Goal: Task Accomplishment & Management: Use online tool/utility

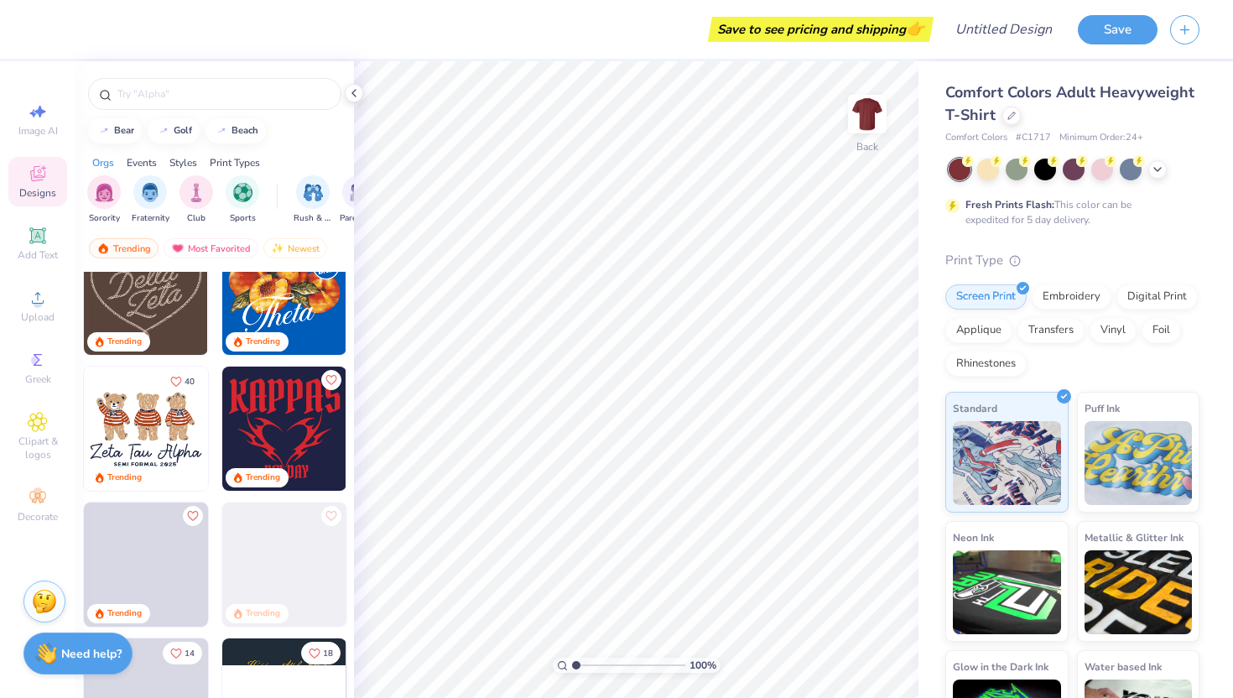
scroll to position [330, 0]
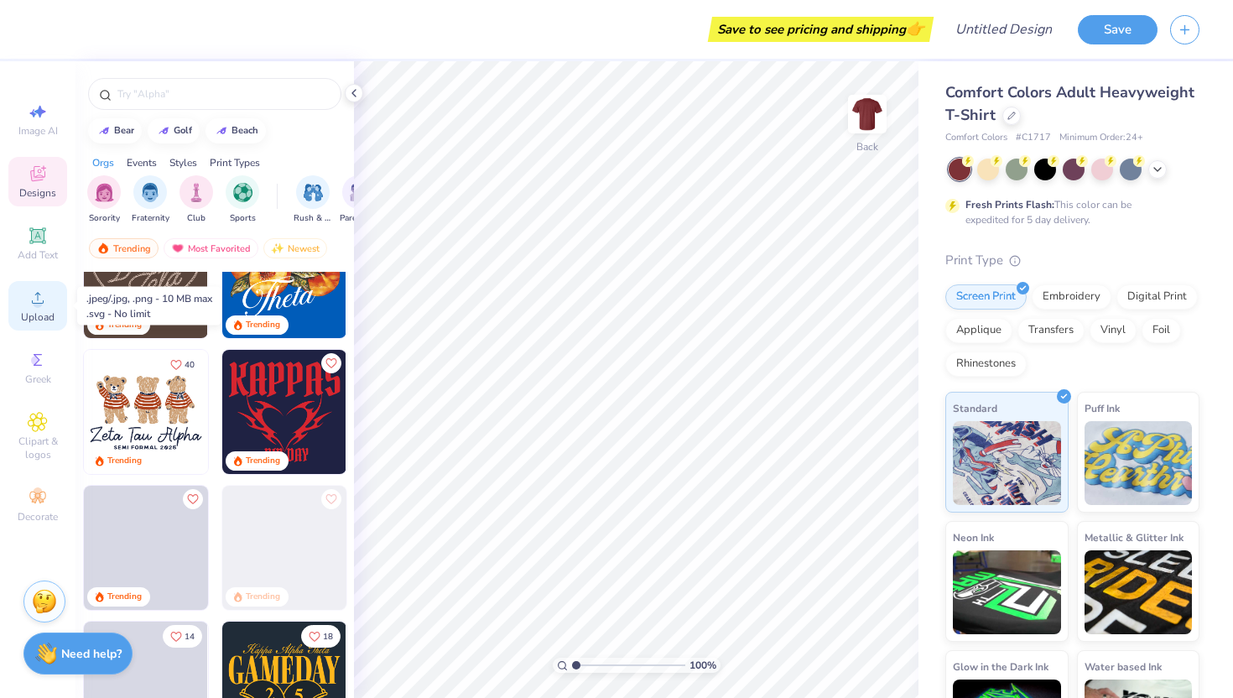
click at [40, 310] on span "Upload" at bounding box center [38, 316] width 34 height 13
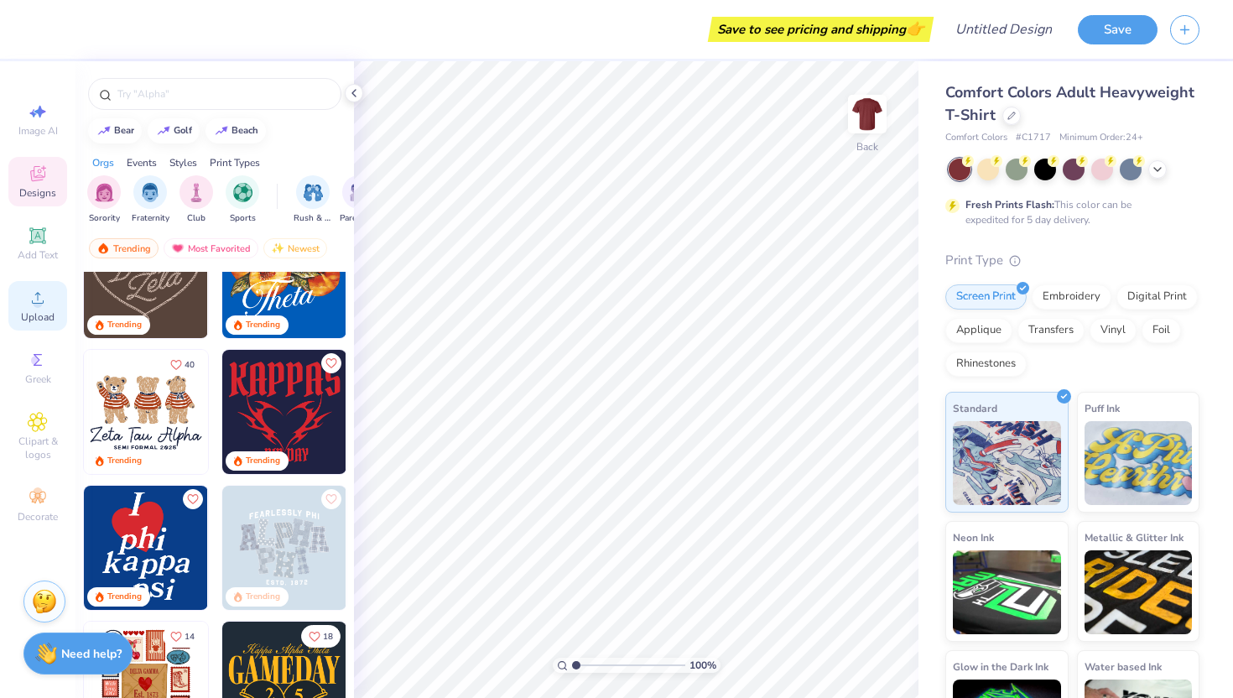
click at [40, 317] on span "Upload" at bounding box center [38, 316] width 34 height 13
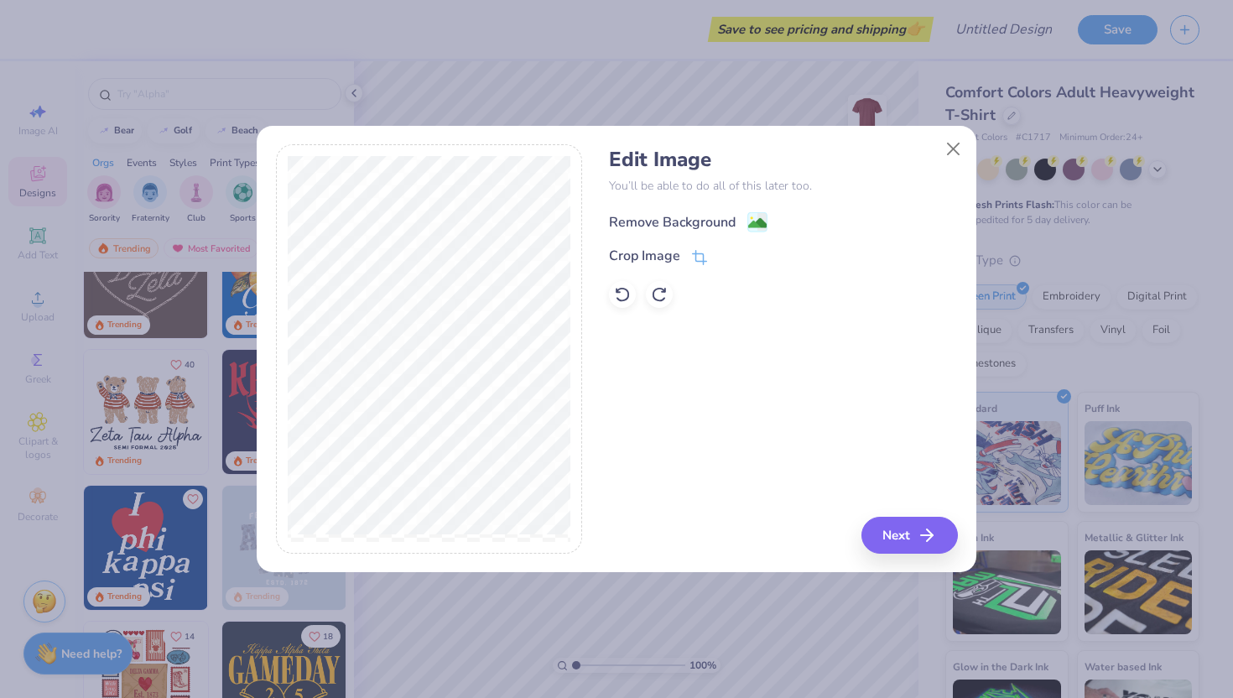
click at [757, 220] on image at bounding box center [757, 223] width 18 height 18
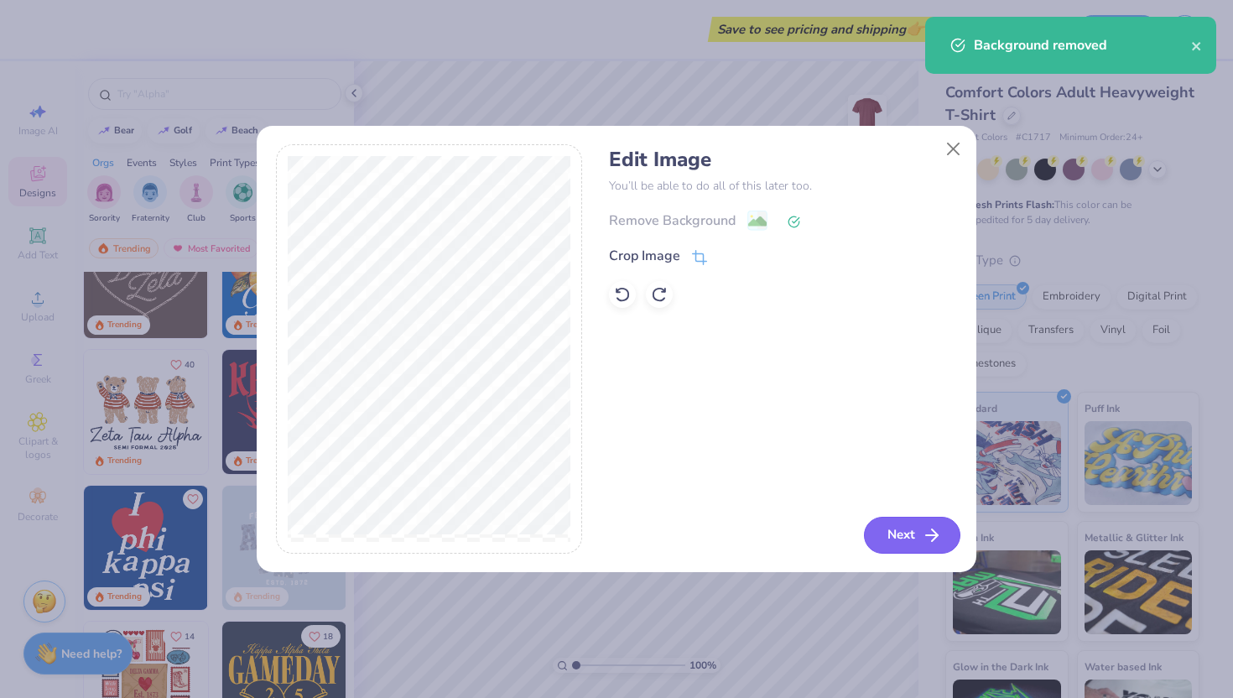
click at [912, 538] on button "Next" at bounding box center [912, 535] width 96 height 37
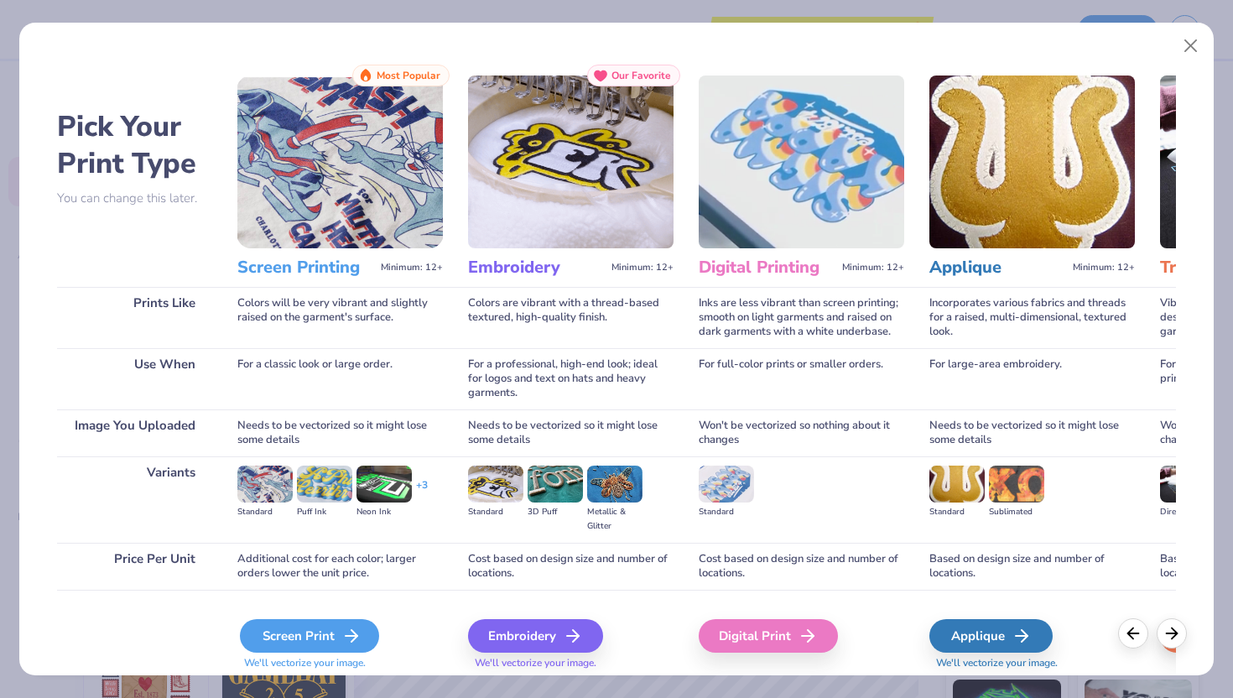
click at [310, 639] on div "Screen Print" at bounding box center [309, 636] width 139 height 34
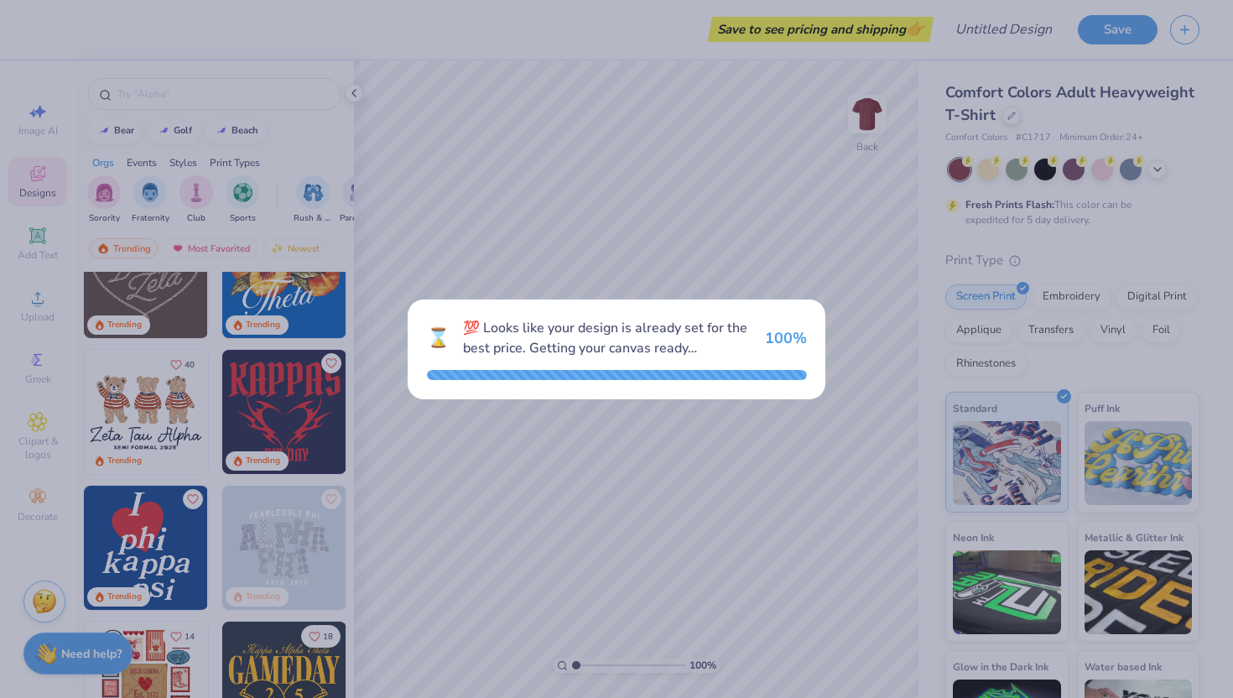
click at [611, 473] on div "⌛ 💯 Looks like your design is already set for the best price. Getting your canv…" at bounding box center [616, 349] width 1233 height 698
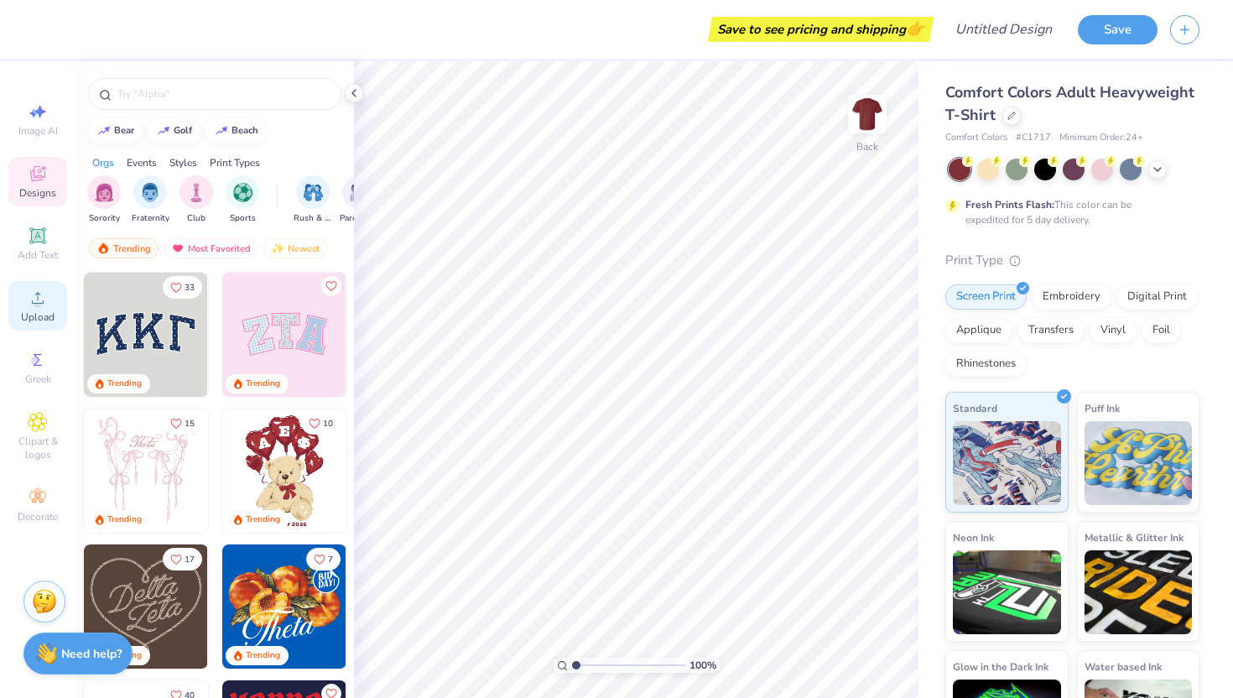
click at [39, 310] on div "Upload" at bounding box center [37, 305] width 59 height 49
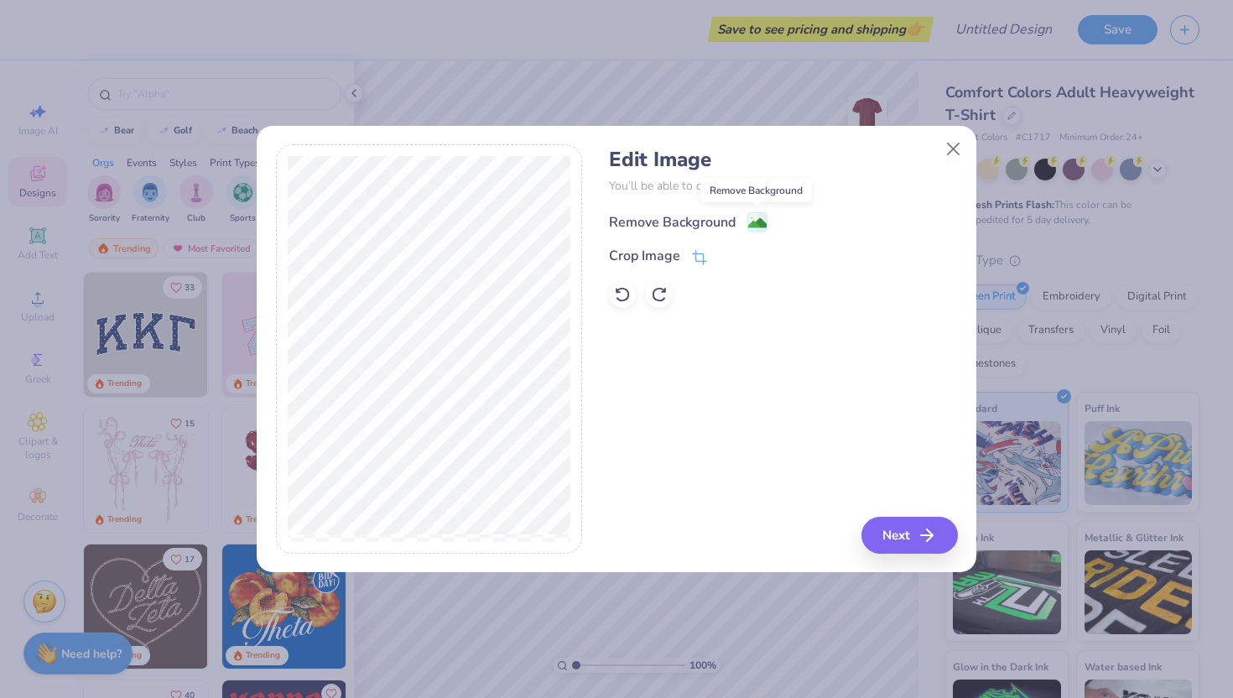
click at [755, 228] on image at bounding box center [757, 223] width 18 height 18
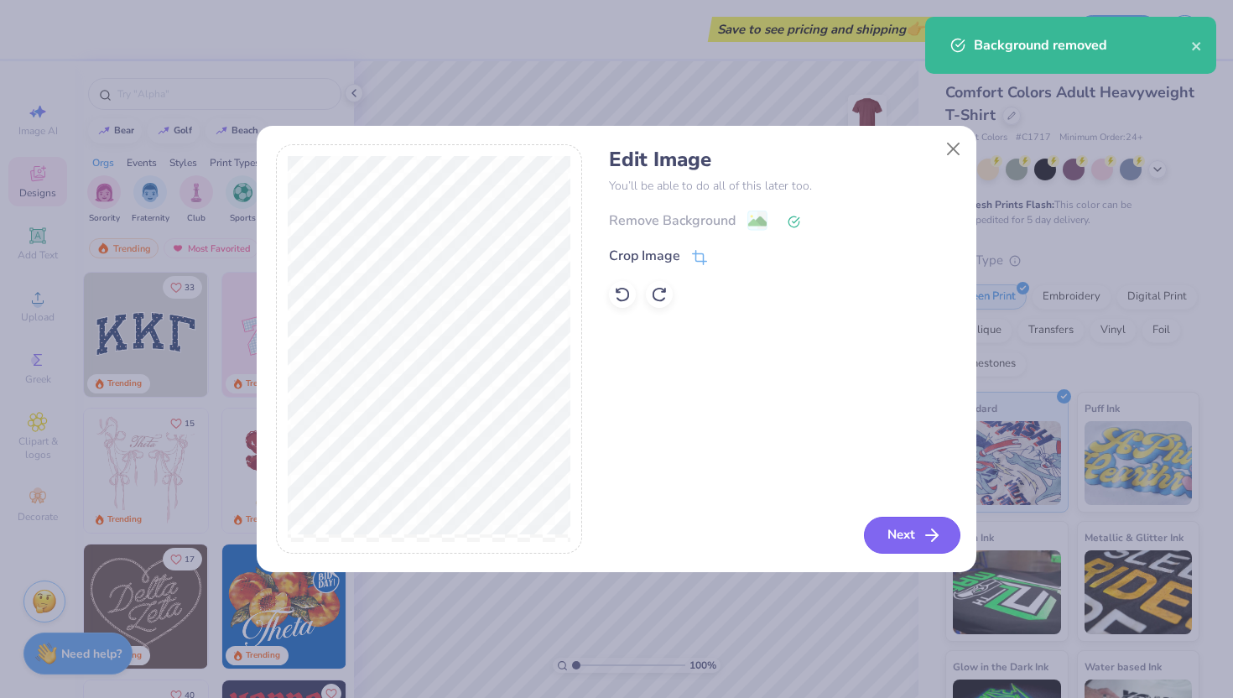
click at [914, 526] on button "Next" at bounding box center [912, 535] width 96 height 37
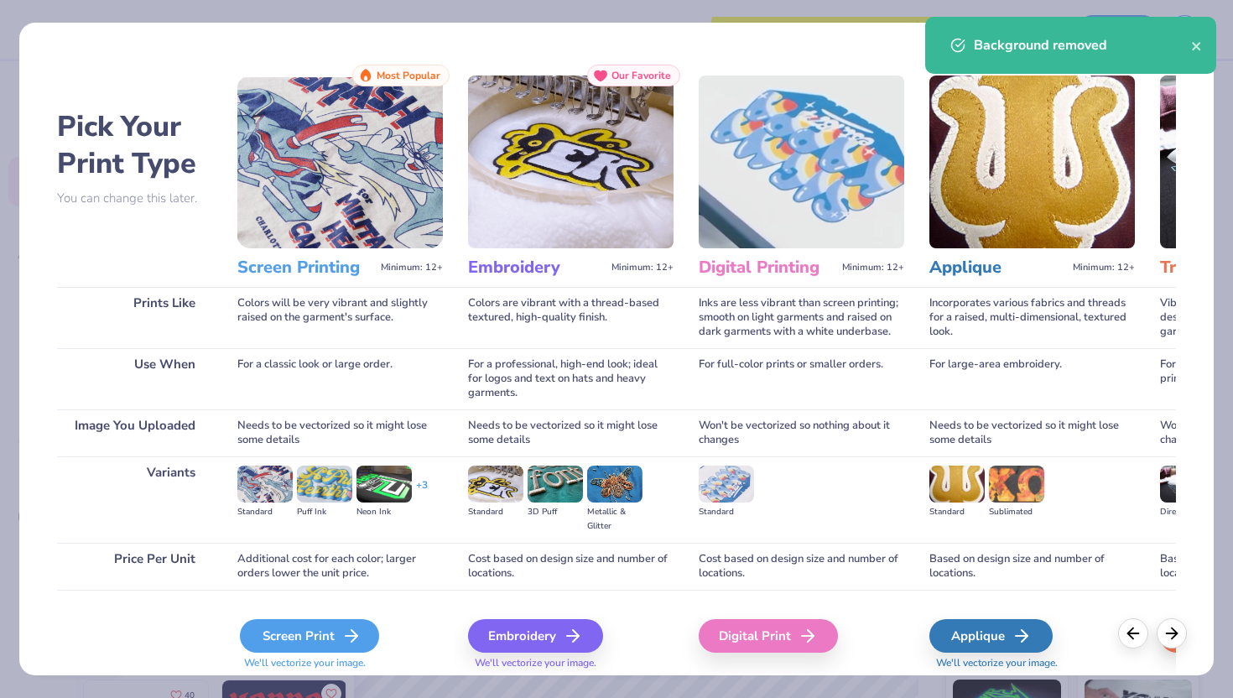
click at [303, 642] on div "Screen Print" at bounding box center [309, 636] width 139 height 34
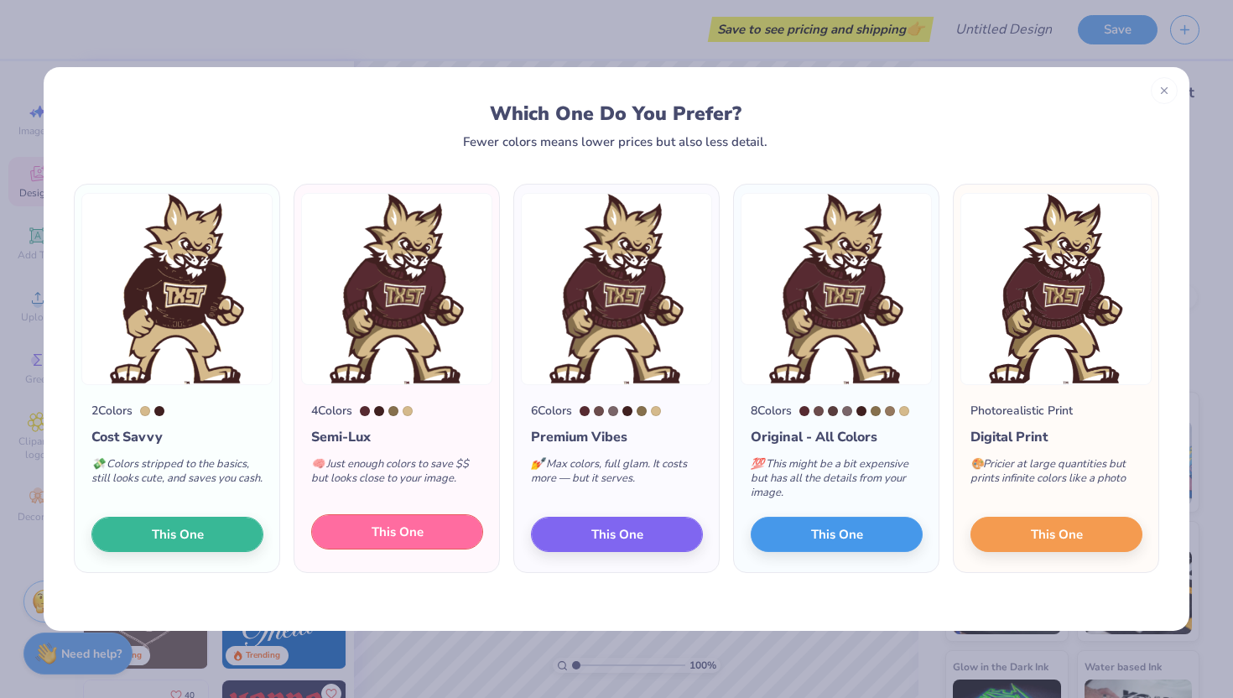
click at [419, 532] on span "This One" at bounding box center [398, 532] width 52 height 19
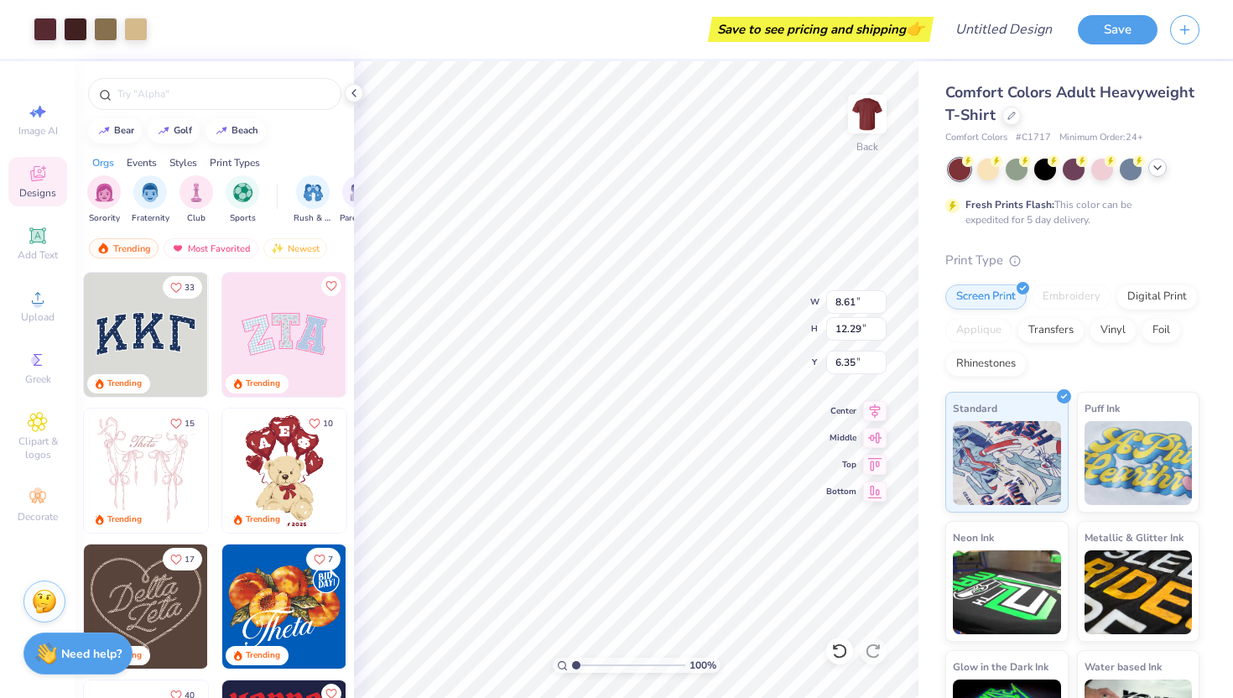
click at [1160, 164] on icon at bounding box center [1157, 167] width 13 height 13
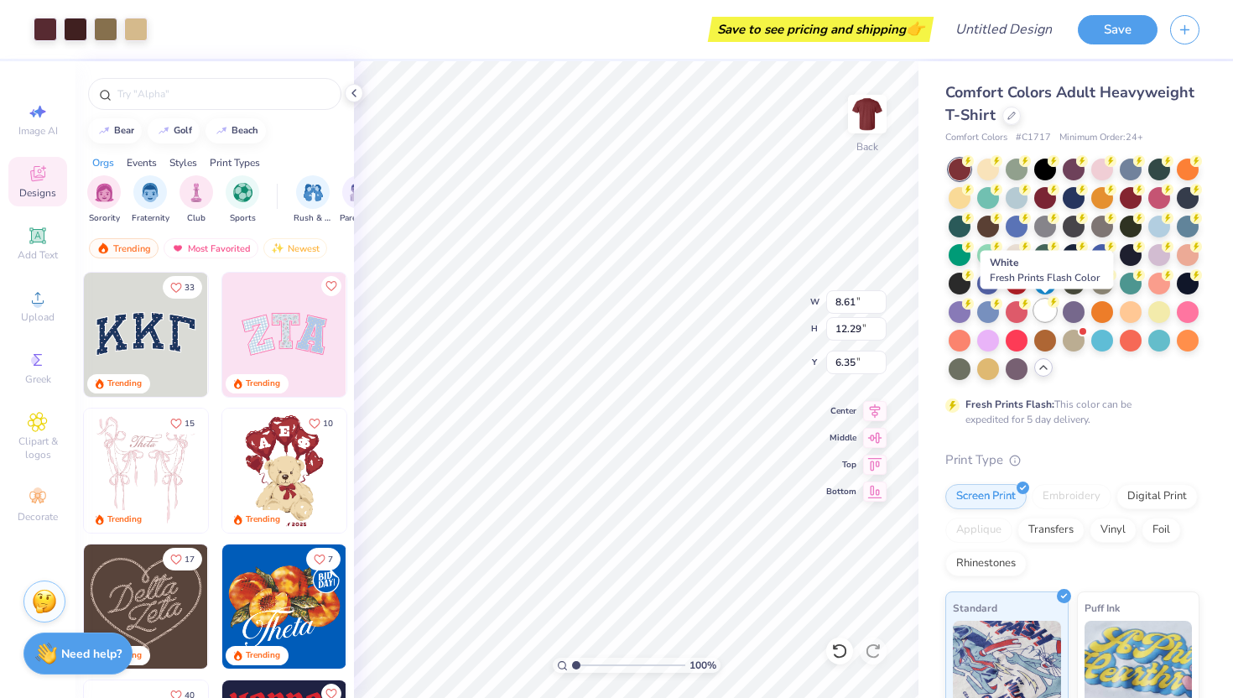
click at [1037, 308] on div at bounding box center [1045, 310] width 22 height 22
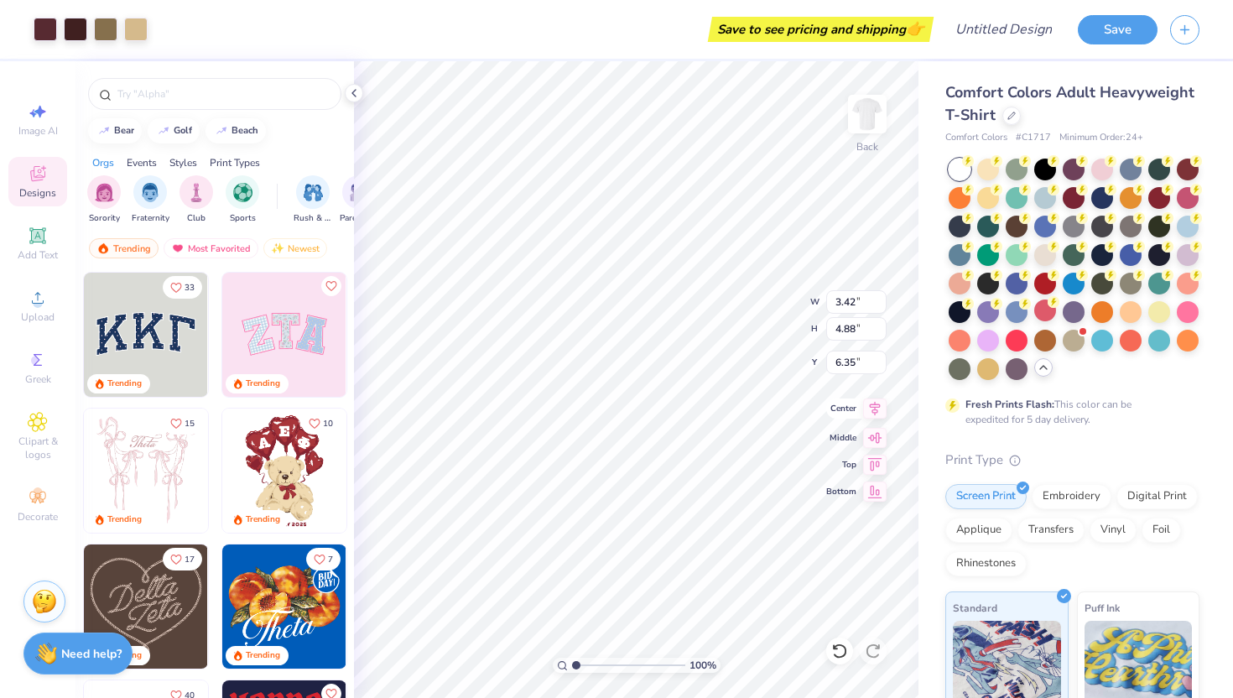
type input "3.42"
type input "4.88"
type input "5.70"
type input "3.76"
type input "5.37"
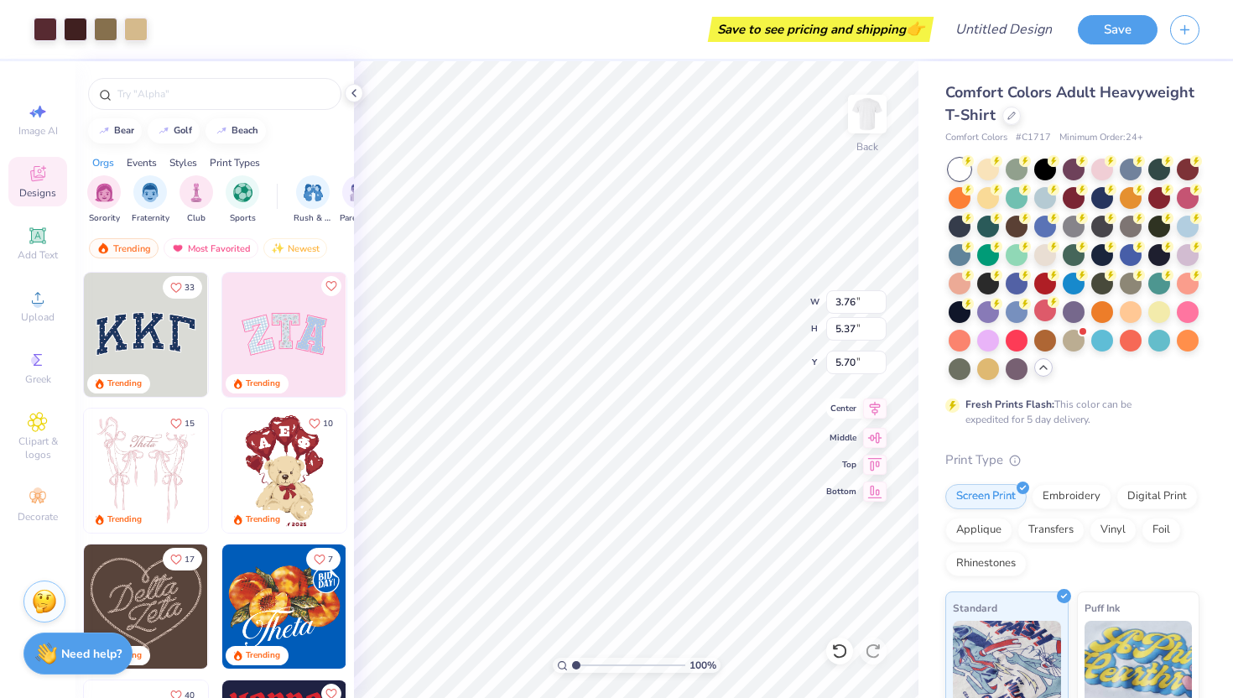
type input "5.77"
click at [40, 237] on icon at bounding box center [37, 235] width 16 height 16
type input "5.59"
type input "1.62"
type input "11.69"
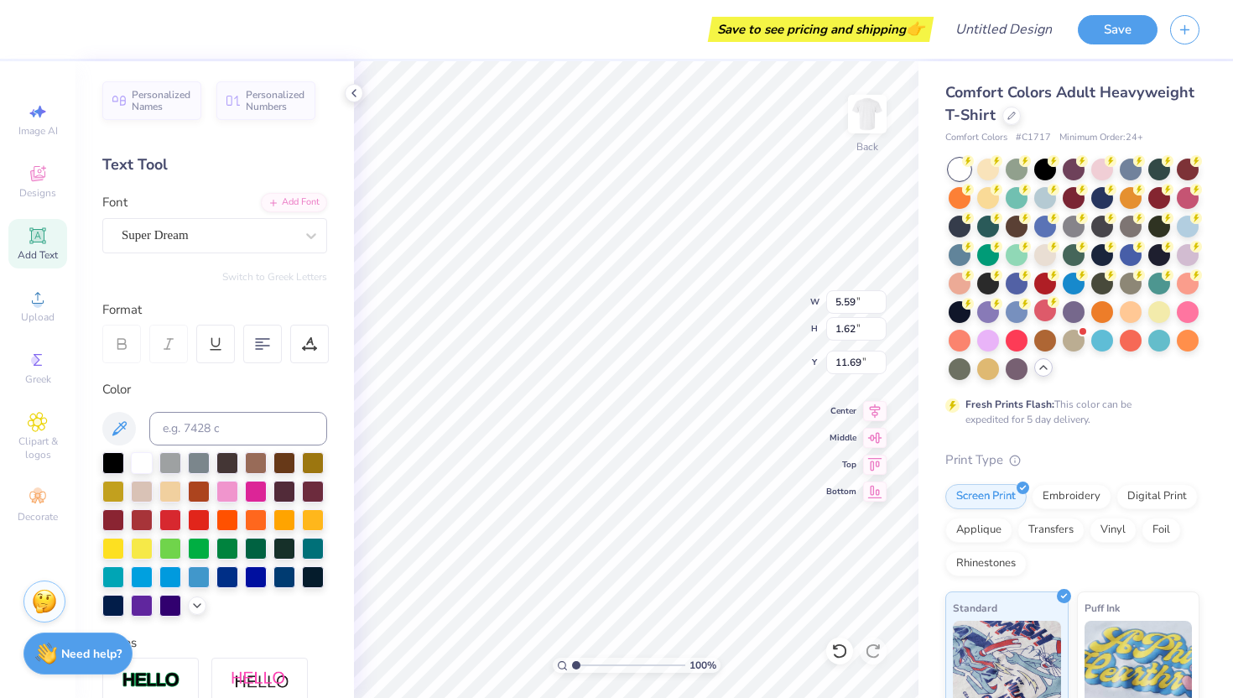
type textarea "T"
type textarea "Water Ski"
click at [120, 435] on icon at bounding box center [119, 429] width 20 height 20
type input "10.55"
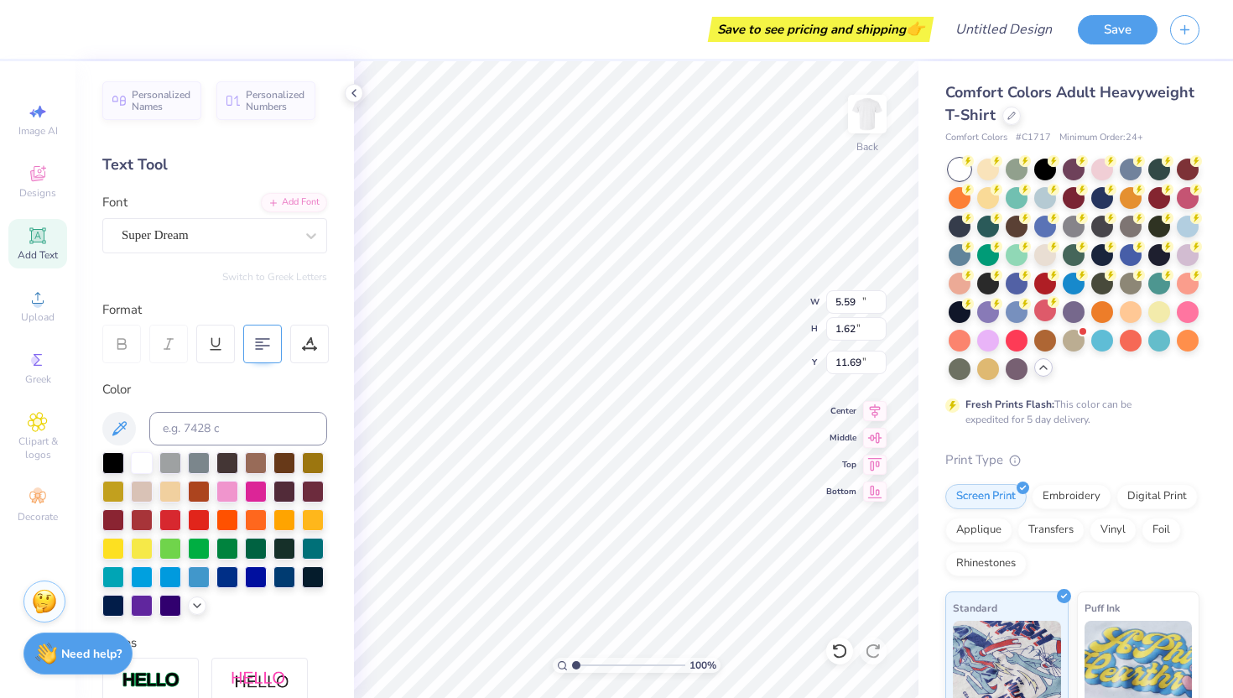
type input "1.68"
type input "11.66"
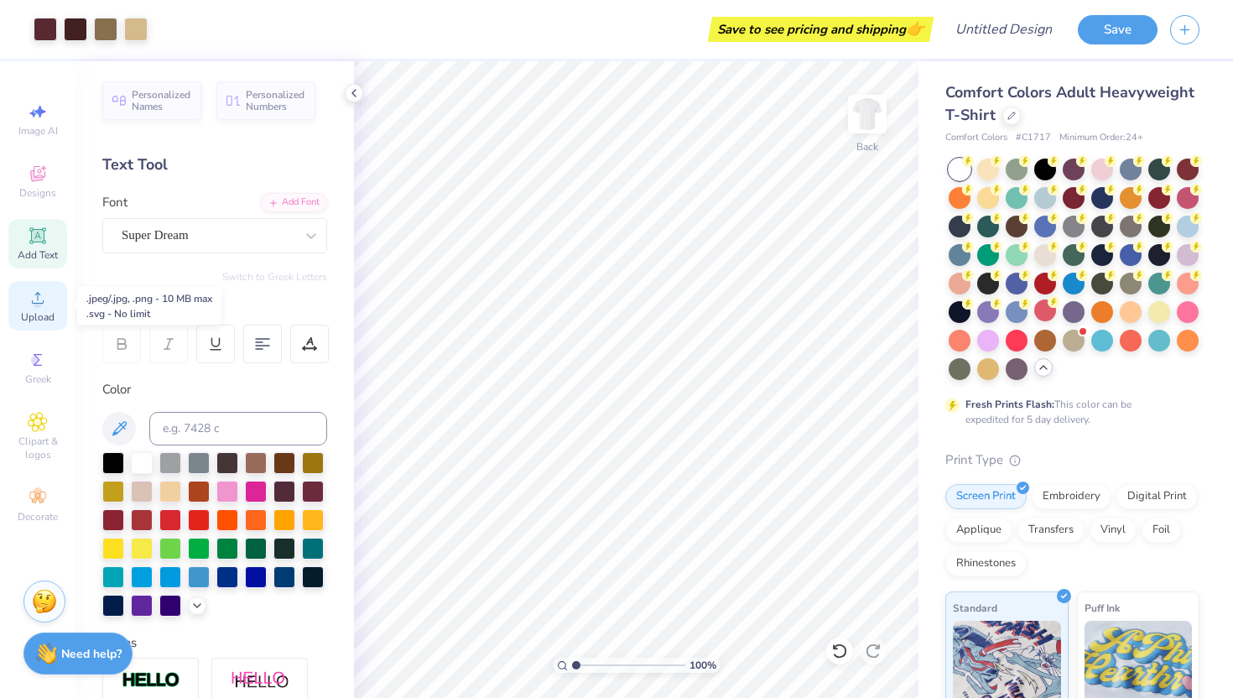
click at [42, 290] on icon at bounding box center [38, 298] width 20 height 20
click at [28, 306] on icon at bounding box center [38, 298] width 20 height 20
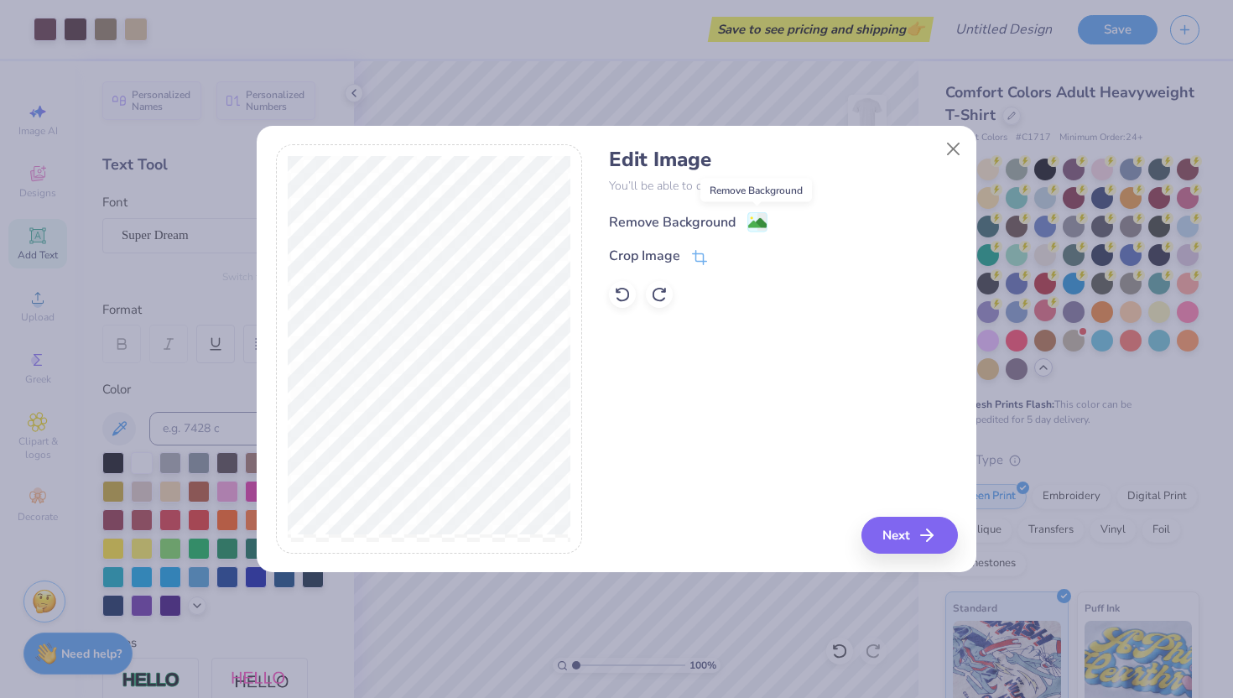
click at [757, 216] on image at bounding box center [757, 223] width 18 height 18
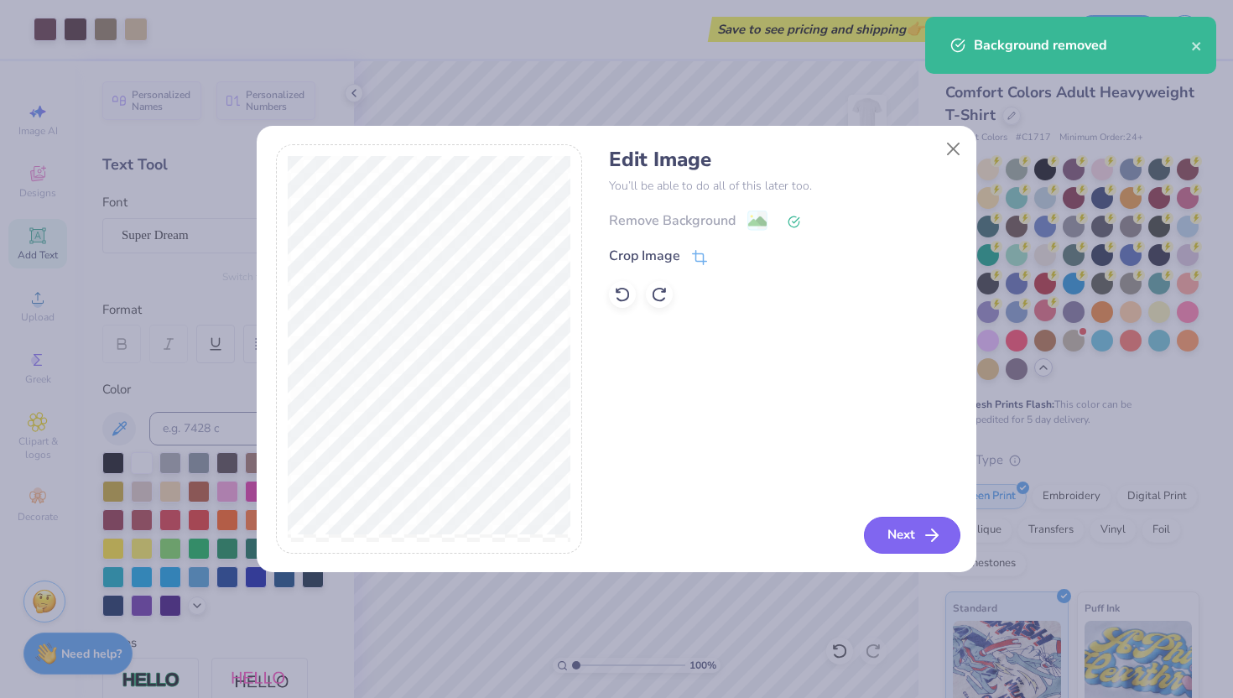
click at [906, 538] on button "Next" at bounding box center [912, 535] width 96 height 37
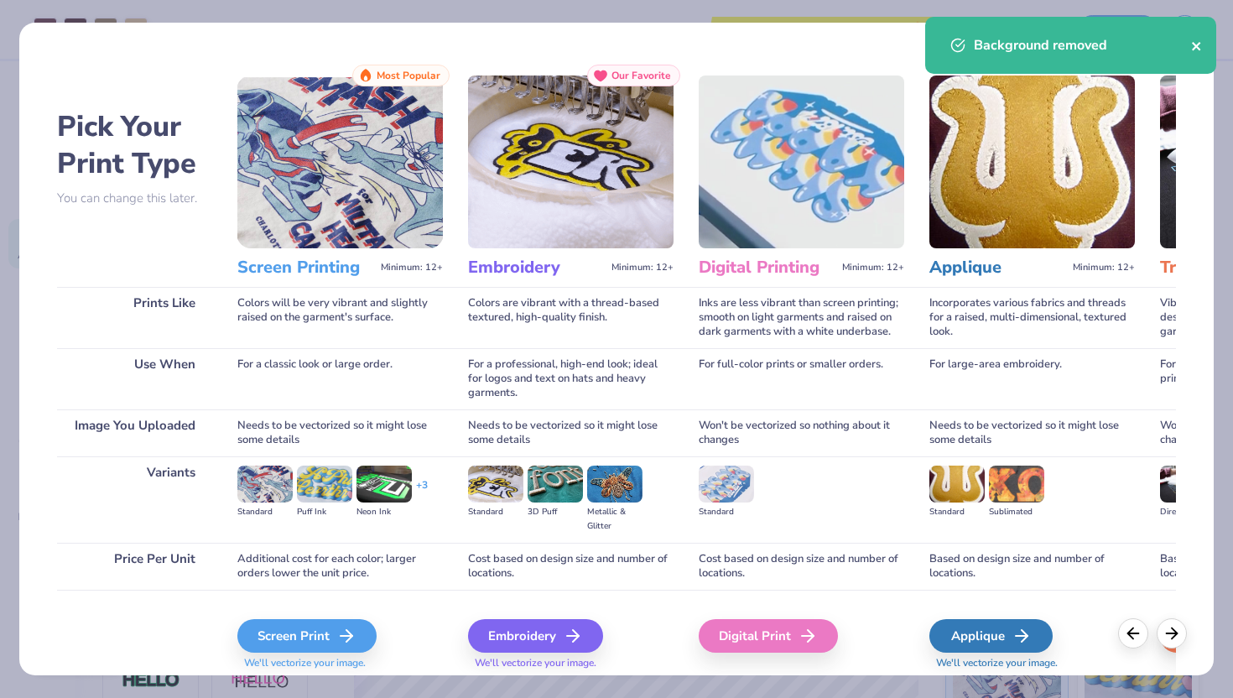
click at [1198, 44] on icon "close" at bounding box center [1196, 46] width 8 height 8
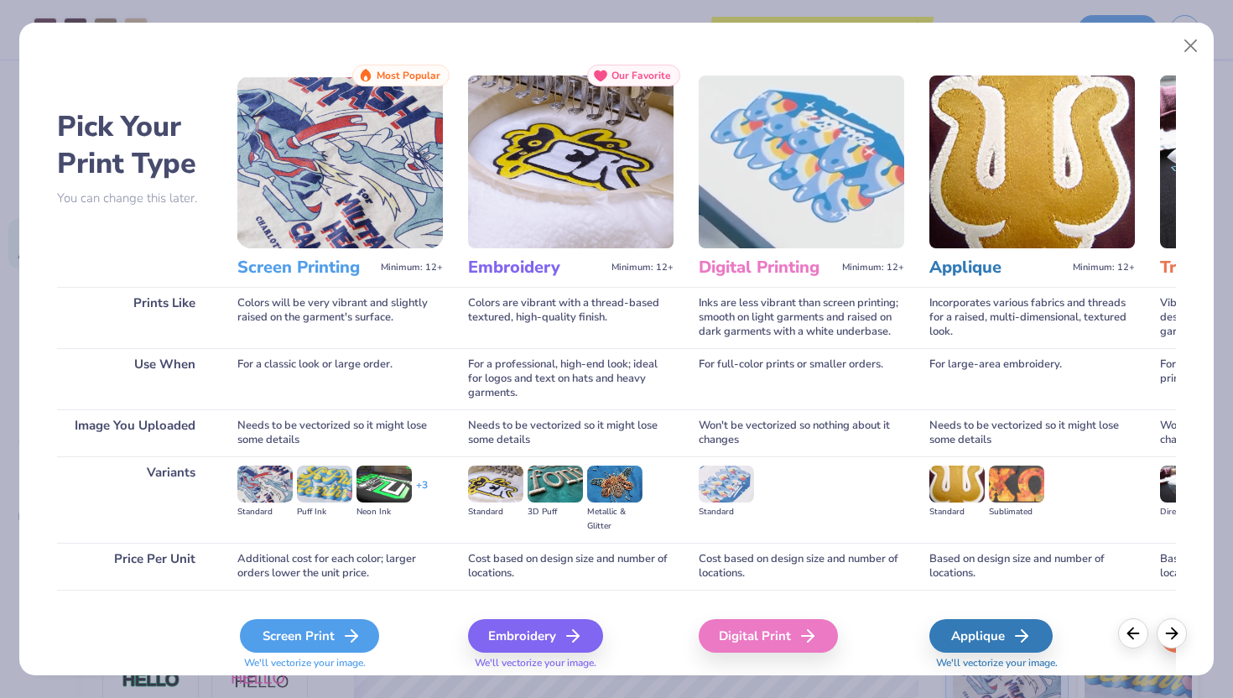
click at [323, 637] on div "Screen Print" at bounding box center [309, 636] width 139 height 34
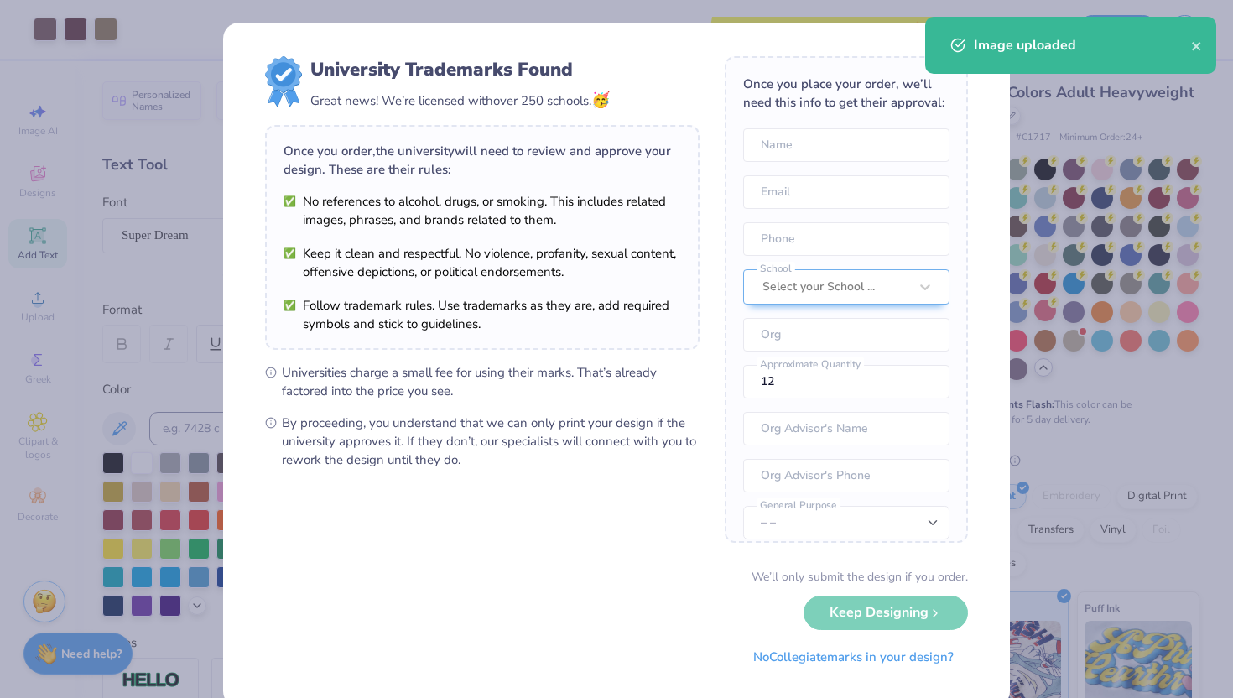
click at [710, 242] on body "Art colors Save to see pricing and shipping 👉 Design Title Save Image AI Design…" at bounding box center [616, 349] width 1233 height 698
type input "4.10"
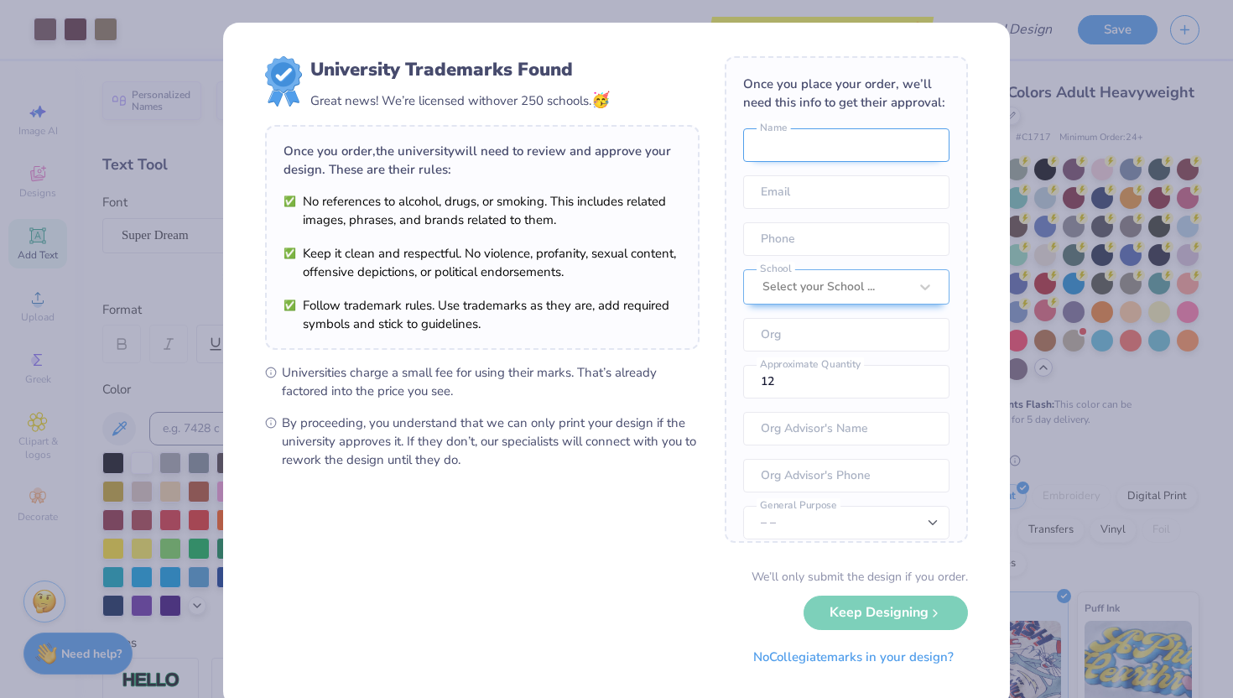
click at [831, 153] on input "text" at bounding box center [846, 145] width 206 height 34
type input "[PERSON_NAME]"
click at [814, 200] on input "email" at bounding box center [846, 192] width 206 height 34
type input "[EMAIL_ADDRESS][DOMAIN_NAME]"
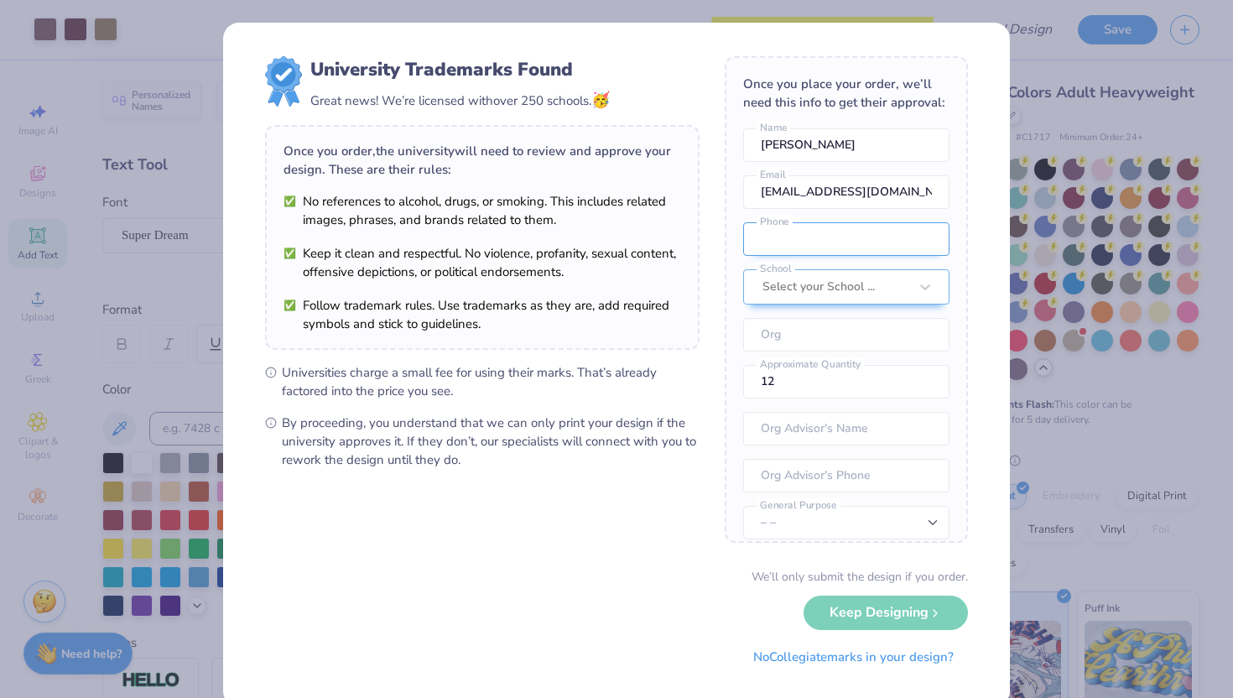
click at [800, 238] on input "tel" at bounding box center [846, 239] width 206 height 34
type input "(214) 701-1967"
click at [809, 274] on div "Select your School ..." at bounding box center [835, 287] width 149 height 34
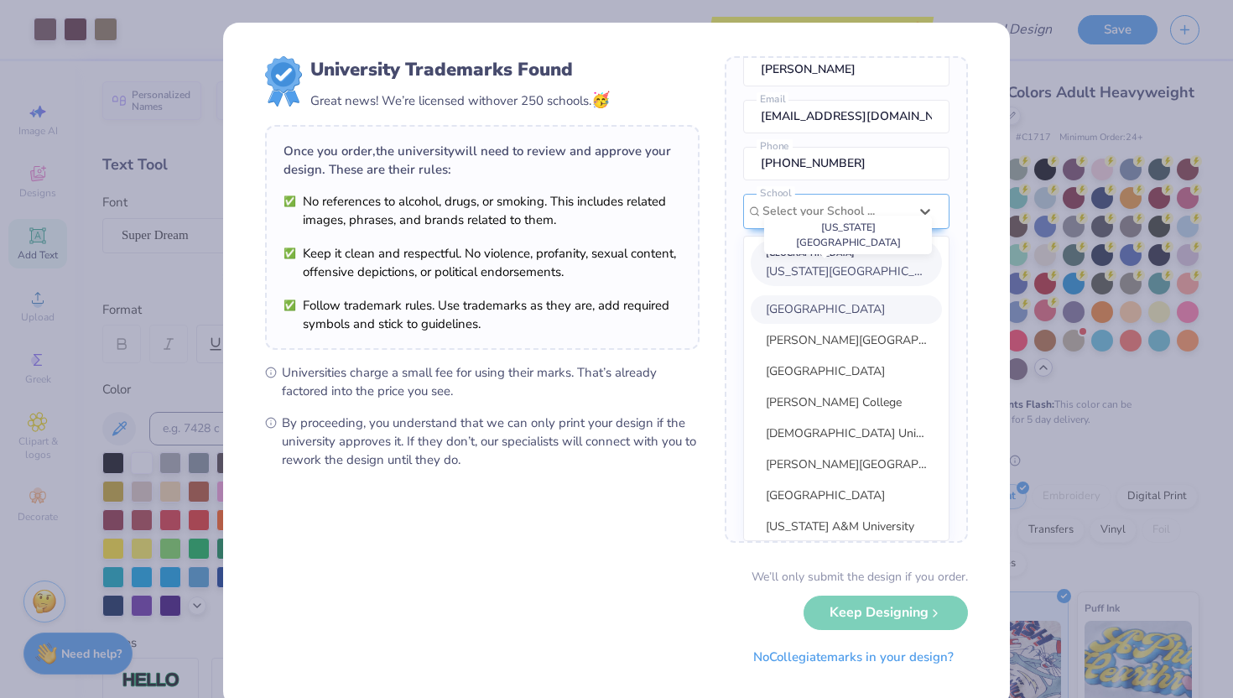
click at [820, 268] on span "[US_STATE][GEOGRAPHIC_DATA]" at bounding box center [857, 271] width 182 height 16
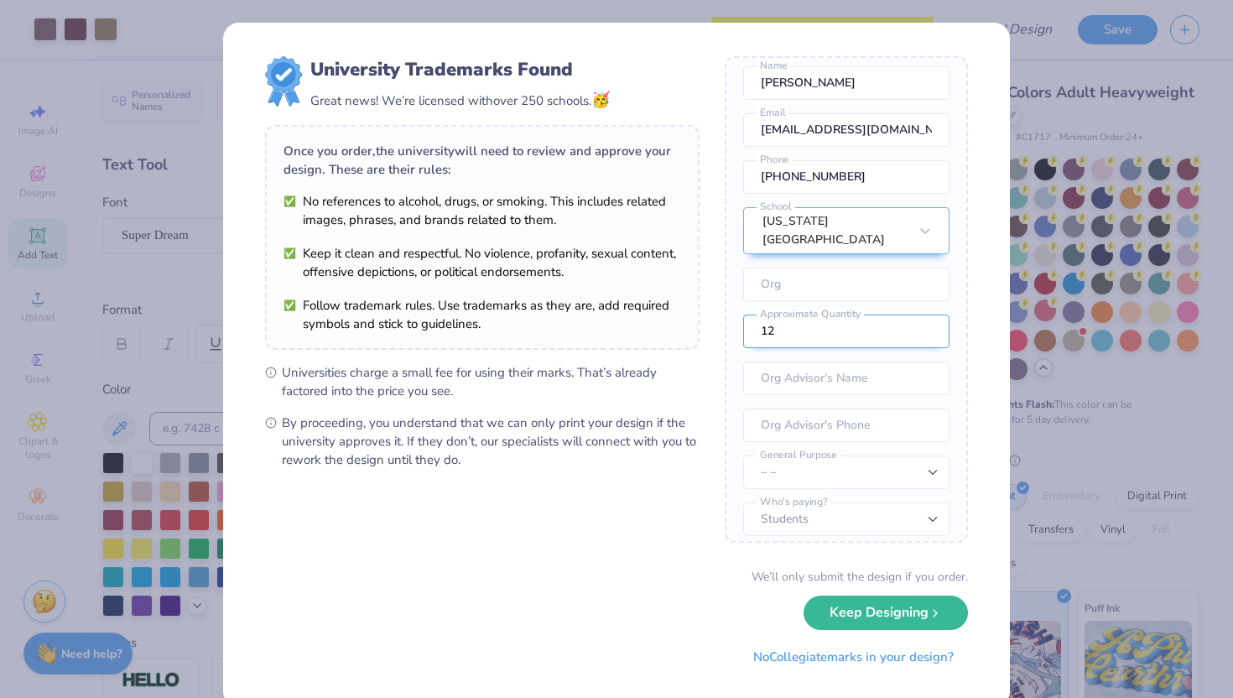
scroll to position [22, 0]
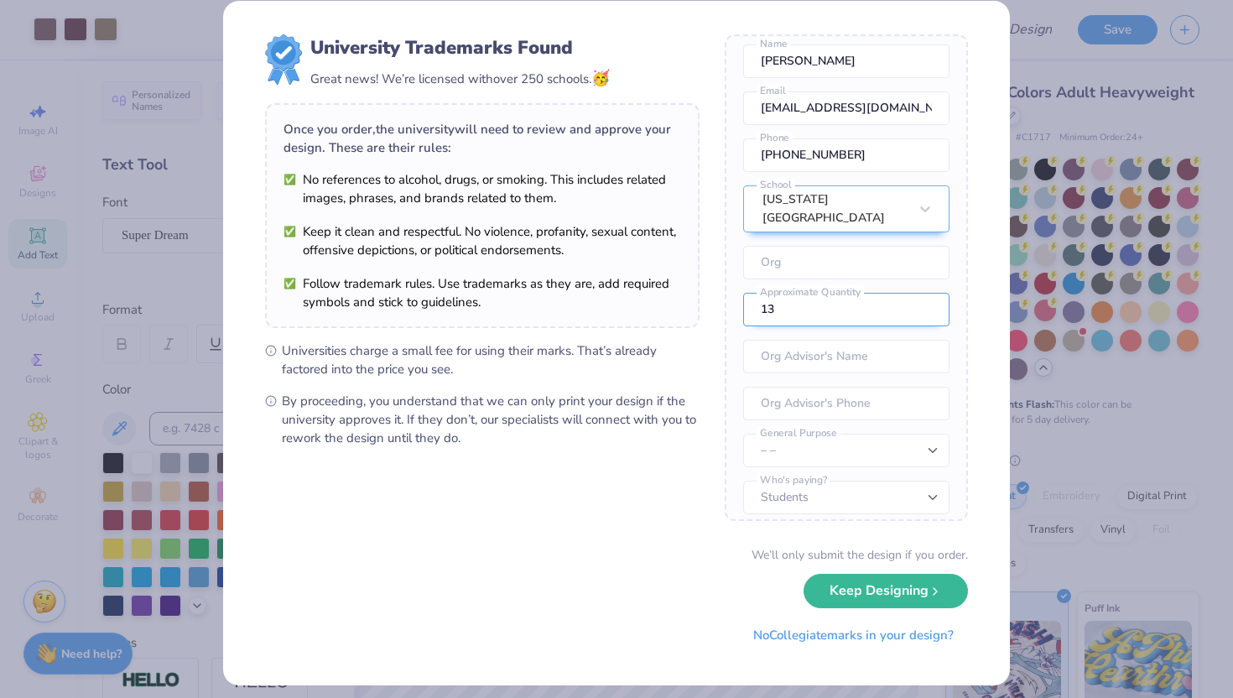
click at [924, 293] on input "13" at bounding box center [846, 310] width 206 height 34
click at [924, 293] on input "14" at bounding box center [846, 310] width 206 height 34
click at [924, 293] on input "15" at bounding box center [846, 310] width 206 height 34
click at [924, 293] on input "16" at bounding box center [846, 310] width 206 height 34
click at [924, 293] on input "17" at bounding box center [846, 310] width 206 height 34
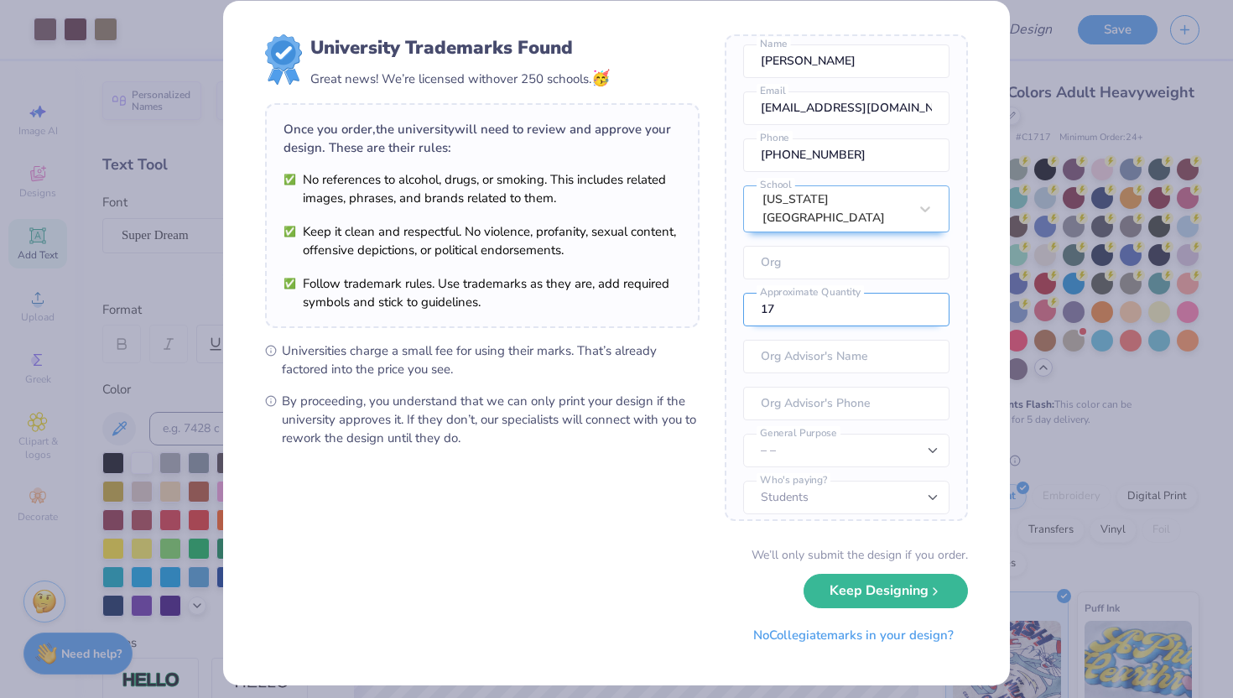
click at [924, 293] on input "18" at bounding box center [846, 310] width 206 height 34
click at [924, 293] on input "19" at bounding box center [846, 310] width 206 height 34
click at [924, 293] on input "20" at bounding box center [846, 310] width 206 height 34
click at [924, 293] on input "21" at bounding box center [846, 310] width 206 height 34
click at [924, 293] on input "22" at bounding box center [846, 310] width 206 height 34
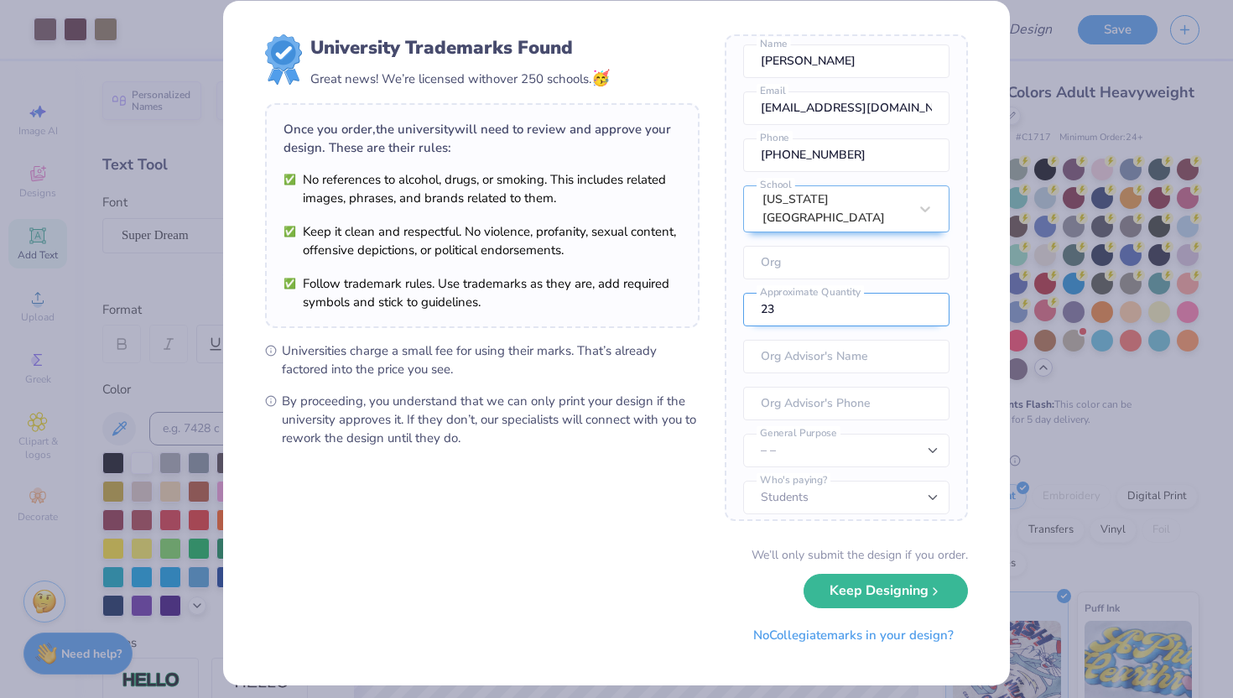
click at [924, 293] on input "23" at bounding box center [846, 310] width 206 height 34
click at [924, 293] on input "24" at bounding box center [846, 310] width 206 height 34
click at [924, 293] on input "25" at bounding box center [846, 310] width 206 height 34
click at [924, 293] on input "26" at bounding box center [846, 310] width 206 height 34
click at [924, 293] on input "27" at bounding box center [846, 310] width 206 height 34
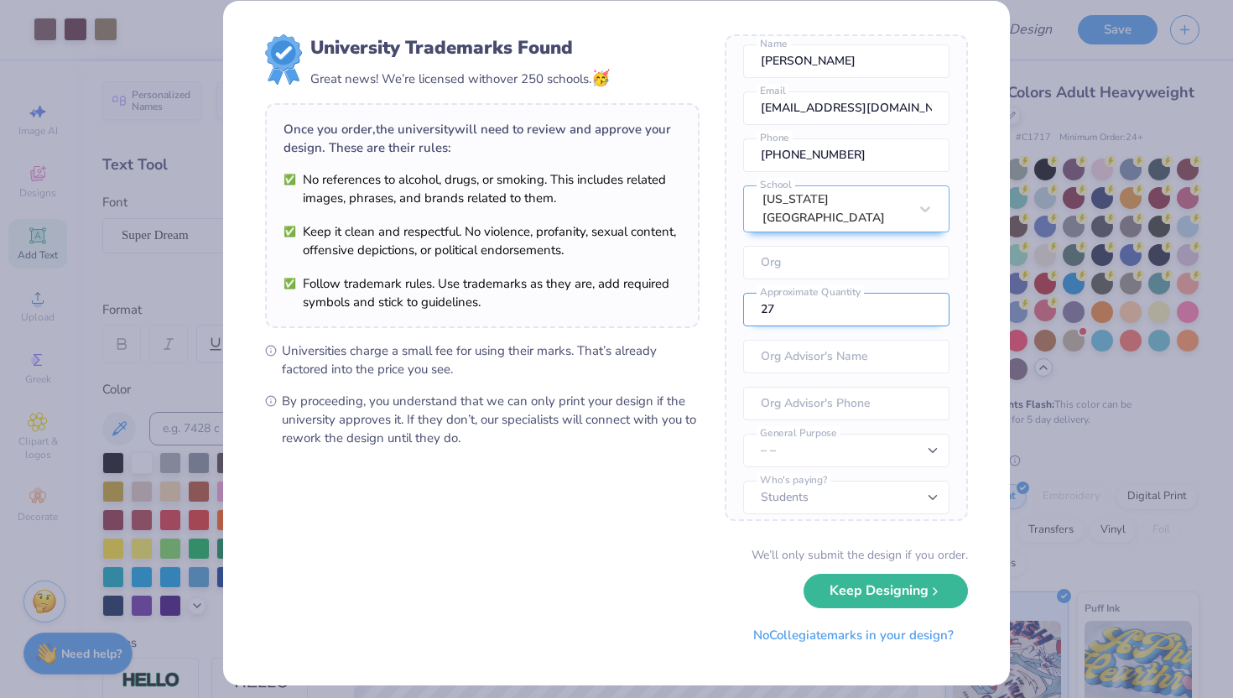
click at [924, 293] on input "28" at bounding box center [846, 310] width 206 height 34
click at [924, 293] on input "29" at bounding box center [846, 310] width 206 height 34
type input "30"
click at [924, 293] on input "30" at bounding box center [846, 310] width 206 height 34
click at [866, 340] on input "text" at bounding box center [846, 357] width 206 height 34
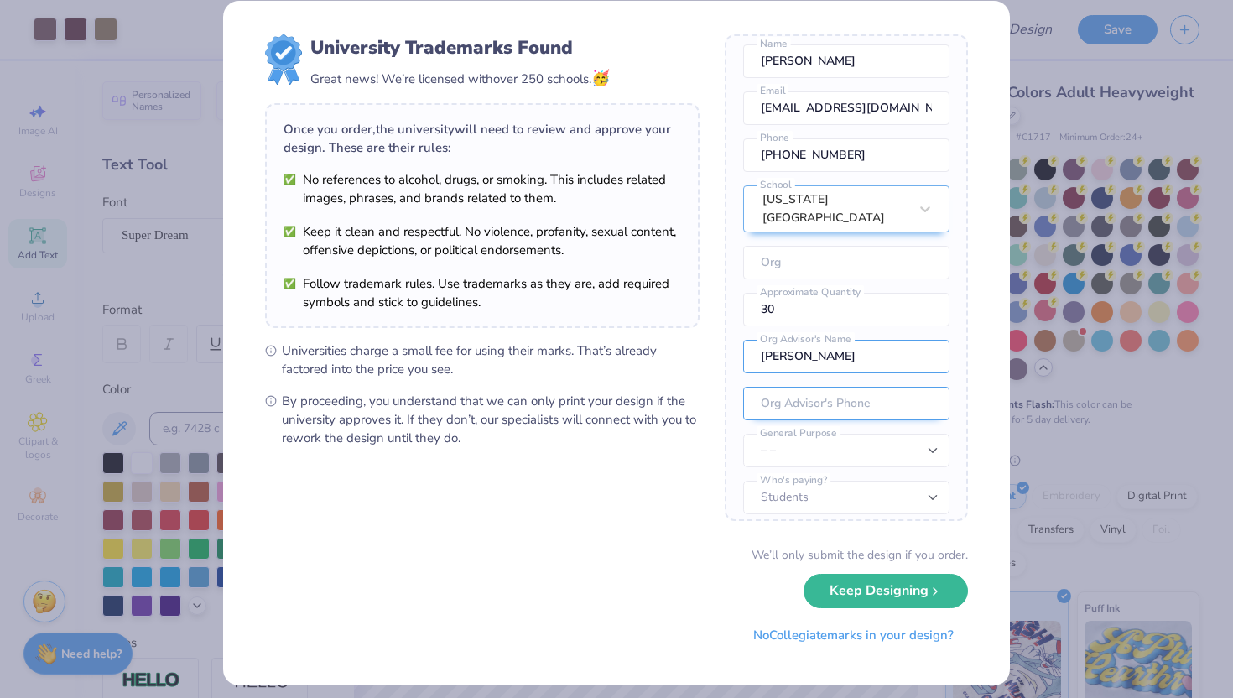
type input "Elise"
click at [885, 388] on input "tel" at bounding box center [846, 404] width 206 height 34
click at [846, 434] on select "– – Member apparel for registered Student Organization / Department / School Fu…" at bounding box center [846, 451] width 206 height 34
select select "Member apparel for registered Student Organization / Department / School"
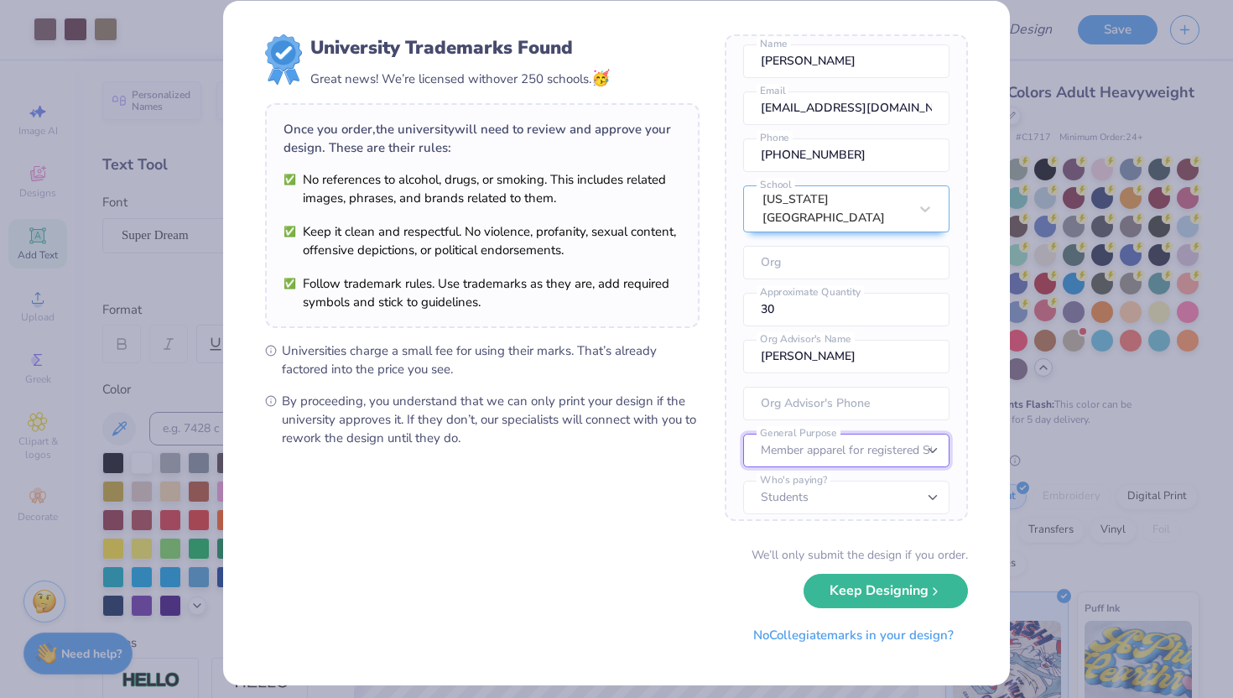
scroll to position [32, 0]
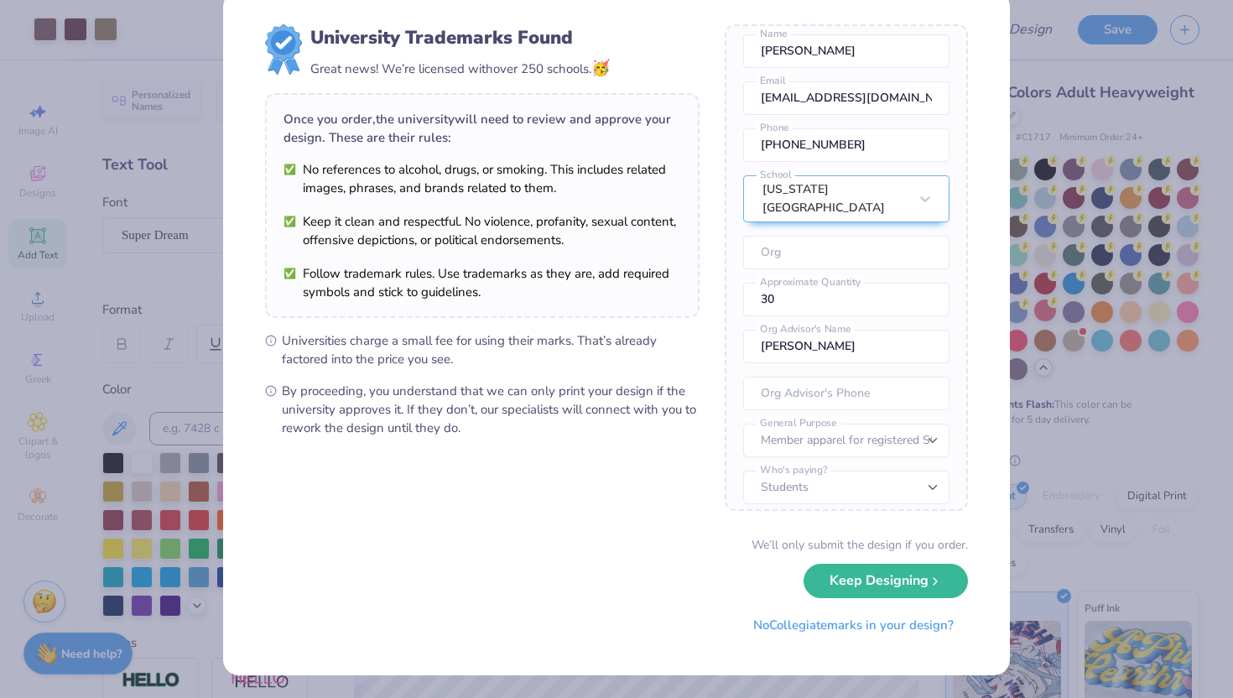
click at [852, 471] on select "Students University" at bounding box center [846, 488] width 206 height 34
click at [893, 578] on button "Keep Designing" at bounding box center [886, 576] width 164 height 34
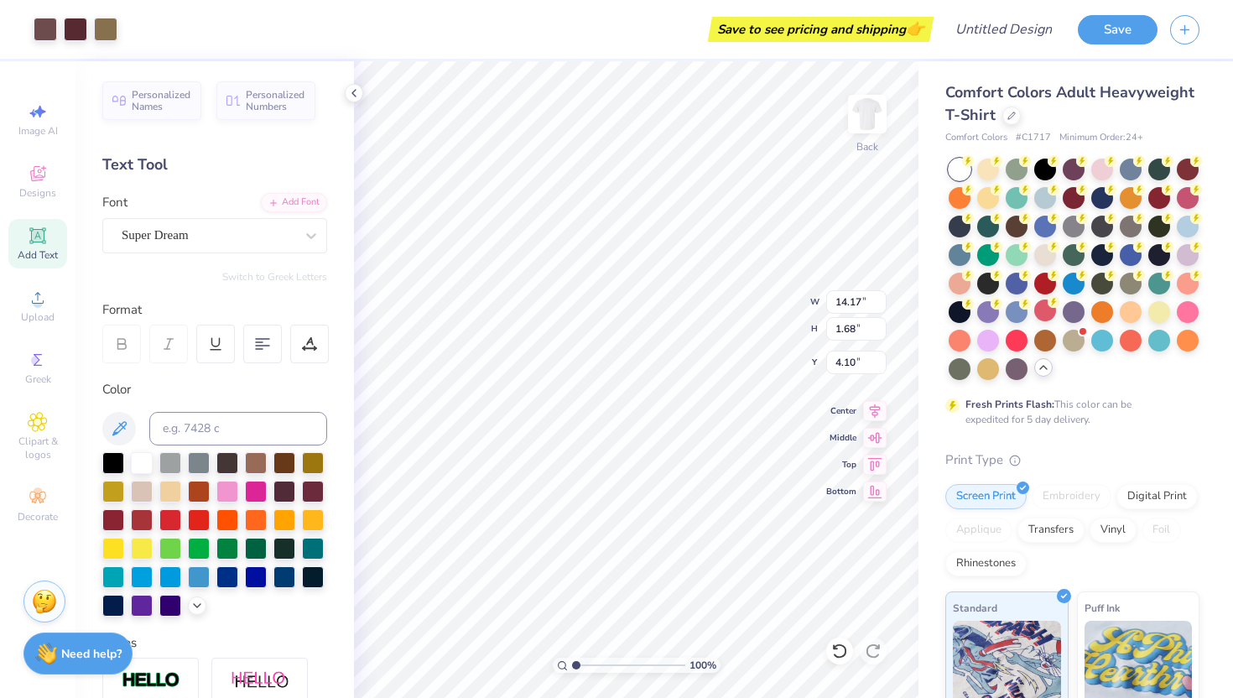
scroll to position [0, 0]
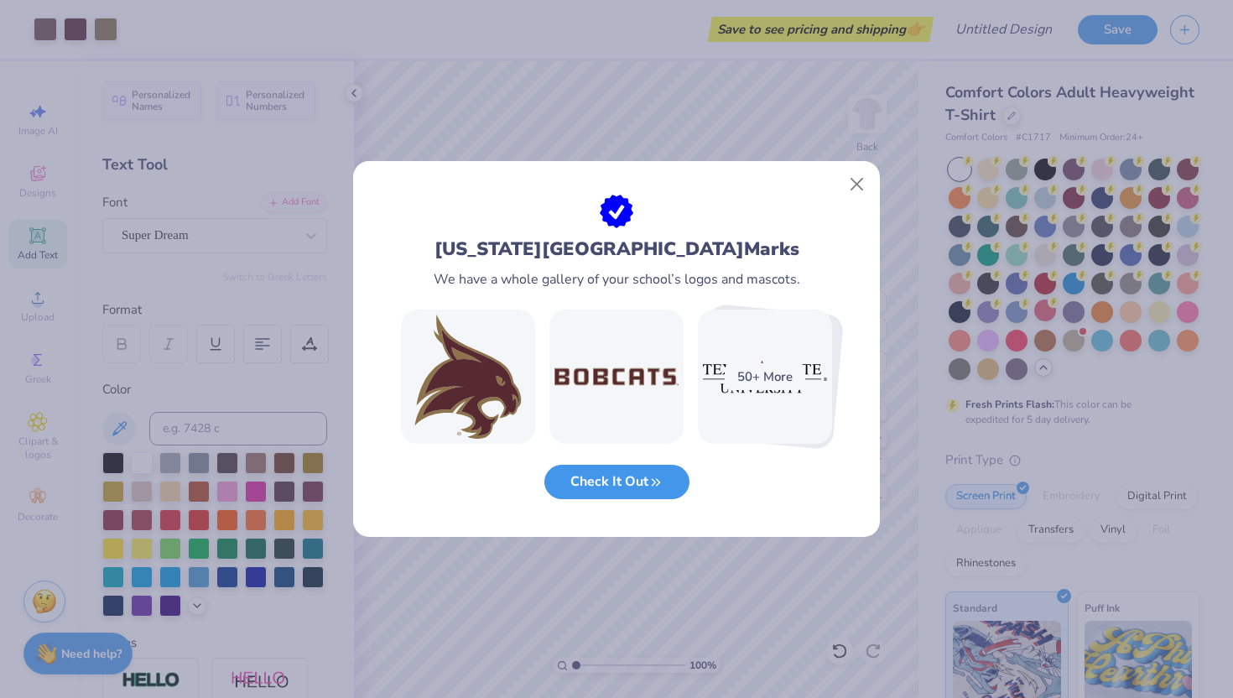
click at [605, 496] on button "Check It Out" at bounding box center [616, 482] width 145 height 34
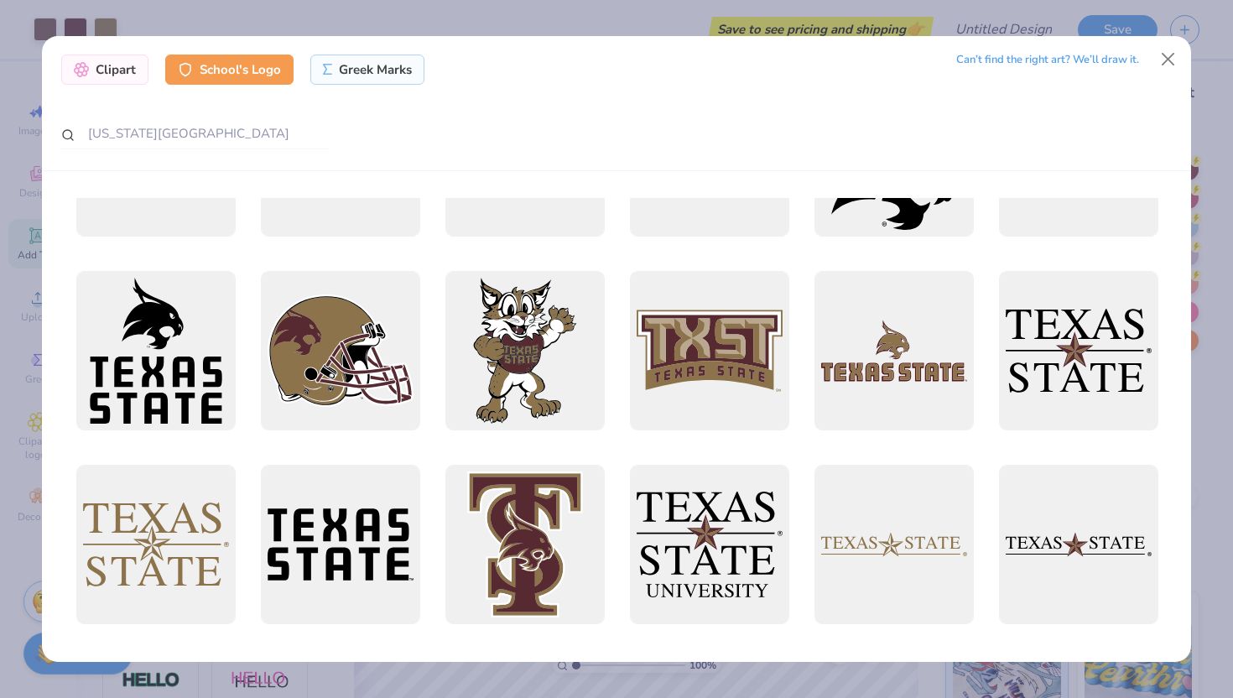
scroll to position [902, 0]
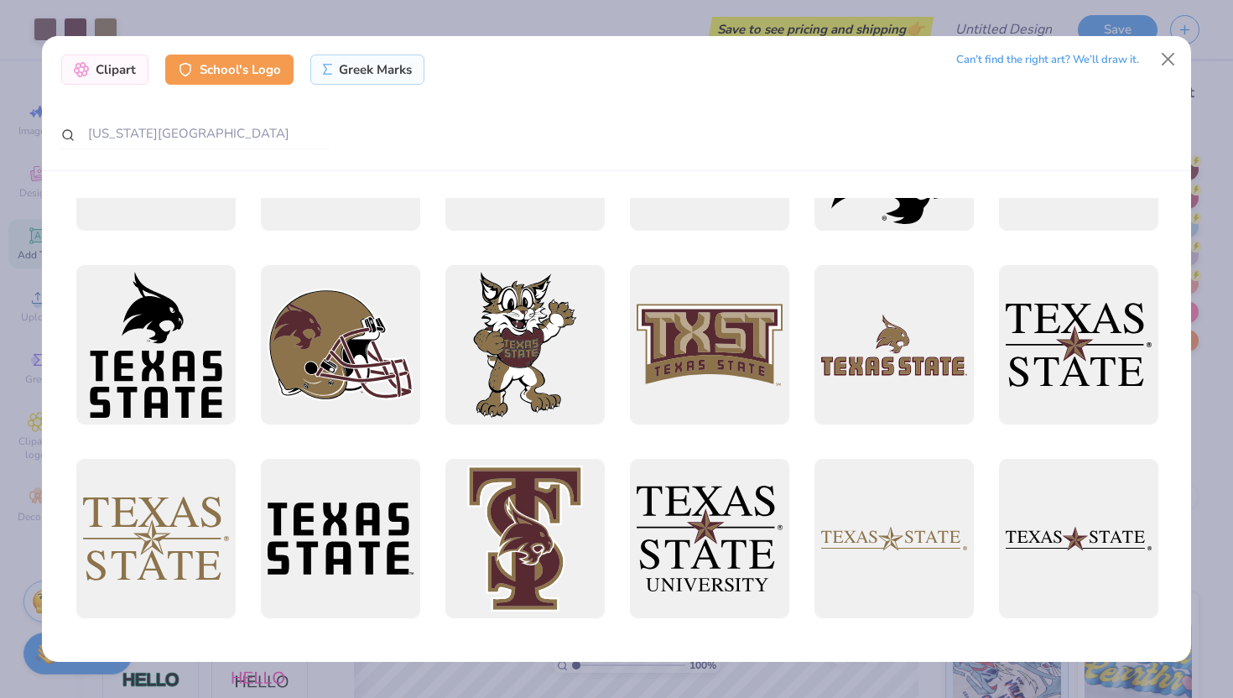
click at [237, 470] on div at bounding box center [616, 357] width 1082 height 2122
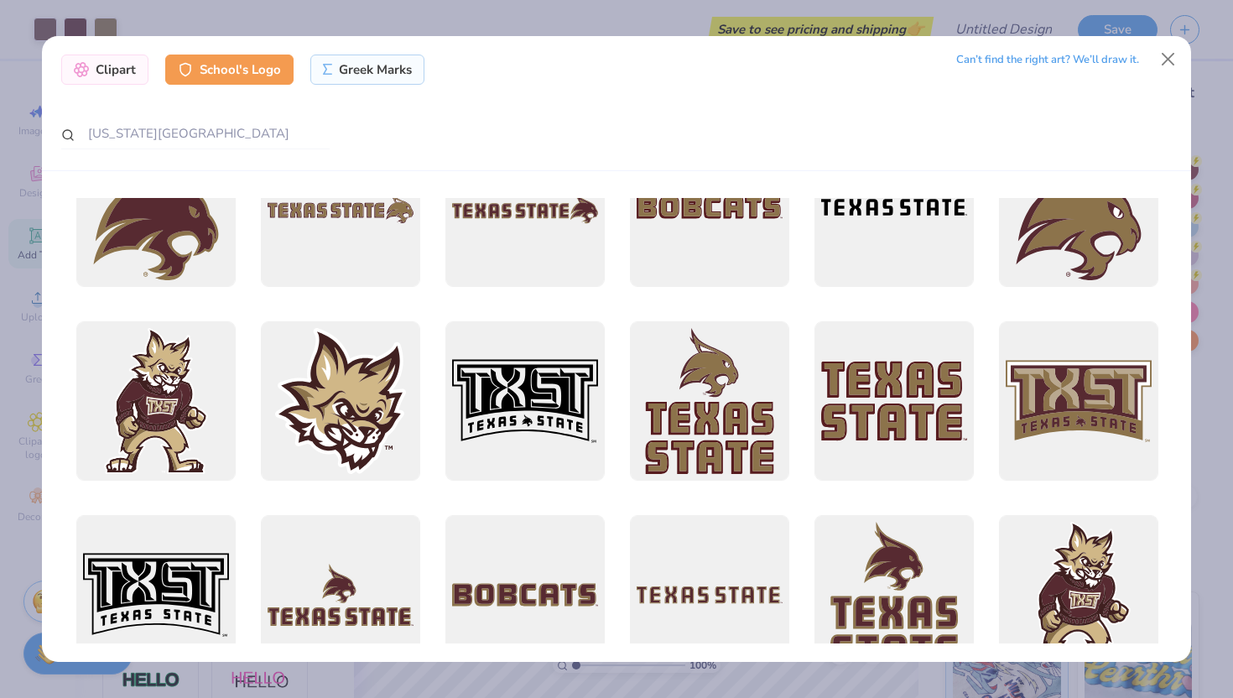
scroll to position [167, 0]
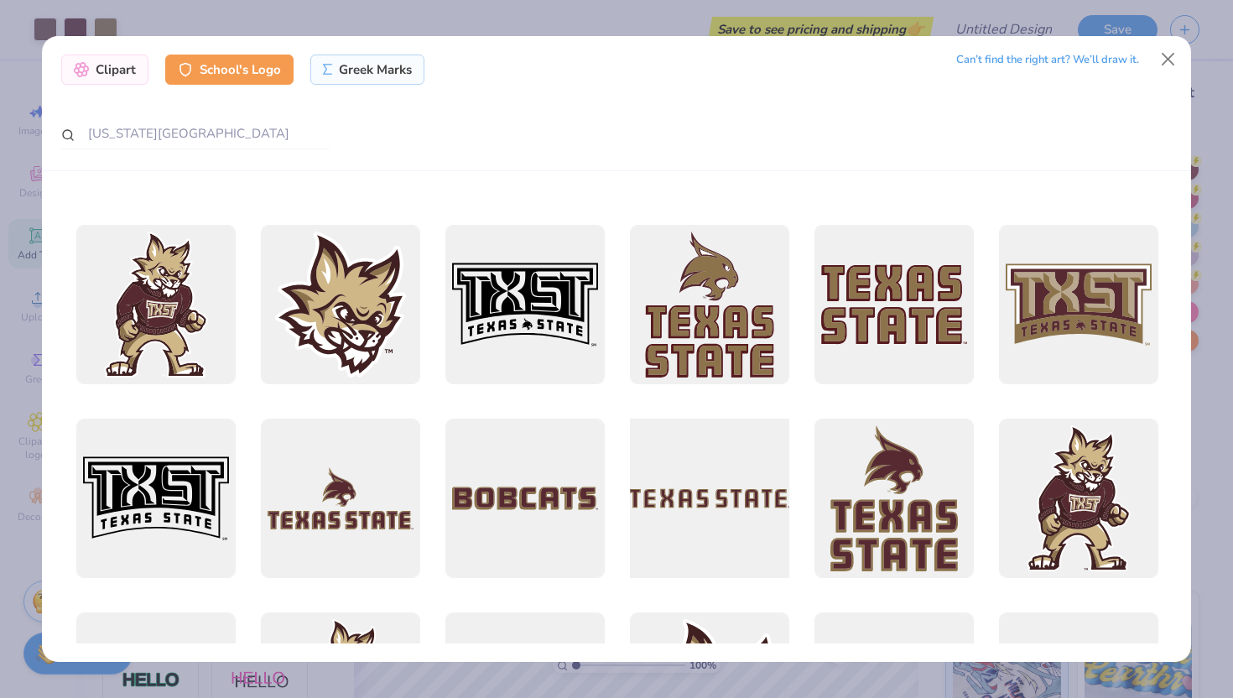
click at [717, 497] on div at bounding box center [709, 498] width 175 height 175
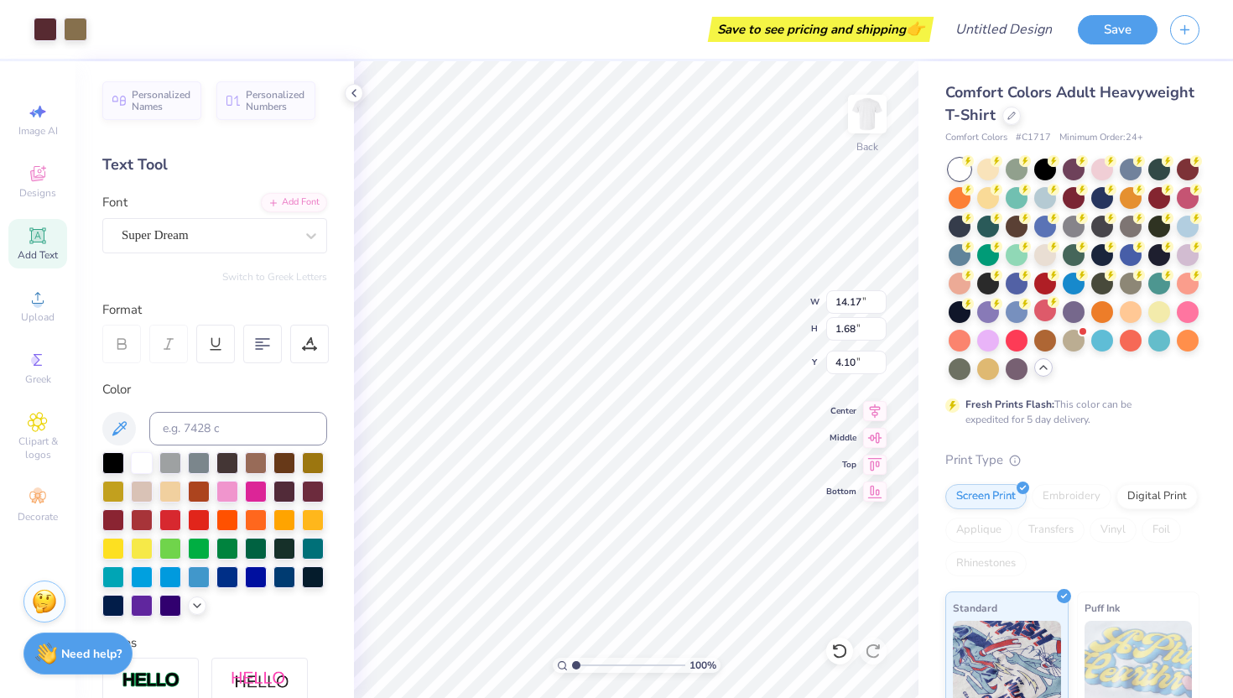
type input "1.65"
type input "3.00"
type input "1.68"
type input "4.10"
click at [289, 236] on div "Super Dream" at bounding box center [208, 235] width 176 height 26
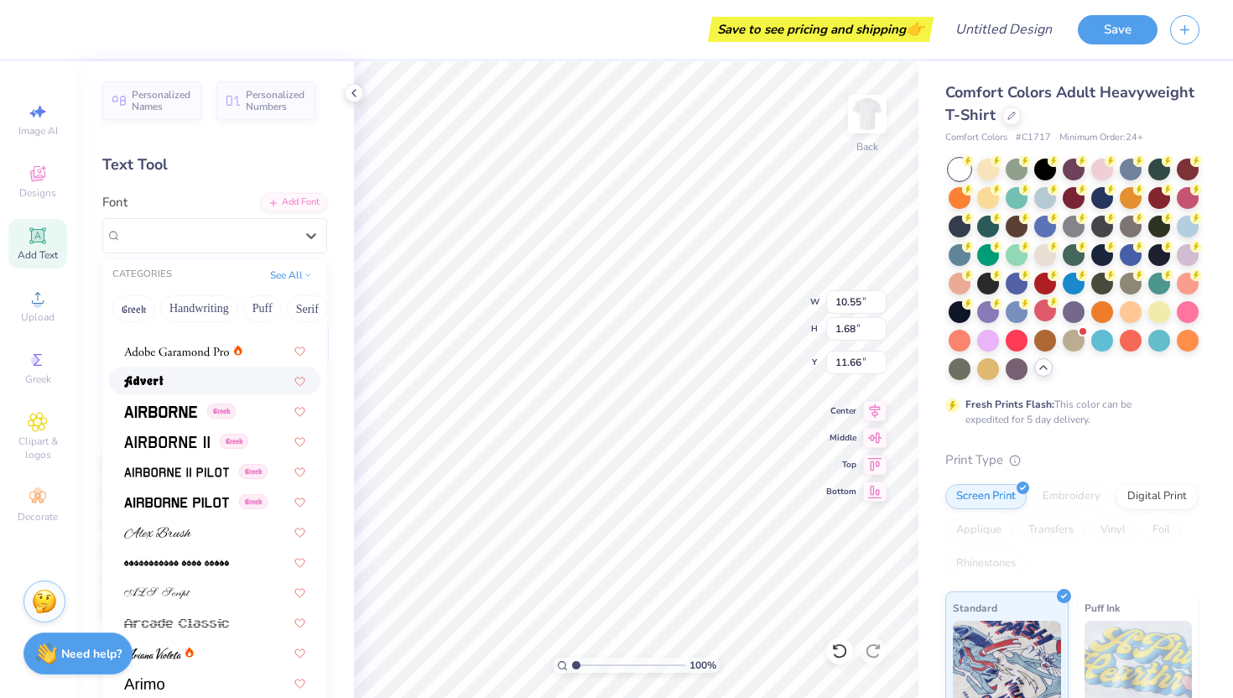
scroll to position [233, 0]
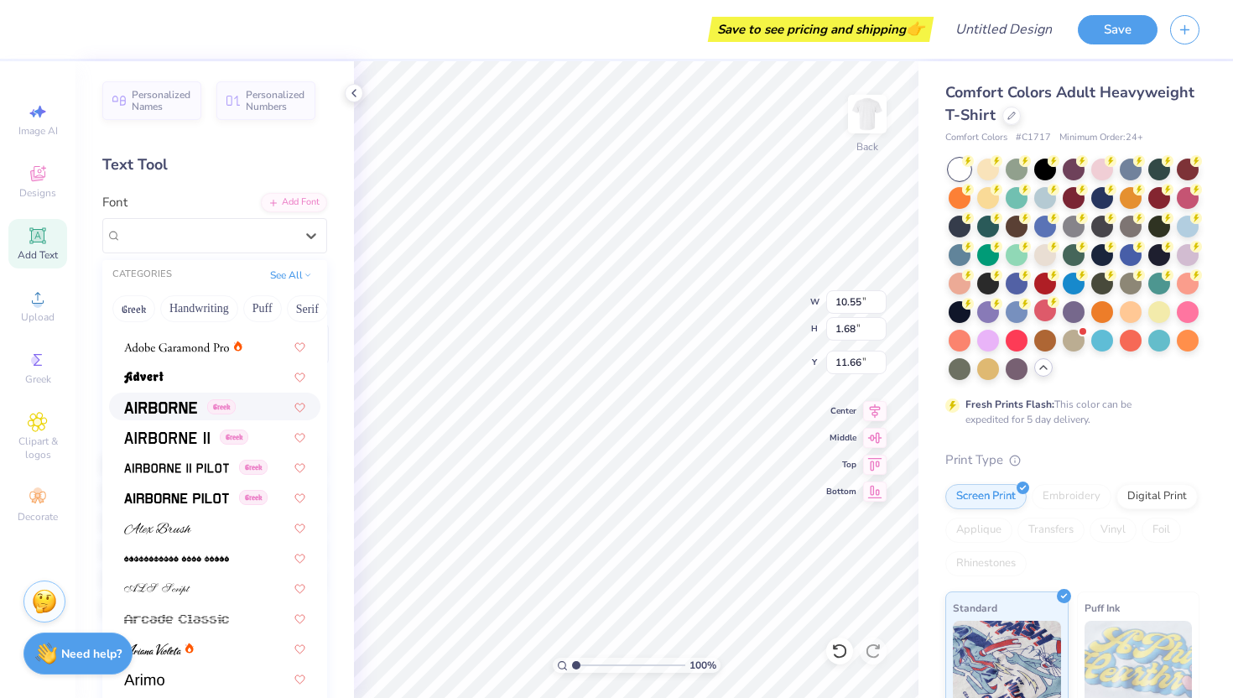
click at [176, 405] on img at bounding box center [160, 408] width 73 height 12
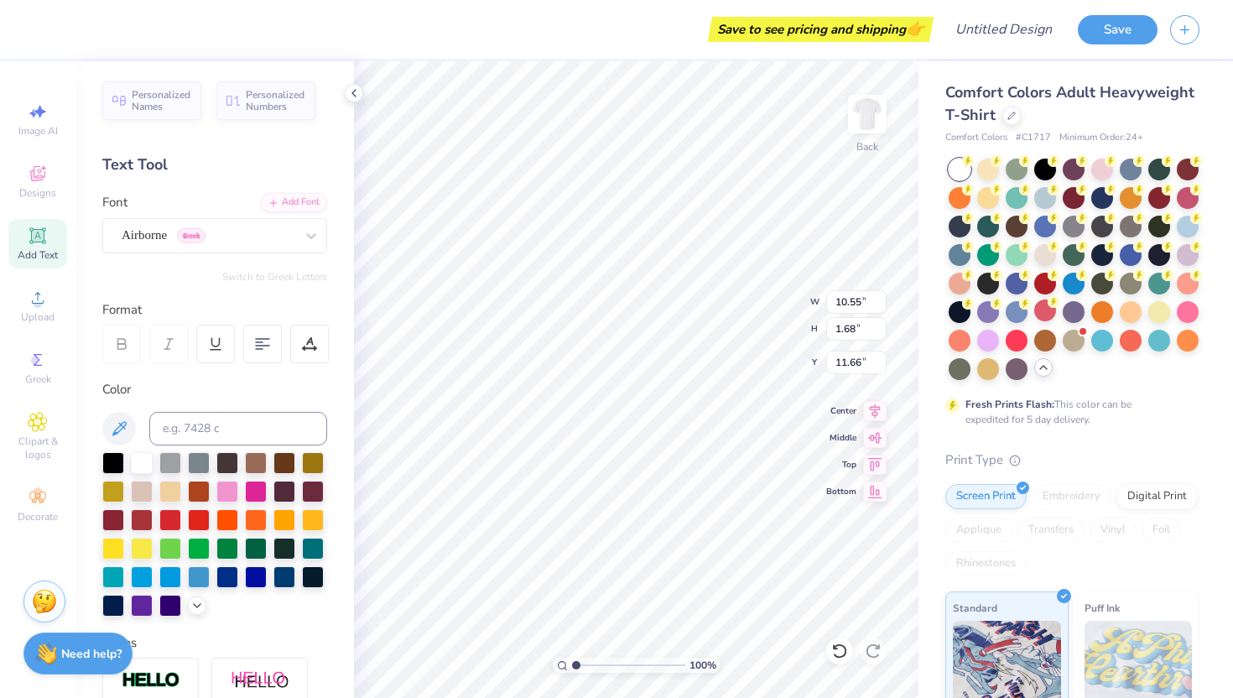
type input "11.25"
type input "1.69"
type input "11.65"
click at [273, 234] on div "Airborne Greek" at bounding box center [208, 235] width 176 height 26
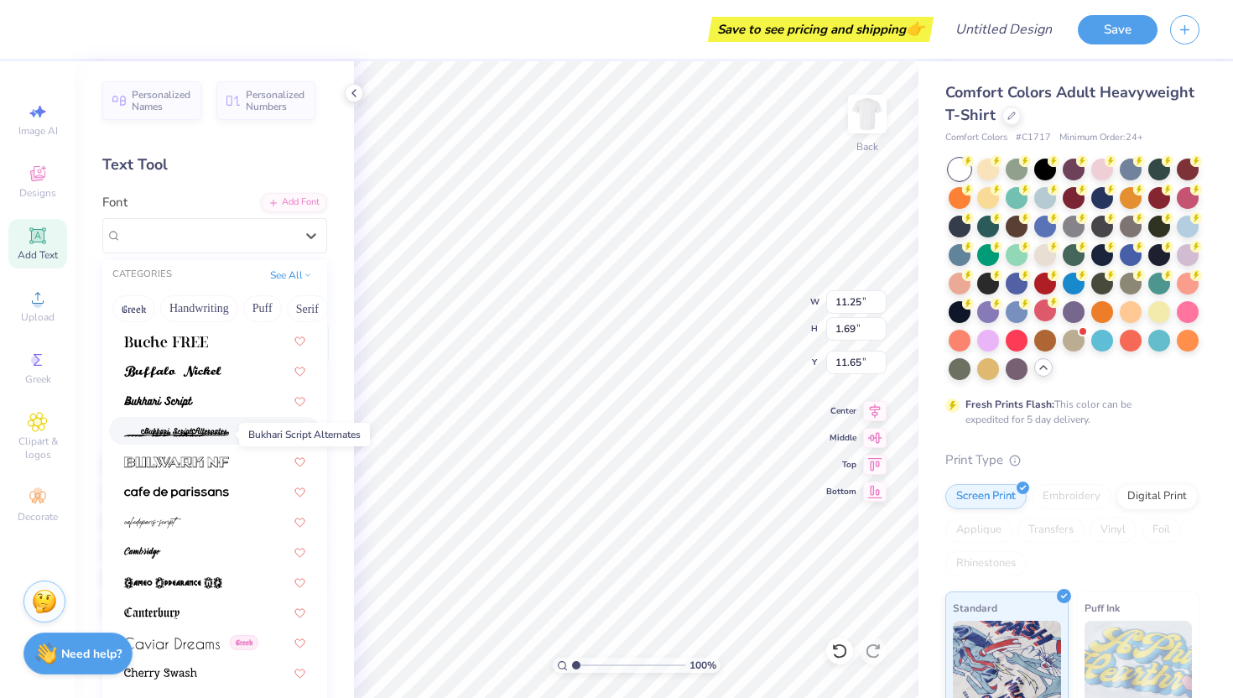
scroll to position [1547, 0]
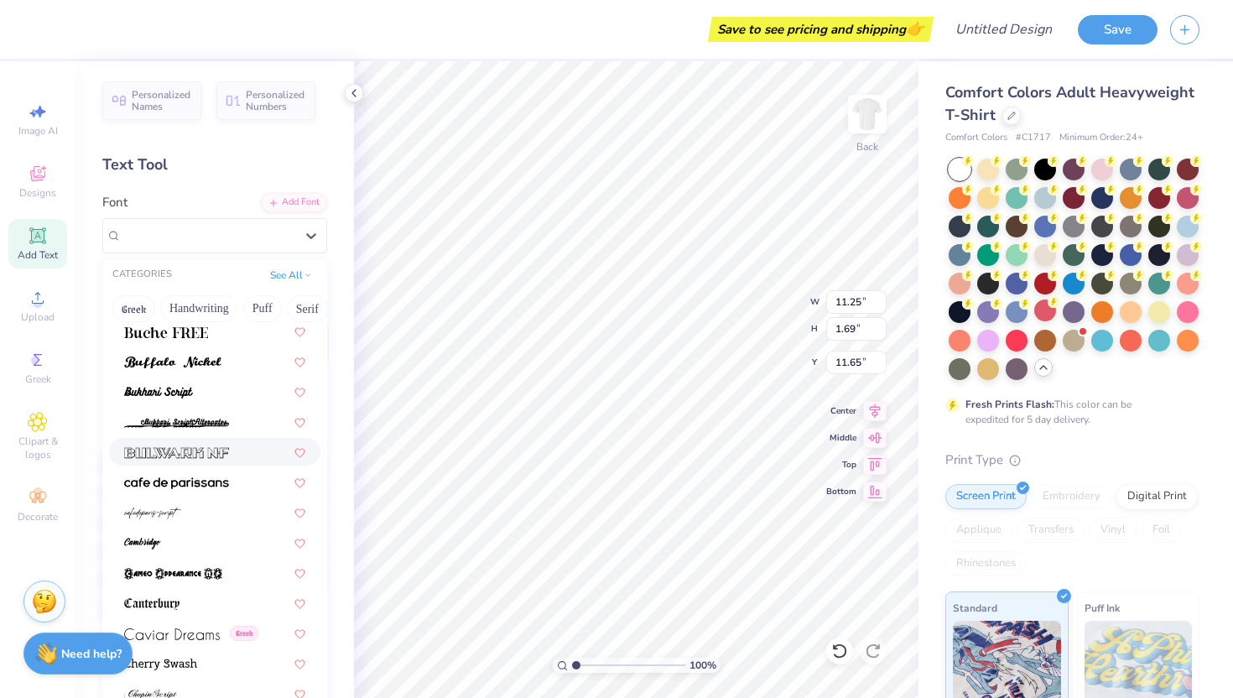
click at [216, 451] on img at bounding box center [176, 453] width 105 height 12
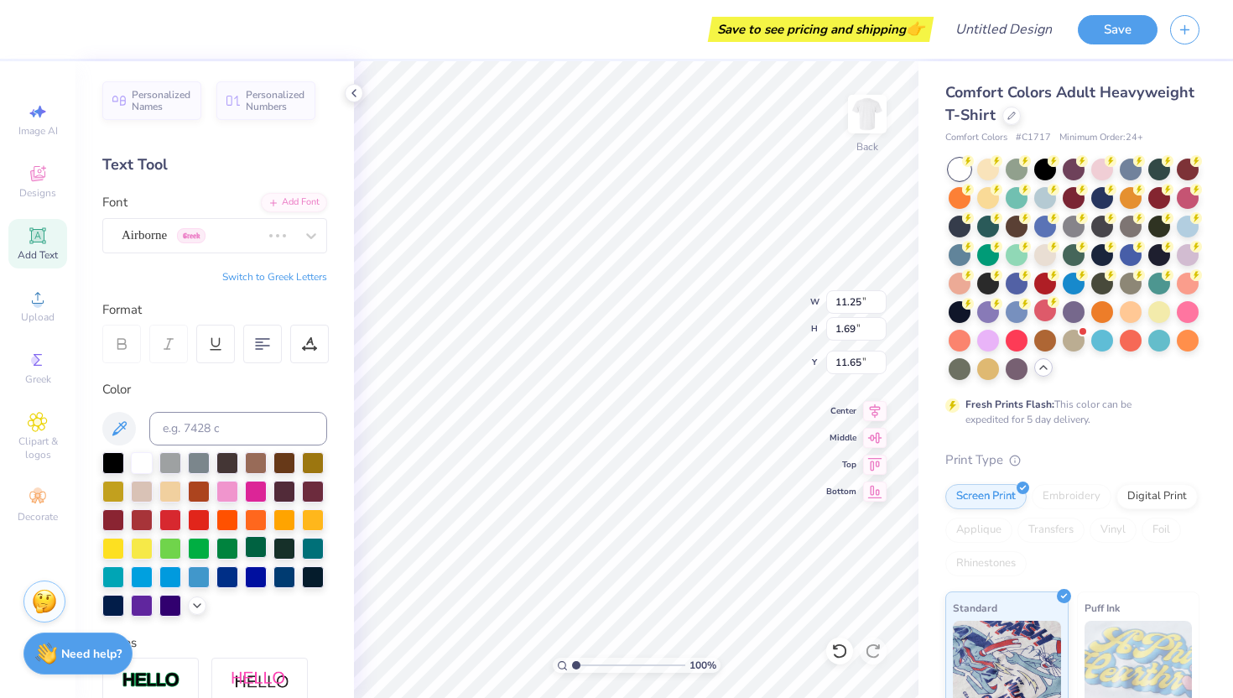
type input "14.17"
type input "1.66"
type input "11.67"
click at [267, 239] on div "Bulwark NF" at bounding box center [208, 235] width 176 height 26
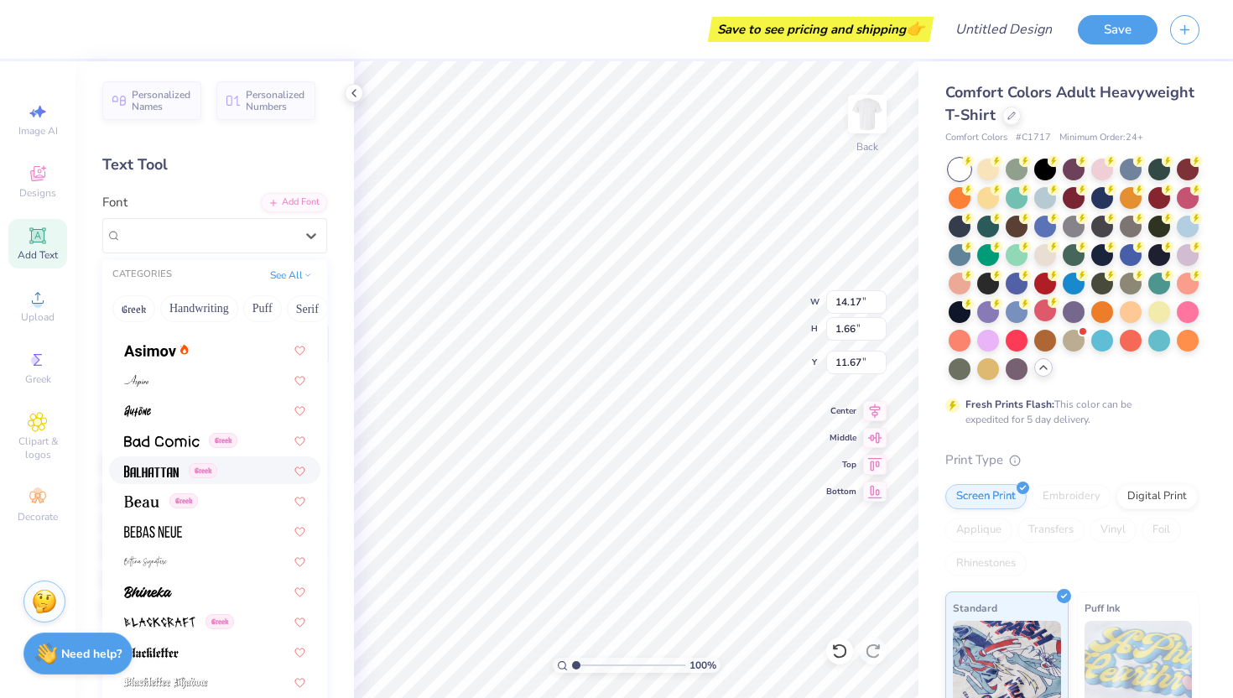
scroll to position [632, 0]
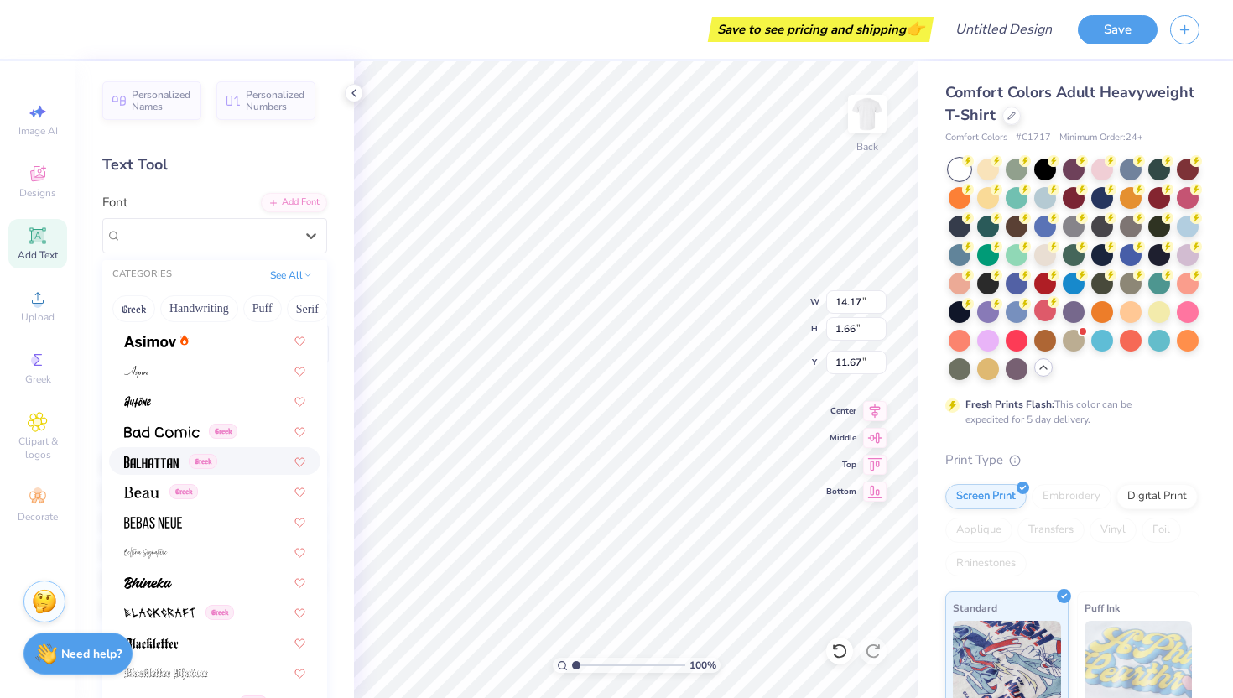
click at [232, 468] on div "Greek" at bounding box center [214, 461] width 181 height 18
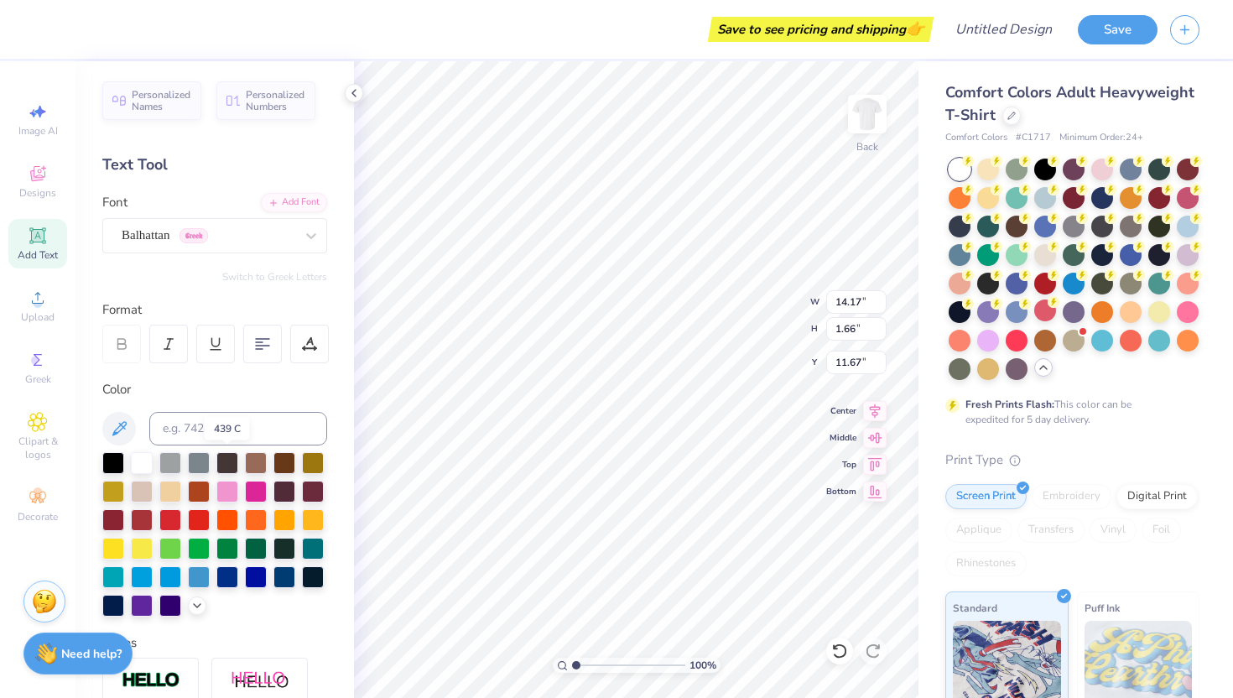
type input "7.32"
type input "1.67"
type input "11.66"
click at [238, 227] on div "Balhattan Greek" at bounding box center [208, 235] width 176 height 26
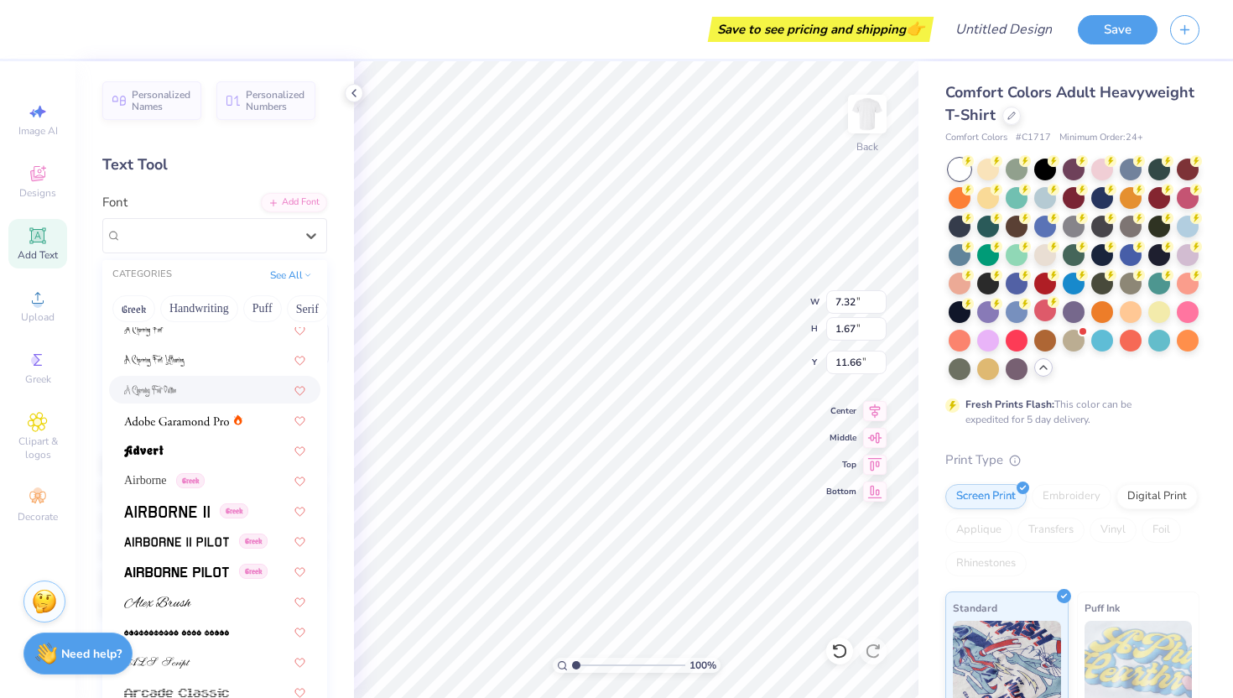
scroll to position [164, 0]
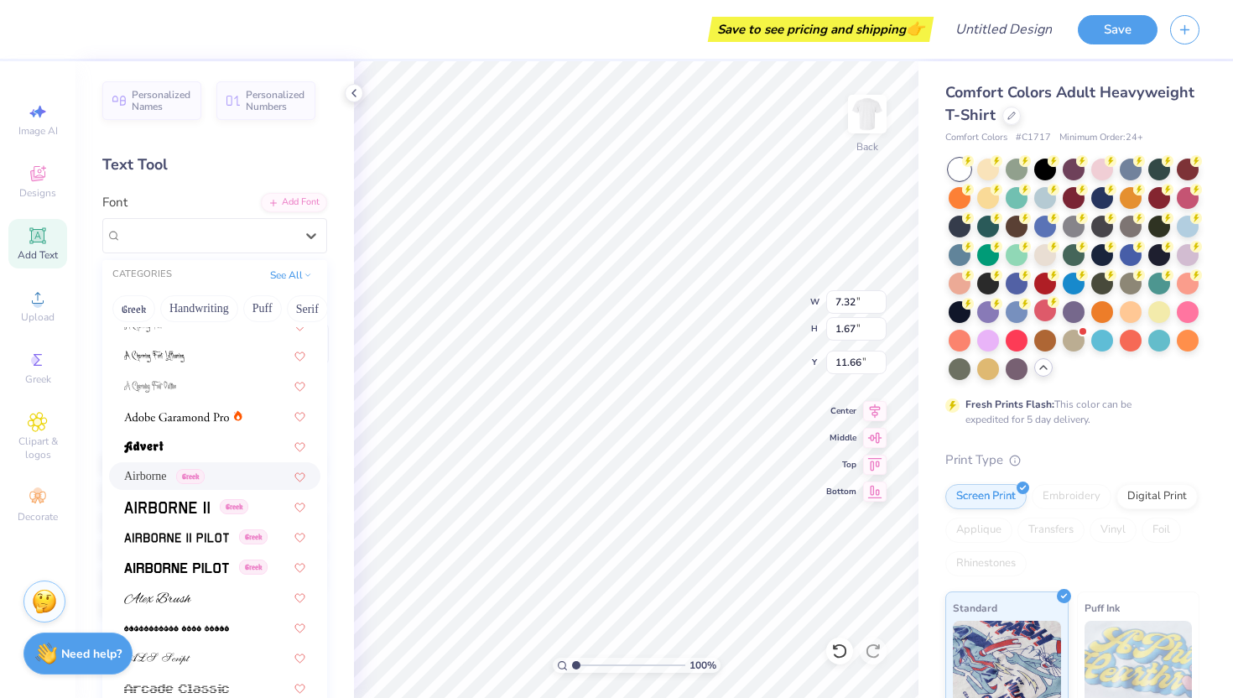
click at [252, 464] on div "Airborne Greek" at bounding box center [214, 476] width 211 height 28
type input "10.01"
type input "1.51"
type input "11.75"
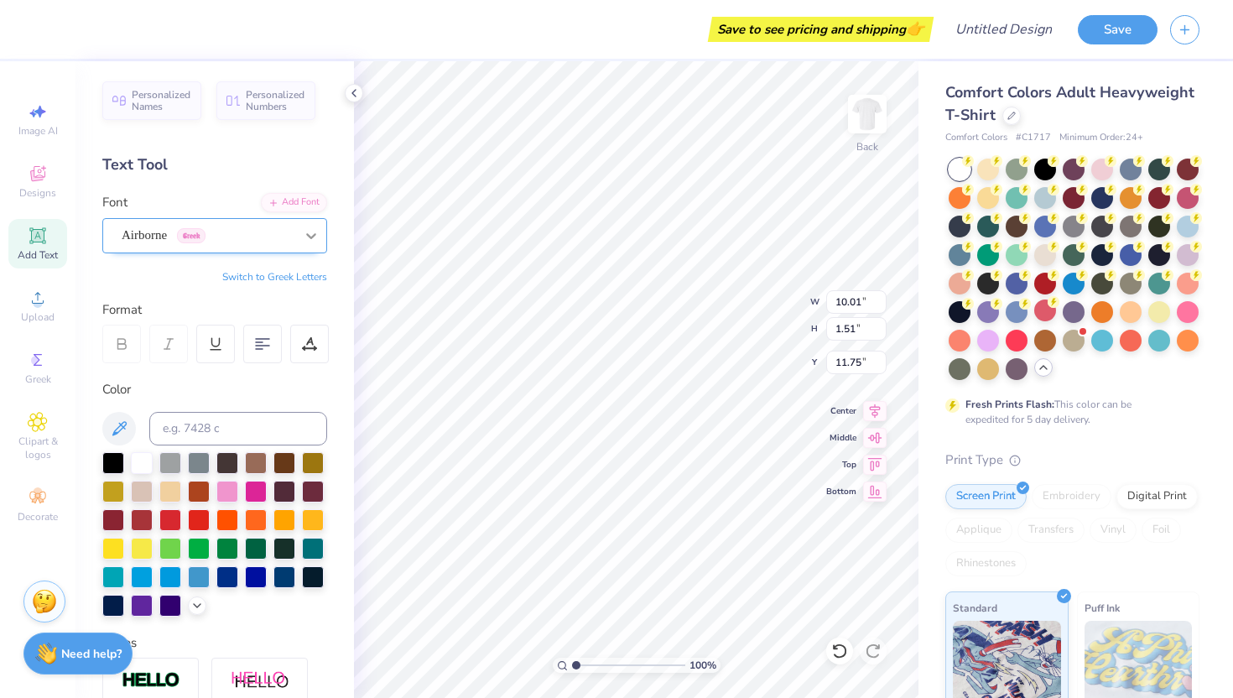
click at [299, 237] on div at bounding box center [311, 236] width 30 height 30
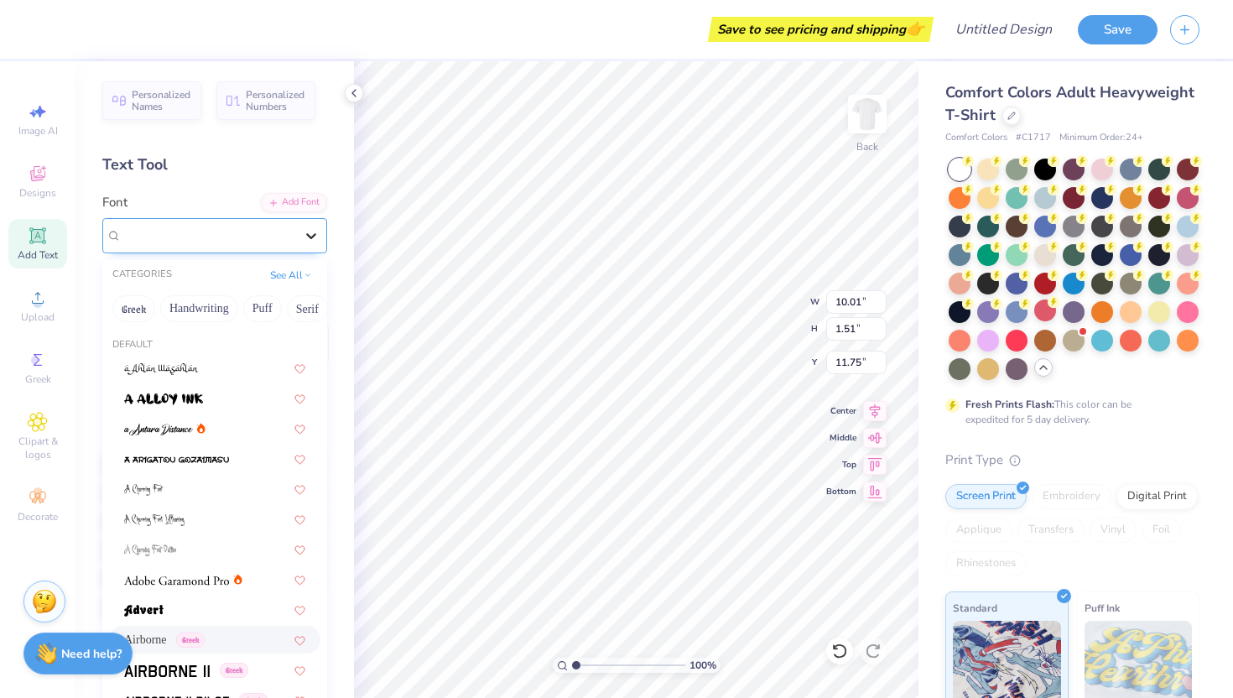
click at [300, 232] on div at bounding box center [311, 236] width 30 height 30
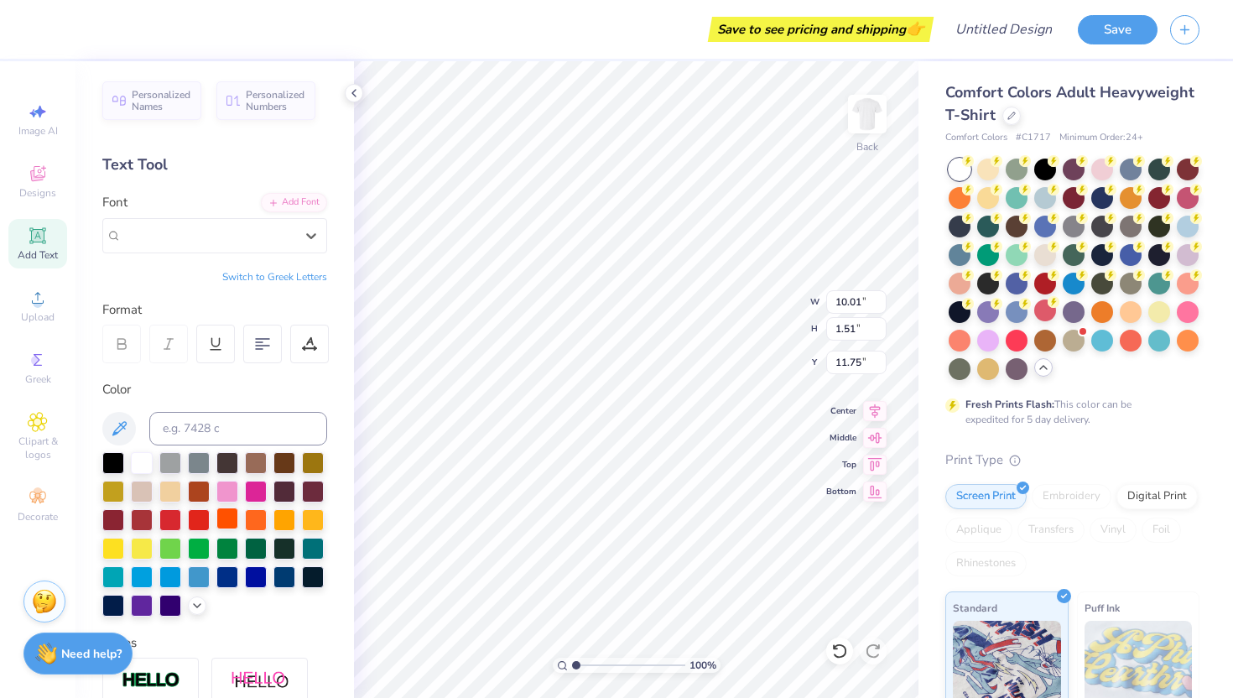
scroll to position [49, 0]
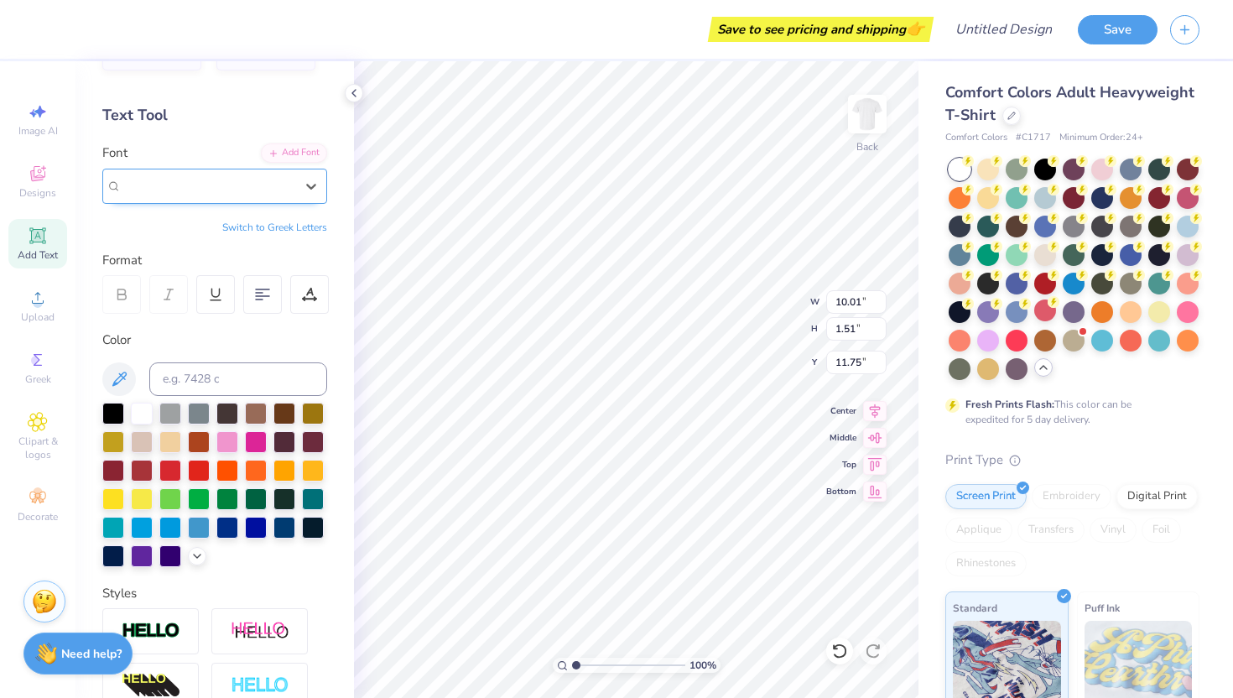
click at [284, 189] on div "Airborne Greek" at bounding box center [208, 185] width 173 height 19
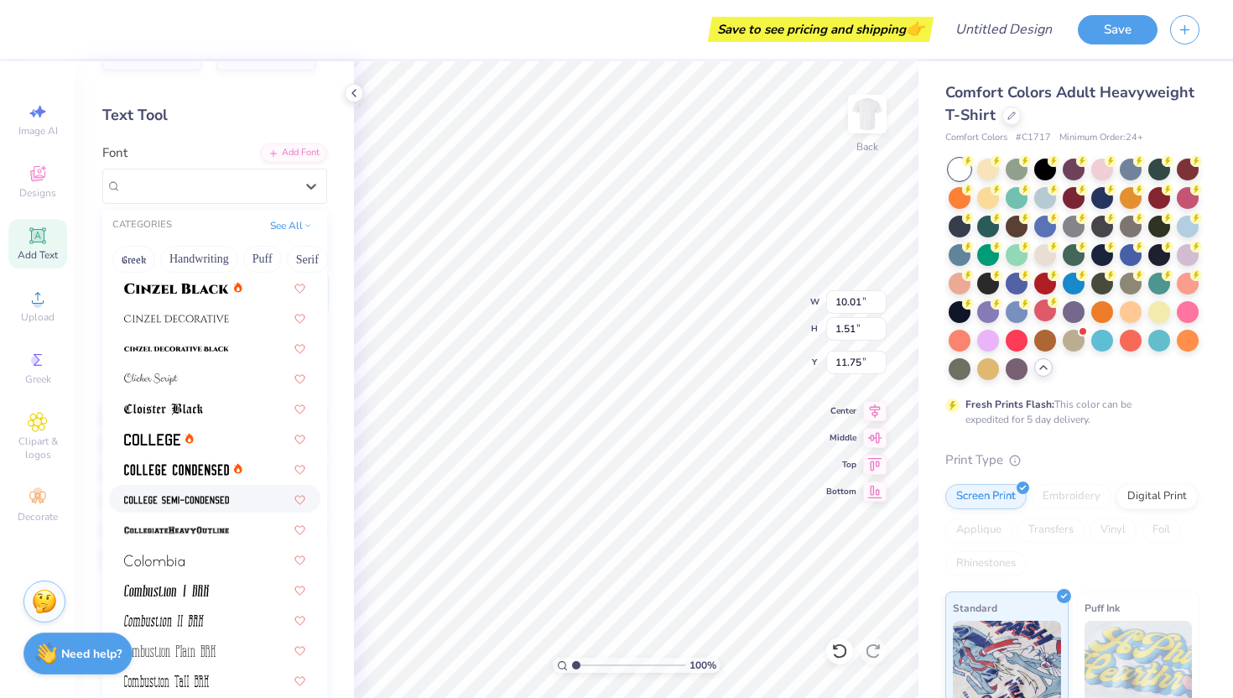
scroll to position [2059, 0]
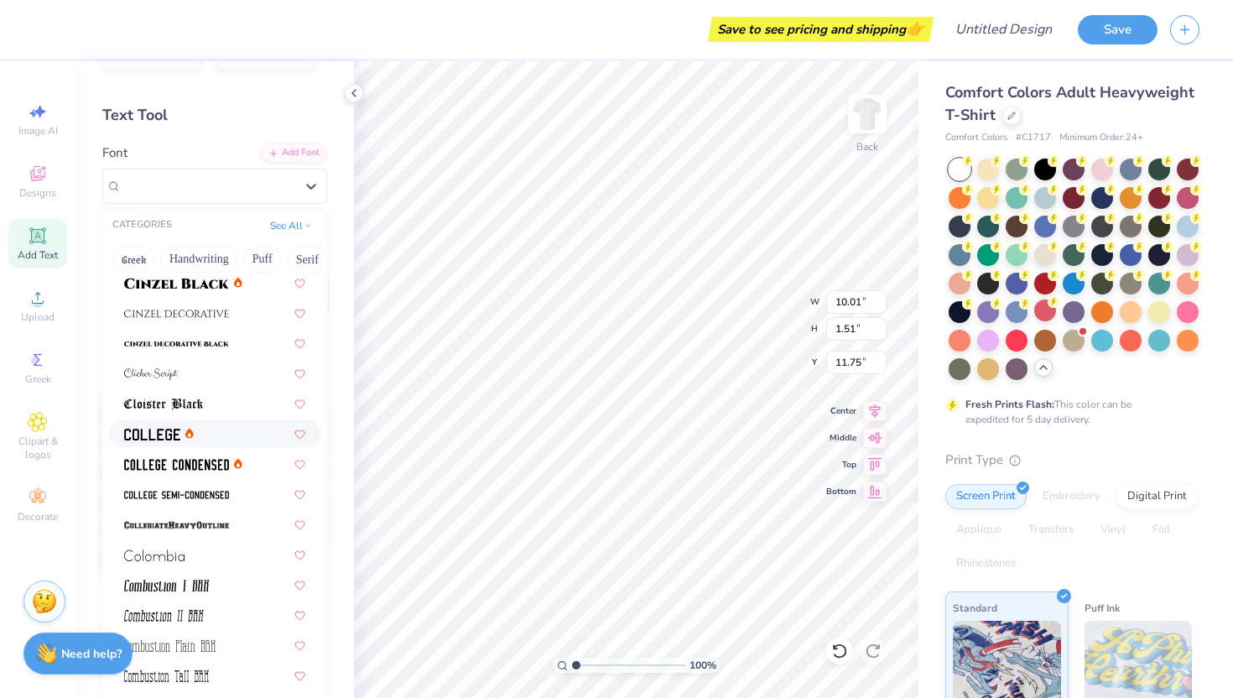
click at [230, 427] on div at bounding box center [214, 433] width 181 height 18
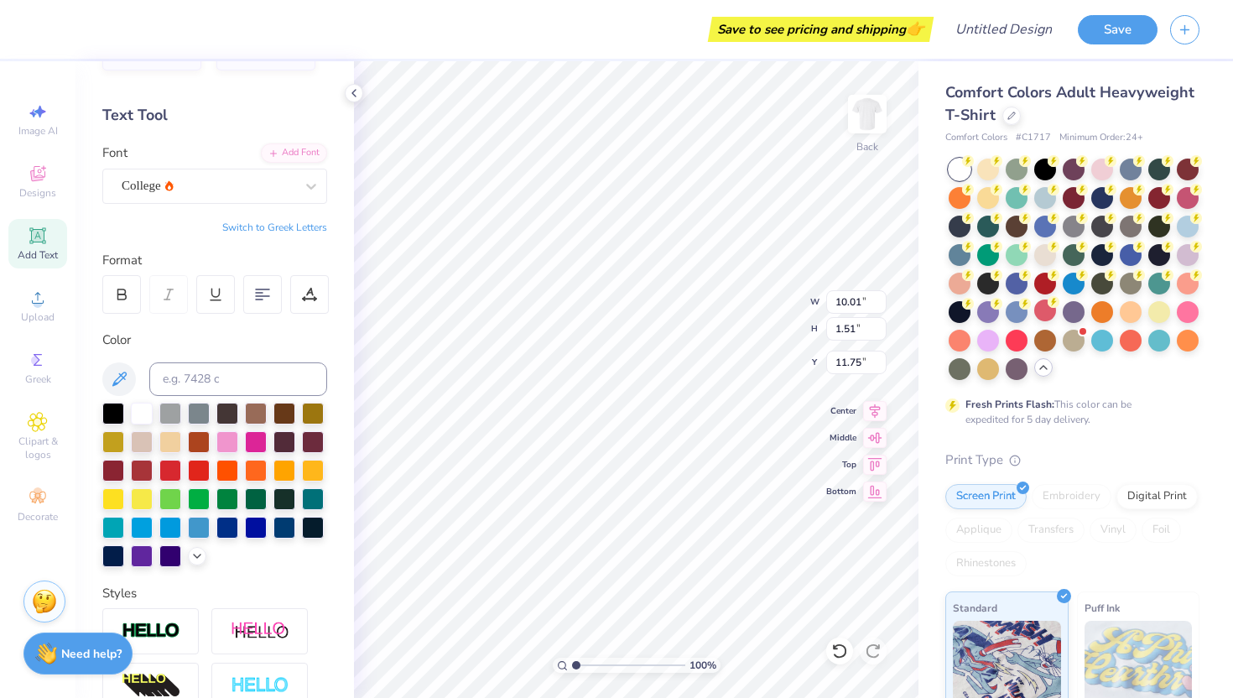
type input "8.94"
type input "1.41"
type input "11.80"
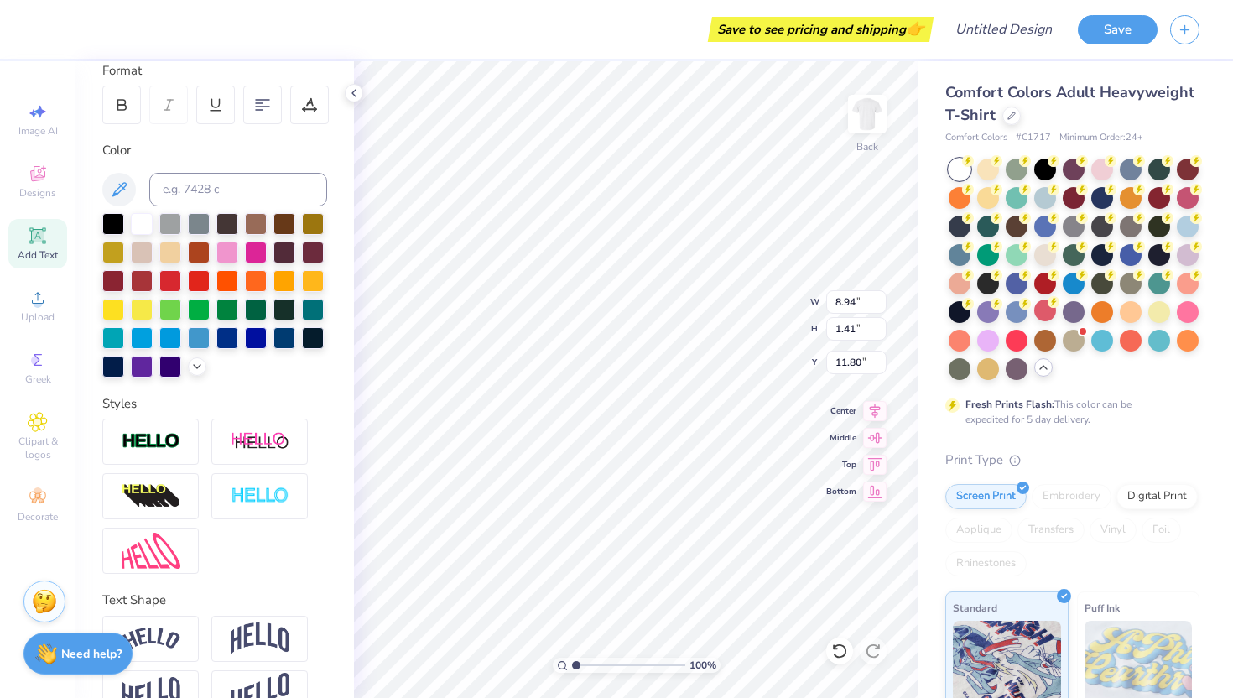
scroll to position [250, 0]
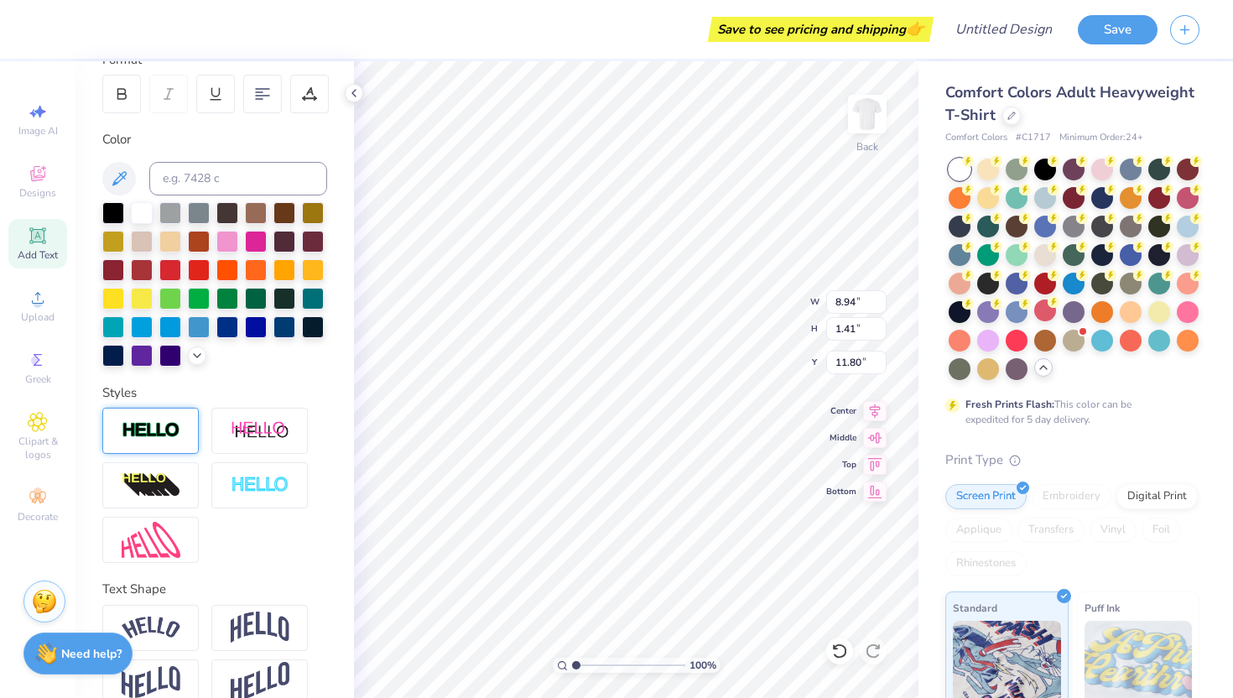
click at [177, 422] on img at bounding box center [151, 430] width 59 height 19
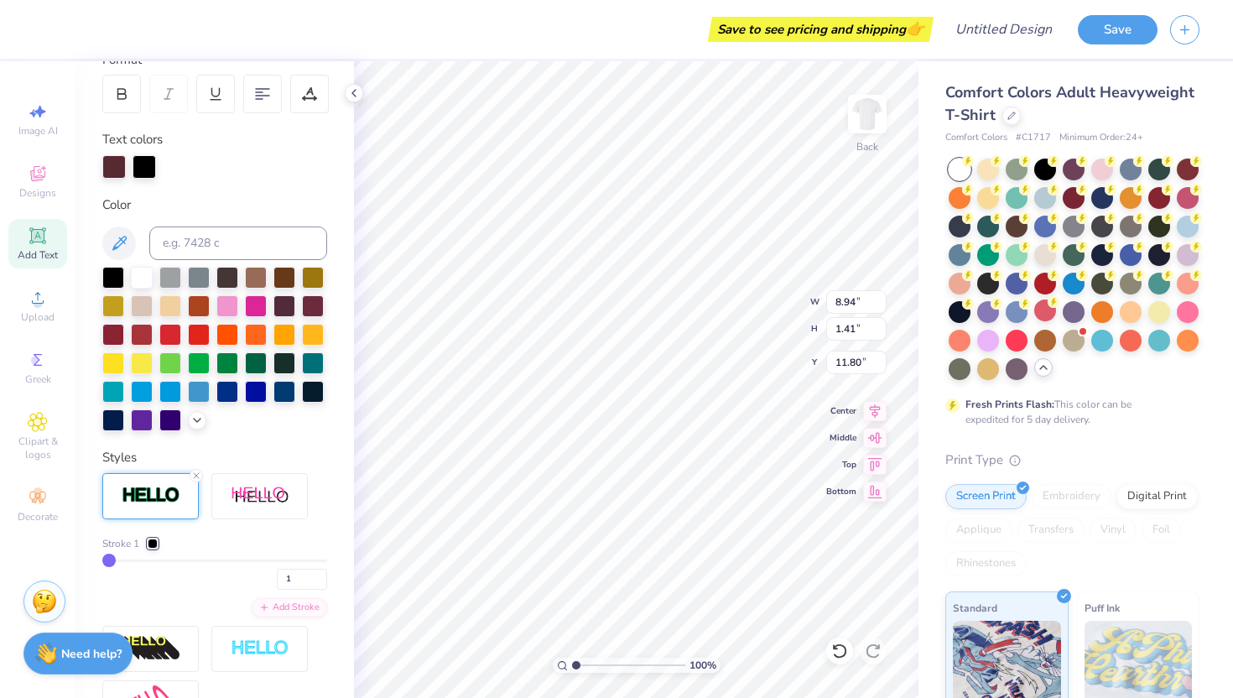
type input "8.96"
type input "1.43"
type input "11.78"
click at [158, 539] on div at bounding box center [153, 544] width 10 height 10
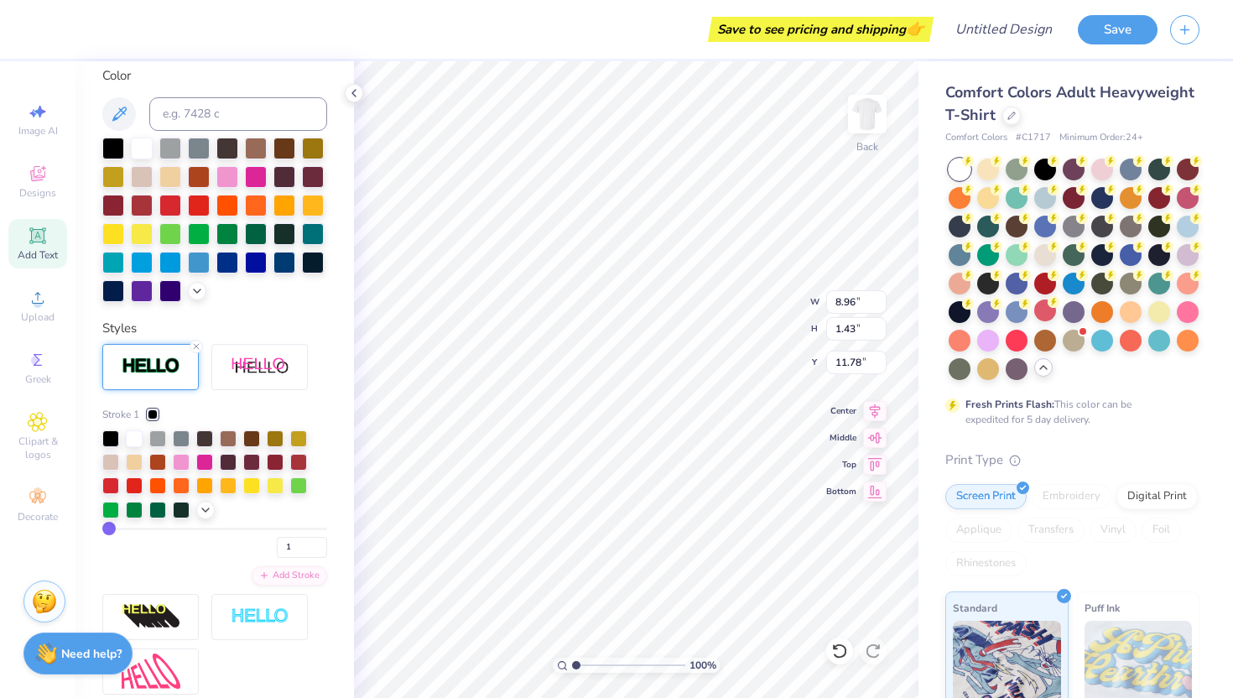
scroll to position [380, 0]
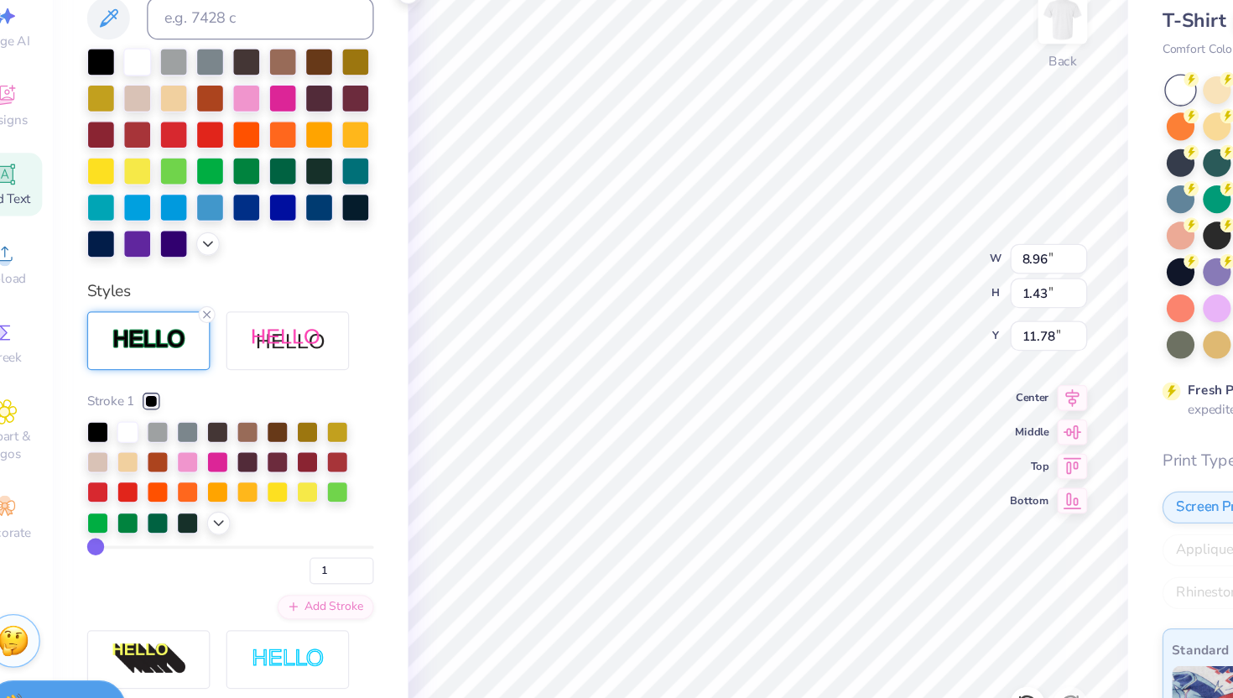
type input "2"
type input "3"
type input "4"
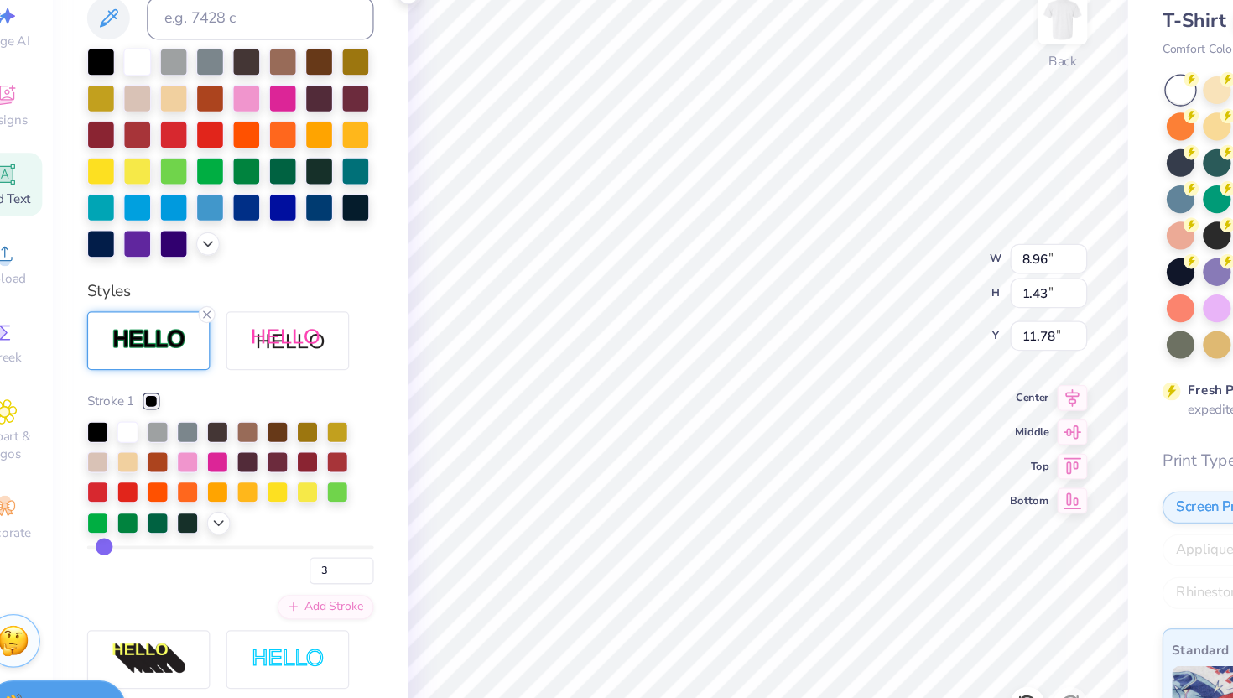
type input "4"
type input "5"
type input "6"
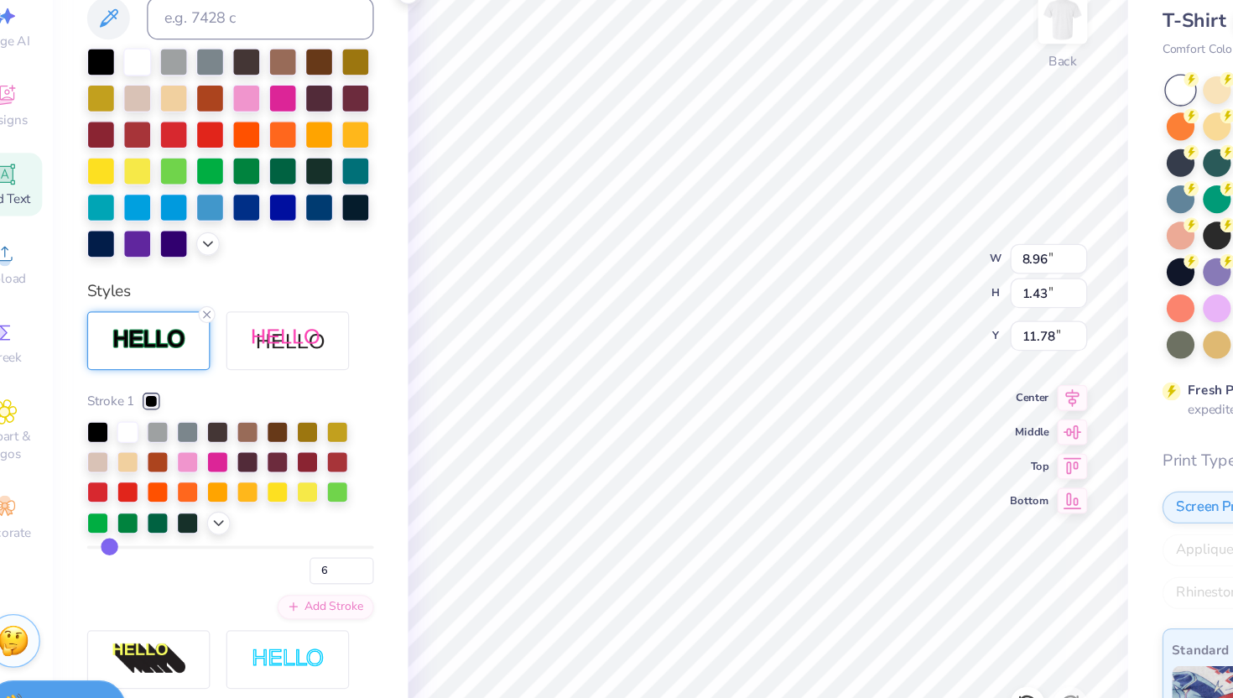
type input "7"
type input "8"
type input "9"
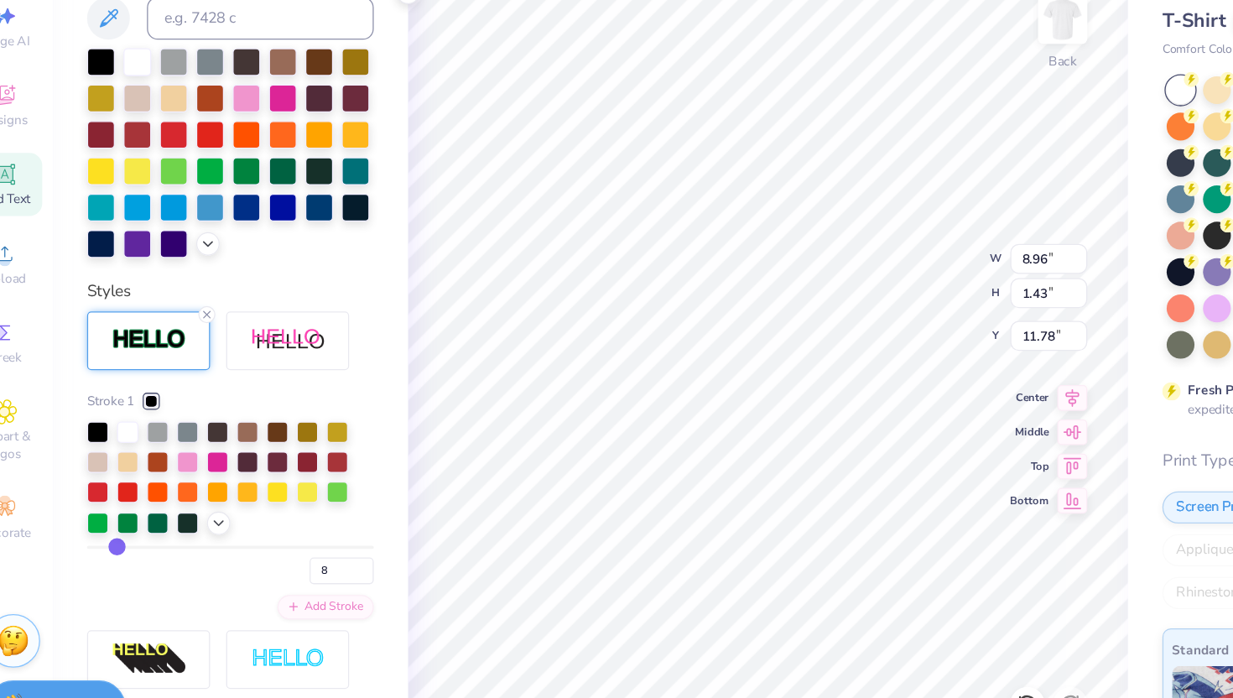
type input "9"
type input "10"
drag, startPoint x: 111, startPoint y: 526, endPoint x: 127, endPoint y: 526, distance: 15.9
type input "10"
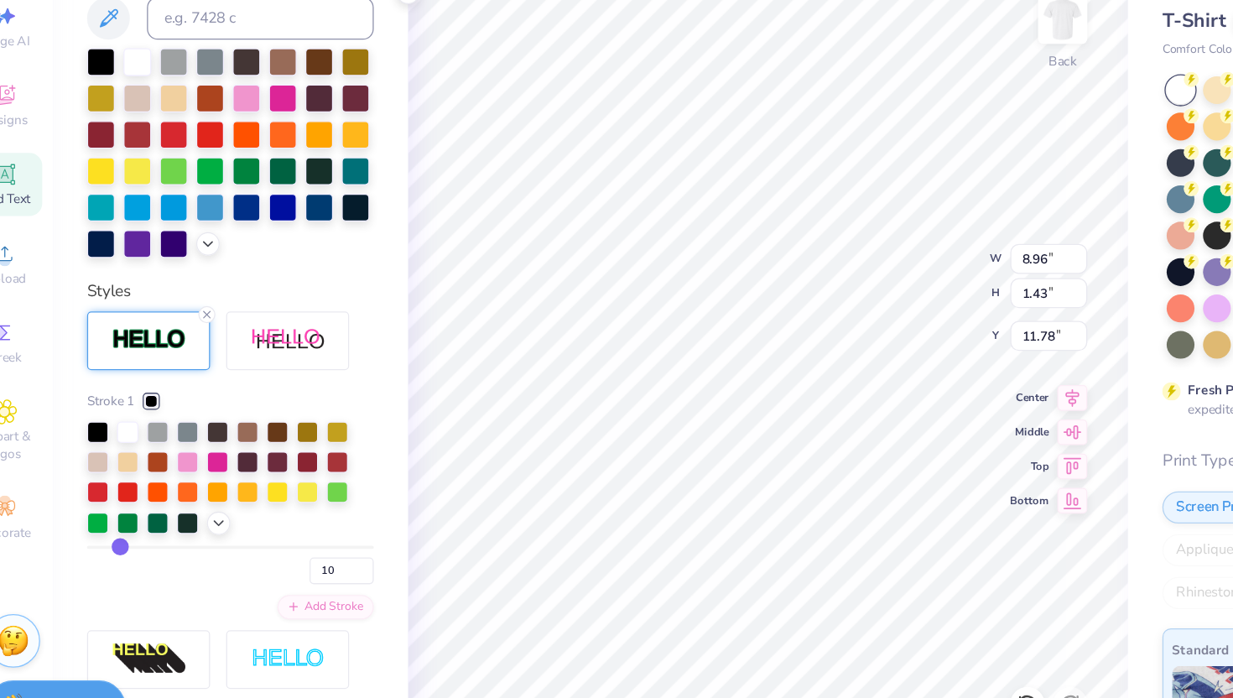
click at [127, 527] on input "range" at bounding box center [214, 528] width 225 height 3
type input "9.21"
type input "1.68"
type input "11.66"
type input "9"
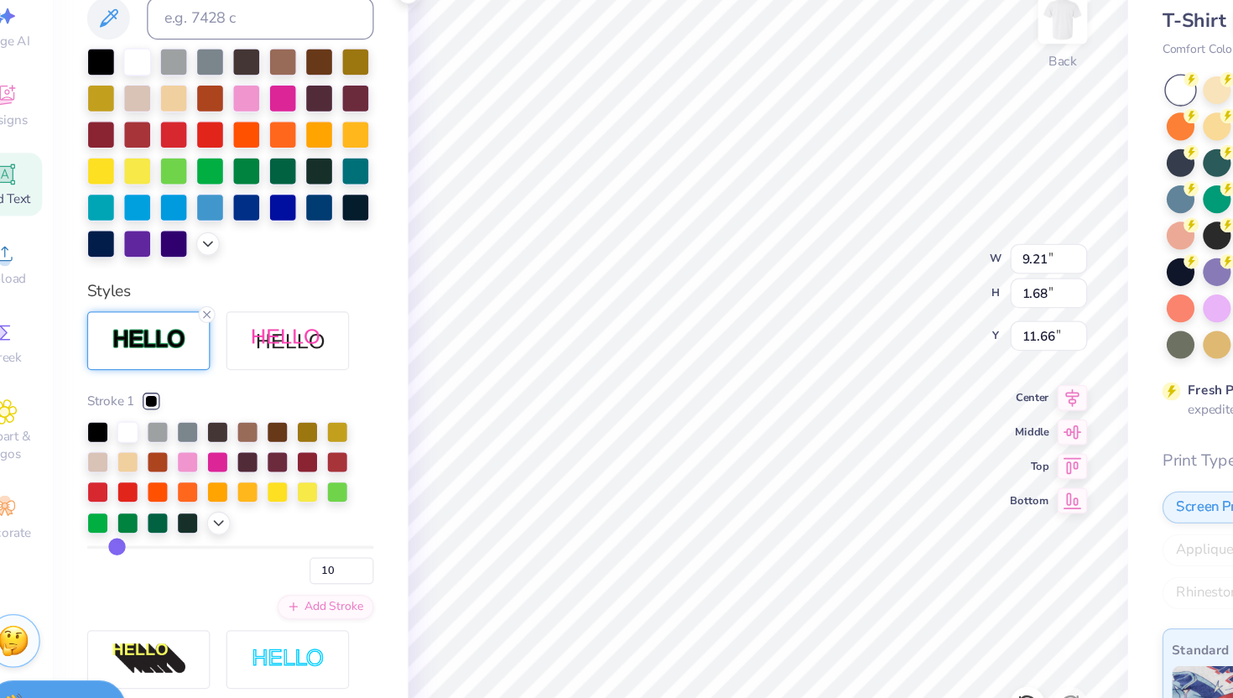
type input "9"
type input "8"
type input "5"
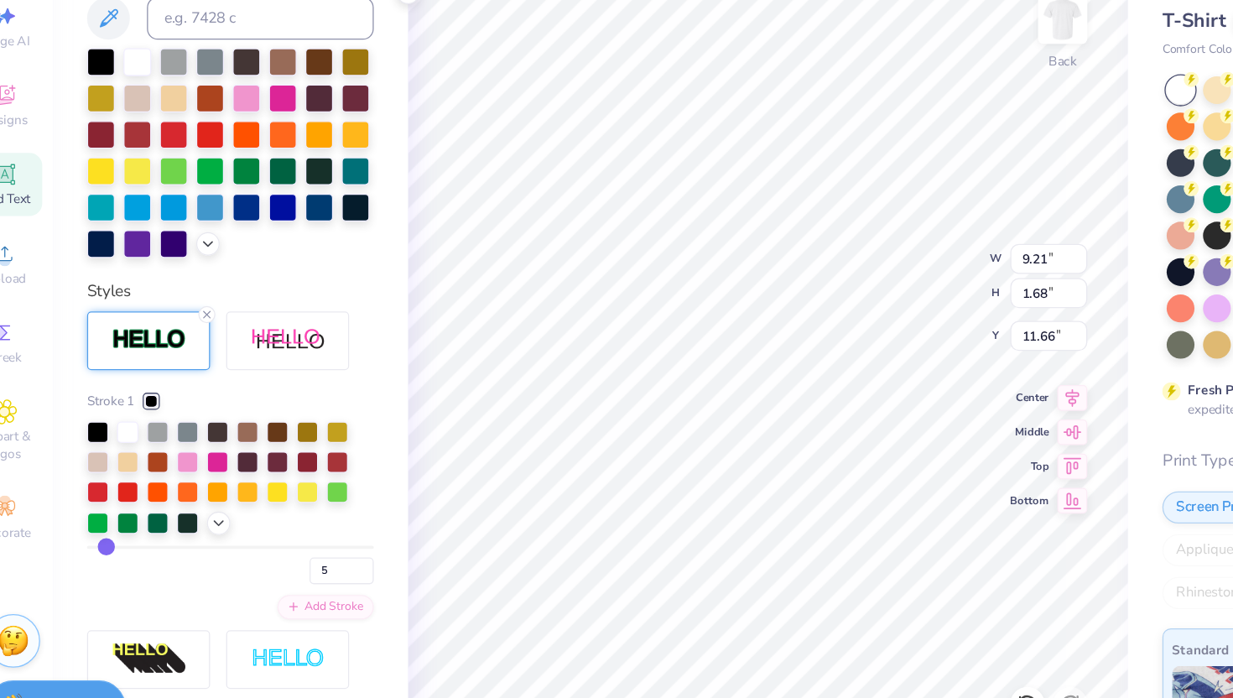
type input "3"
type input "1"
drag, startPoint x: 127, startPoint y: 526, endPoint x: 90, endPoint y: 526, distance: 36.9
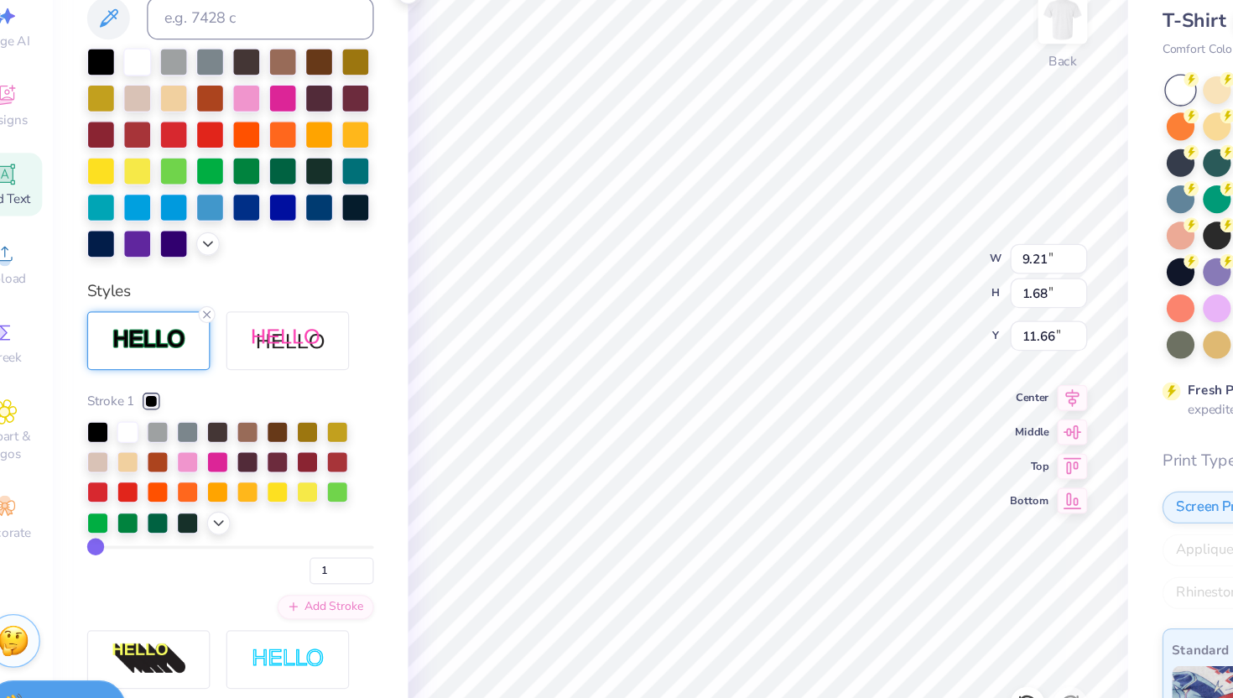
type input "1"
click at [102, 527] on input "range" at bounding box center [214, 528] width 225 height 3
type input "8.96"
type input "1.43"
type input "11.78"
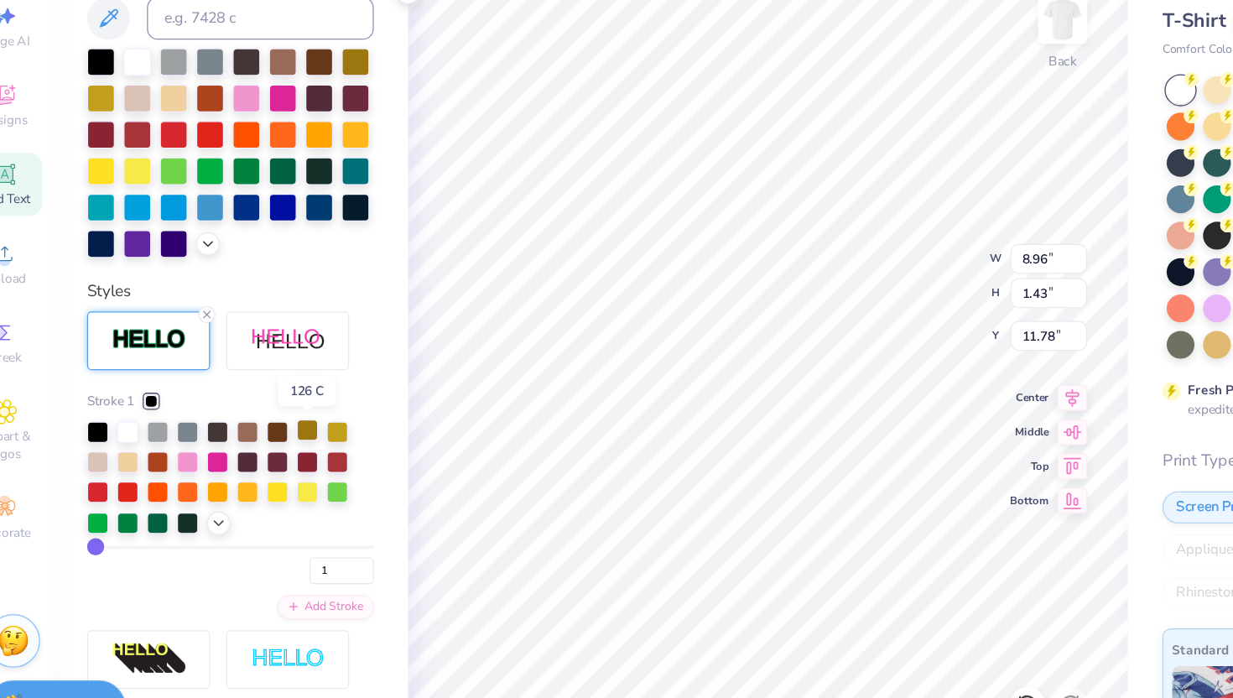
click at [275, 433] on div at bounding box center [275, 436] width 17 height 17
click at [205, 510] on icon at bounding box center [205, 507] width 13 height 13
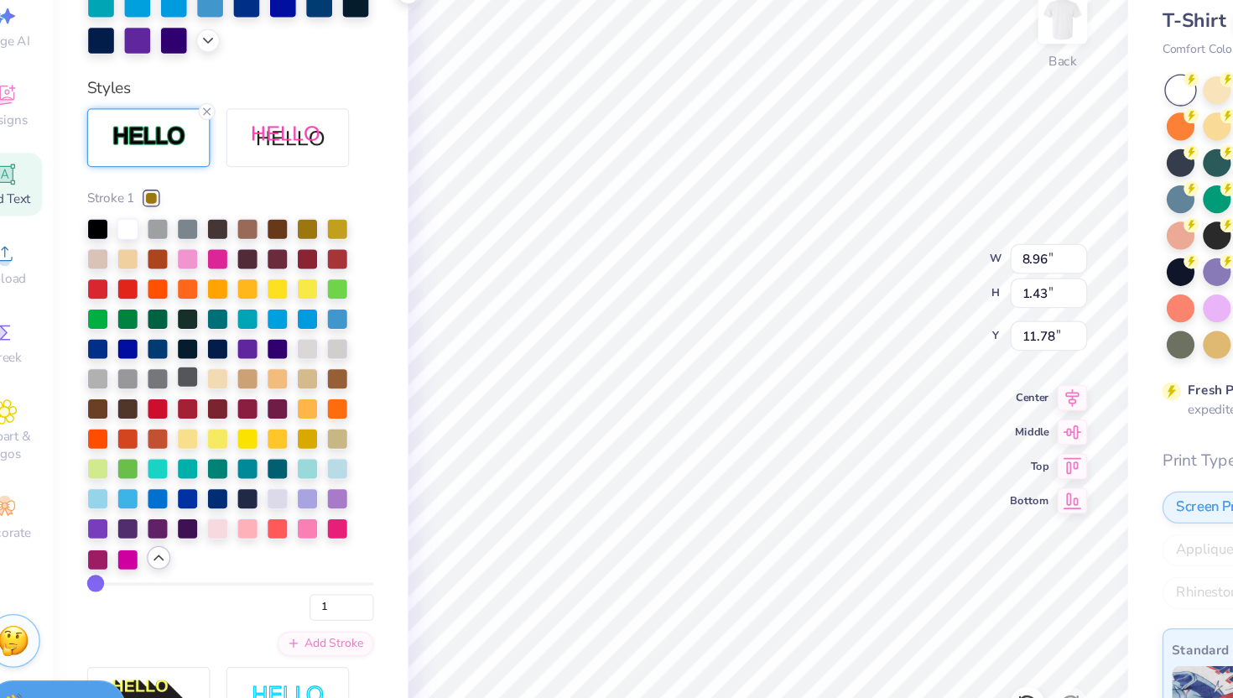
scroll to position [530, 0]
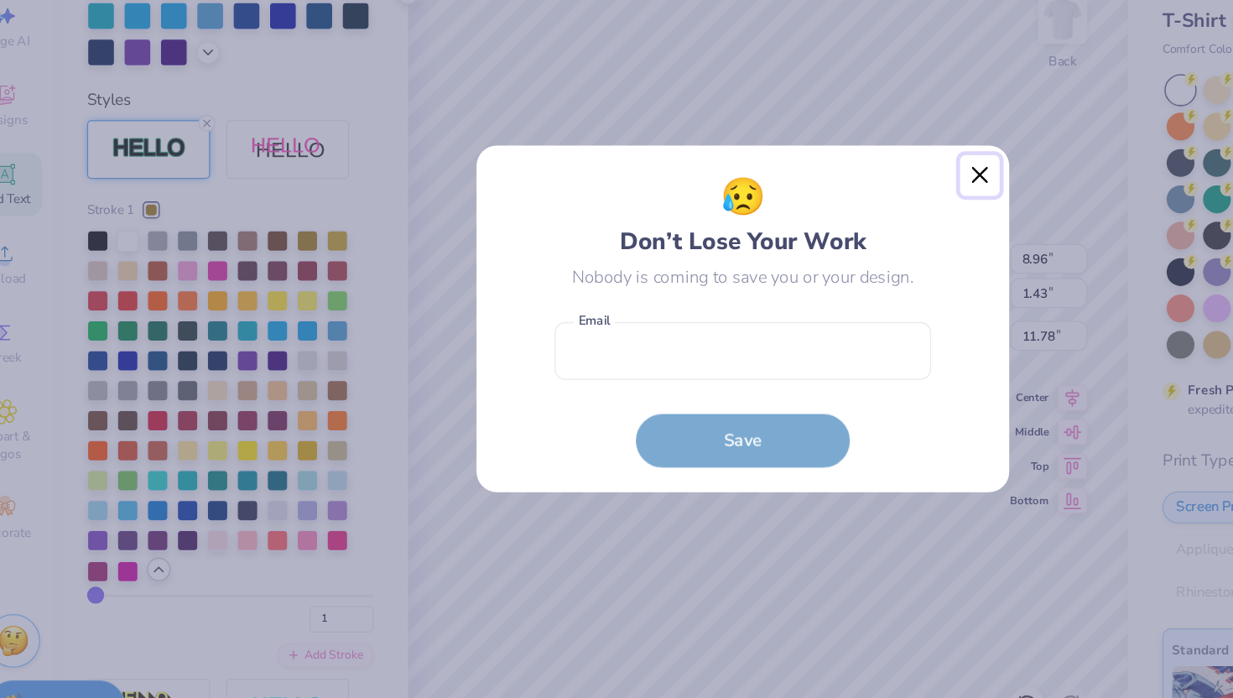
click at [802, 233] on button "Close" at bounding box center [803, 237] width 32 height 32
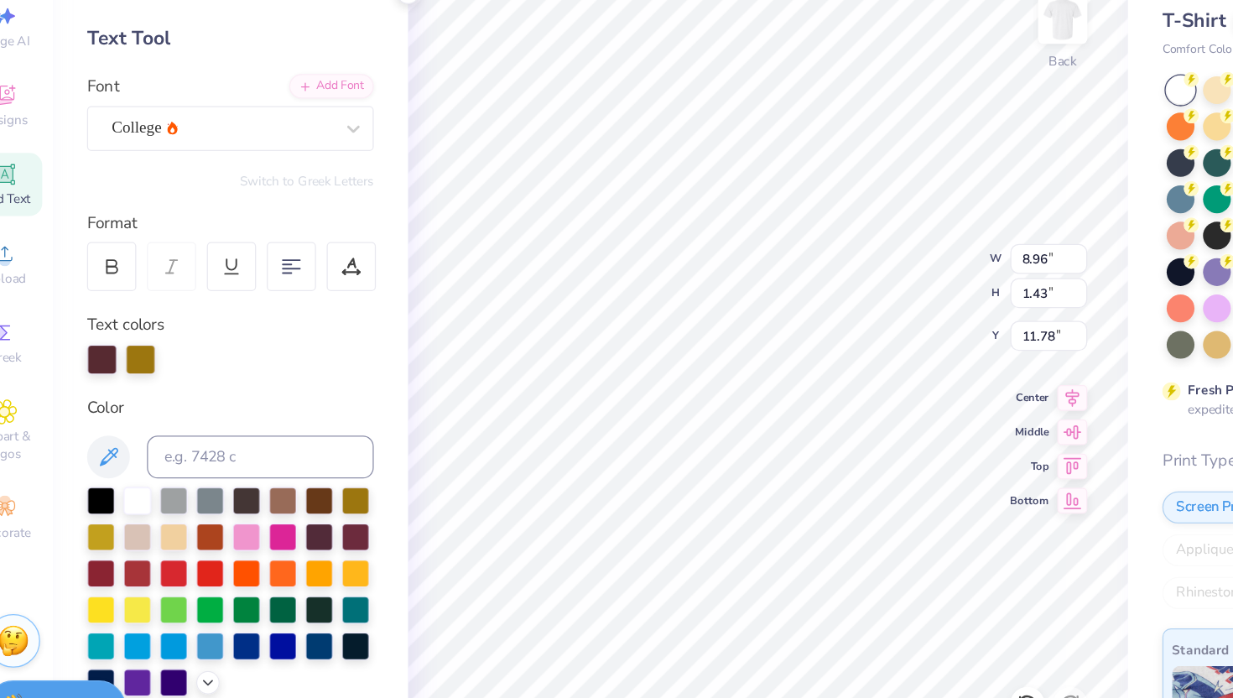
scroll to position [0, 0]
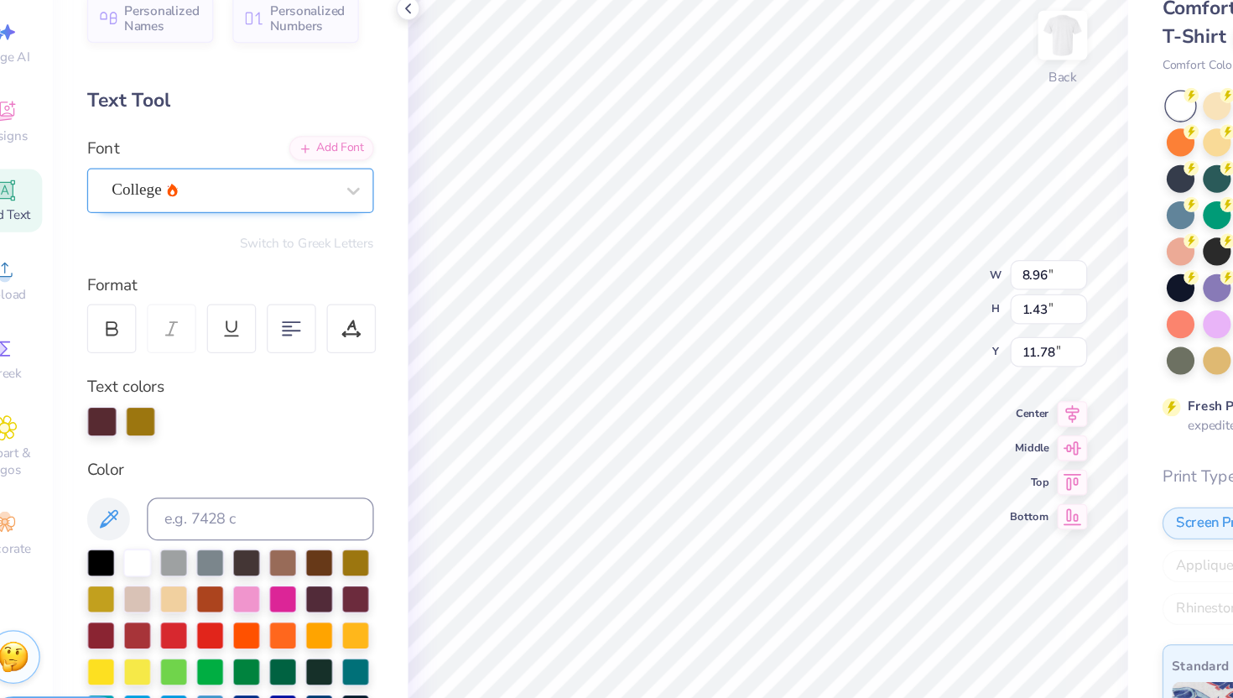
click at [268, 232] on div "College" at bounding box center [208, 235] width 176 height 26
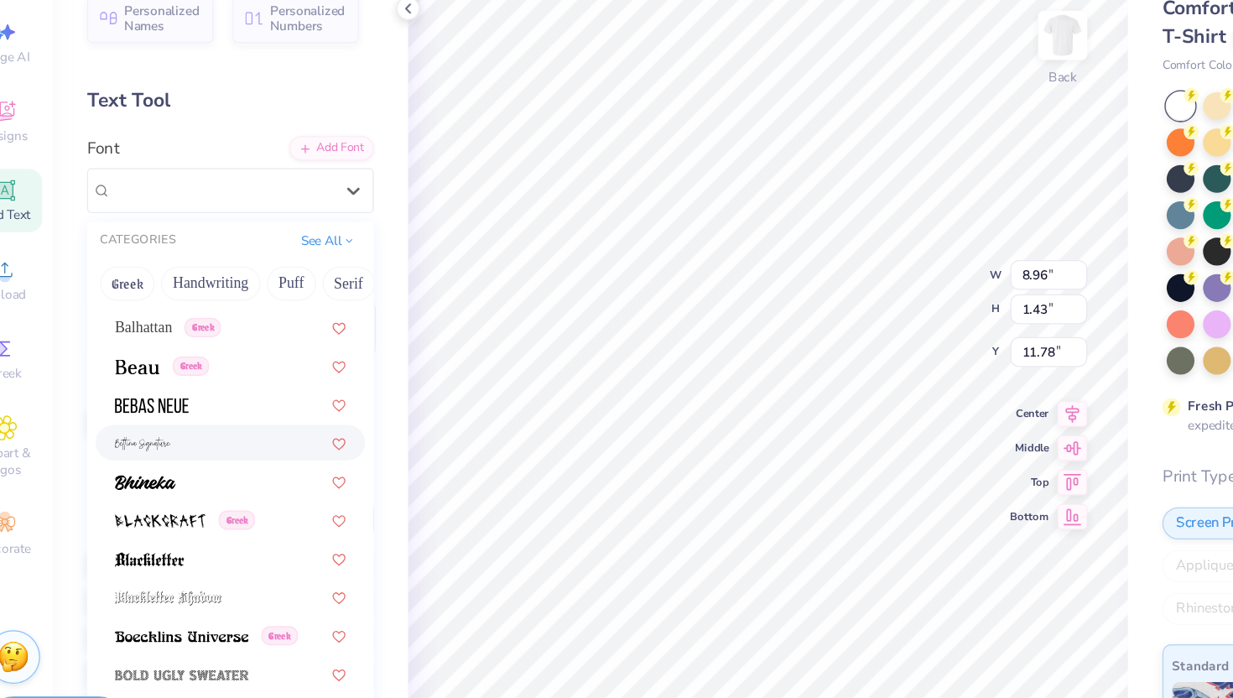
scroll to position [752, 0]
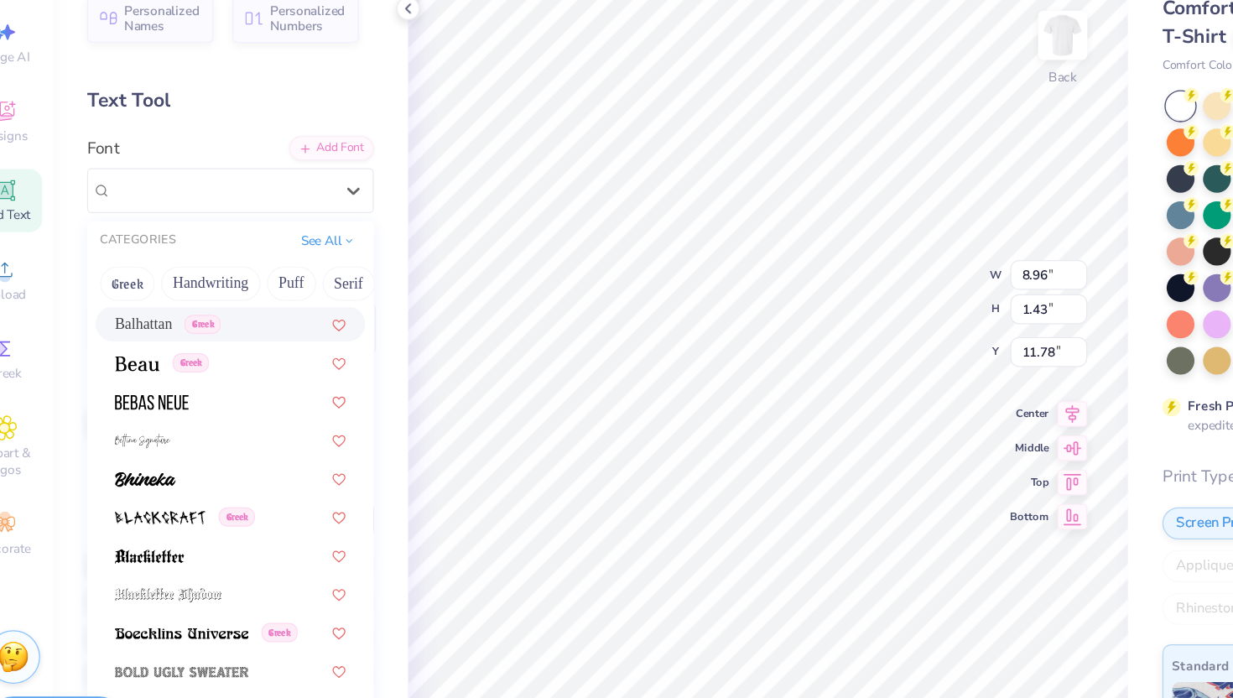
click at [253, 340] on div "Balhattan Greek" at bounding box center [214, 340] width 181 height 18
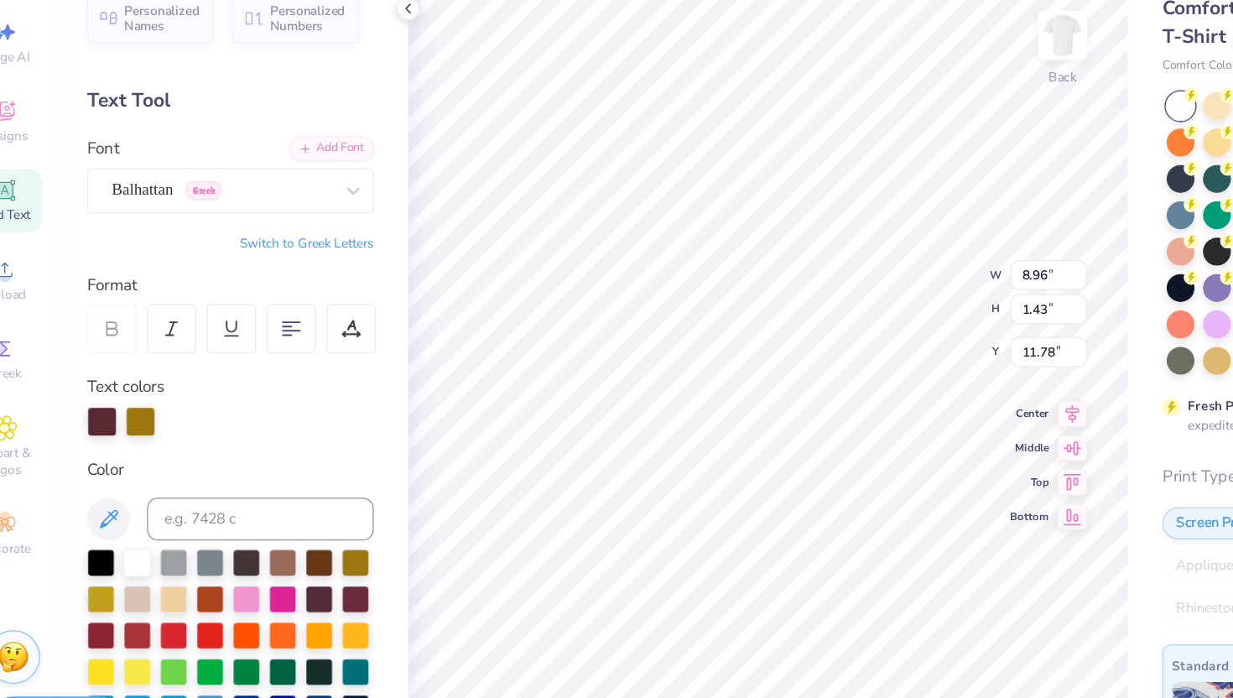
type input "7.35"
type input "1.70"
type input "12.02"
type input "8.69"
type input "2.01"
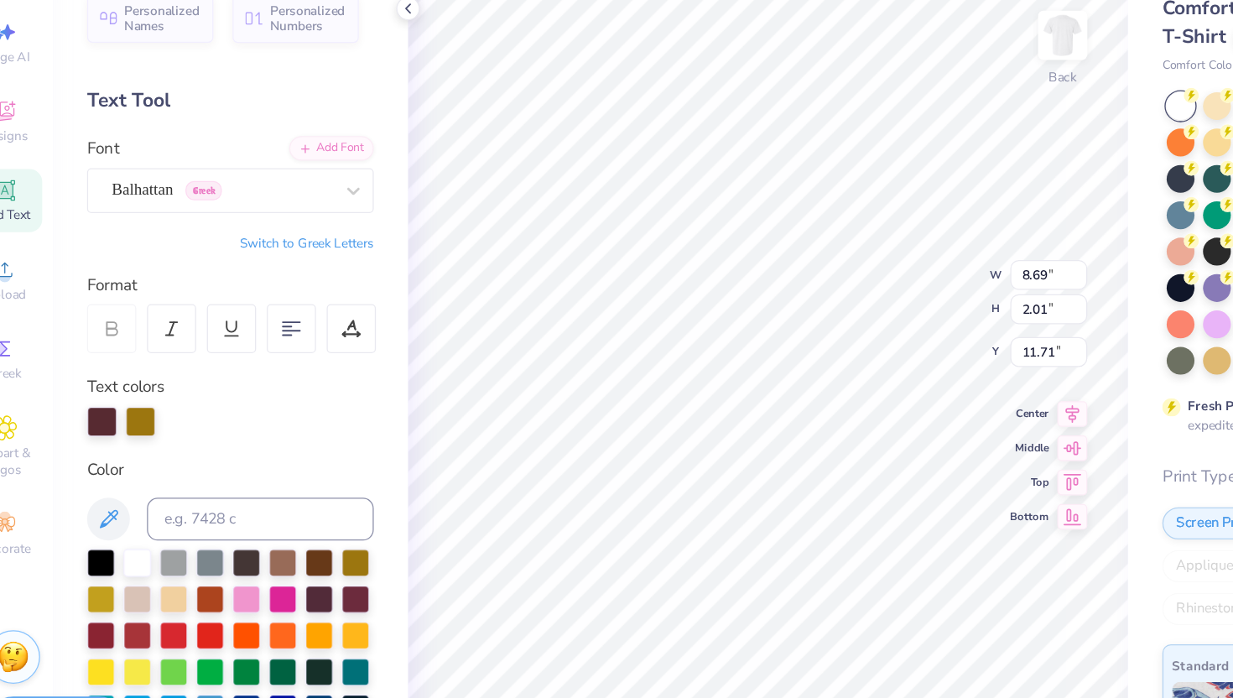
type input "11.99"
type input "14.17"
type input "1.65"
type input "3.78"
type input "11.94"
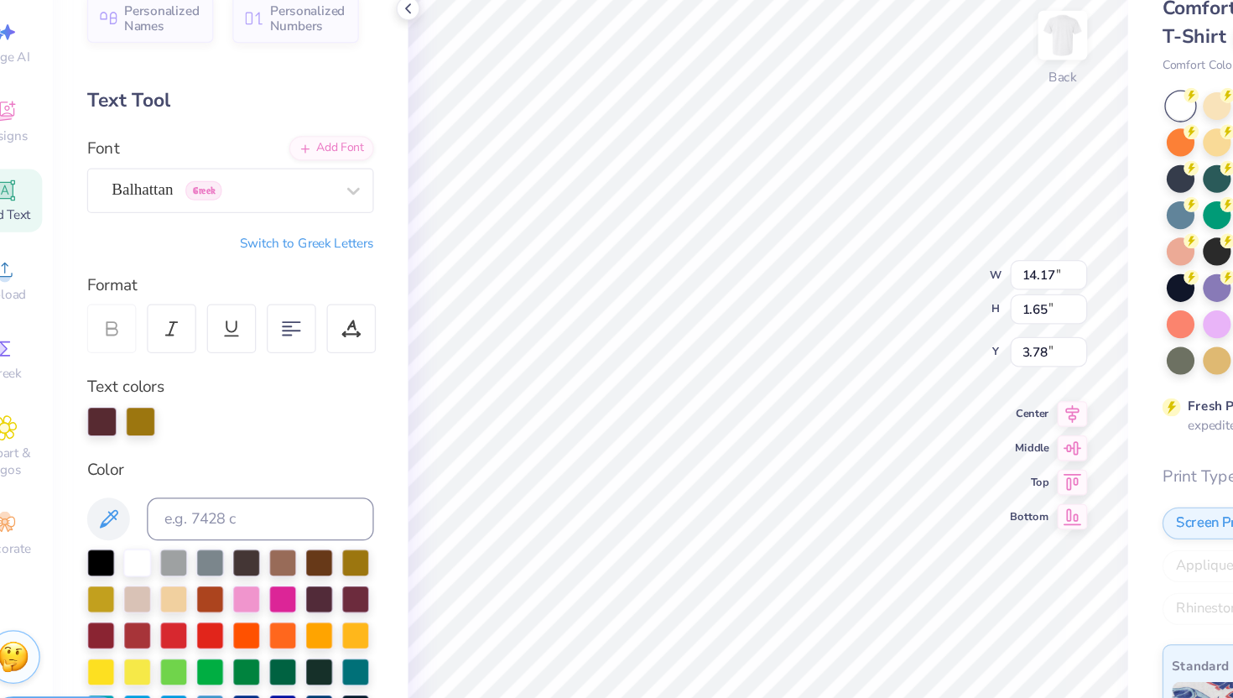
type input "1.39"
type input "3.98"
type input "8.69"
type input "2.01"
type input "11.74"
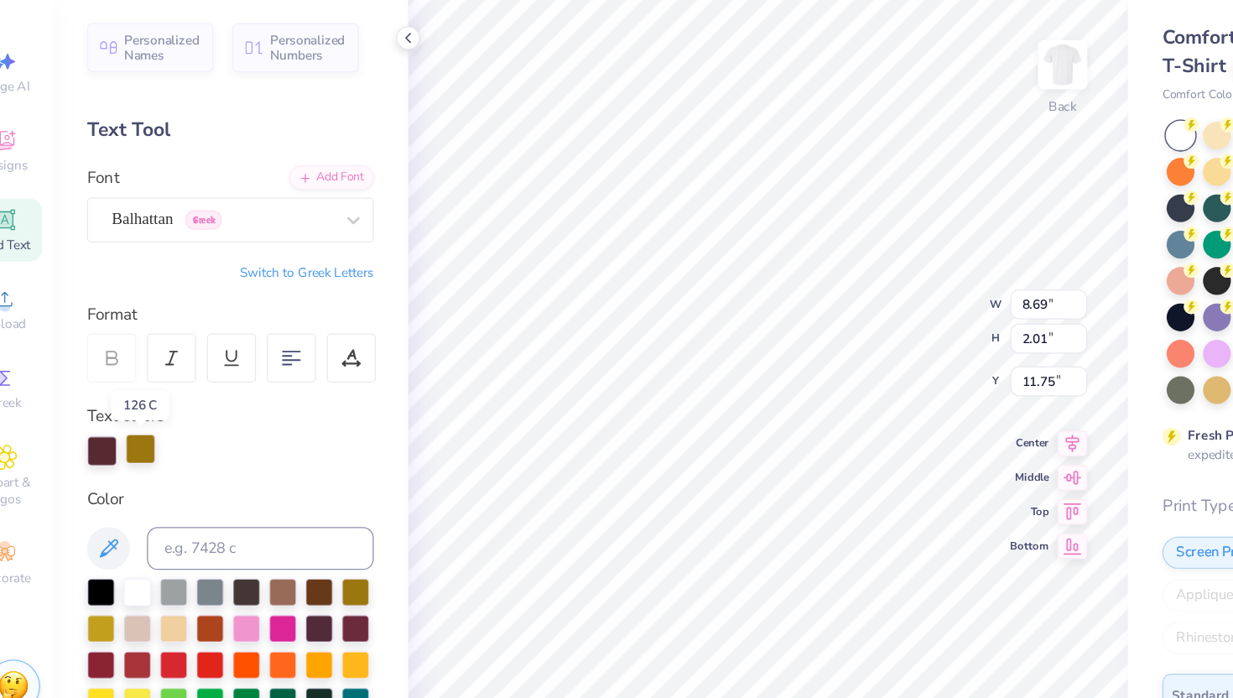
click at [155, 416] on div at bounding box center [144, 414] width 23 height 23
click at [124, 496] on icon at bounding box center [119, 493] width 20 height 20
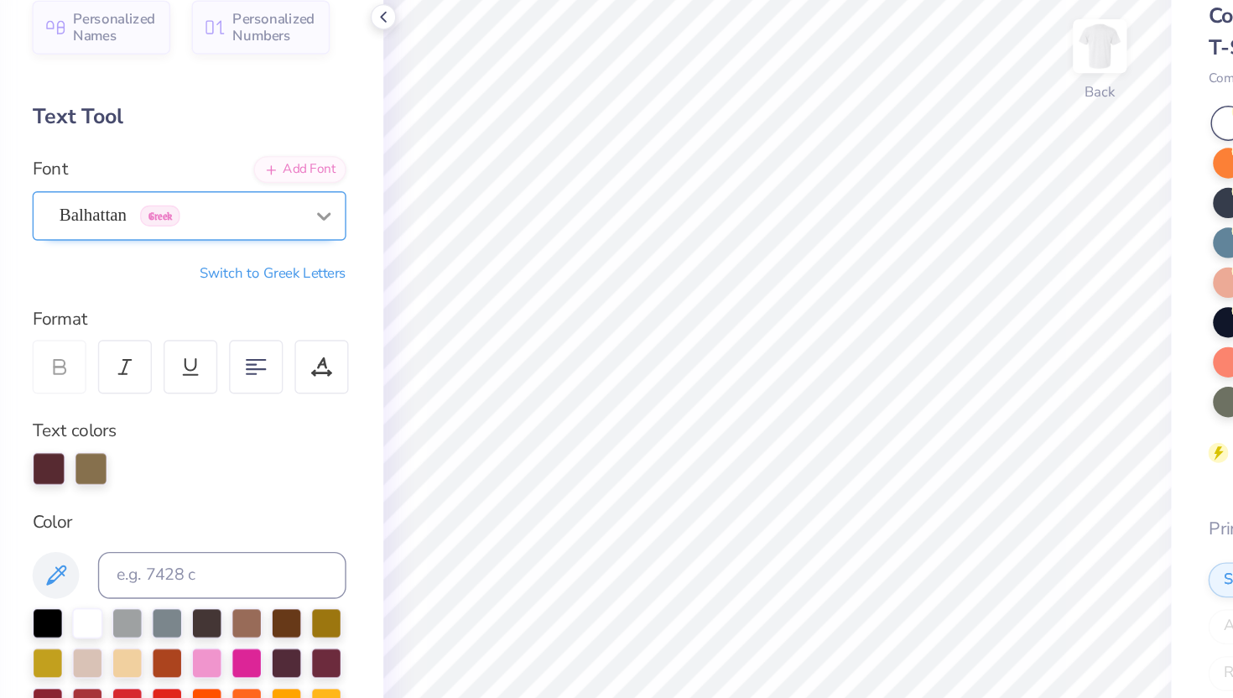
click at [304, 243] on icon at bounding box center [311, 235] width 17 height 17
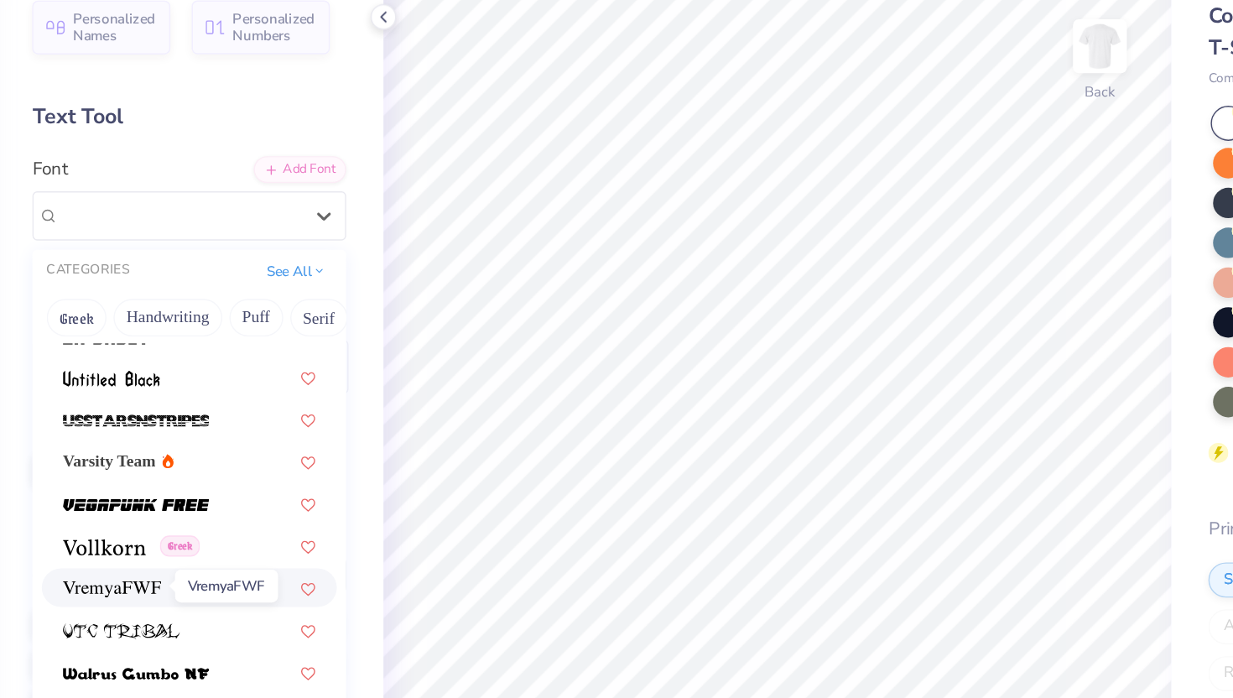
scroll to position [8927, 0]
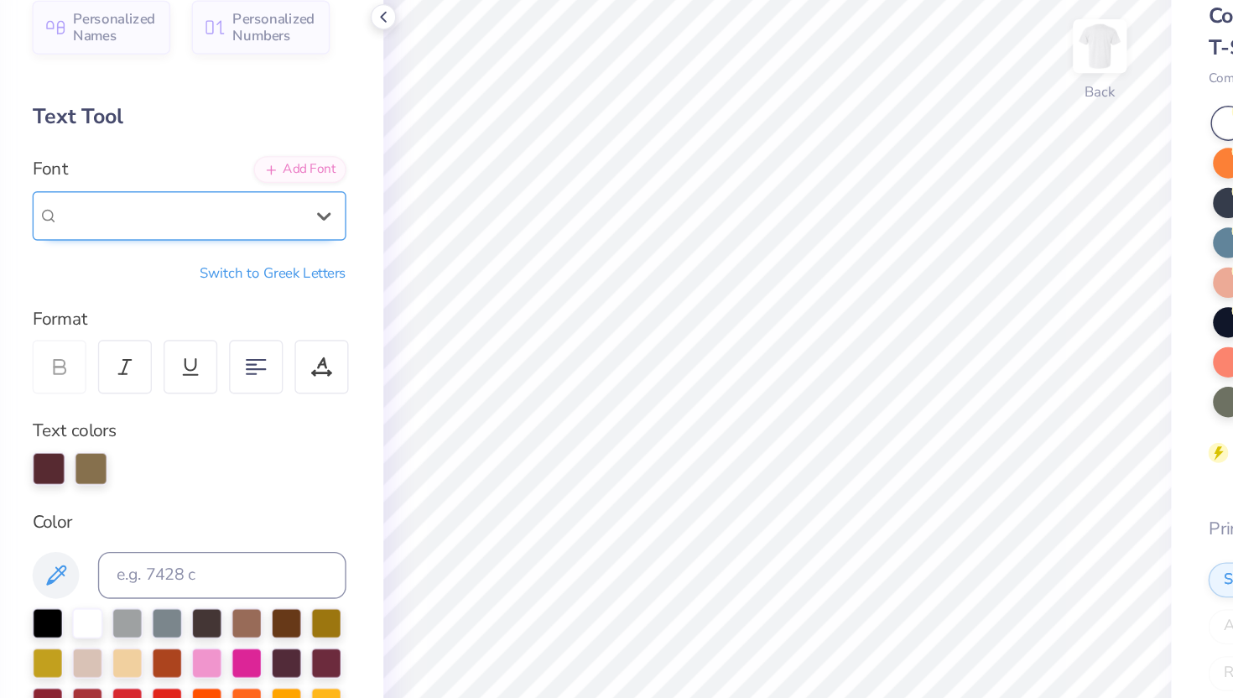
click at [203, 232] on span "Greek" at bounding box center [194, 235] width 29 height 15
type input "wak"
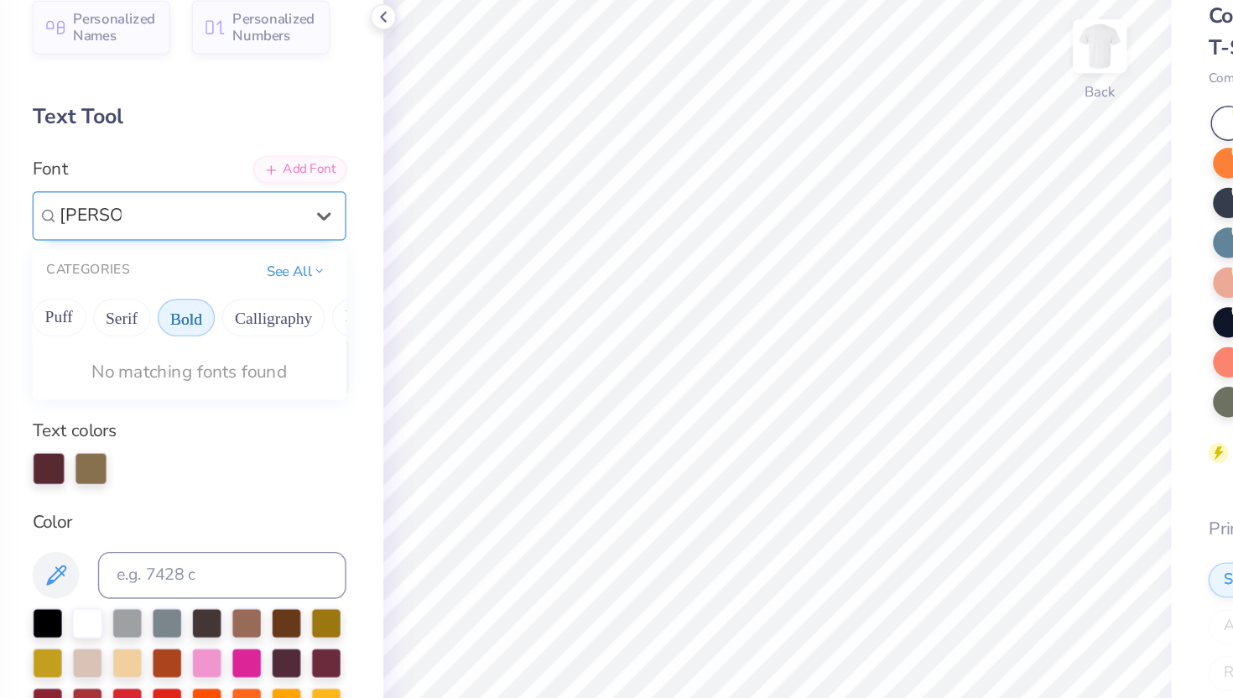
scroll to position [0, 144]
click at [292, 273] on button "See All" at bounding box center [291, 273] width 52 height 17
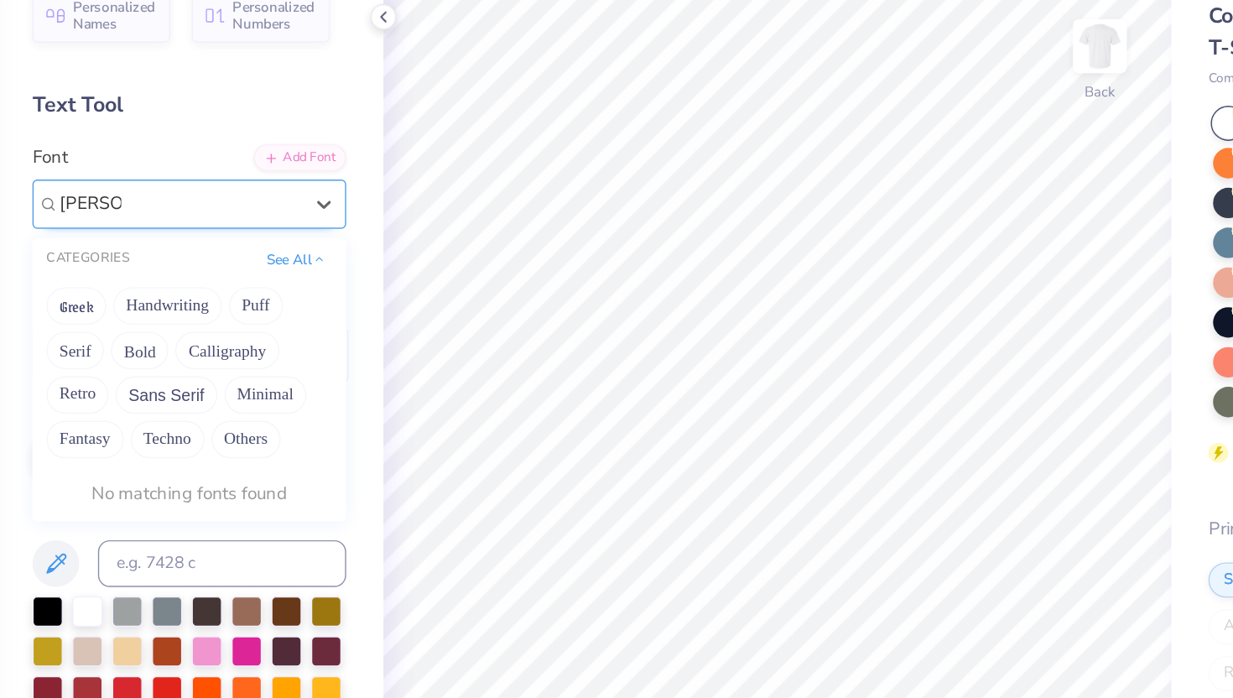
scroll to position [11, 0]
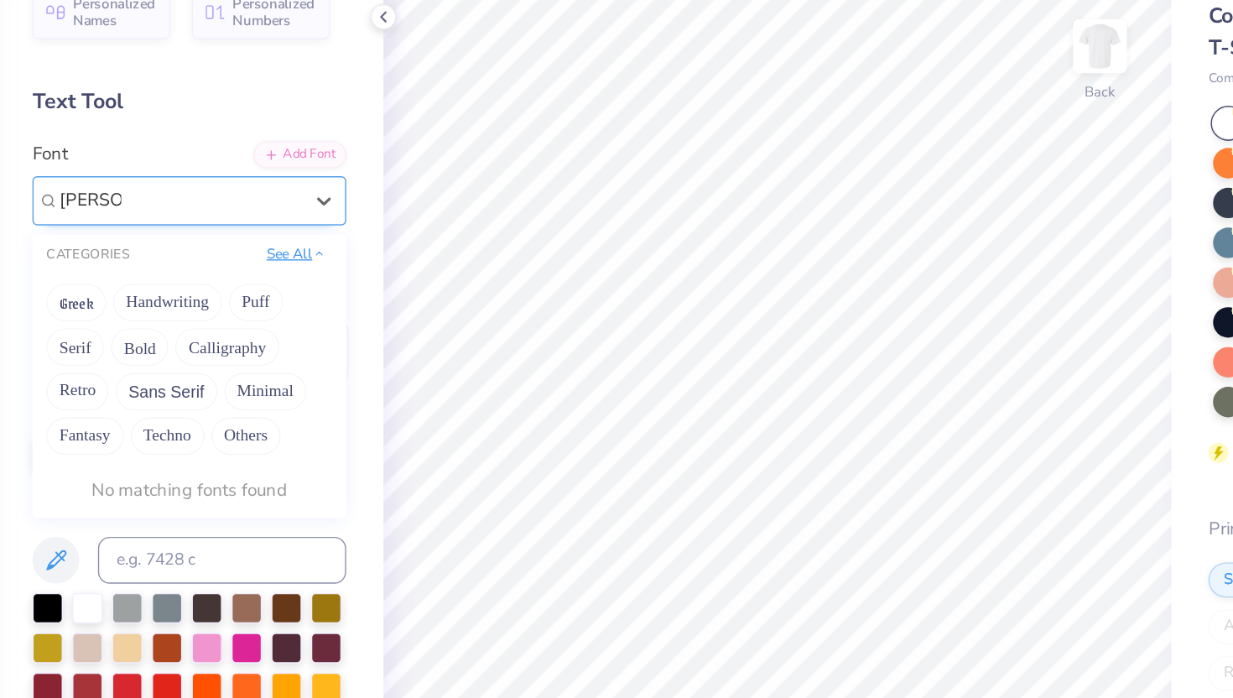
click at [292, 263] on button "See All" at bounding box center [291, 262] width 52 height 17
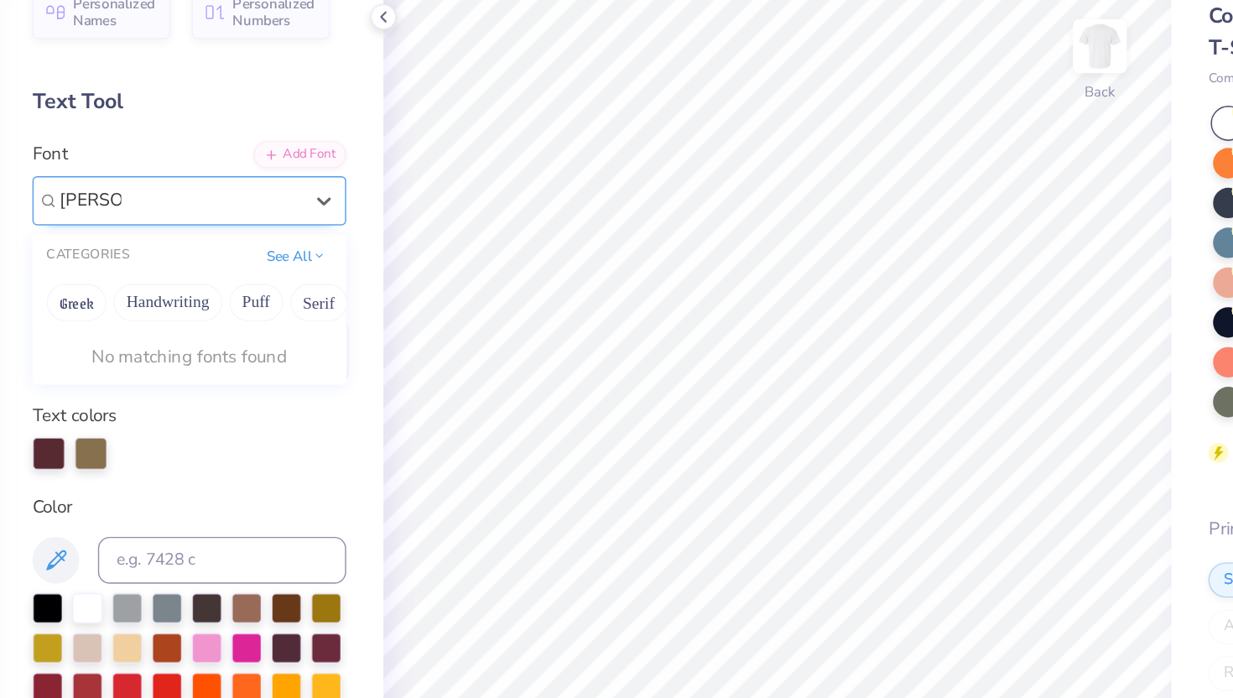
type input "wacker"
click at [286, 389] on div "Text colors" at bounding box center [214, 393] width 225 height 49
click at [311, 224] on icon at bounding box center [311, 224] width 17 height 17
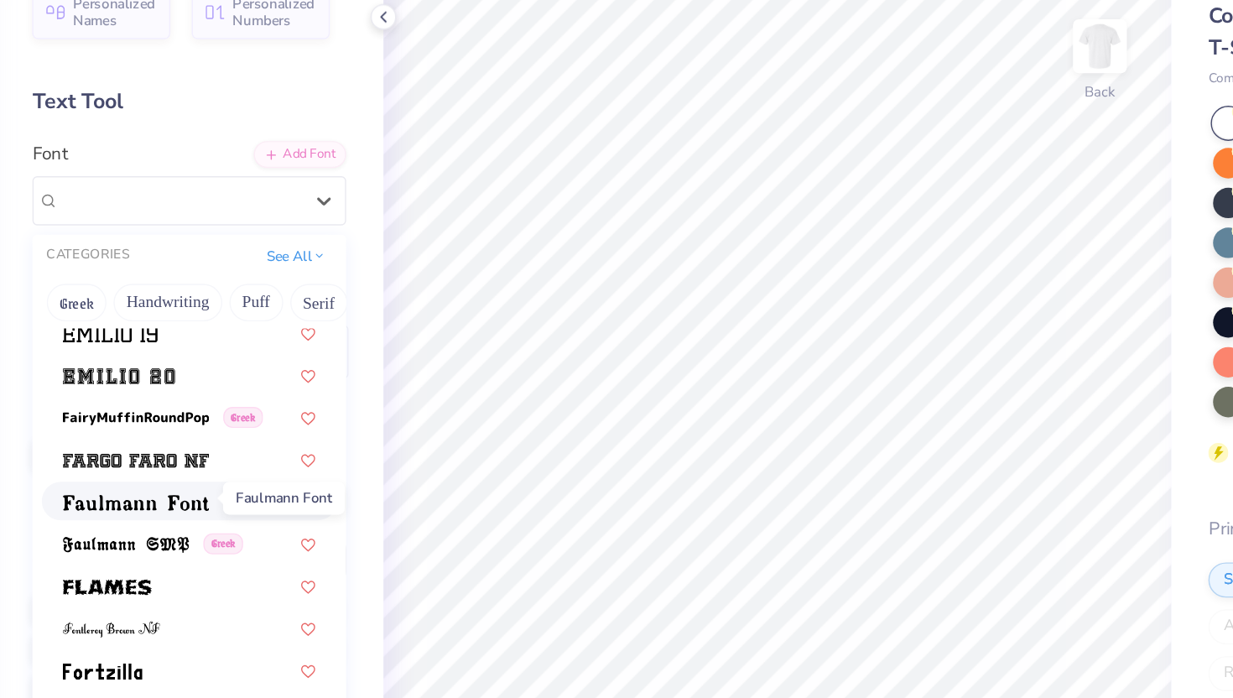
scroll to position [3455, 0]
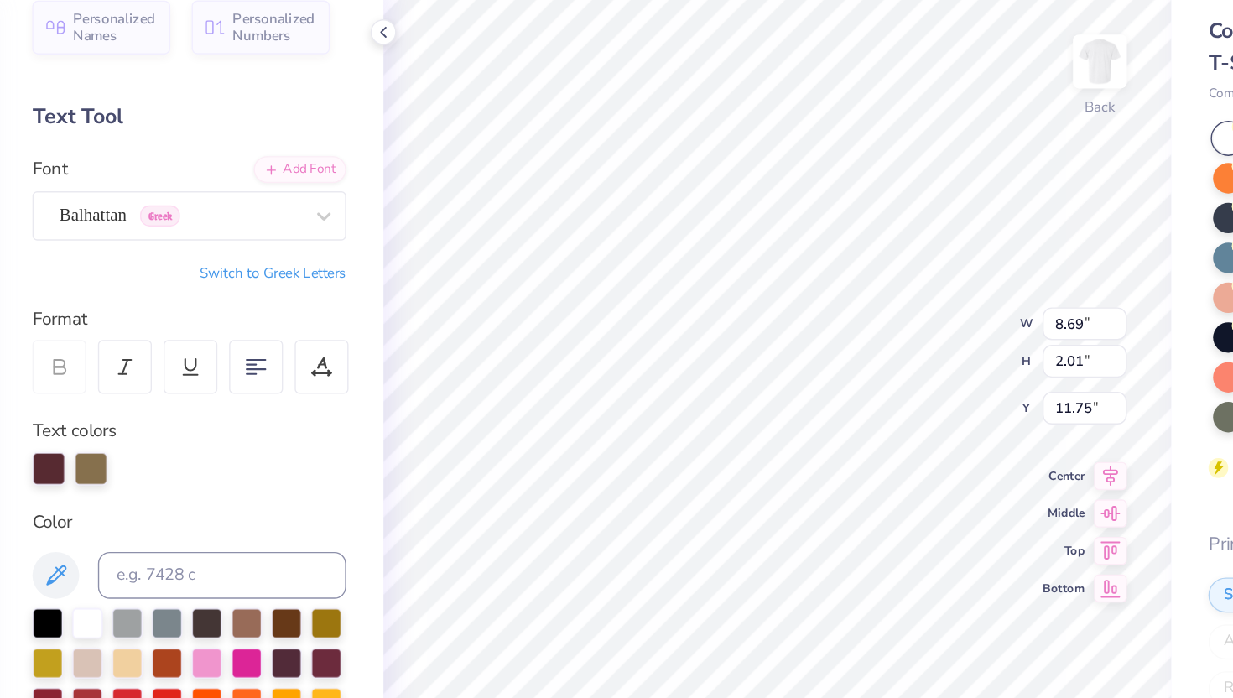
click at [291, 221] on div "Balhattan Greek" at bounding box center [208, 224] width 176 height 26
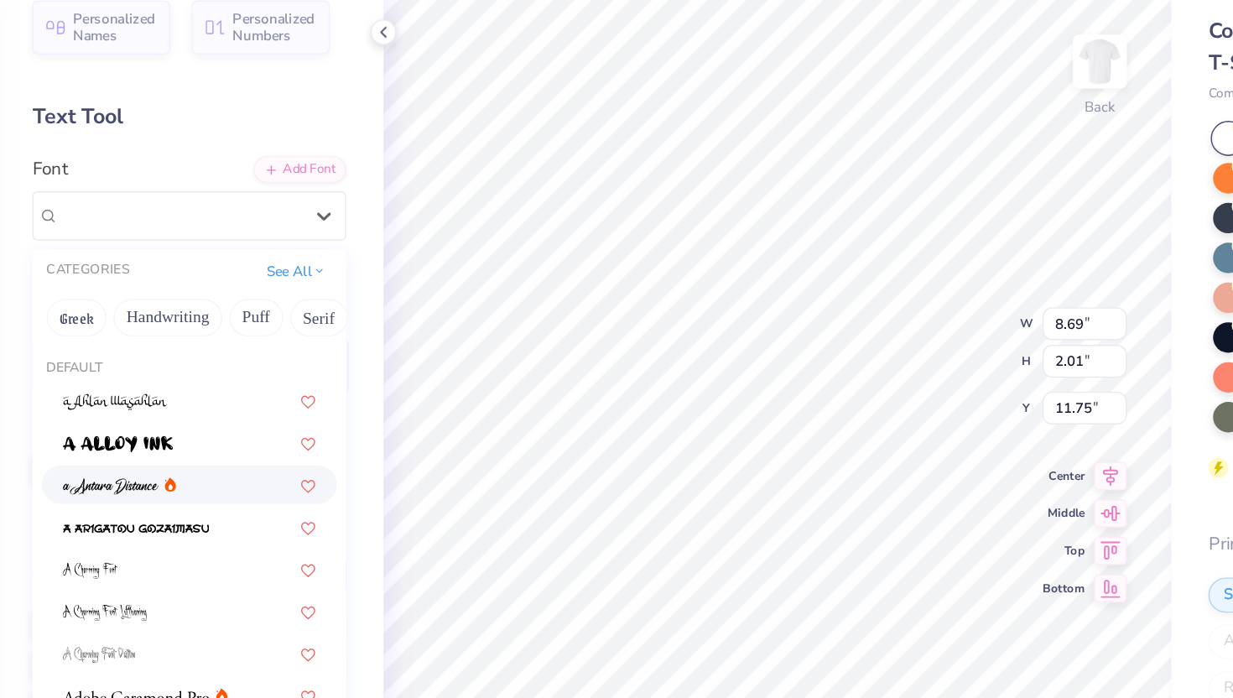
scroll to position [0, 0]
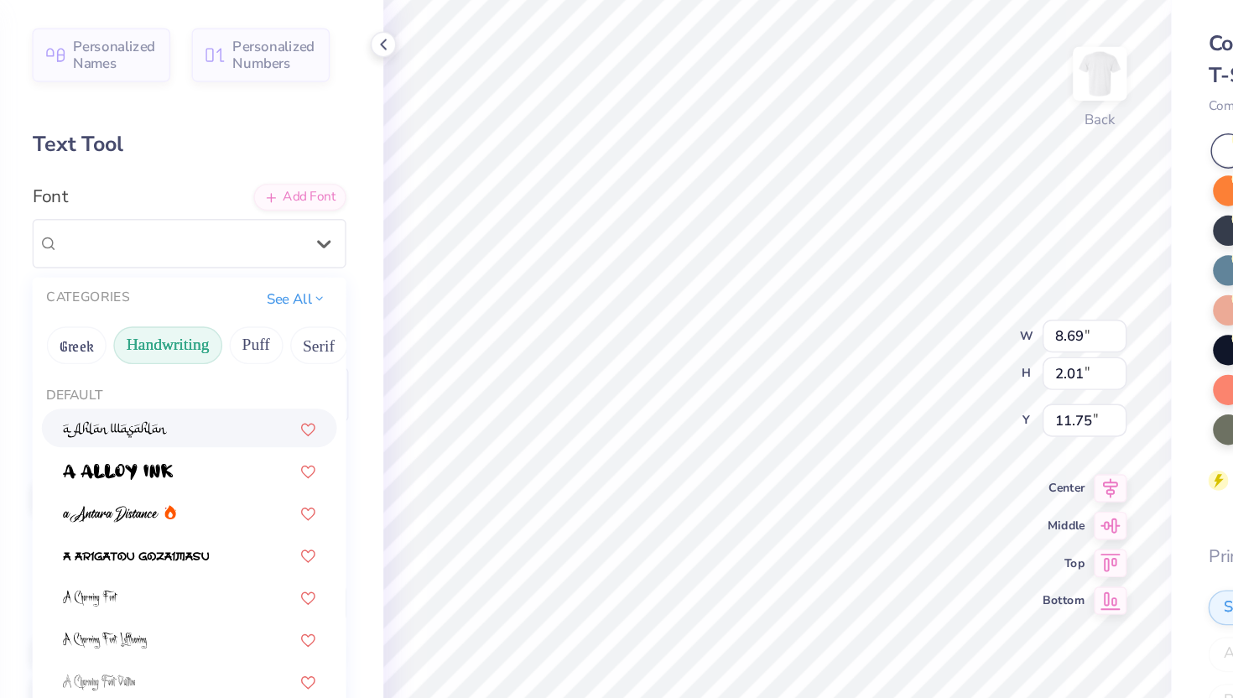
click at [222, 304] on button "Handwriting" at bounding box center [199, 308] width 78 height 27
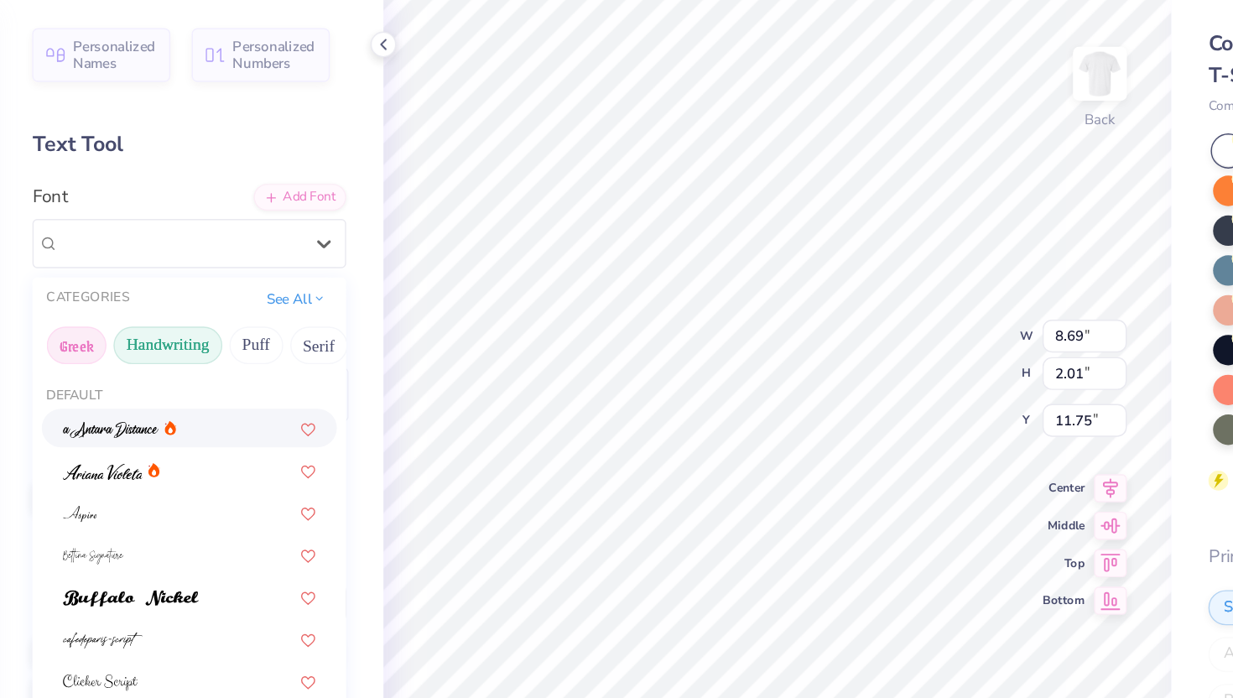
click at [153, 310] on button "Greek" at bounding box center [133, 308] width 43 height 27
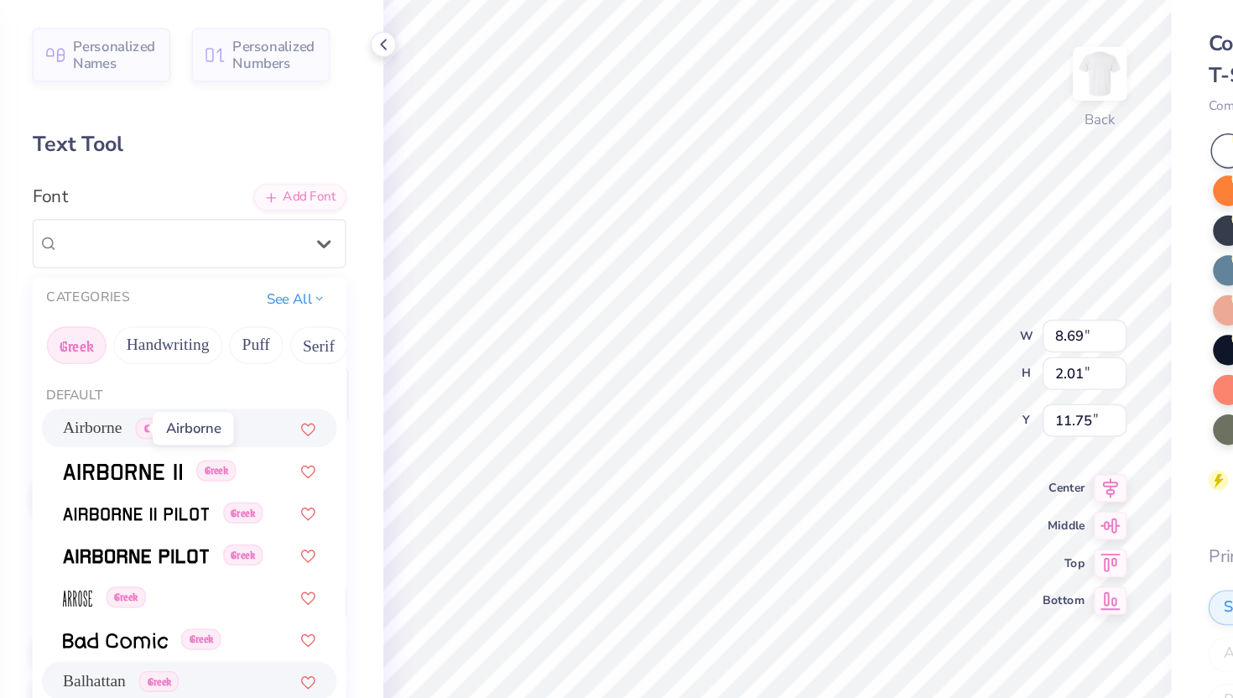
click at [166, 366] on span "Airborne" at bounding box center [145, 368] width 43 height 18
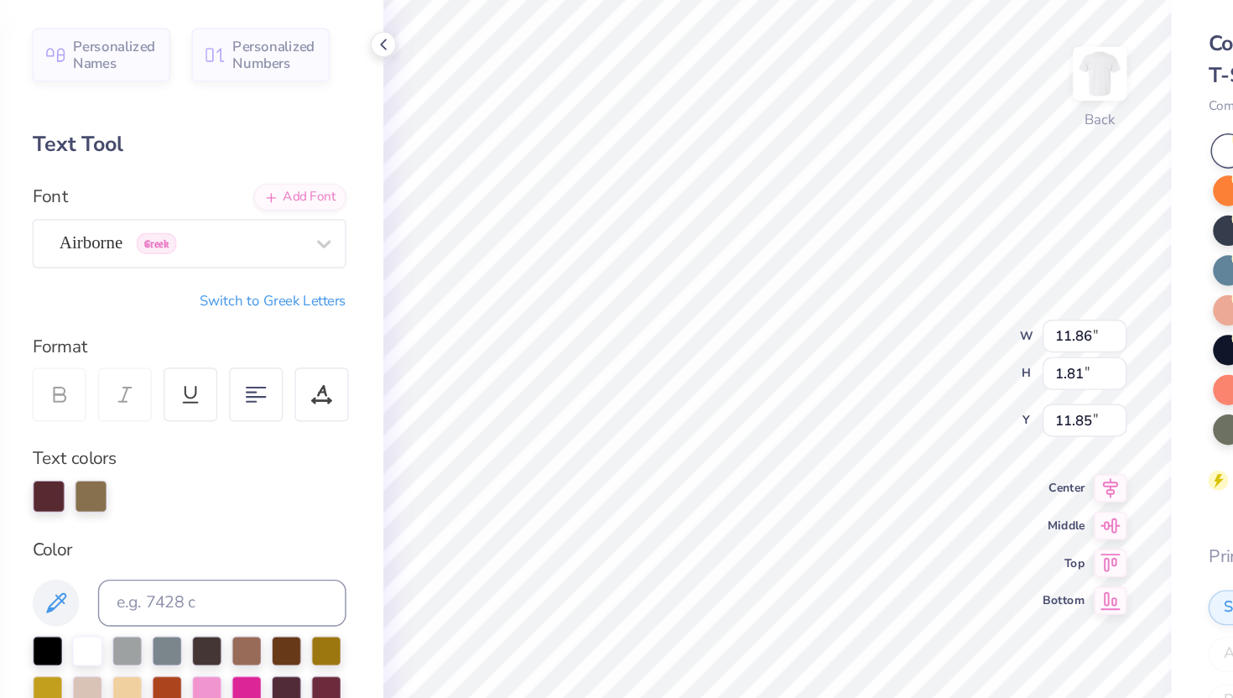
type input "11.86"
type input "1.81"
type input "11.85"
click at [242, 237] on div "Airborne Greek" at bounding box center [208, 235] width 176 height 26
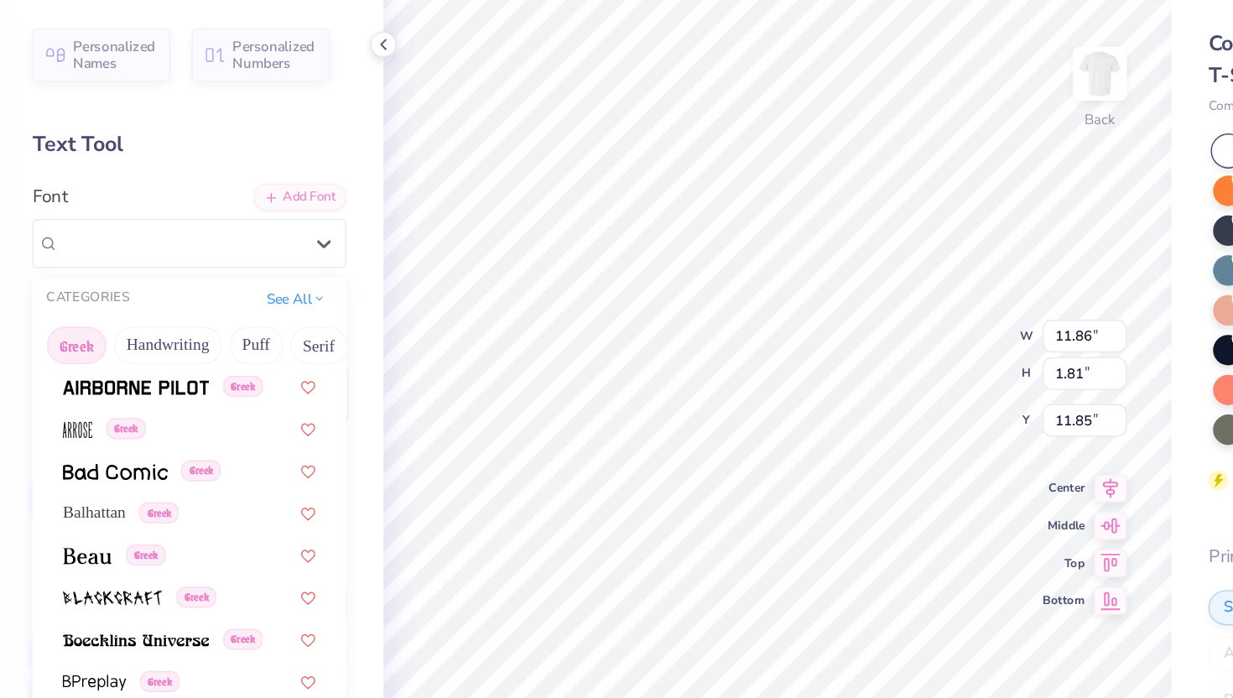
scroll to position [122, 0]
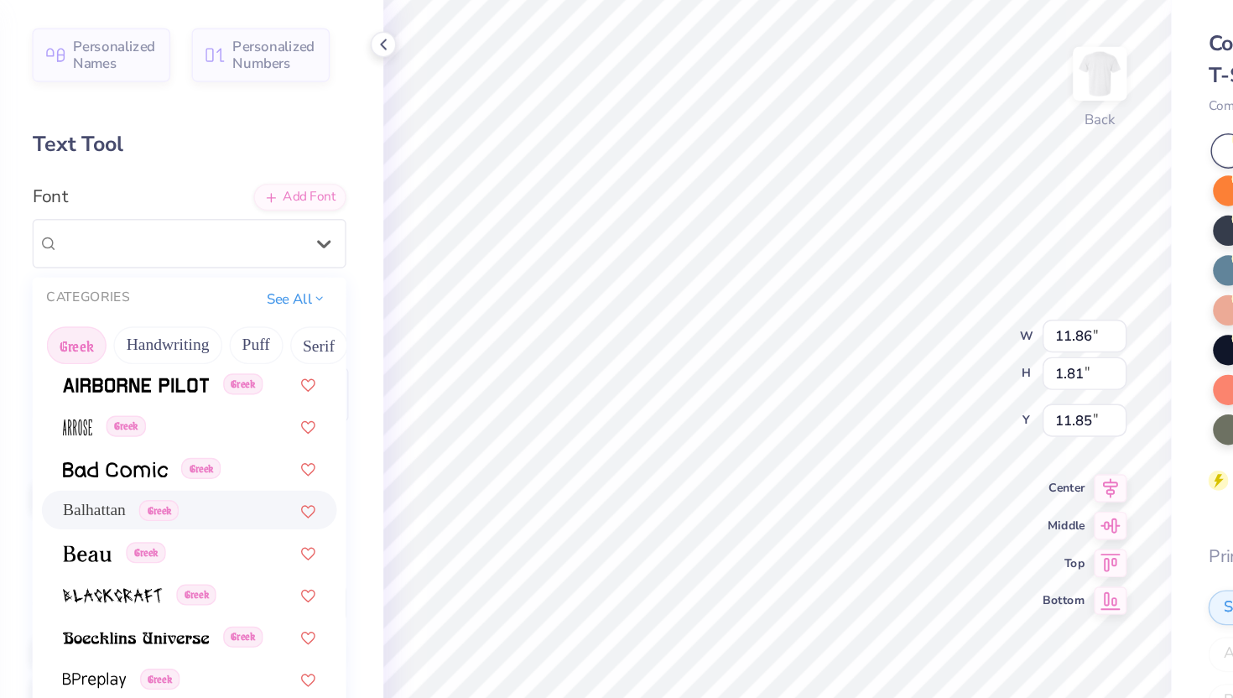
click at [234, 425] on div "Balhattan Greek" at bounding box center [214, 427] width 181 height 18
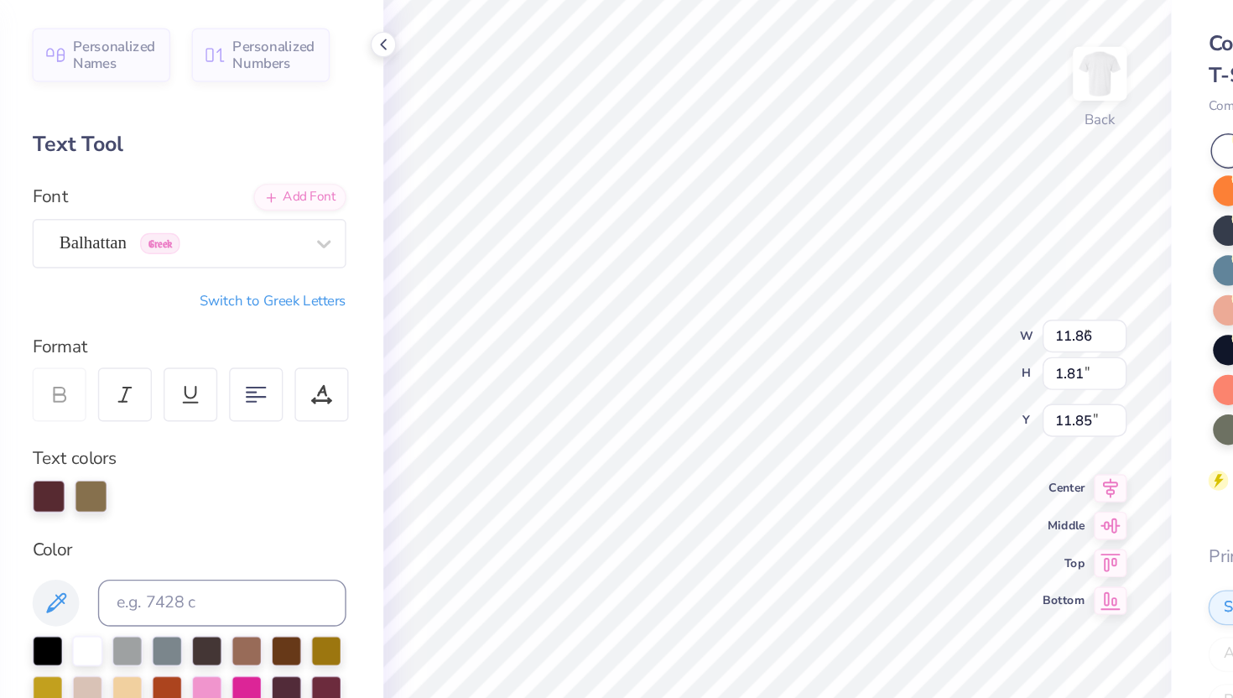
type input "8.69"
type input "2.01"
type input "11.75"
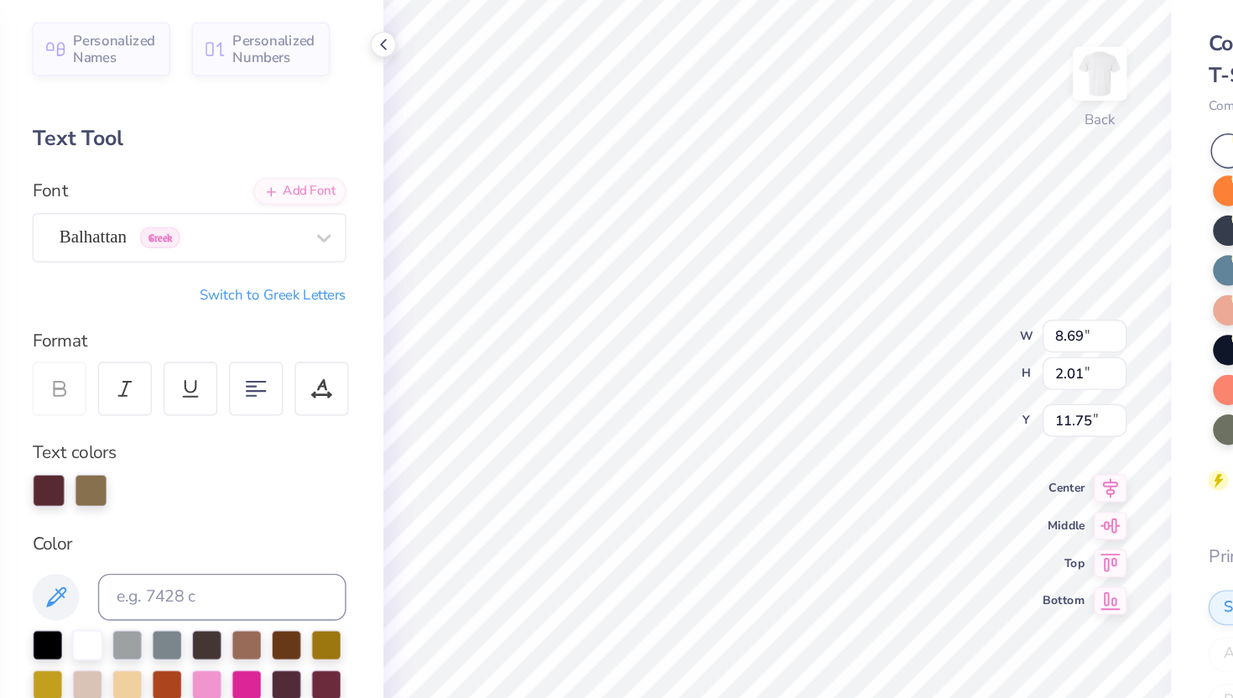
scroll to position [0, 0]
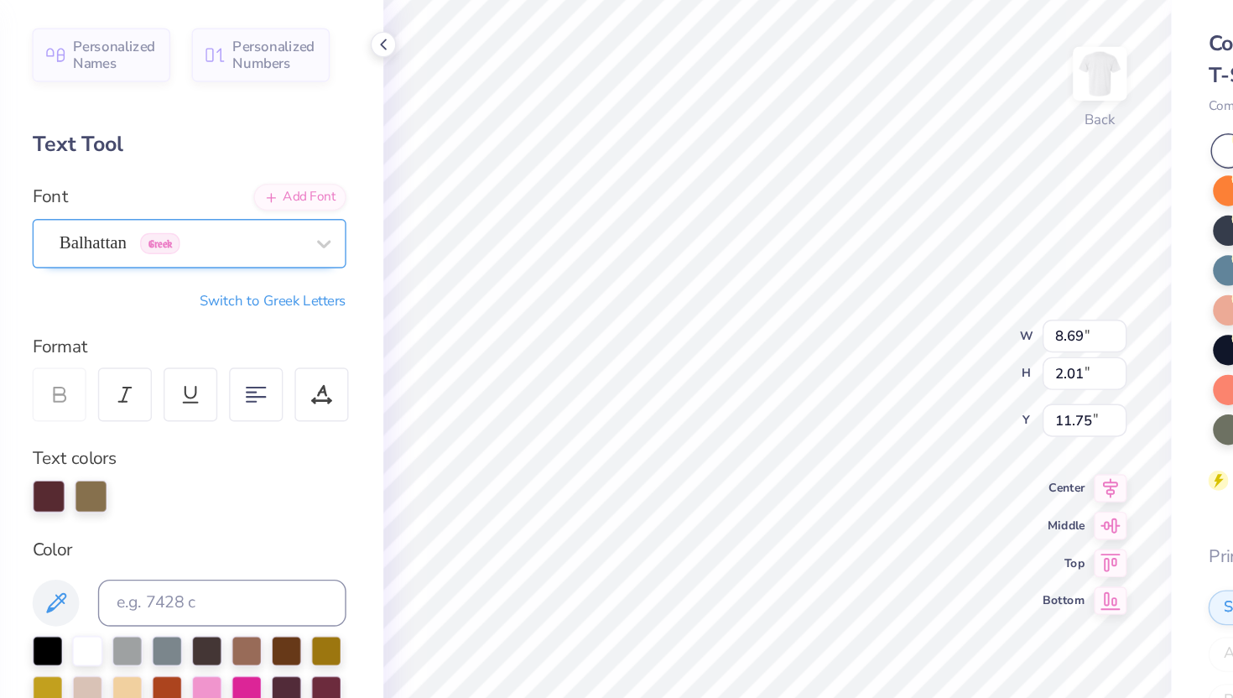
click at [246, 222] on div "Balhattan Greek" at bounding box center [208, 235] width 176 height 26
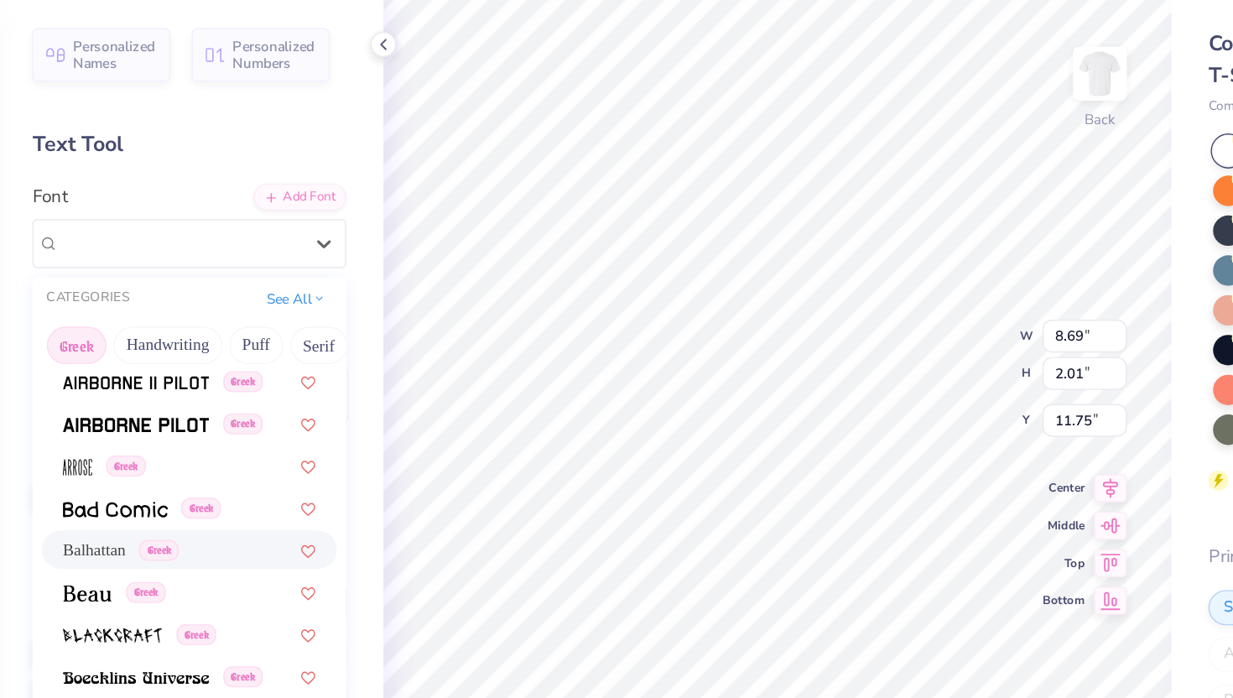
scroll to position [105, 0]
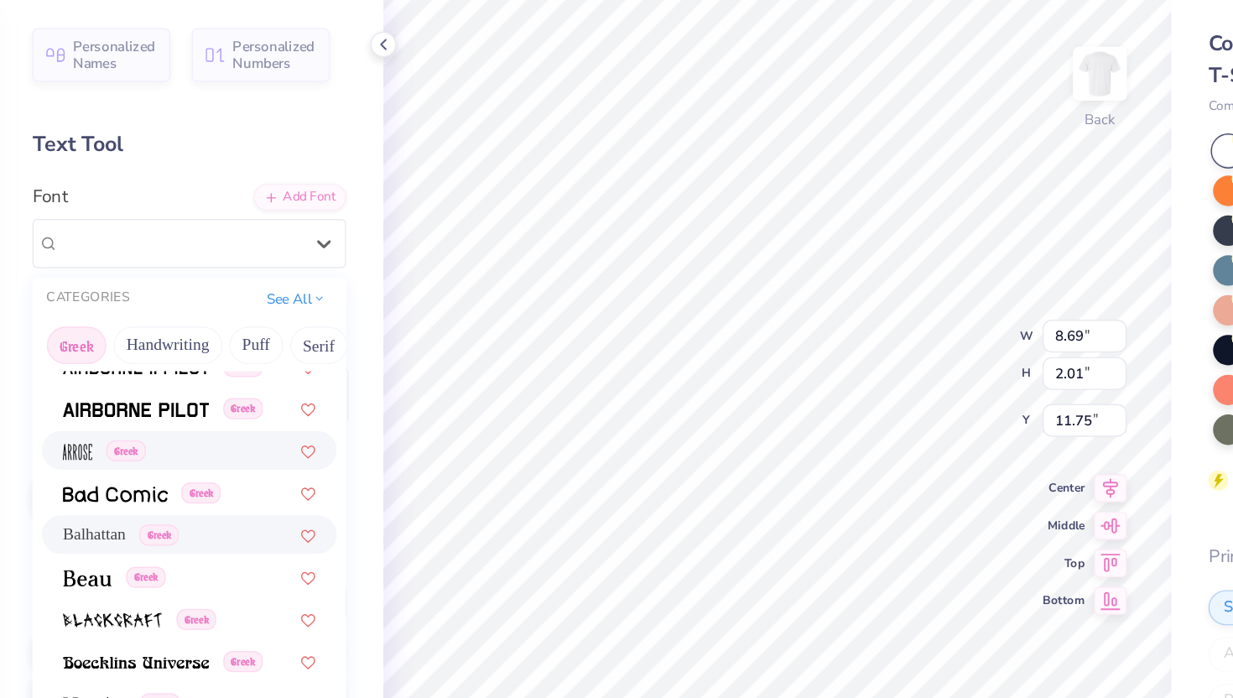
click at [234, 388] on div "Greek" at bounding box center [214, 384] width 181 height 18
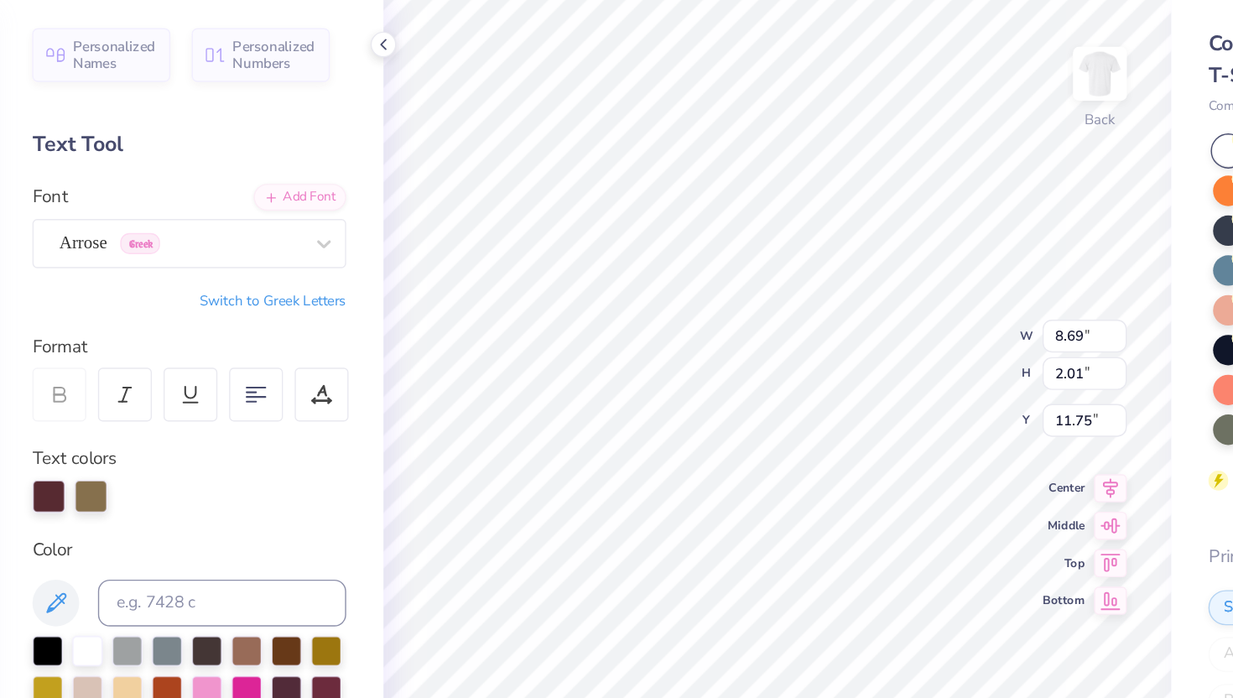
type input "6.19"
type input "2.27"
type input "11.62"
type input "9.49"
type input "3.49"
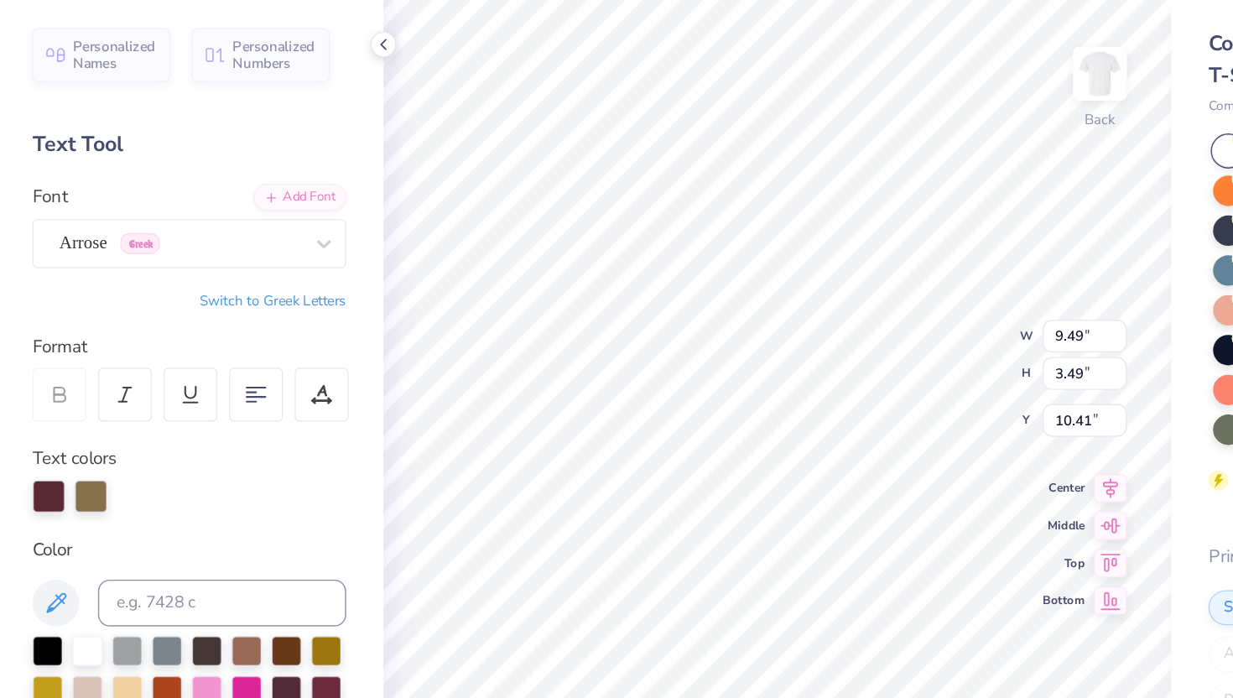
type input "11.80"
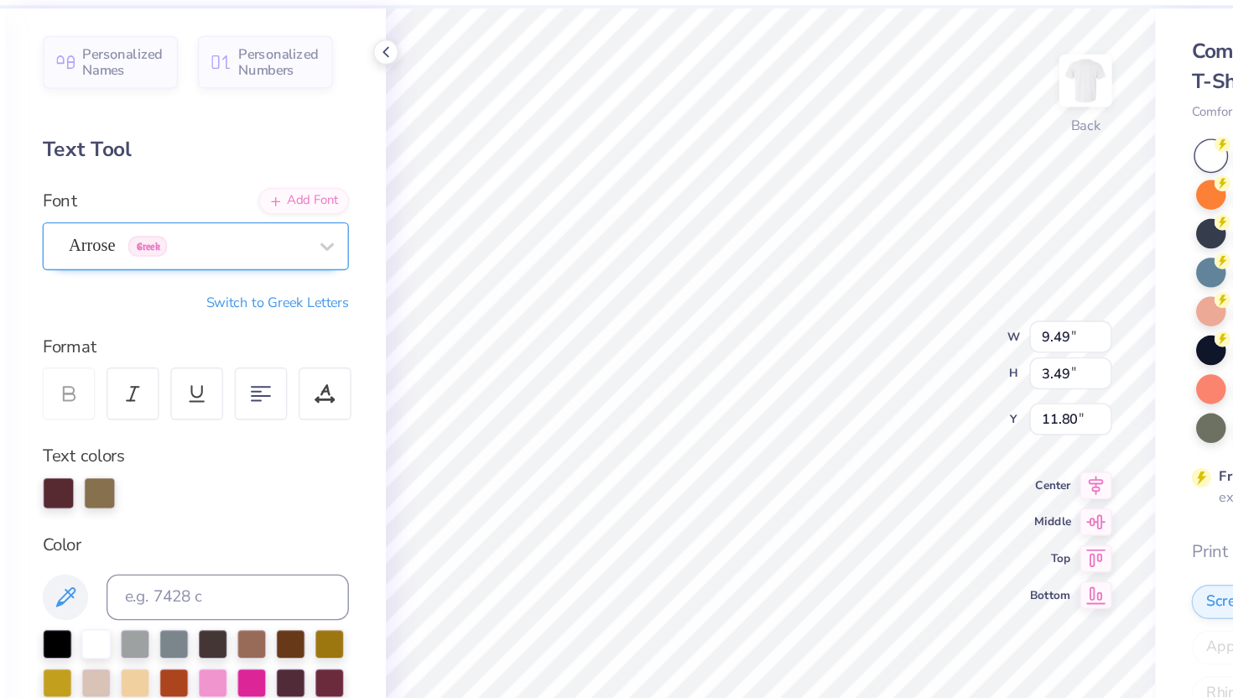
click at [262, 236] on div "Arrose Greek" at bounding box center [208, 235] width 176 height 26
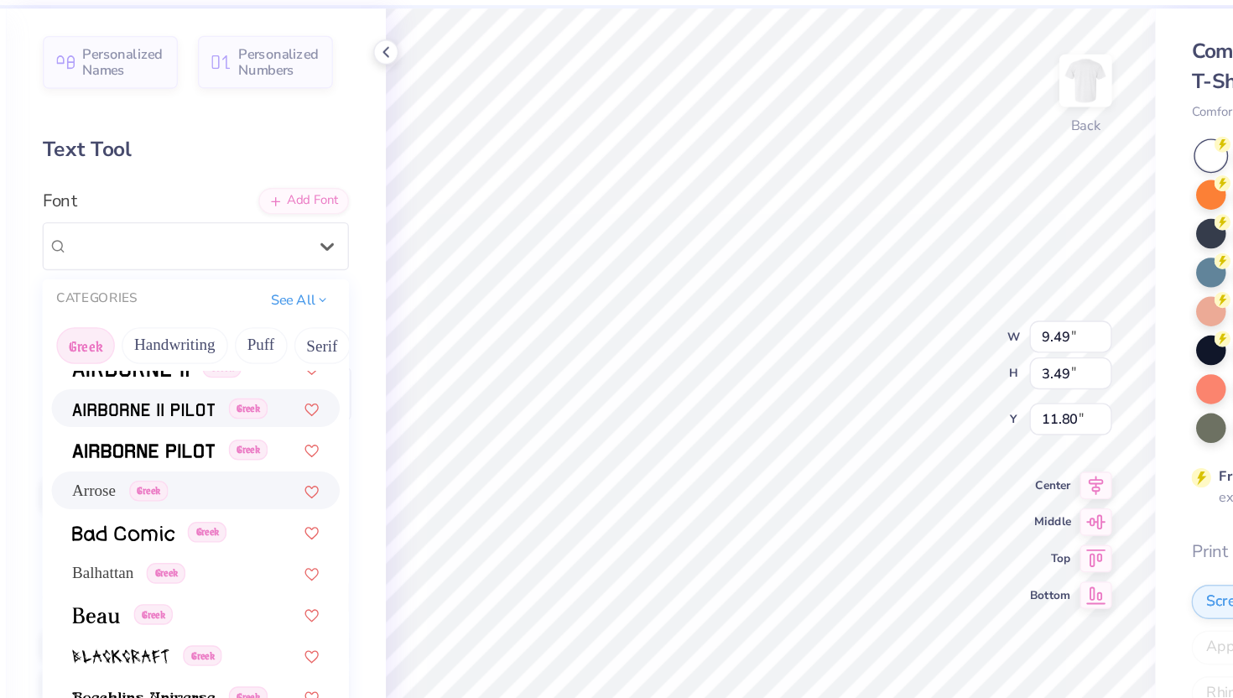
scroll to position [79, 0]
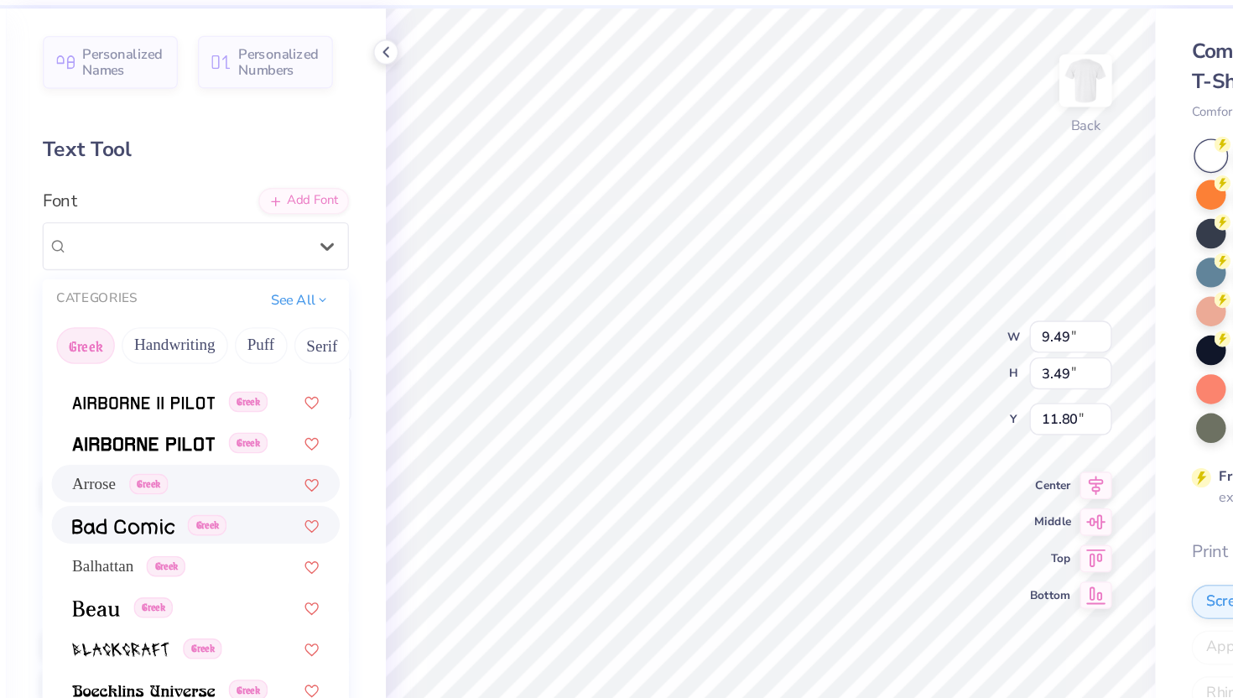
click at [188, 441] on img at bounding box center [161, 441] width 75 height 12
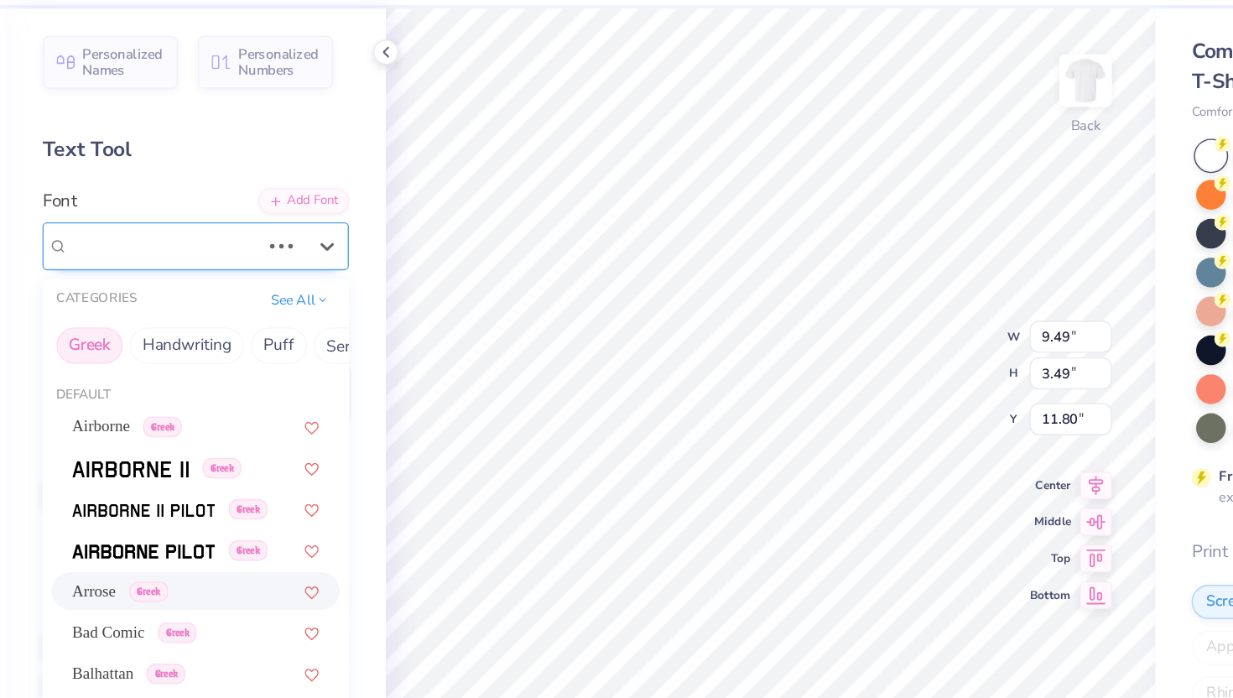
click at [222, 234] on div "Arrose Greek" at bounding box center [191, 235] width 143 height 26
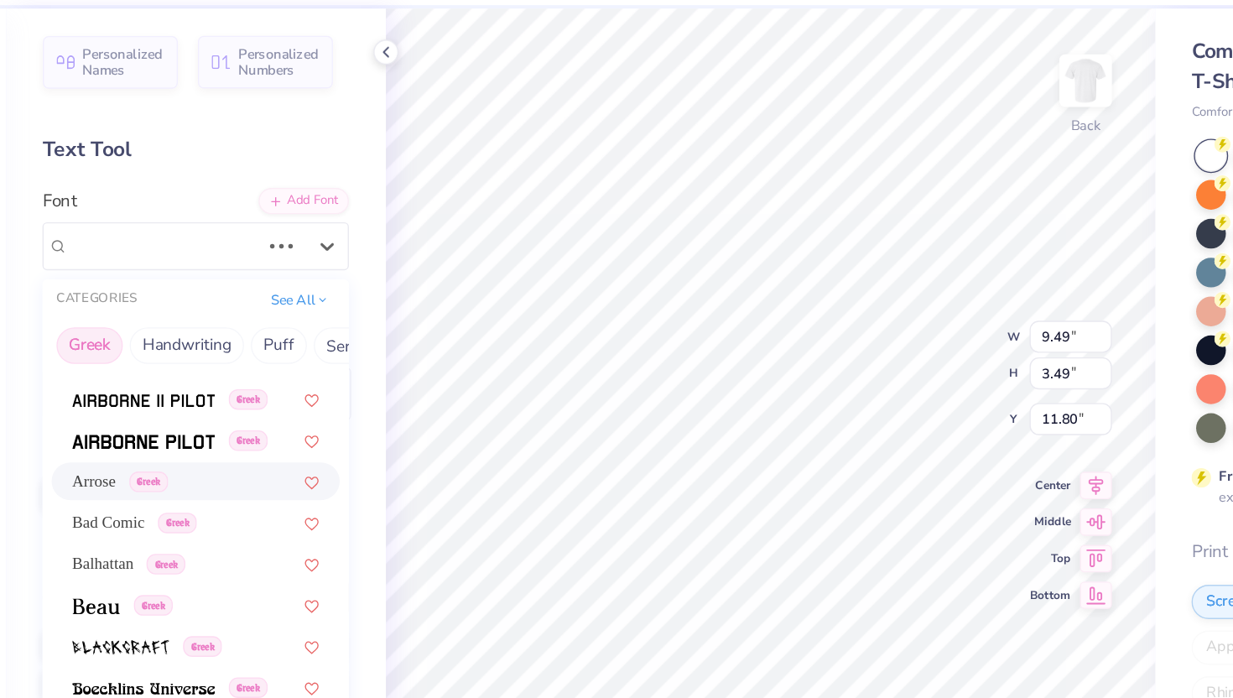
scroll to position [99, 0]
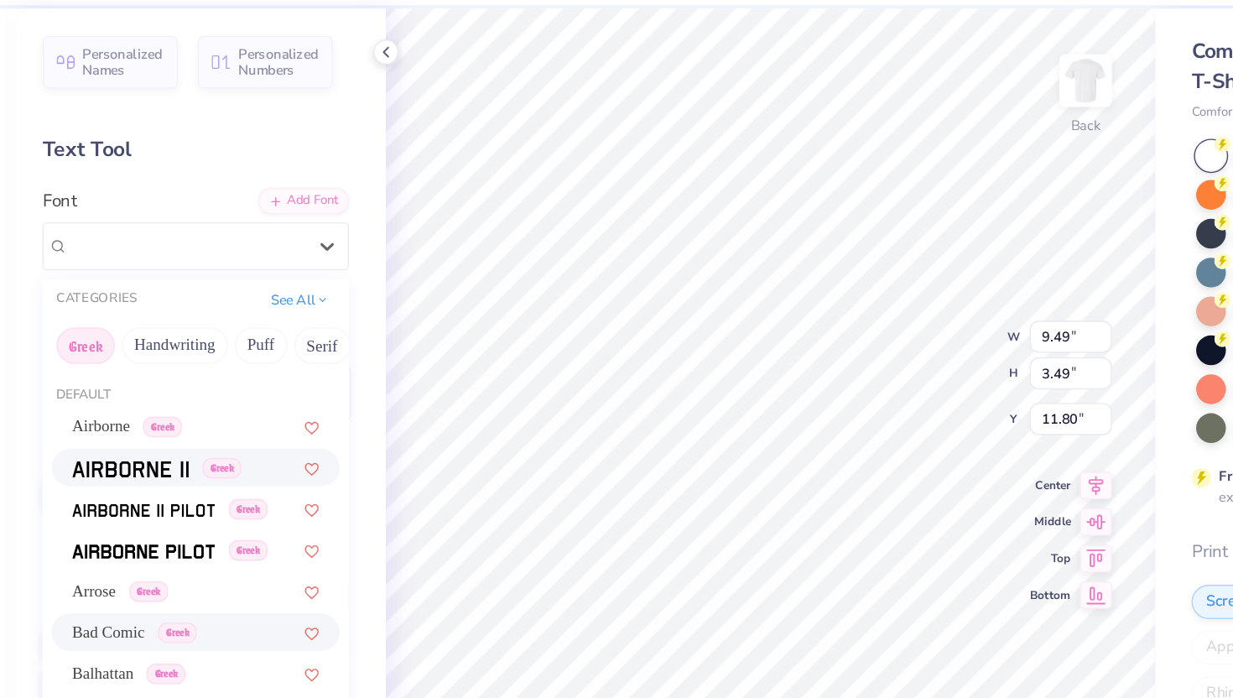
type input "14.17"
type input "2.58"
type input "12.26"
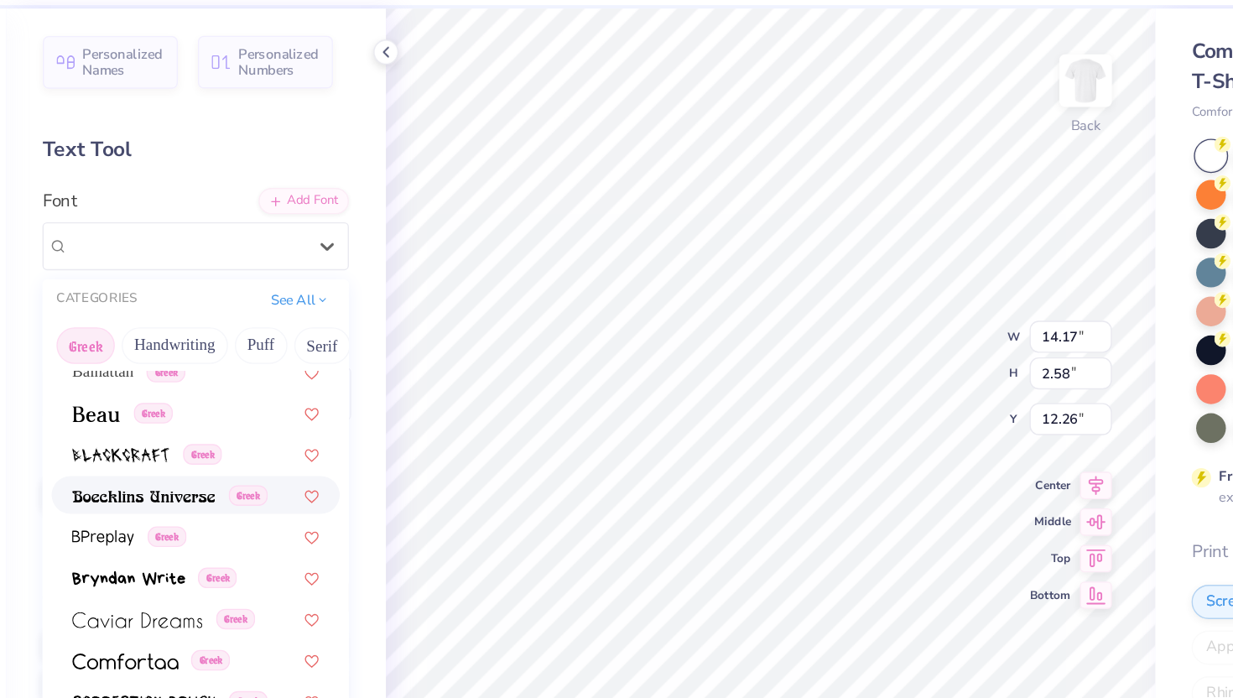
scroll to position [229, 0]
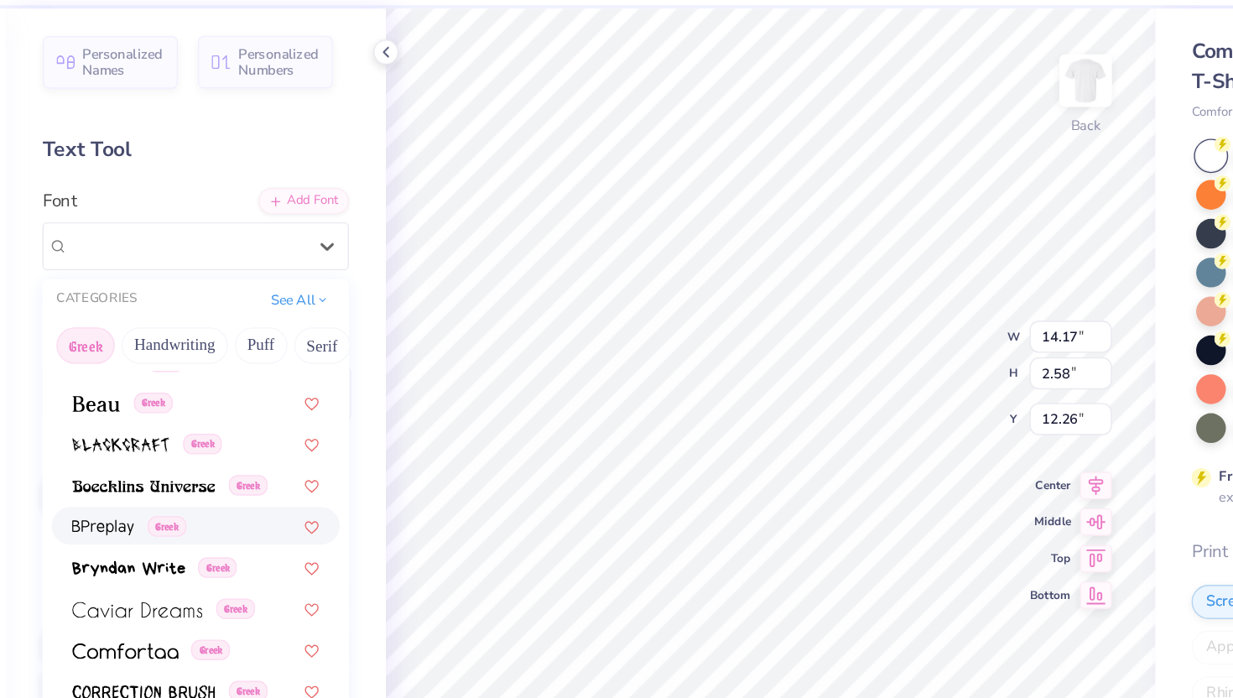
click at [247, 440] on div "Greek" at bounding box center [214, 441] width 181 height 18
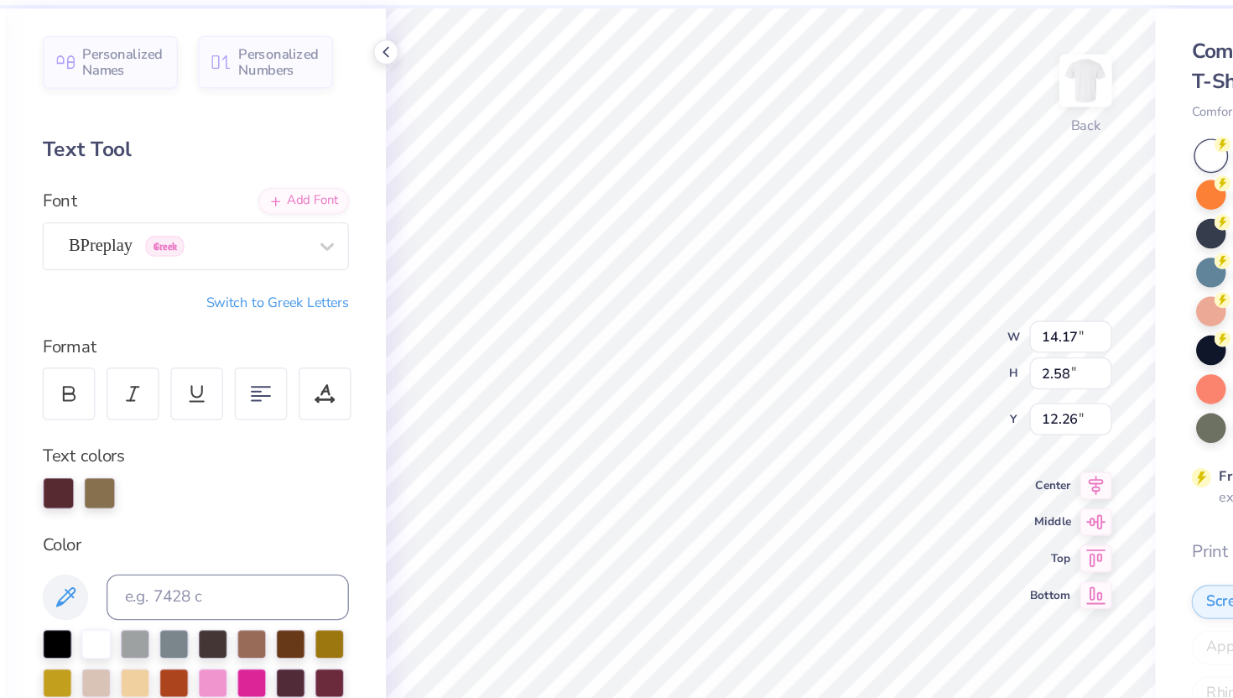
type input "2.69"
type input "12.20"
click at [294, 225] on div at bounding box center [208, 235] width 173 height 23
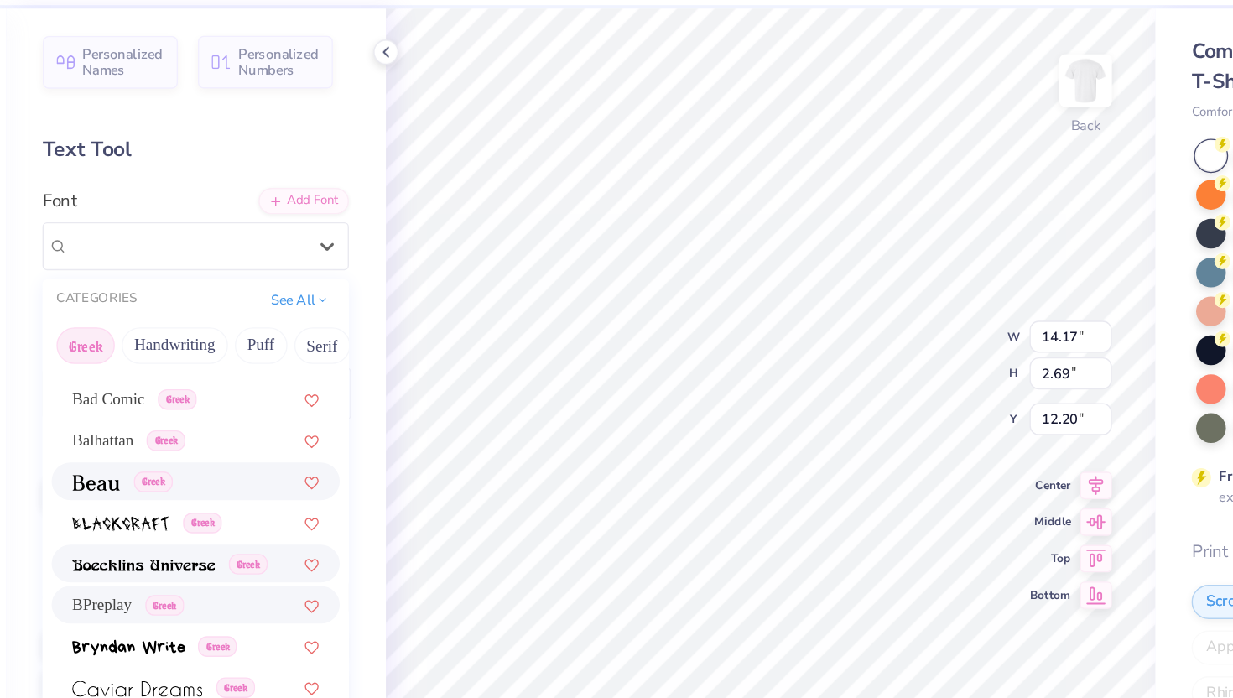
scroll to position [166, 0]
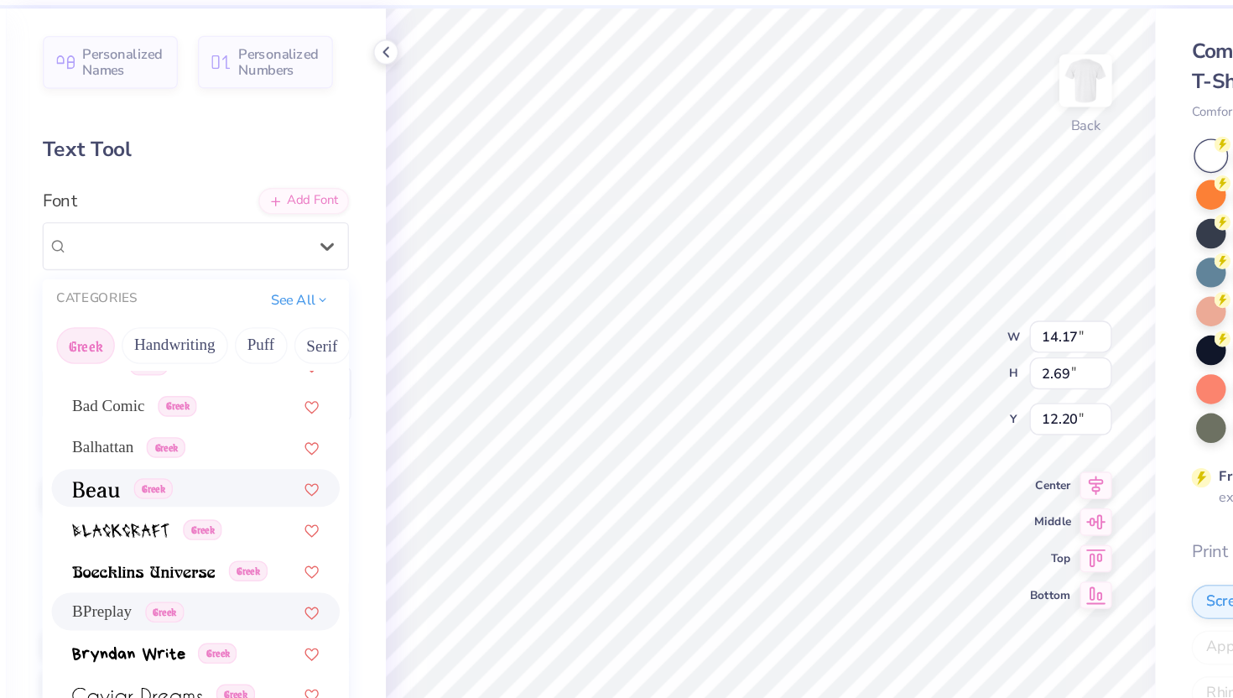
click at [244, 414] on div "Greek" at bounding box center [214, 413] width 181 height 18
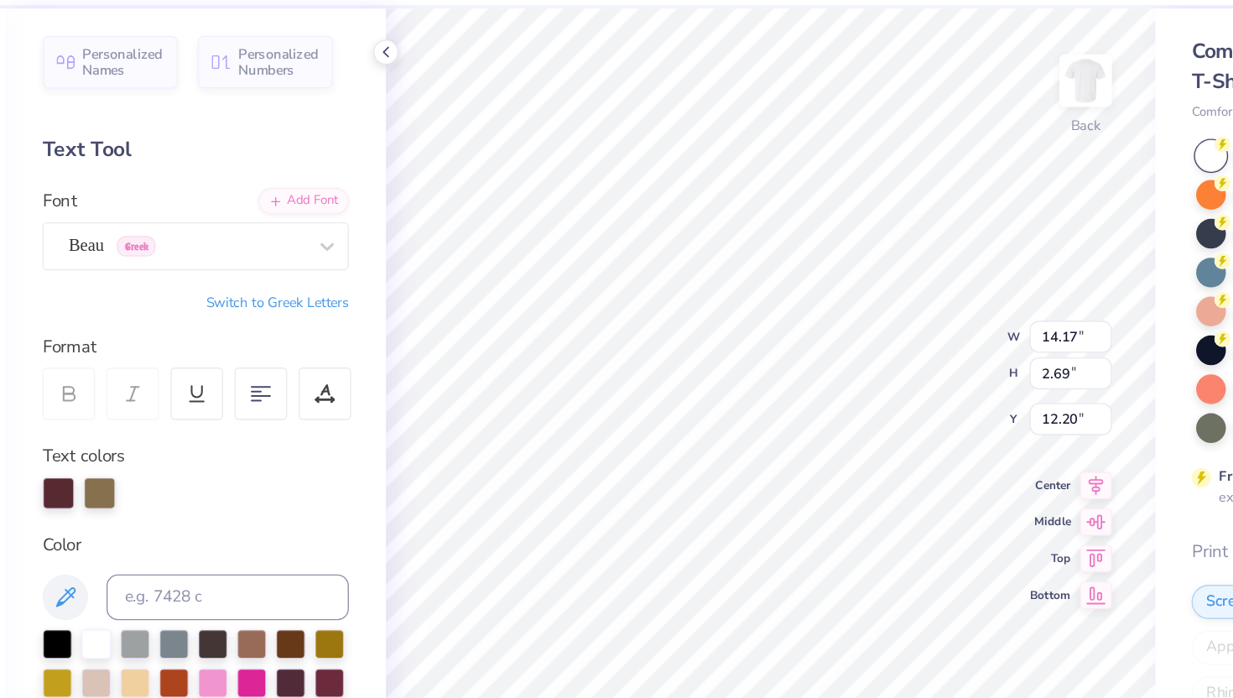
type input "13.34"
type input "2.48"
type input "12.31"
type input "9.35"
type input "1.74"
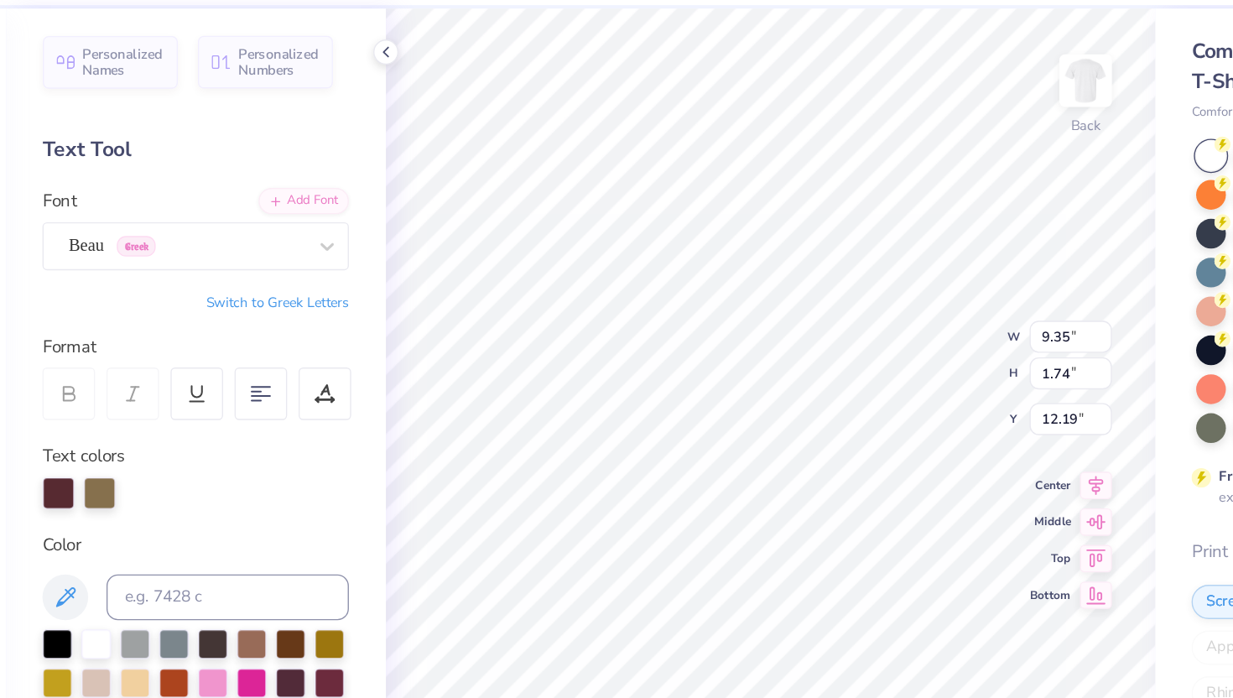
type input "12.19"
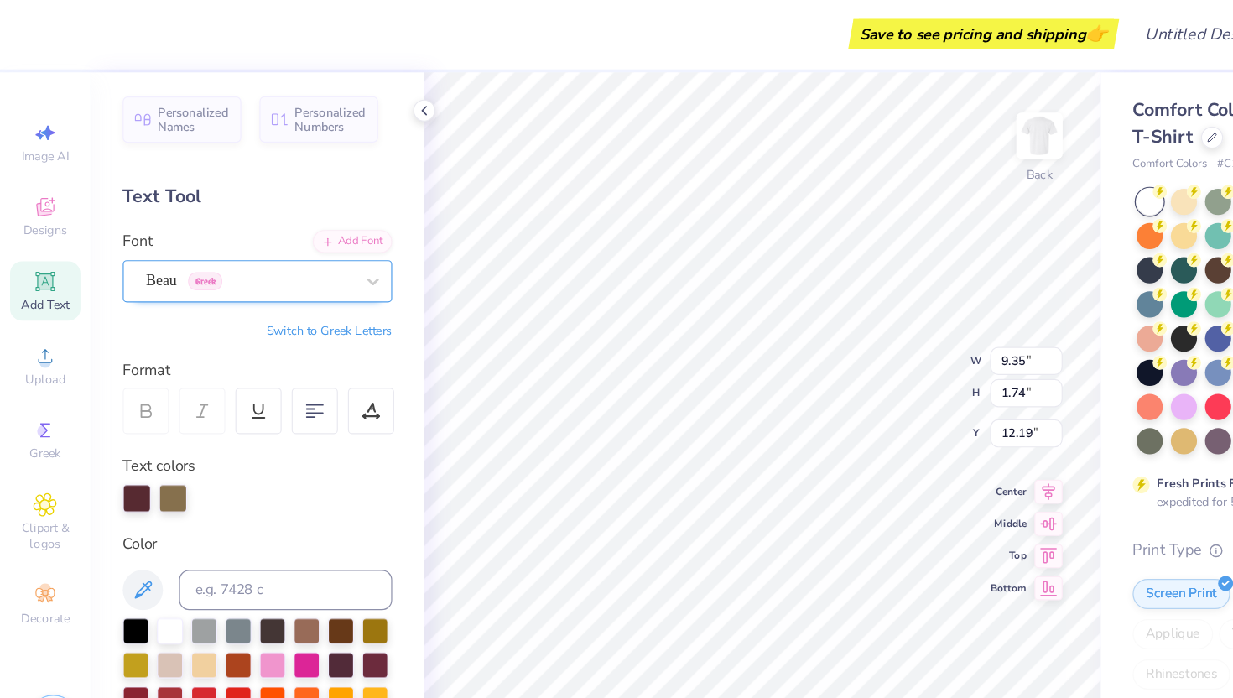
click at [269, 235] on div "Beau Greek" at bounding box center [208, 235] width 176 height 26
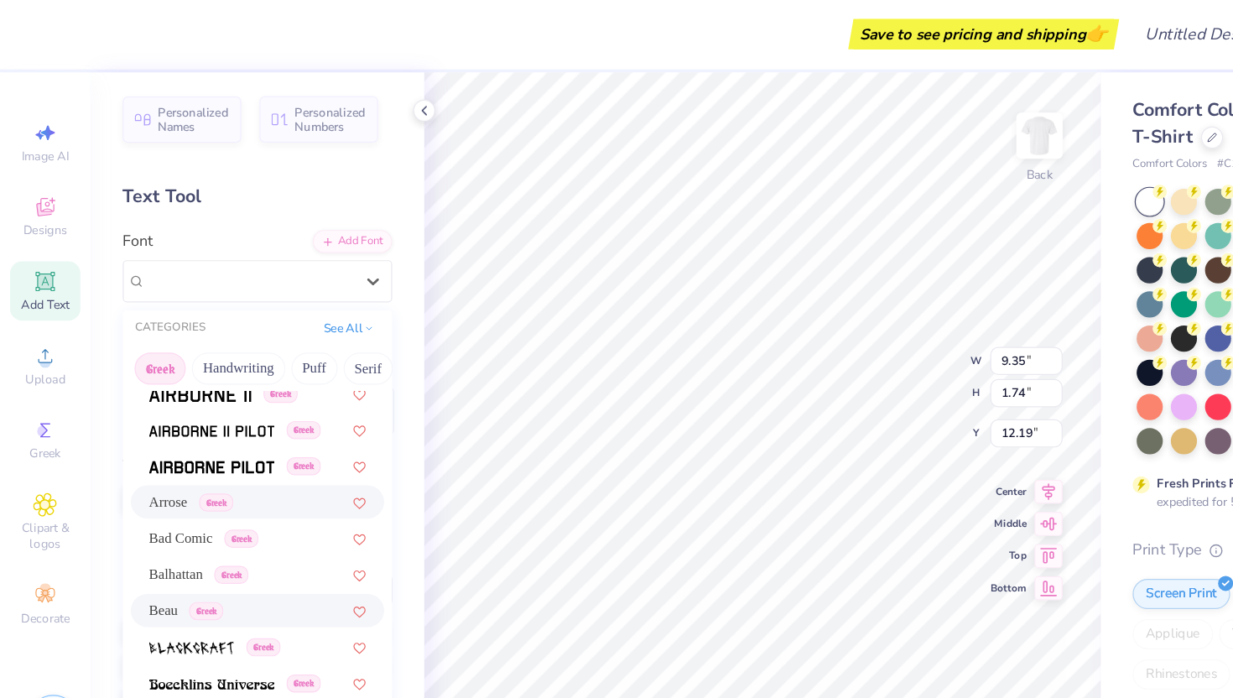
scroll to position [70, 0]
click at [158, 481] on span "Balhattan" at bounding box center [146, 480] width 45 height 18
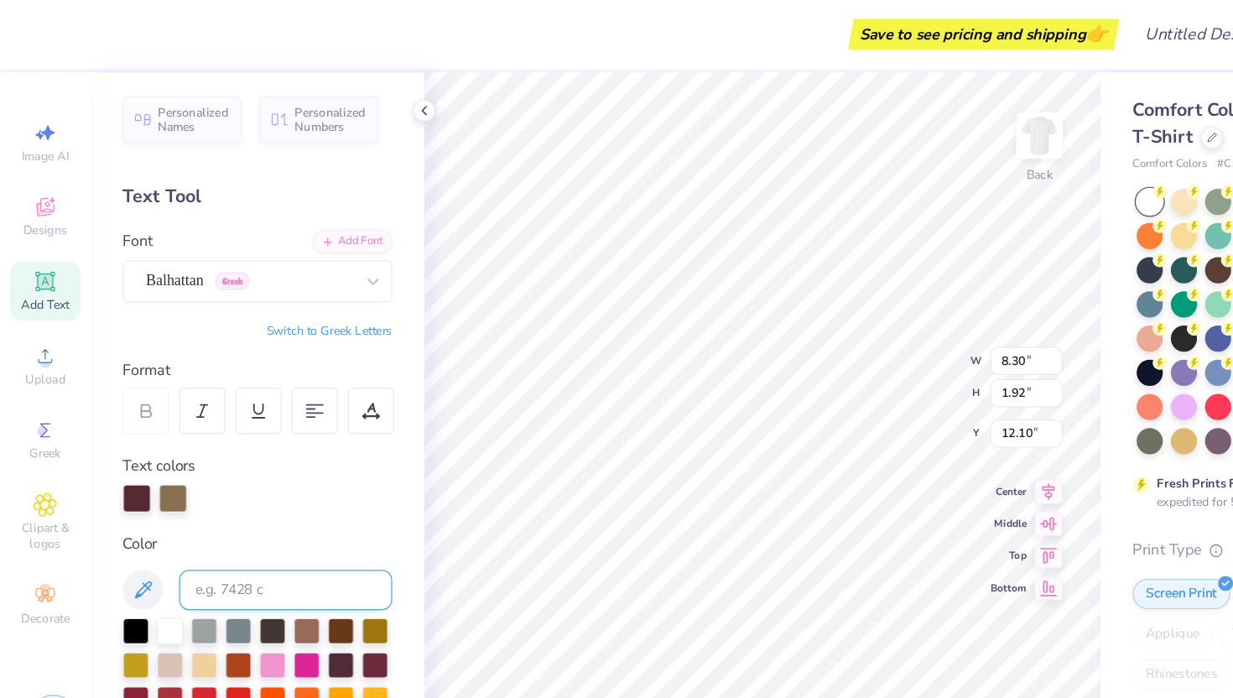
type input "8.30"
type input "1.92"
type input "12.10"
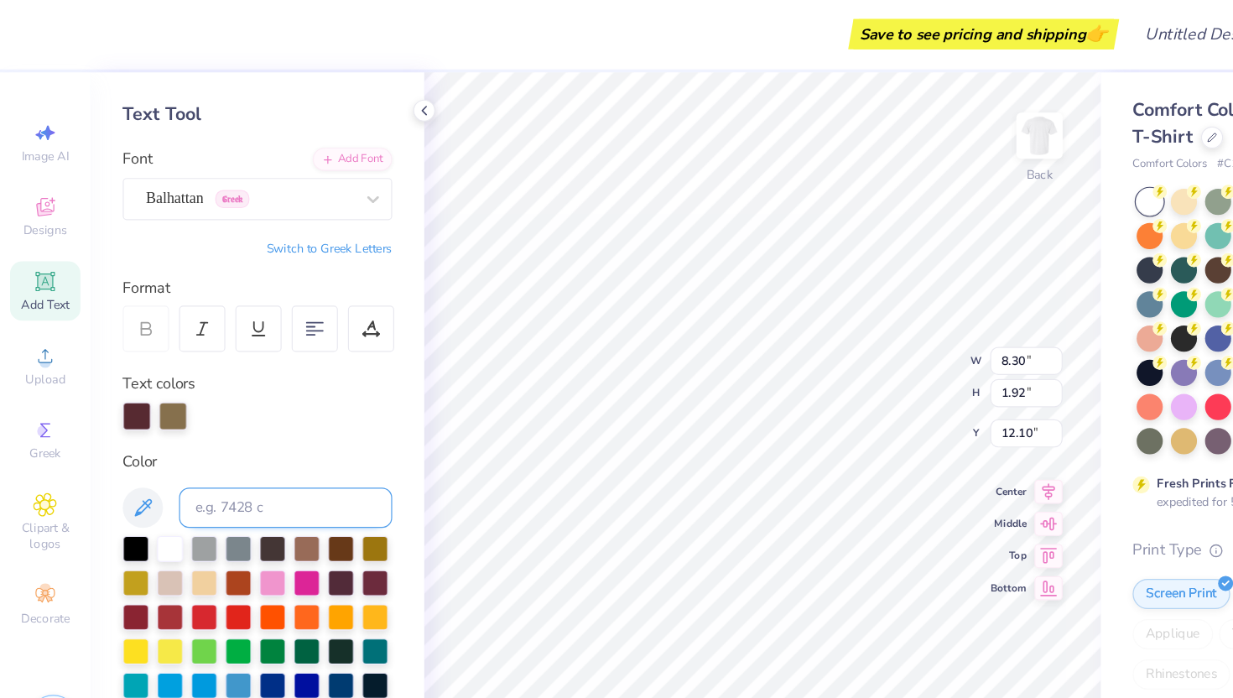
scroll to position [73, 0]
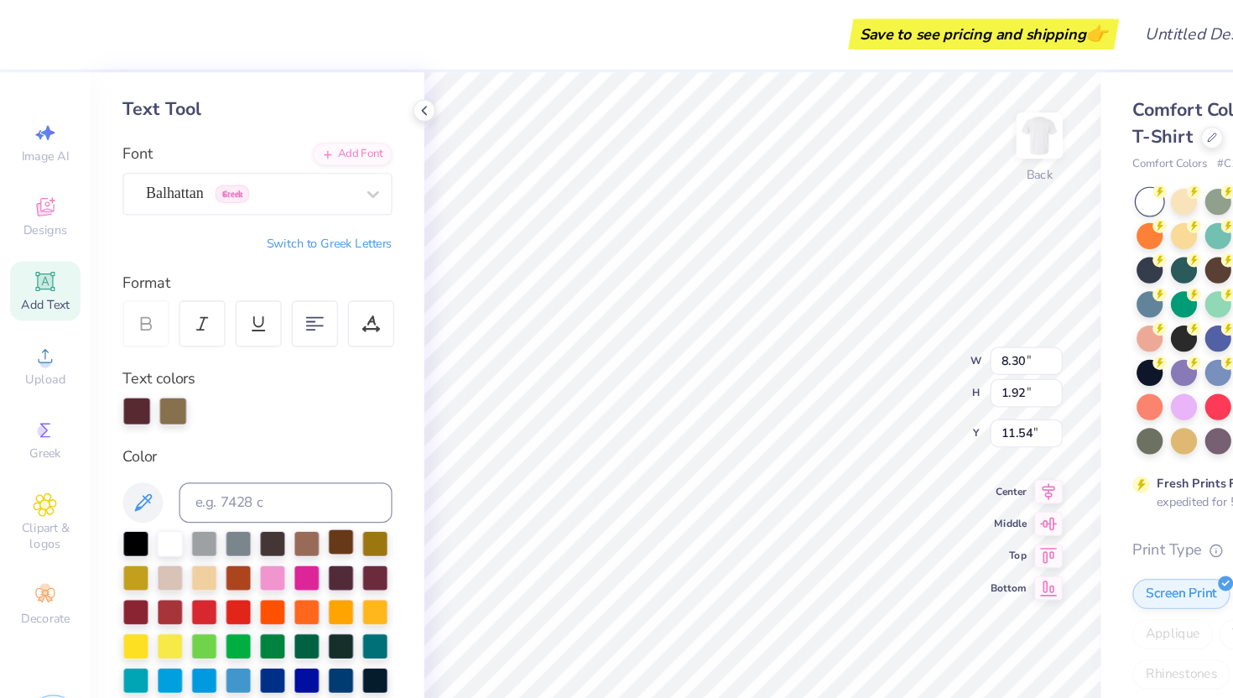
type input "11.54"
type input "11.94"
type input "1.39"
type input "4.38"
type input "8.30"
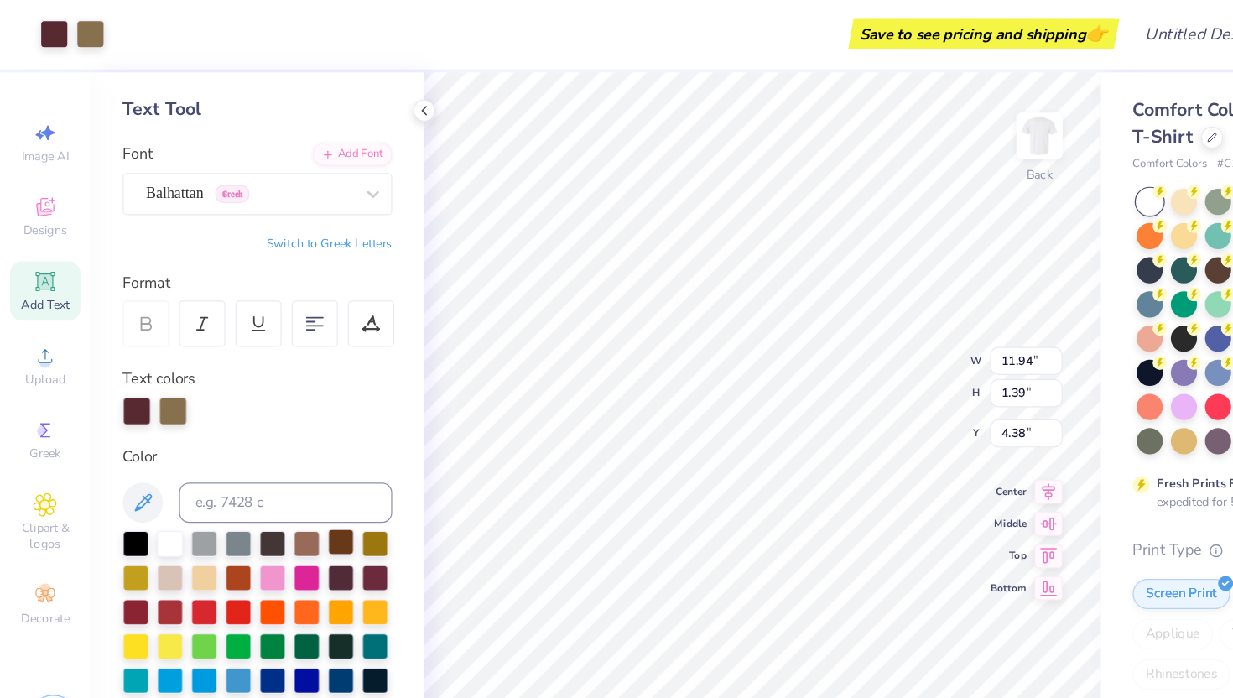
type input "1.92"
type input "12.50"
type input "3.76"
type input "5.37"
click at [879, 436] on icon at bounding box center [874, 435] width 23 height 20
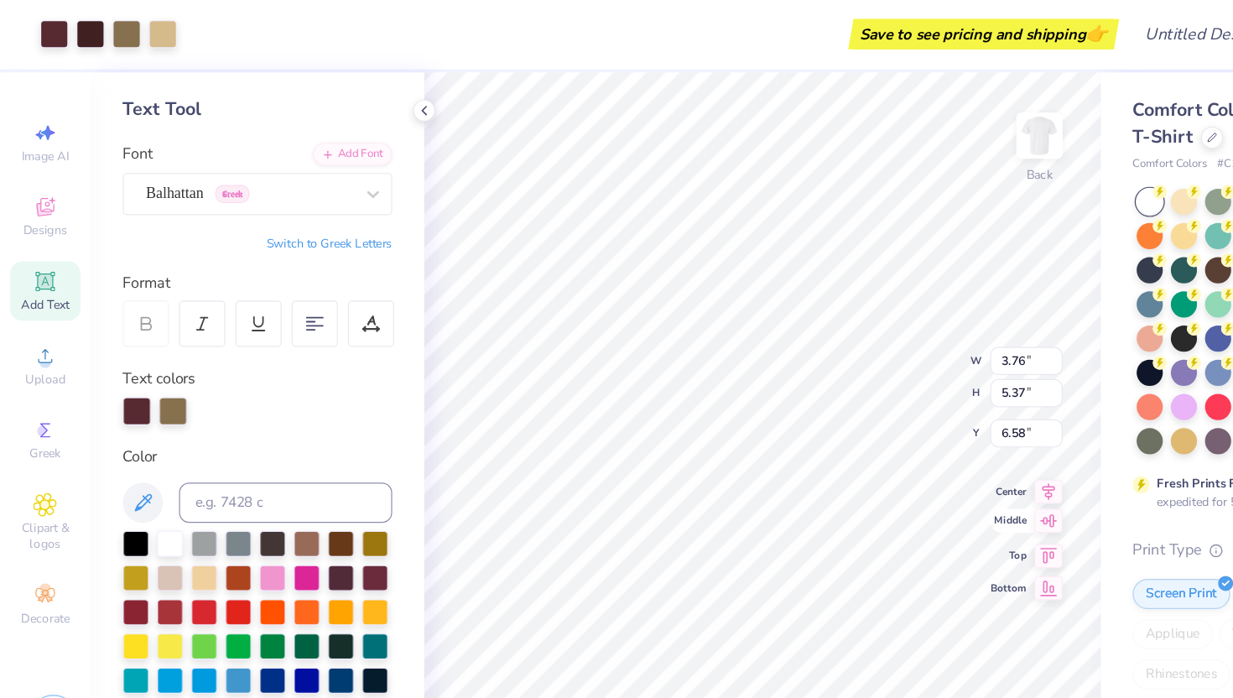
type input "9.81"
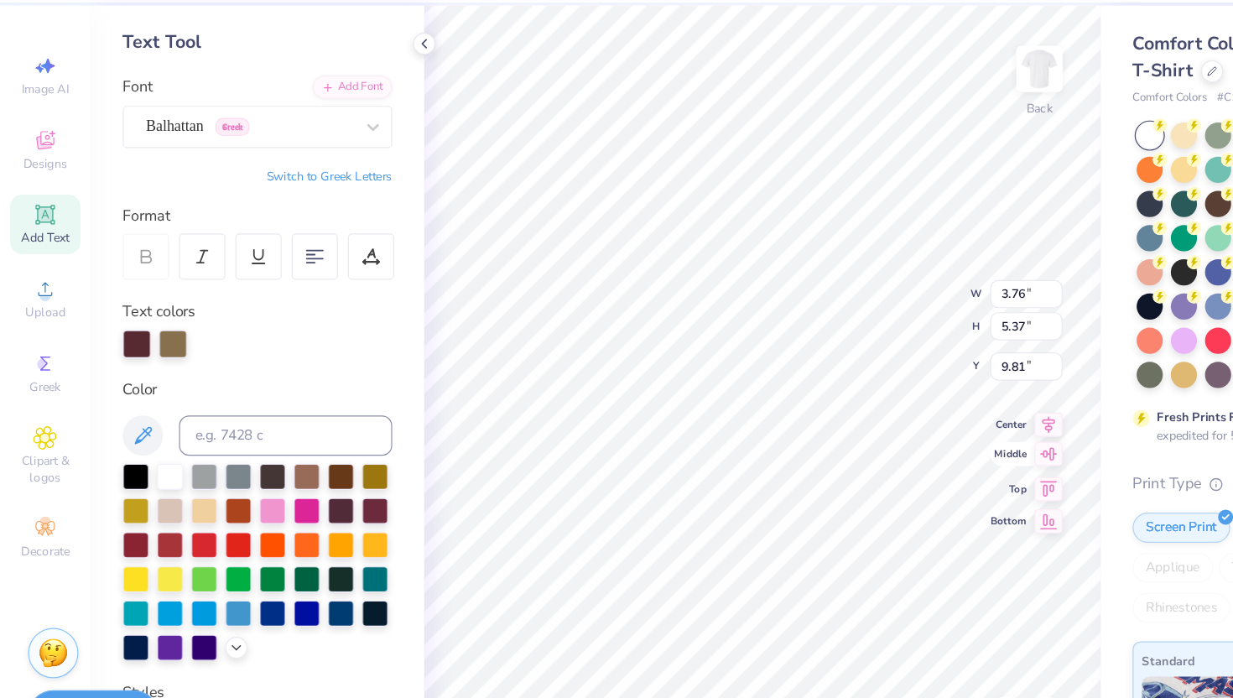
type input "11.94"
type input "1.39"
click at [875, 466] on icon at bounding box center [874, 462] width 23 height 20
click at [868, 434] on icon at bounding box center [874, 435] width 23 height 20
click at [871, 414] on icon at bounding box center [874, 408] width 23 height 20
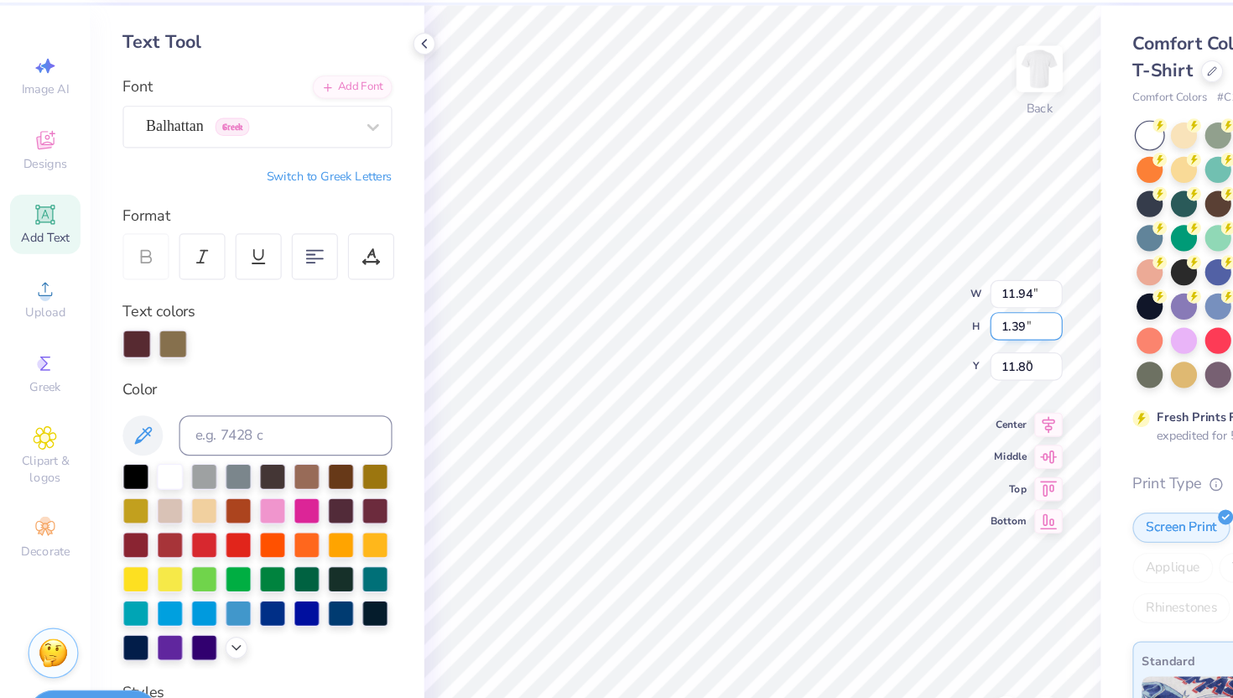
type input "4.39"
type input "3.76"
type input "5.37"
type input "6.41"
type input "12.24"
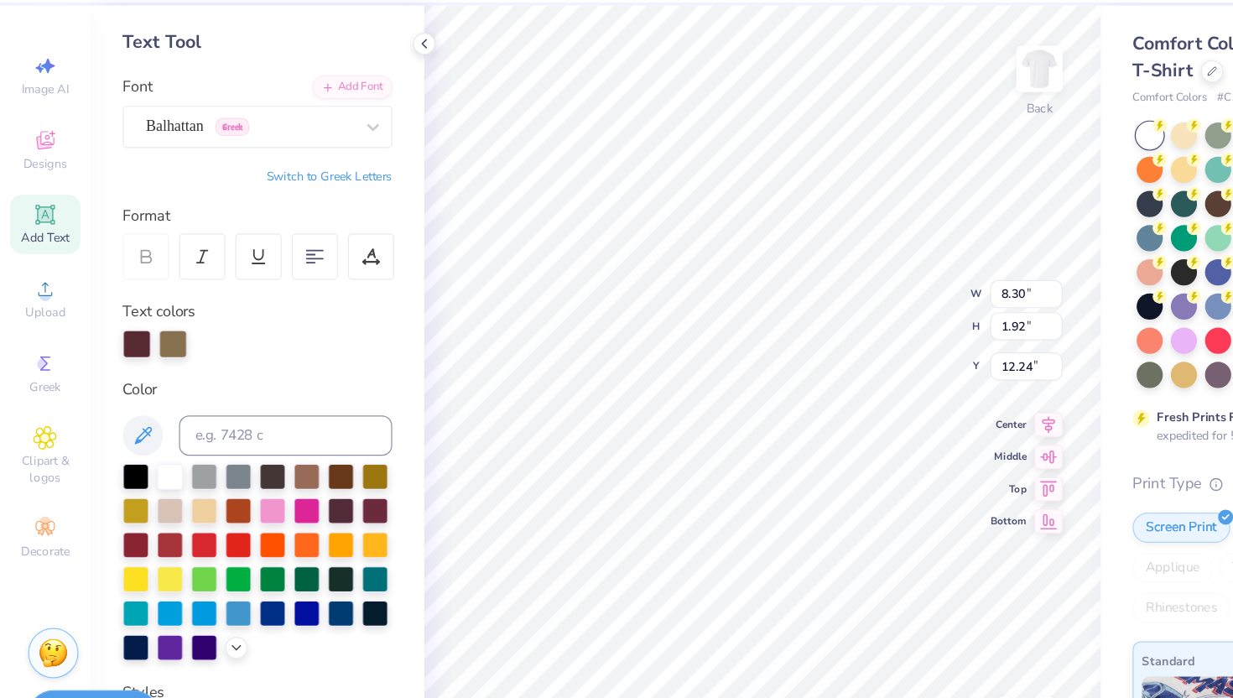
type input "3.76"
type input "5.37"
type input "6.23"
type input "8.30"
type input "1.92"
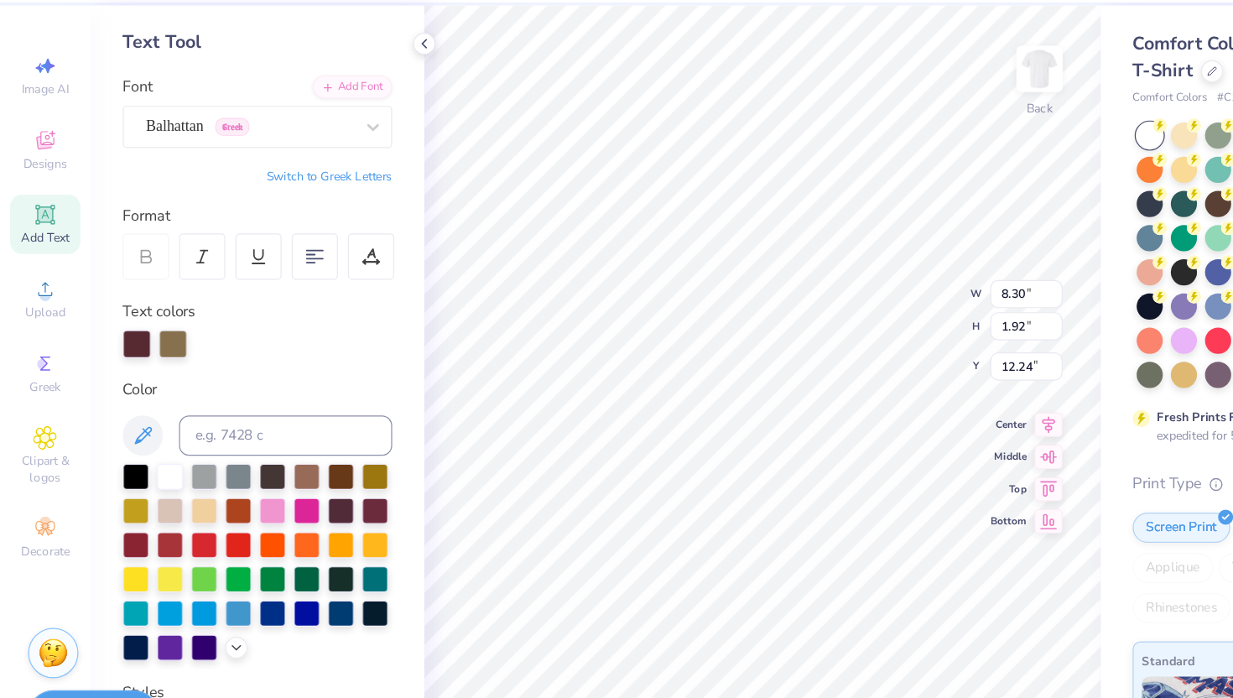
type input "12.02"
click at [859, 109] on img at bounding box center [867, 114] width 67 height 67
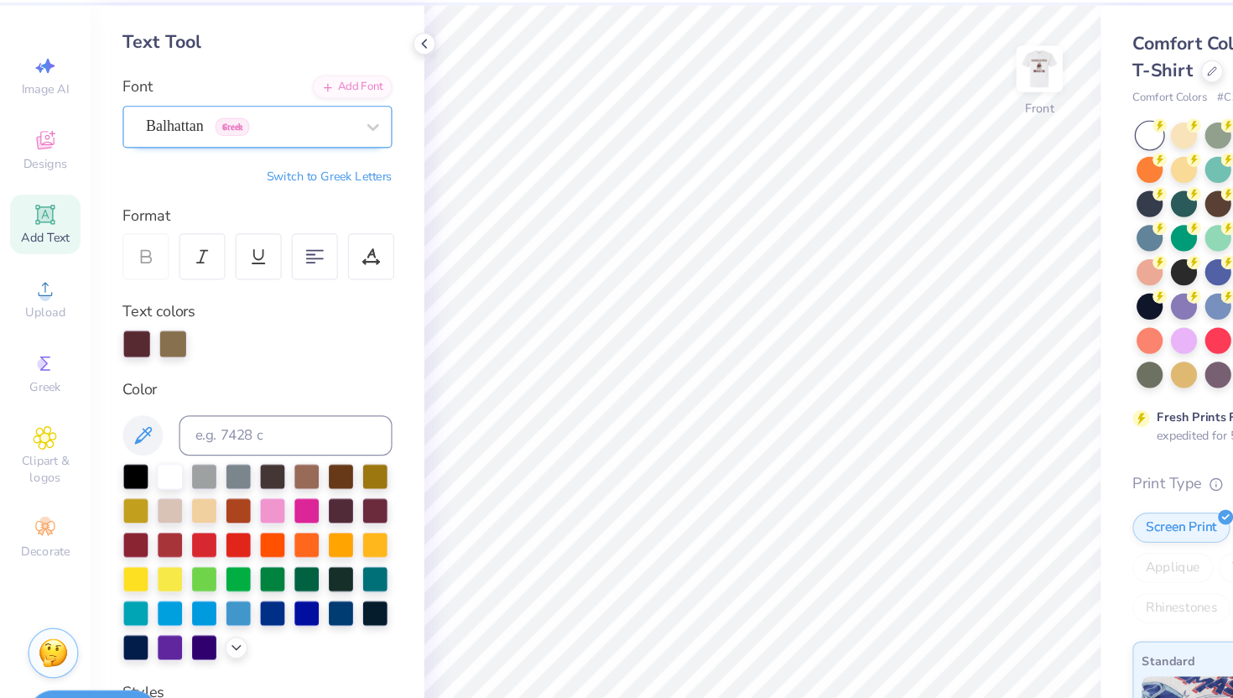
click at [231, 157] on div "Balhattan Greek" at bounding box center [208, 162] width 176 height 26
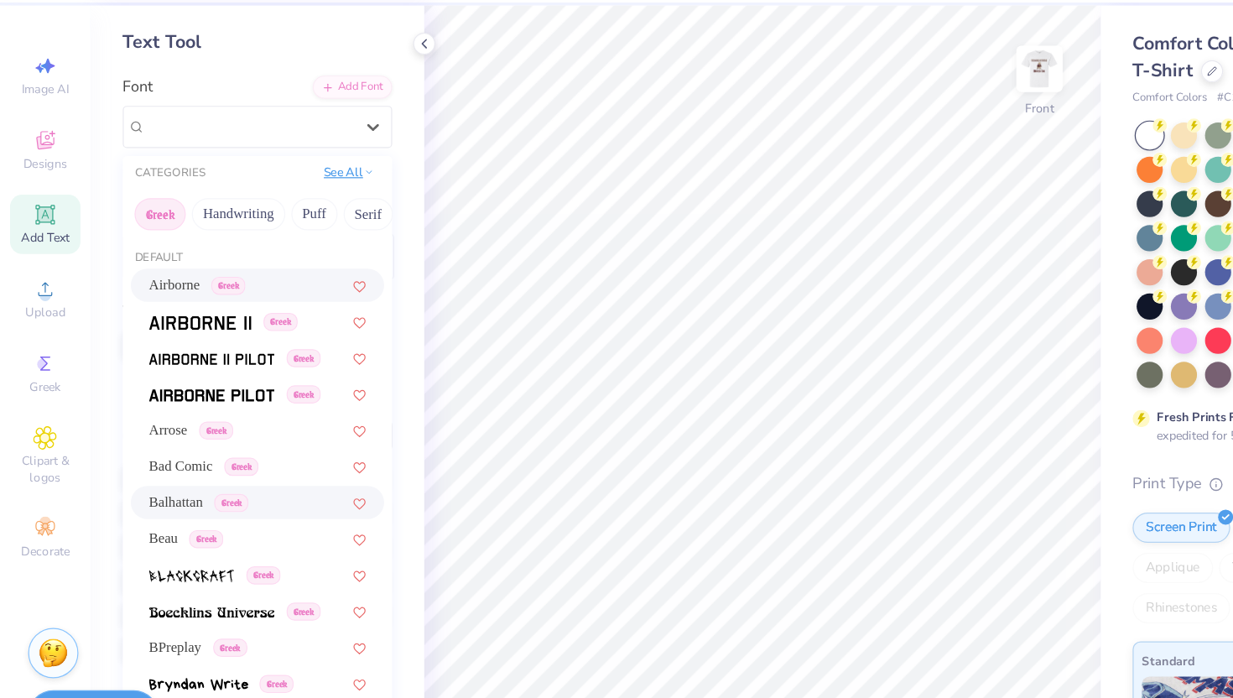
click at [299, 206] on button "See All" at bounding box center [291, 200] width 52 height 17
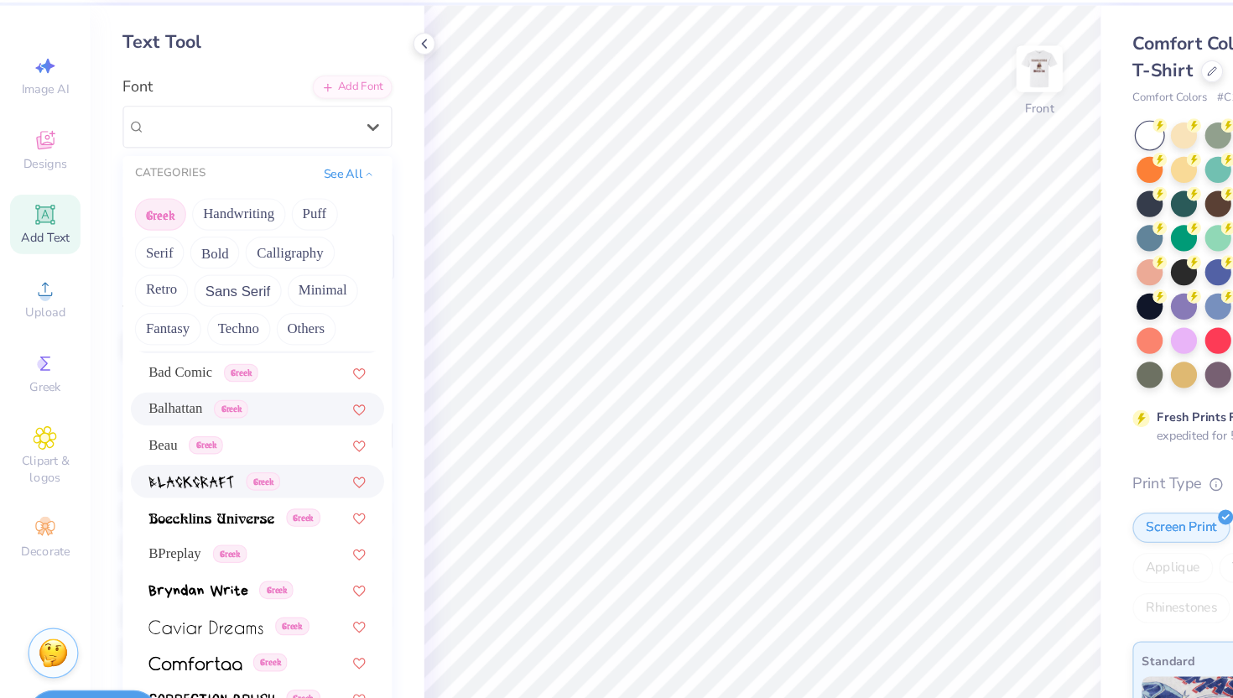
scroll to position [179, 0]
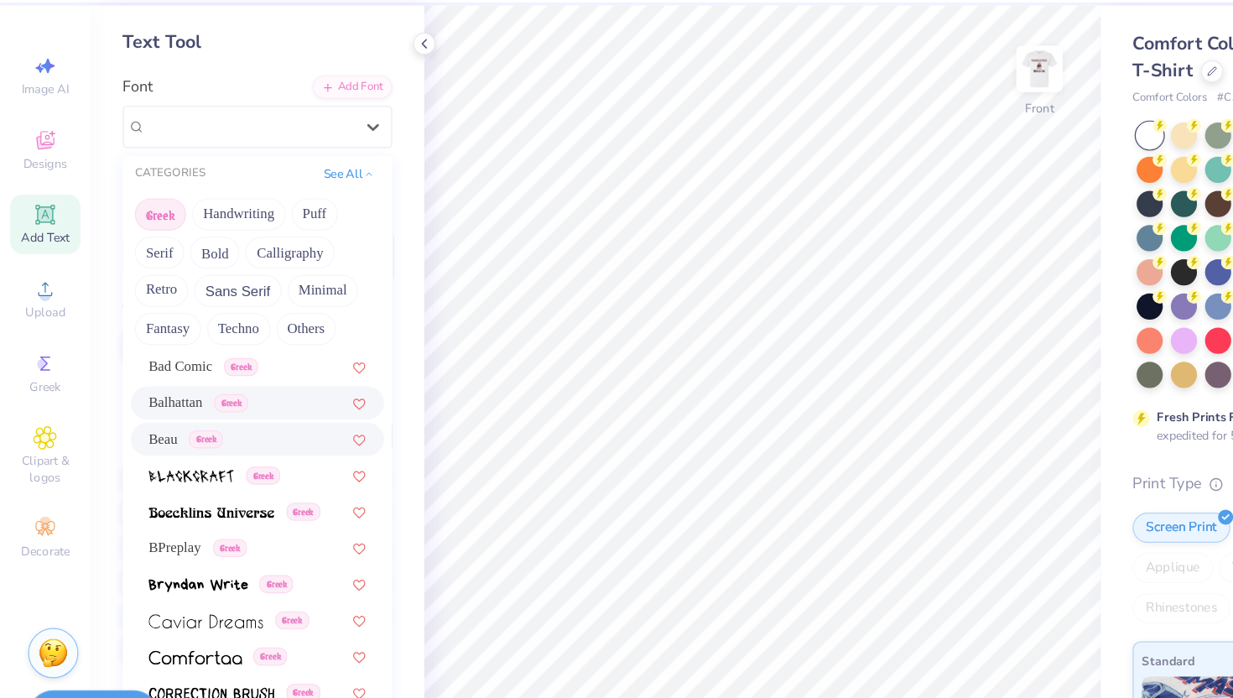
click at [143, 421] on span "Beau" at bounding box center [136, 423] width 24 height 18
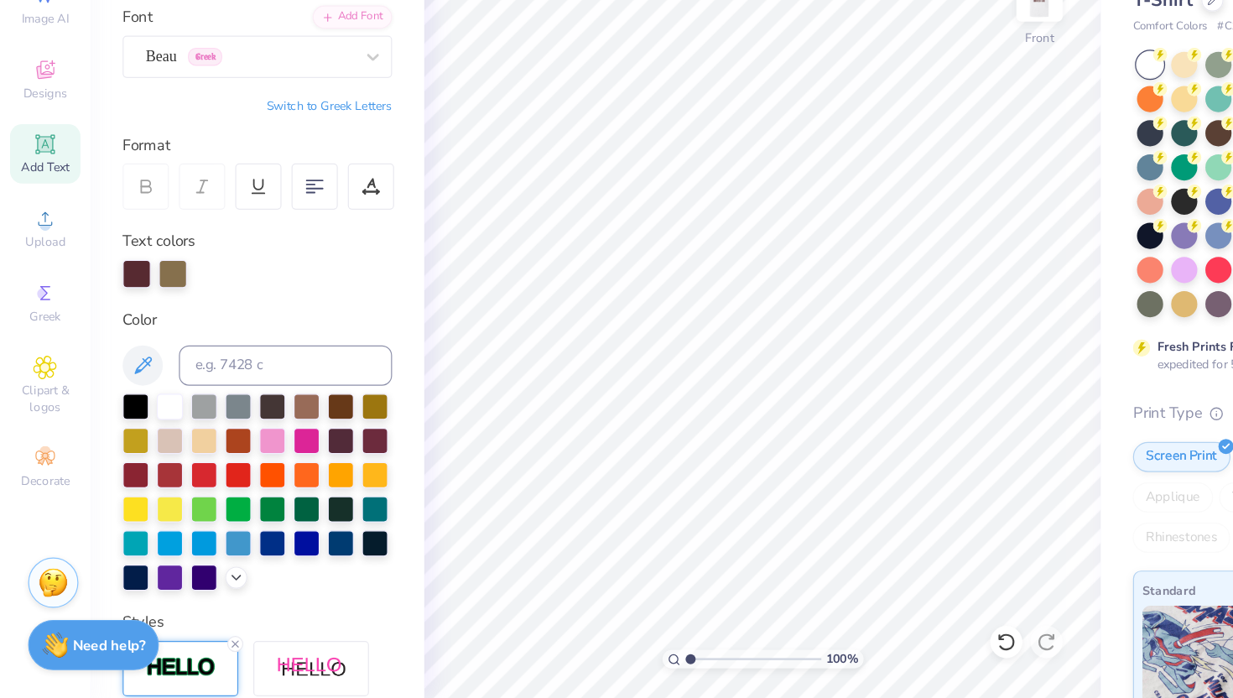
click at [34, 247] on div "Add Text" at bounding box center [37, 243] width 59 height 49
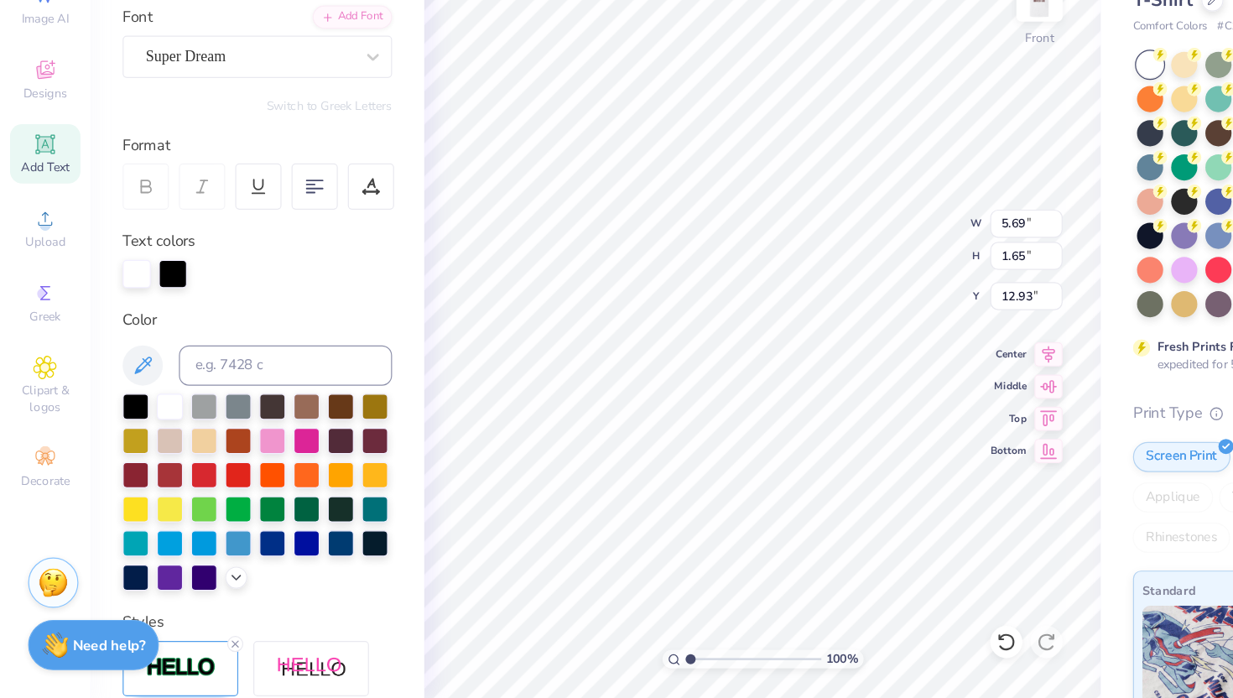
type input "5.72"
type input "1.68"
type input "12.91"
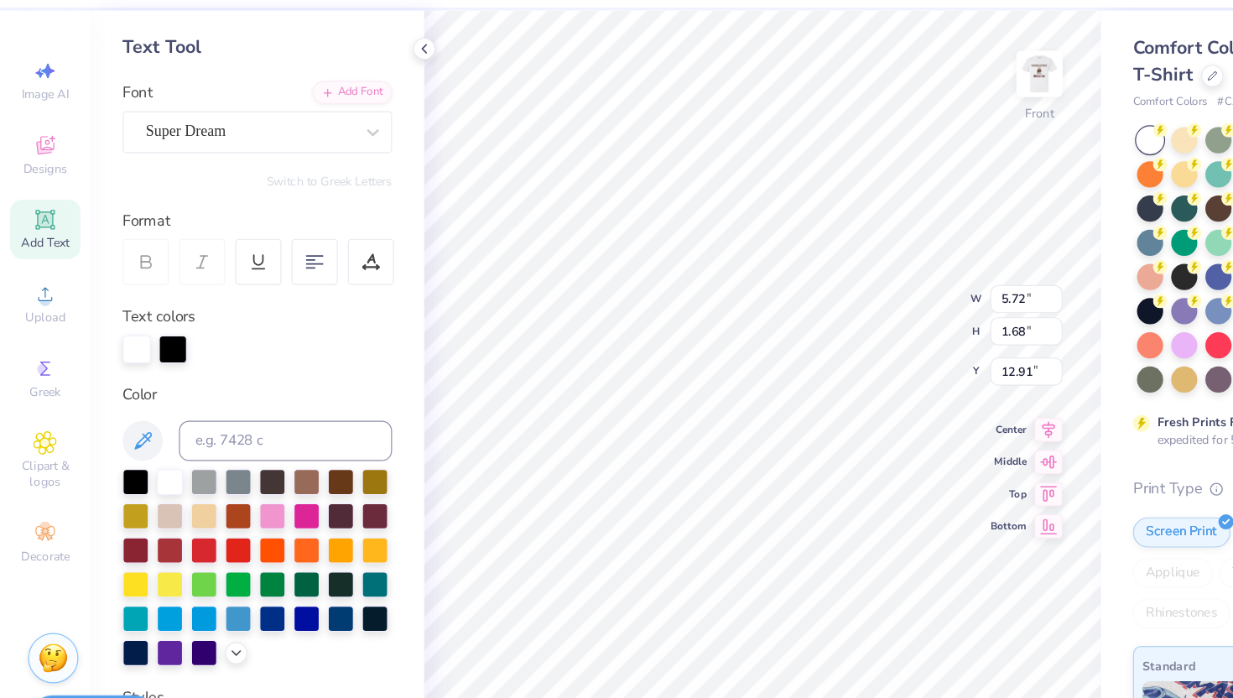
scroll to position [0, 0]
type textarea "T"
type textarea "Your Logo Here!"
click at [287, 168] on div "Super Dream" at bounding box center [208, 162] width 176 height 26
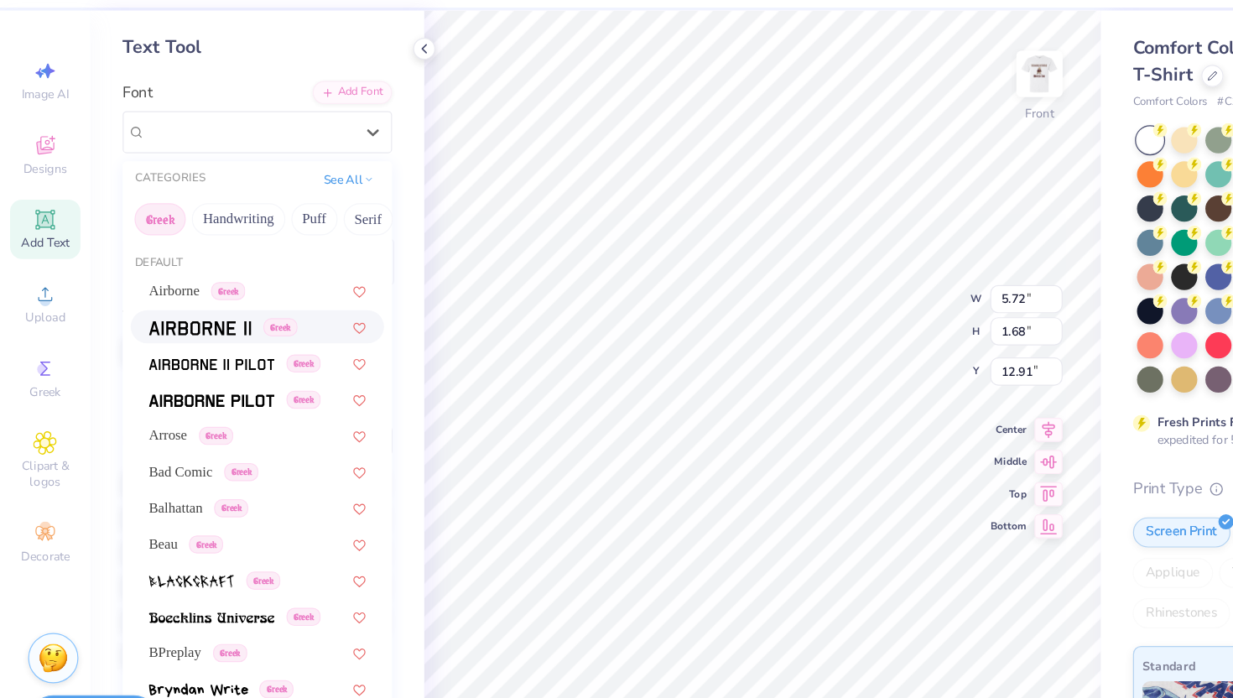
click at [188, 325] on img at bounding box center [167, 326] width 86 height 12
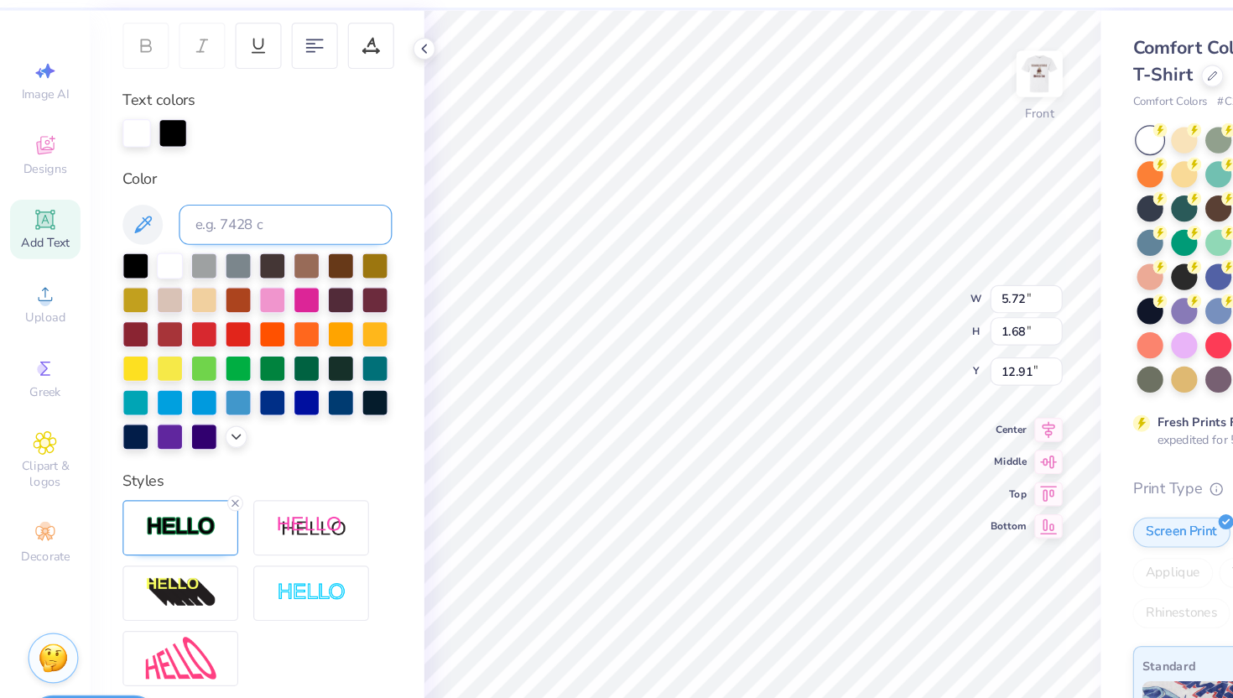
scroll to position [254, 0]
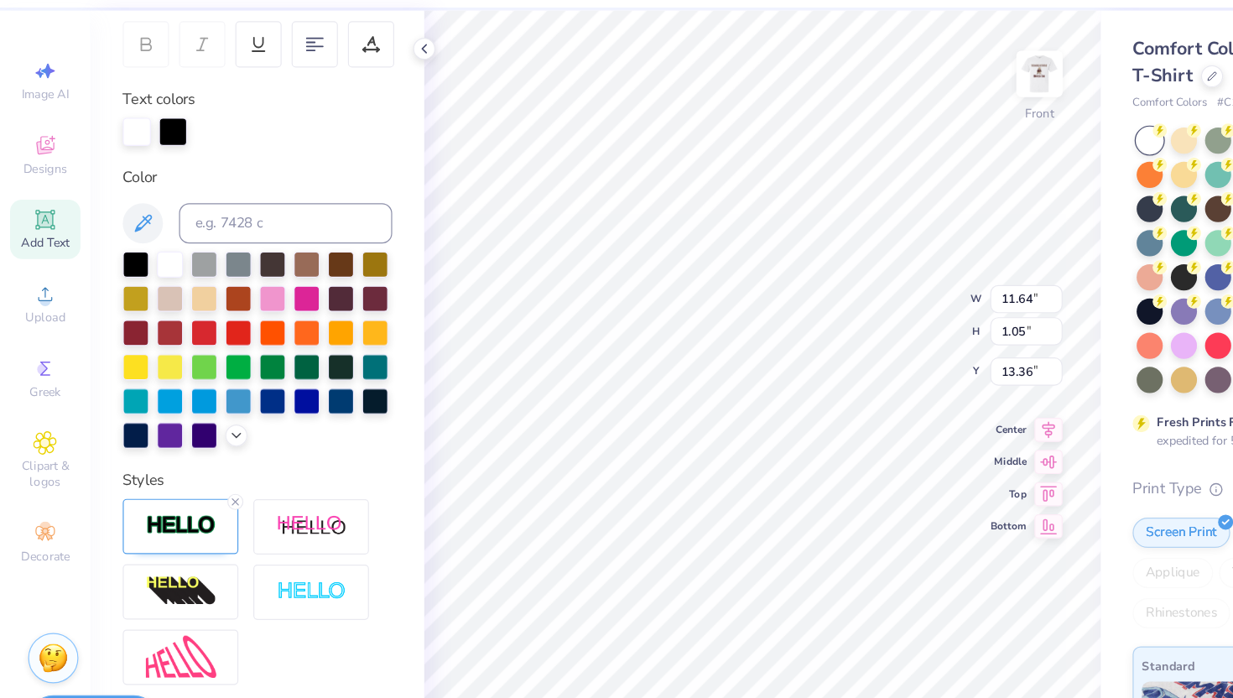
type input "11.64"
type input "1.05"
type input "6.79"
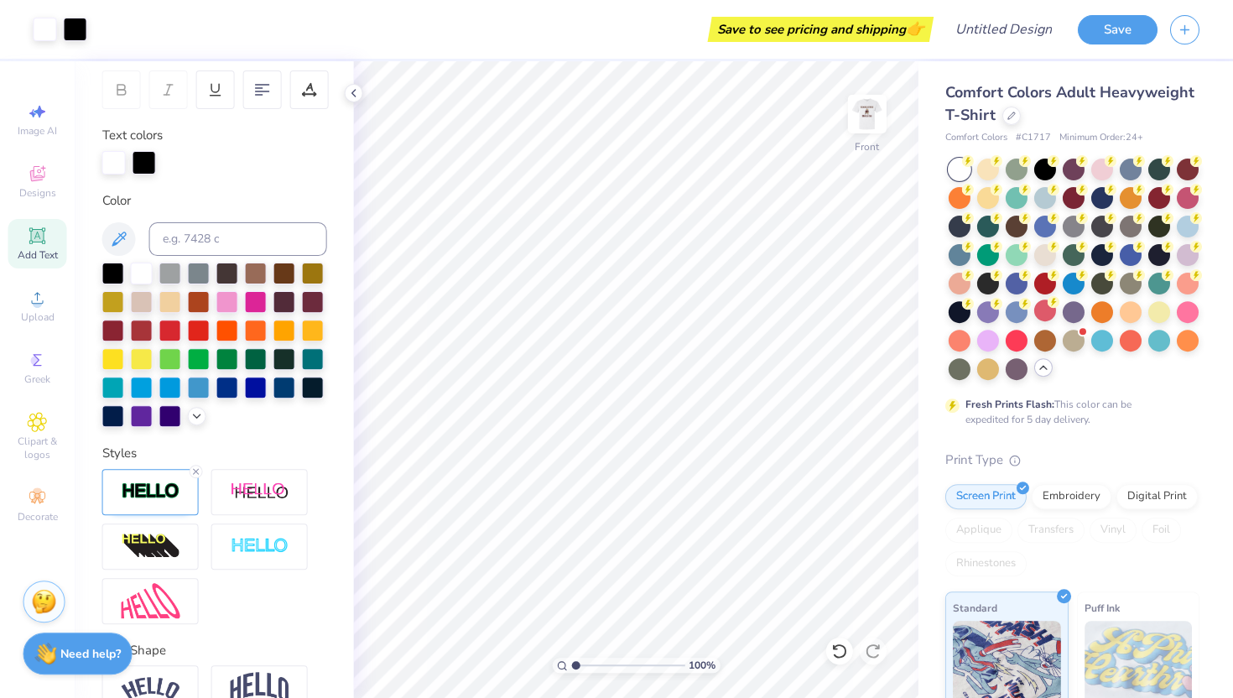
scroll to position [0, 0]
click at [860, 122] on img at bounding box center [867, 114] width 67 height 67
click at [877, 104] on img at bounding box center [867, 114] width 67 height 67
click at [858, 118] on img at bounding box center [867, 114] width 67 height 67
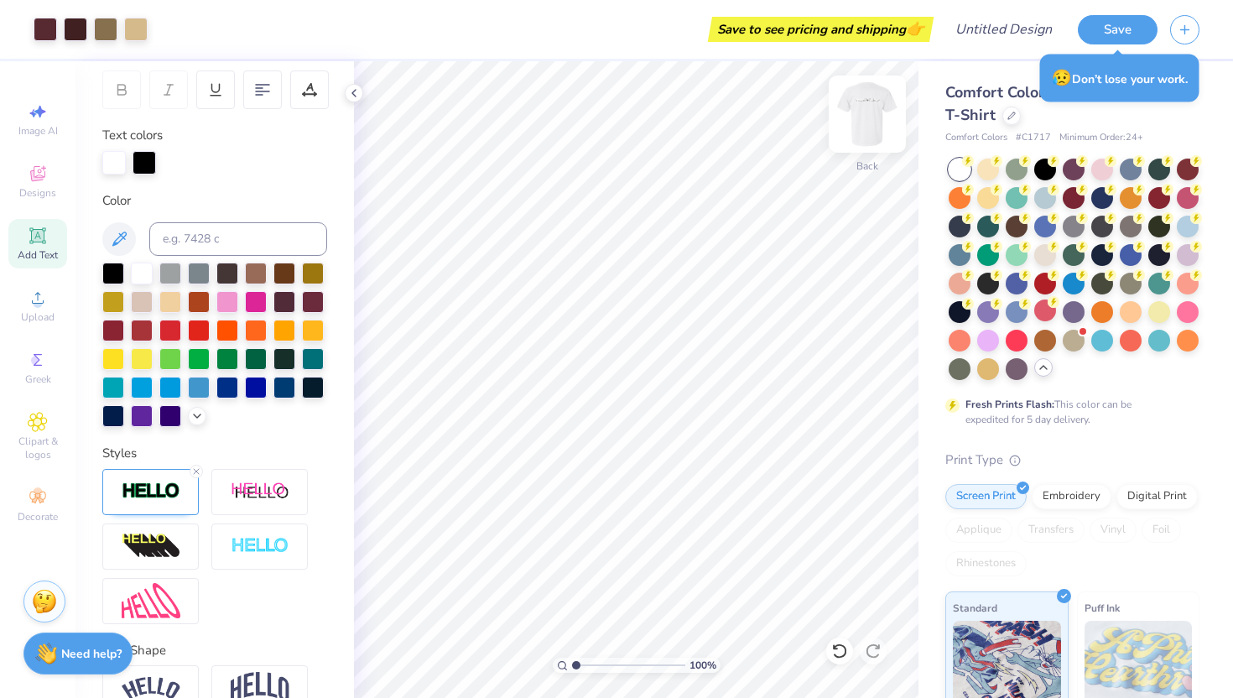
click at [874, 117] on img at bounding box center [867, 114] width 67 height 67
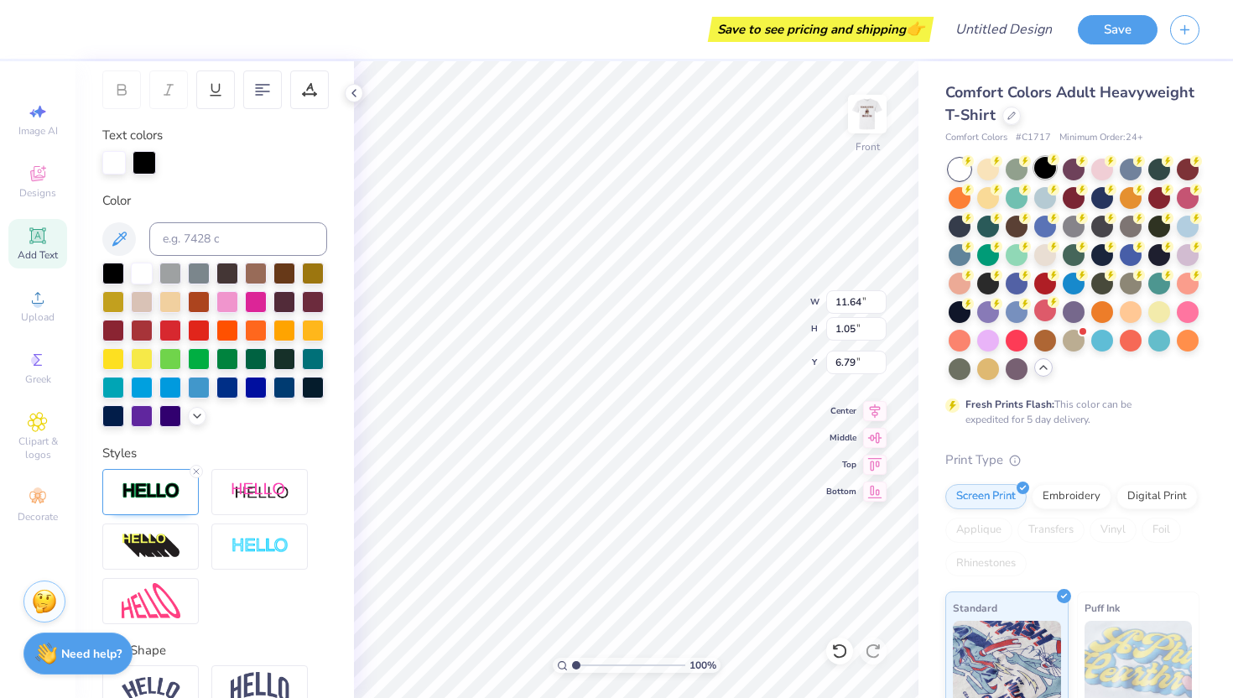
click at [1047, 167] on div at bounding box center [1045, 168] width 22 height 22
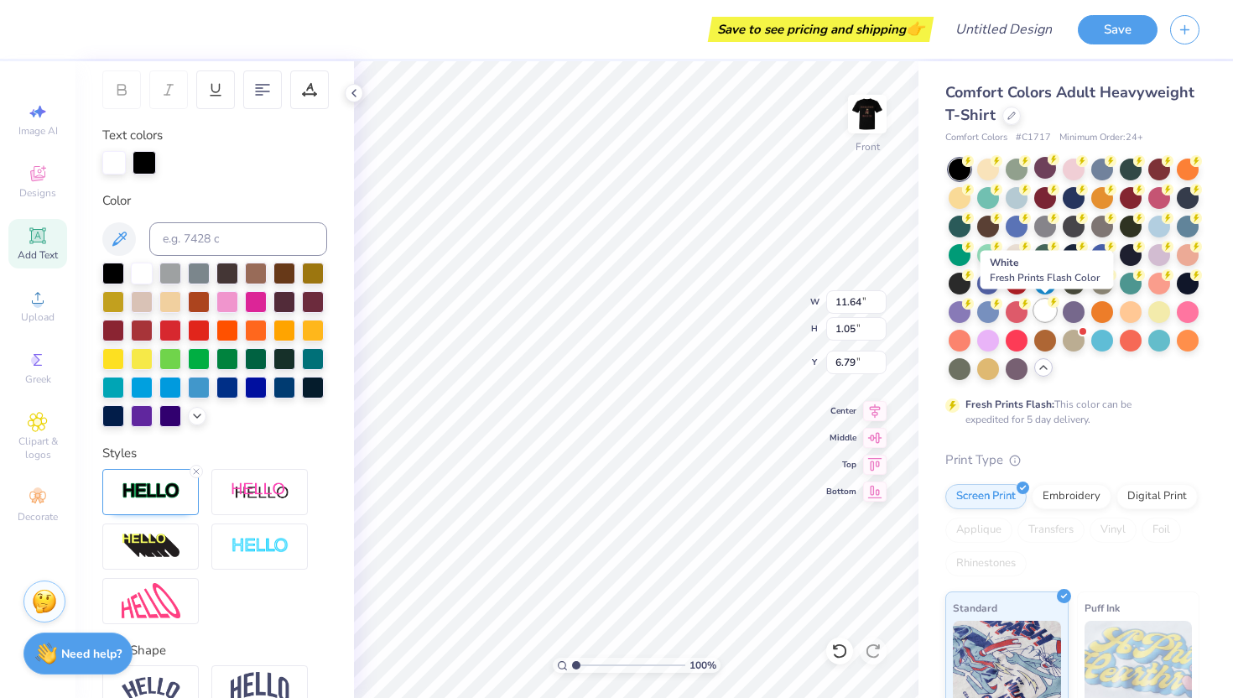
click at [1046, 310] on div at bounding box center [1045, 310] width 22 height 22
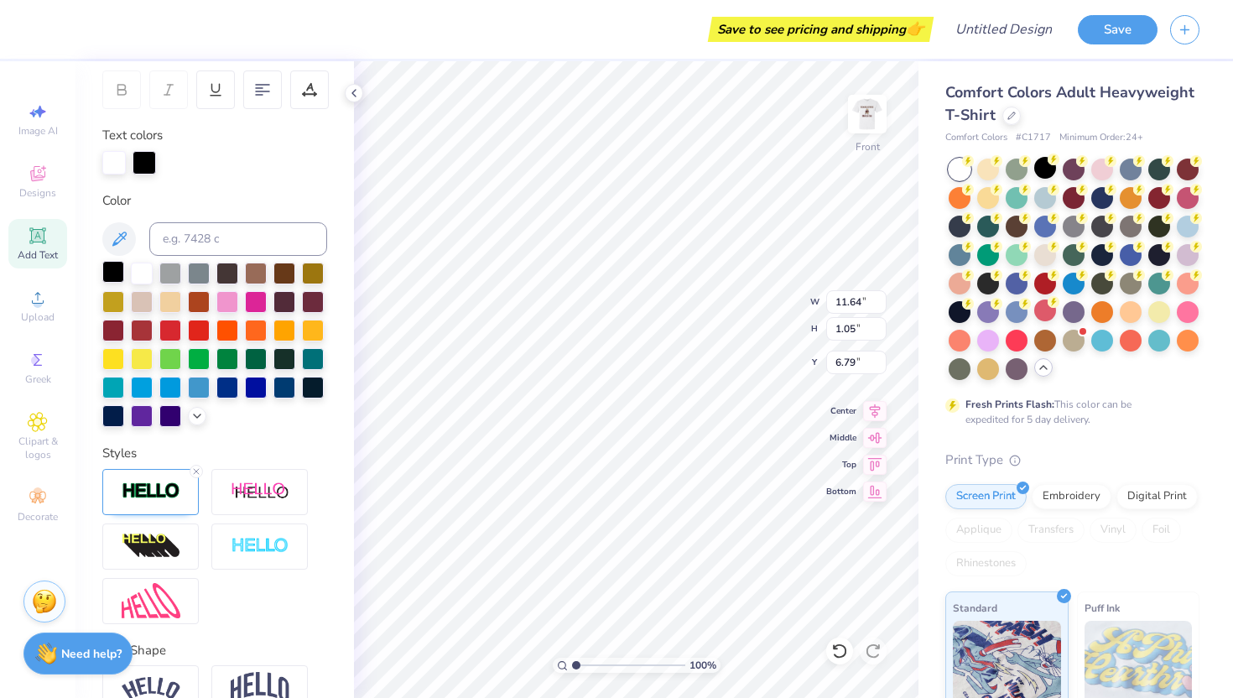
click at [113, 274] on div at bounding box center [113, 272] width 22 height 22
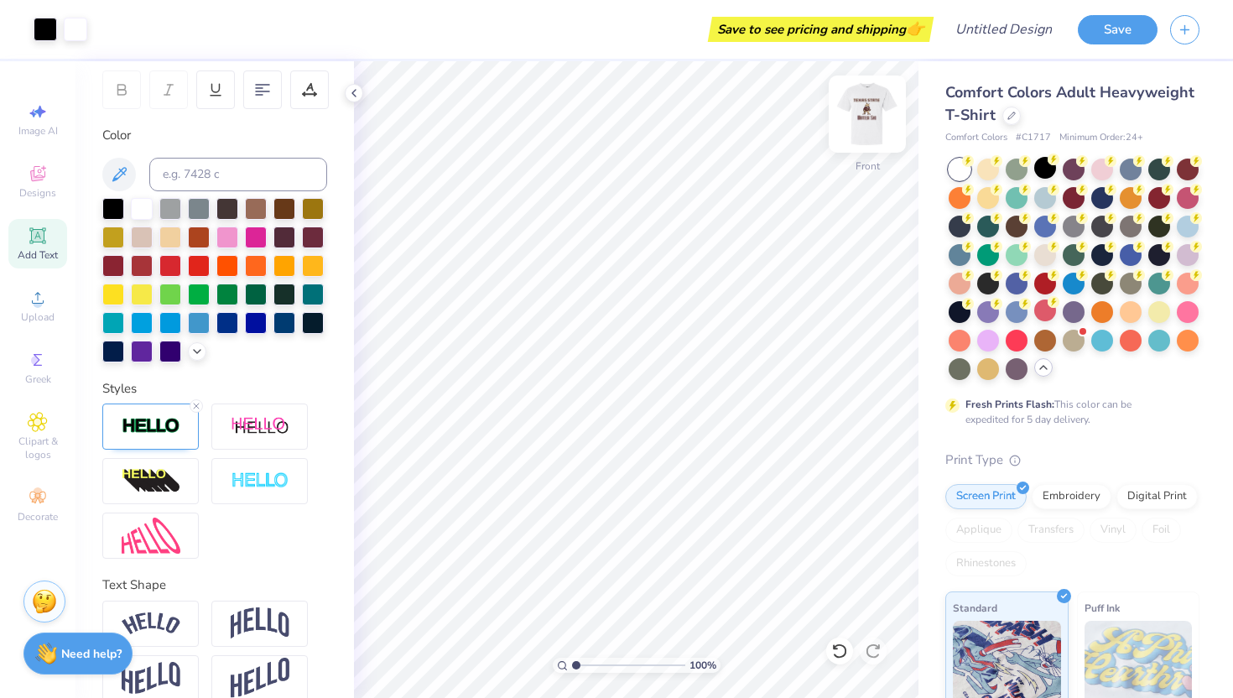
click at [871, 113] on img at bounding box center [867, 114] width 67 height 67
click at [871, 113] on img at bounding box center [868, 114] width 34 height 34
click at [1009, 33] on input "Design Title" at bounding box center [1024, 30] width 82 height 34
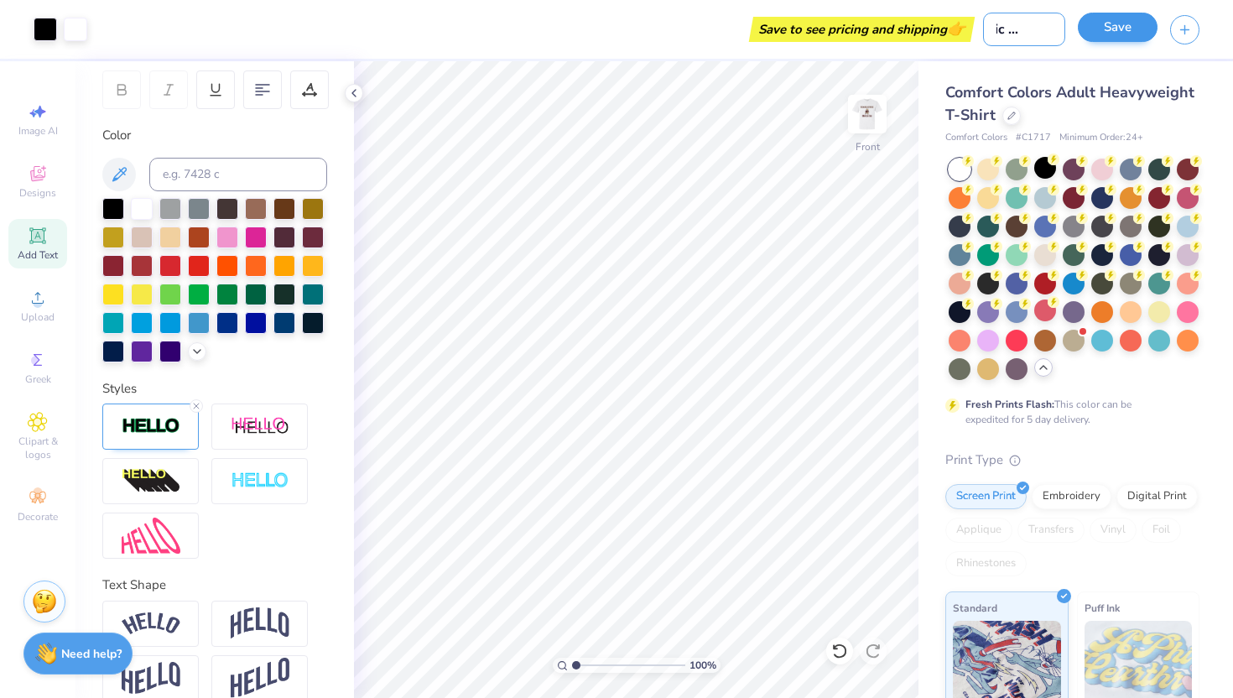
type input "Basic Mascot"
click at [1141, 28] on button "Save" at bounding box center [1118, 27] width 80 height 29
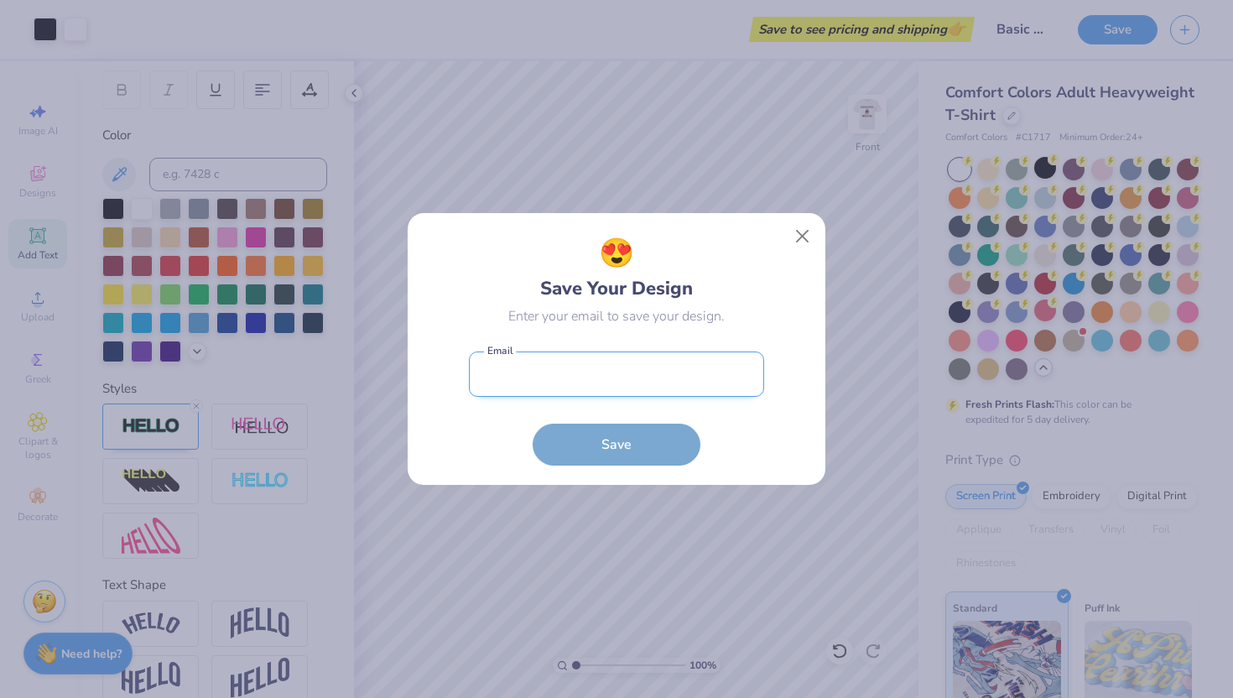
click at [623, 391] on input "email" at bounding box center [616, 374] width 295 height 46
type input "[EMAIL_ADDRESS][DOMAIN_NAME]"
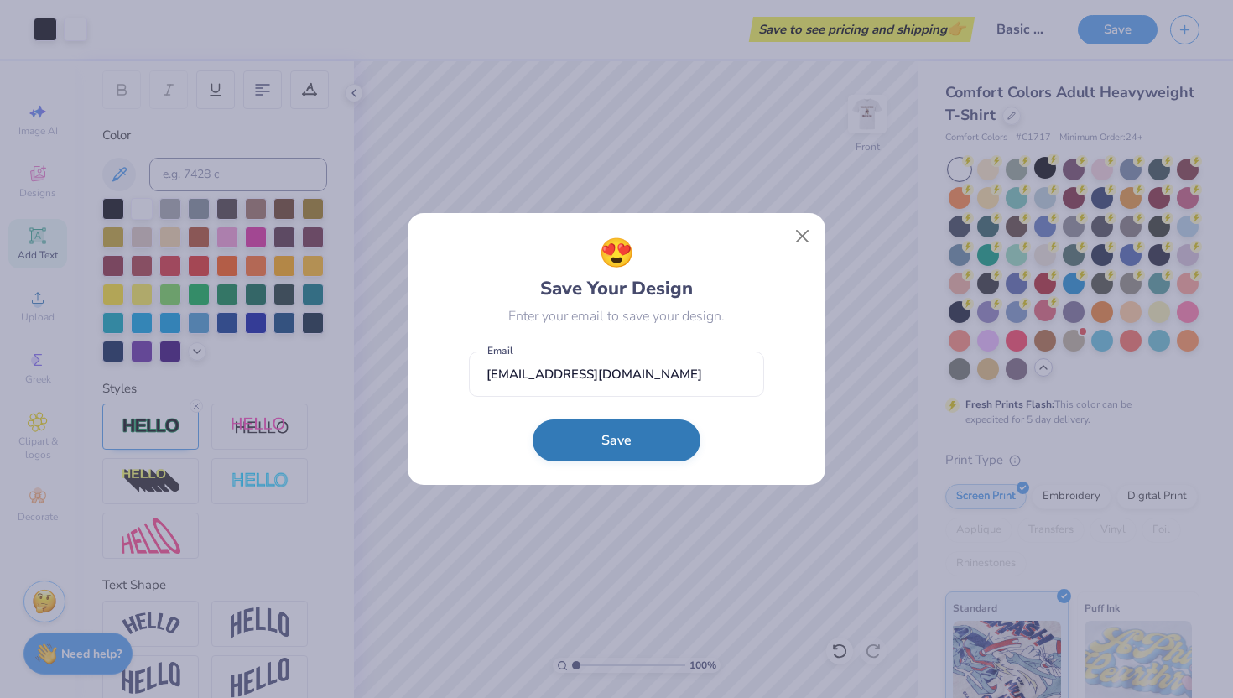
click at [627, 436] on button "Save" at bounding box center [617, 440] width 168 height 42
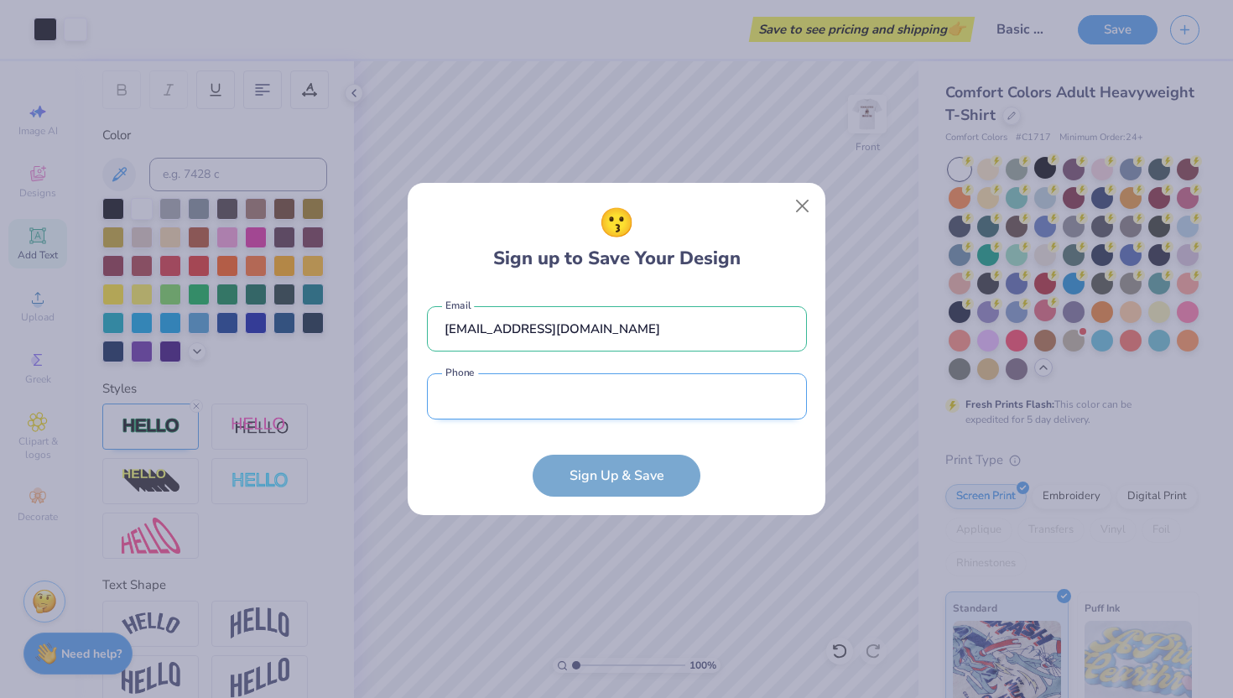
click at [606, 384] on input "tel" at bounding box center [617, 396] width 380 height 46
type input "(214) 701-1967"
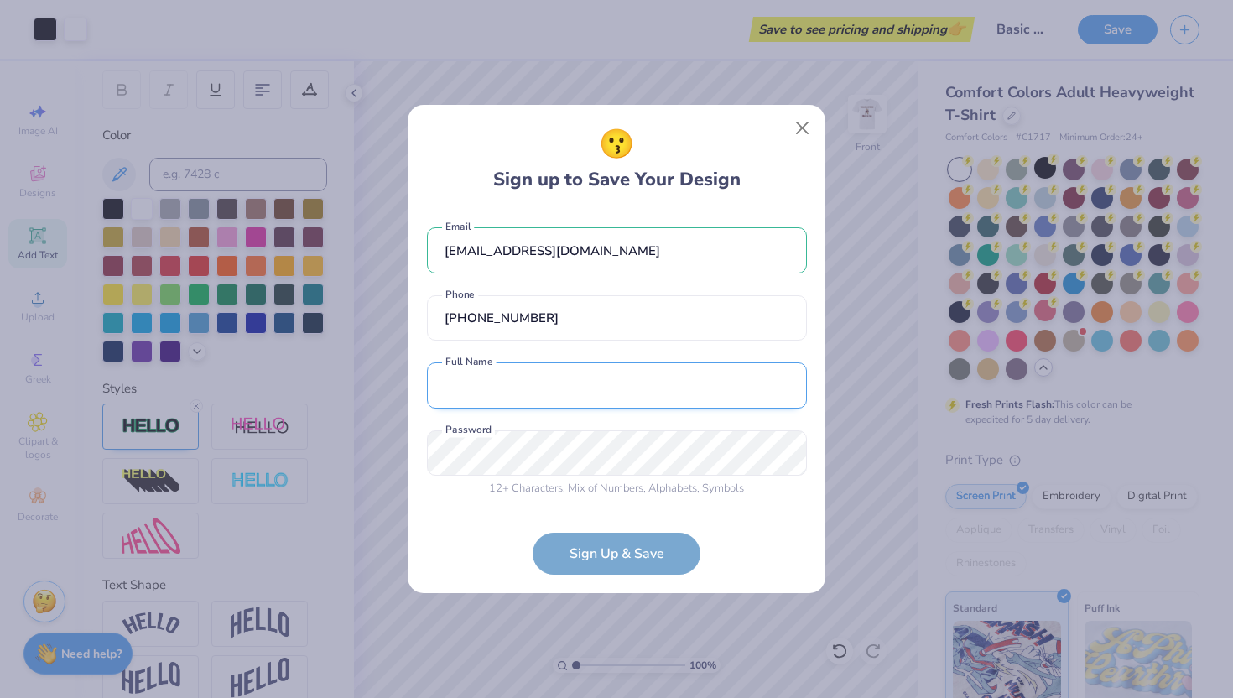
click at [582, 394] on input "text" at bounding box center [617, 385] width 380 height 46
type input "[PERSON_NAME]"
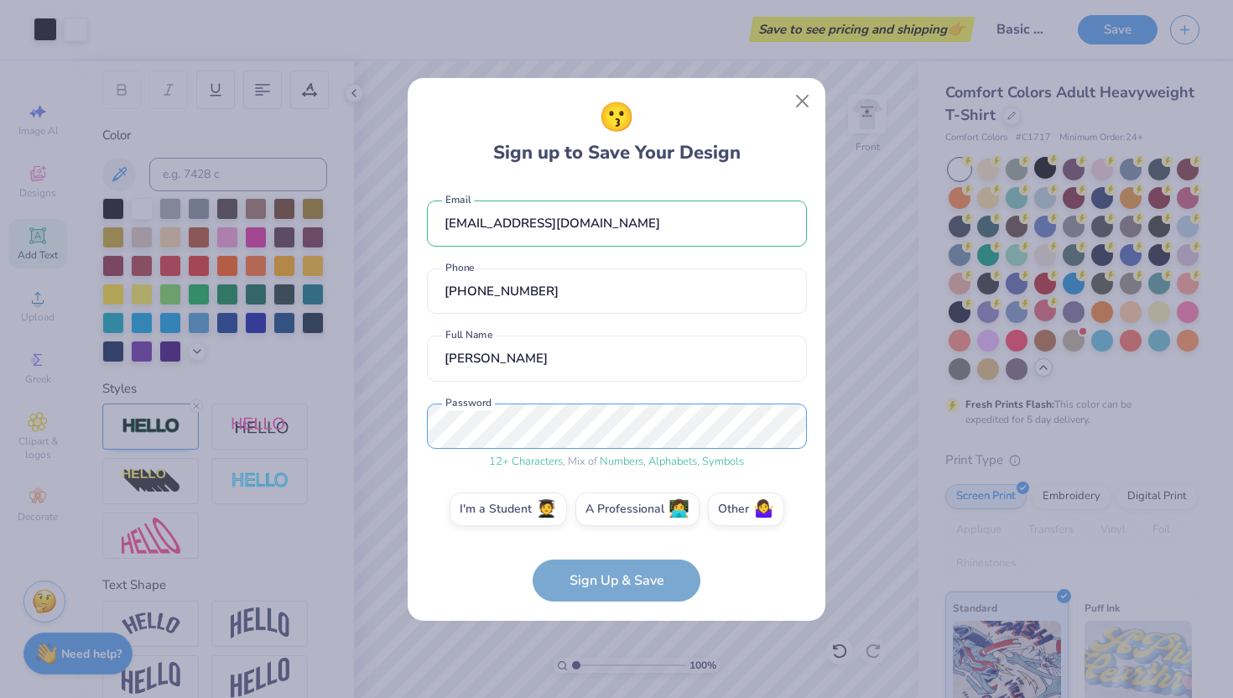
scroll to position [9, 0]
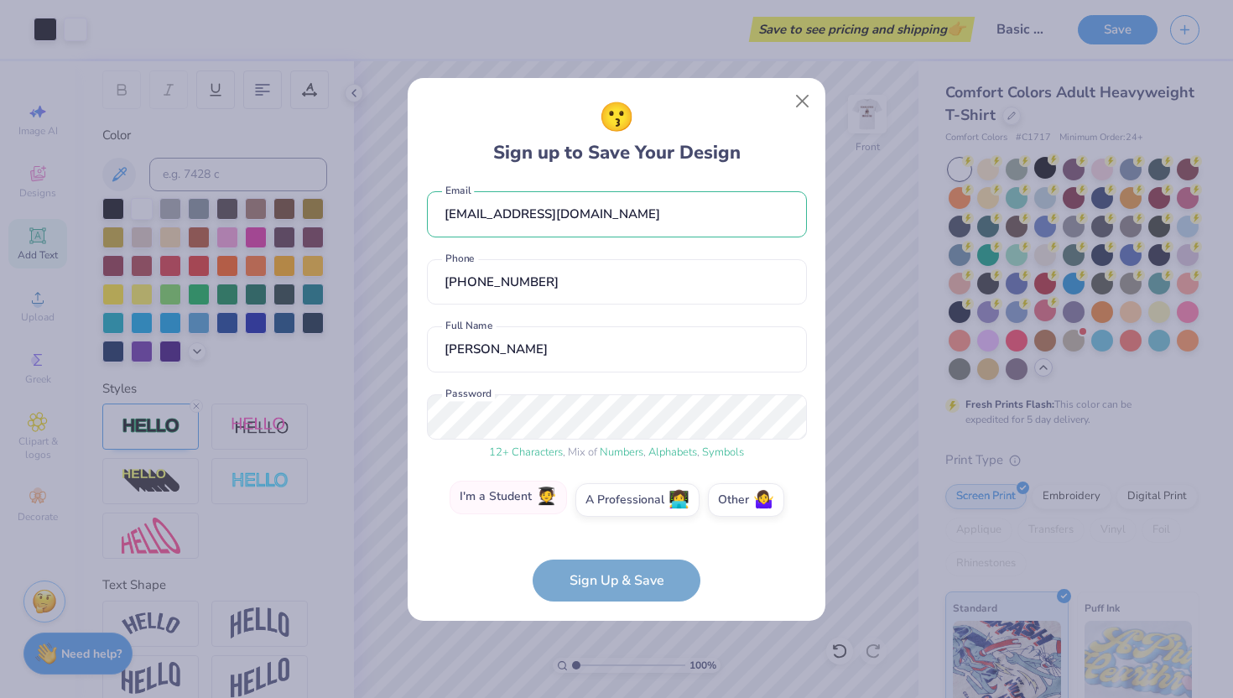
click at [513, 495] on label "I'm a Student 🧑‍🎓" at bounding box center [508, 498] width 117 height 34
click at [611, 507] on input "I'm a Student 🧑‍🎓" at bounding box center [616, 512] width 11 height 11
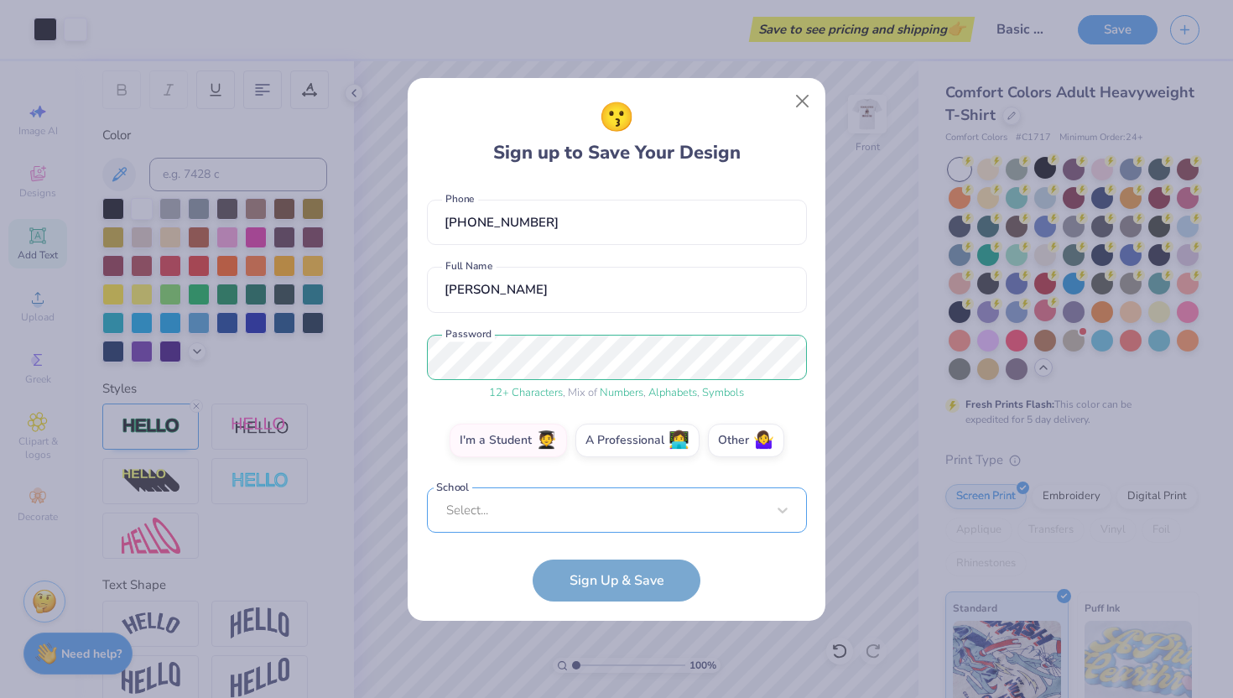
click at [613, 515] on div "Select..." at bounding box center [617, 510] width 380 height 46
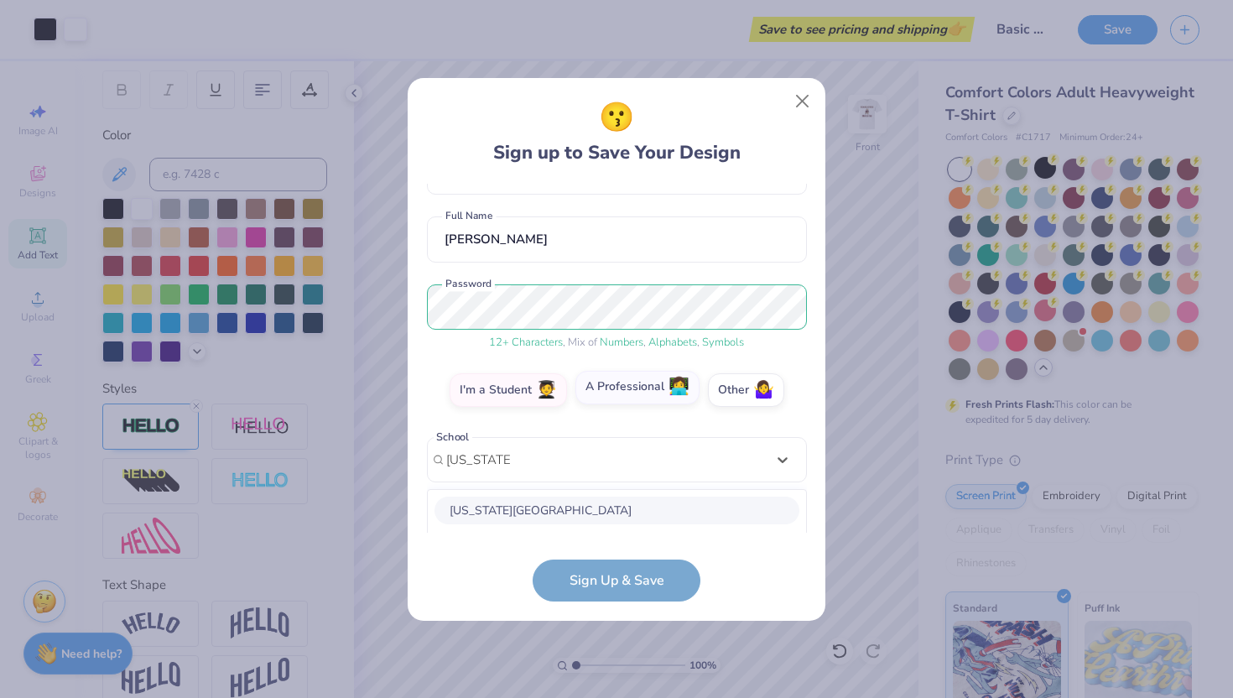
scroll to position [329, 0]
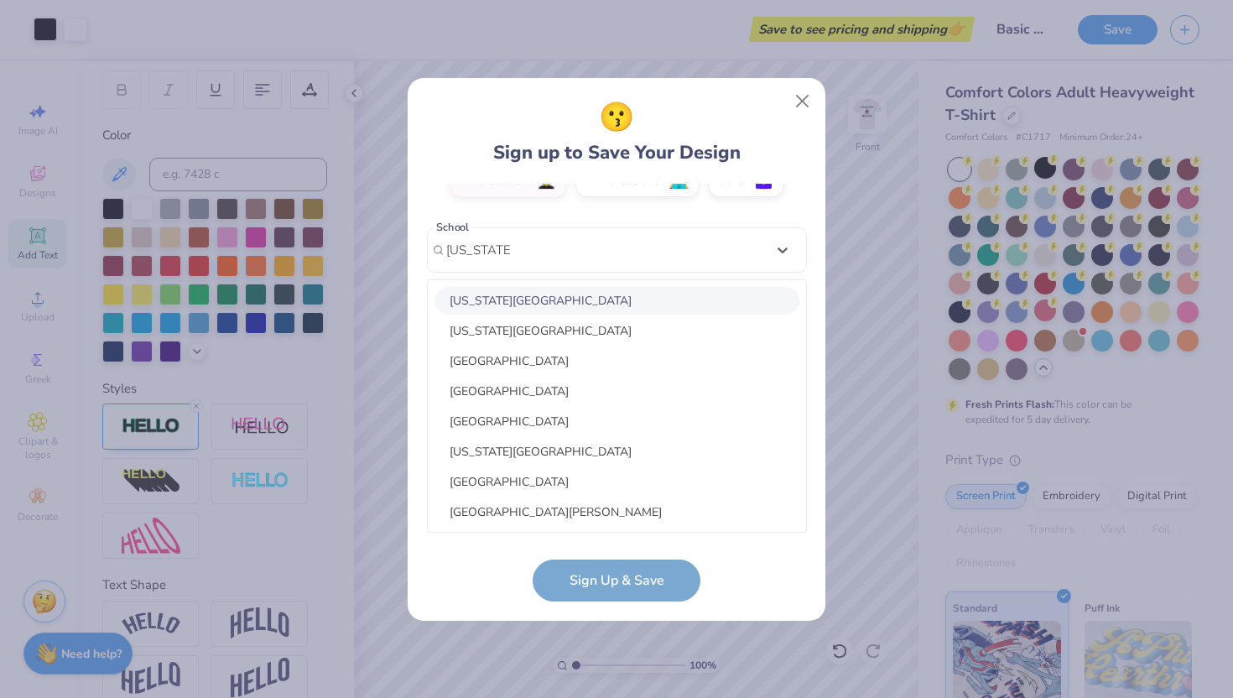
click at [600, 305] on div "[US_STATE][GEOGRAPHIC_DATA]" at bounding box center [617, 301] width 365 height 28
type input "texas state"
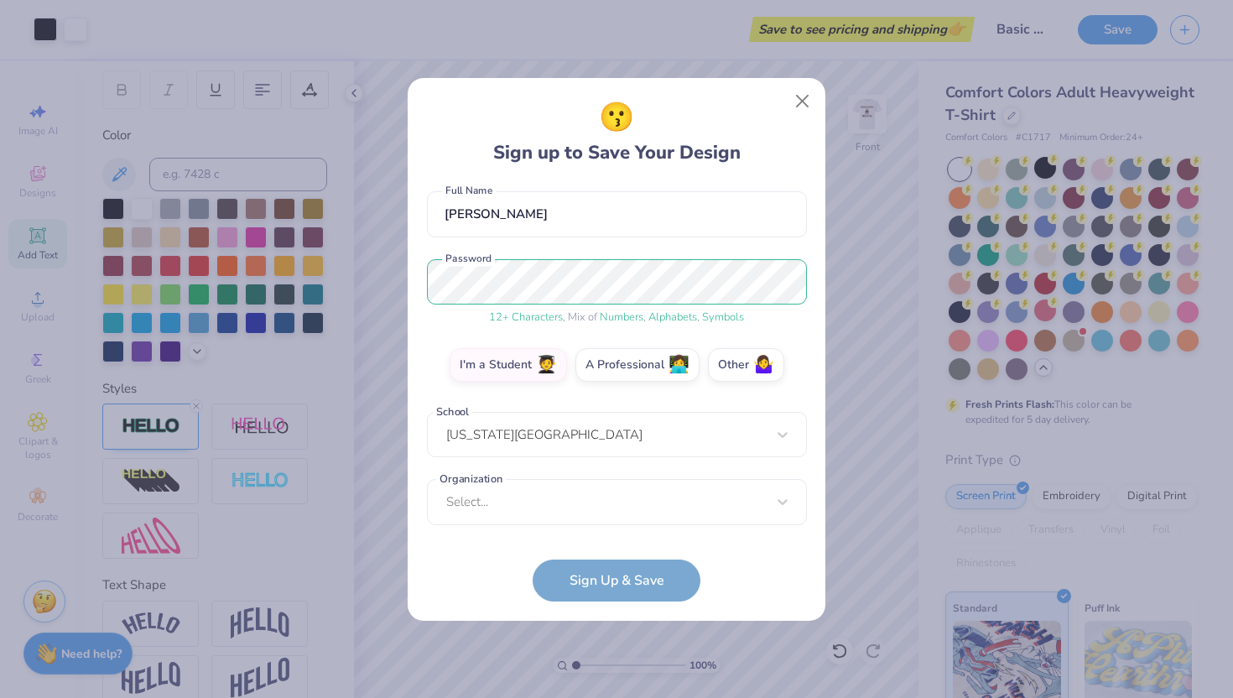
scroll to position [144, 0]
click at [604, 506] on div "Select..." at bounding box center [617, 502] width 380 height 46
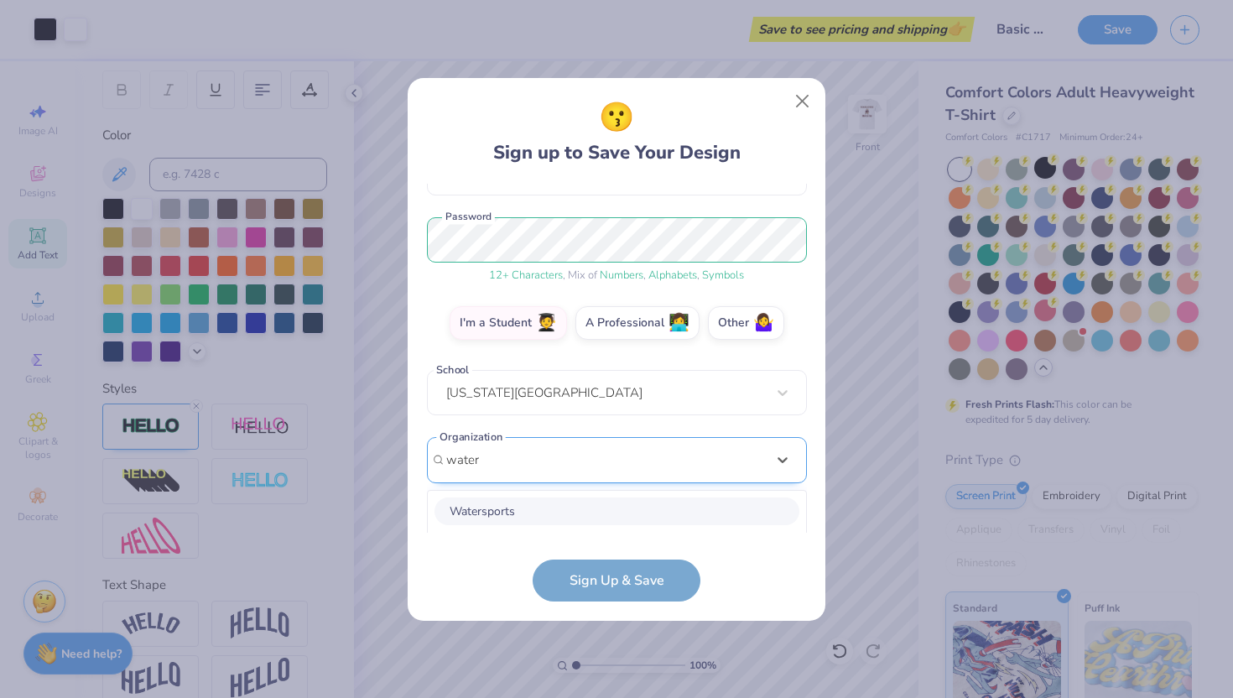
scroll to position [396, 0]
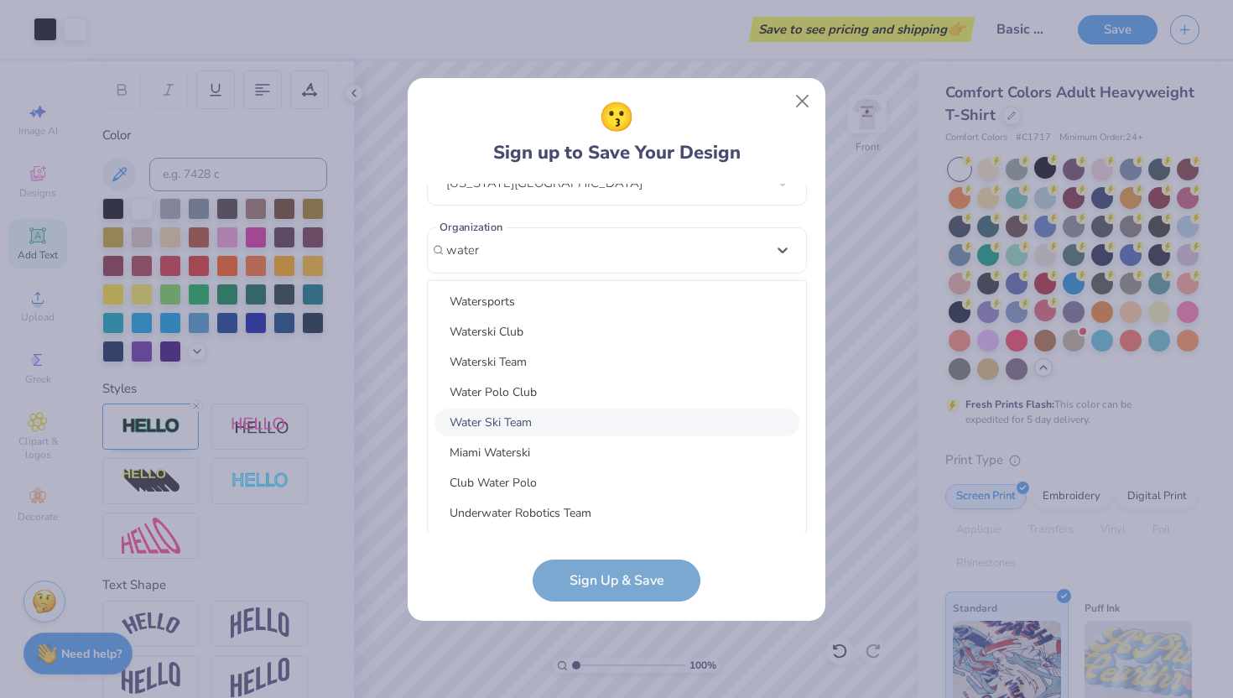
click at [535, 409] on div "Water Ski Team" at bounding box center [617, 423] width 365 height 28
type input "water"
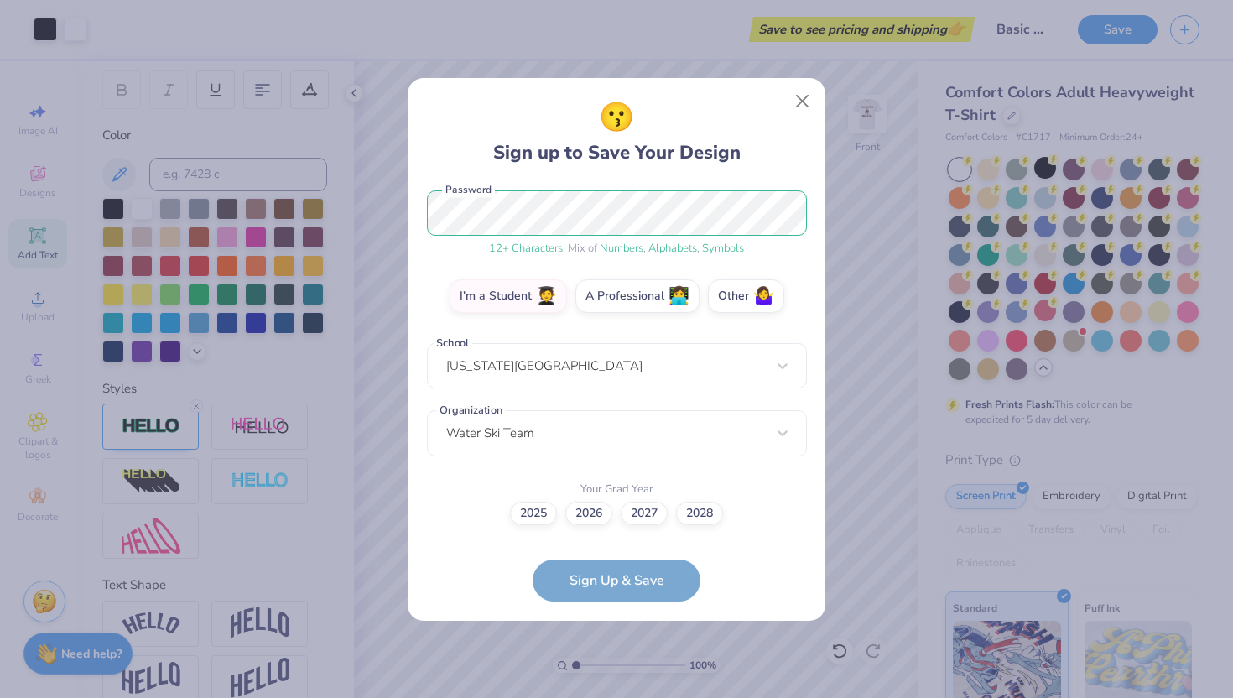
click at [620, 585] on form "mig87@txstate.edu Email (214) 701-1967 Phone Kaitlyn Peterson Full Name 12 + Ch…" at bounding box center [617, 393] width 380 height 418
click at [597, 513] on label "2026" at bounding box center [588, 510] width 47 height 23
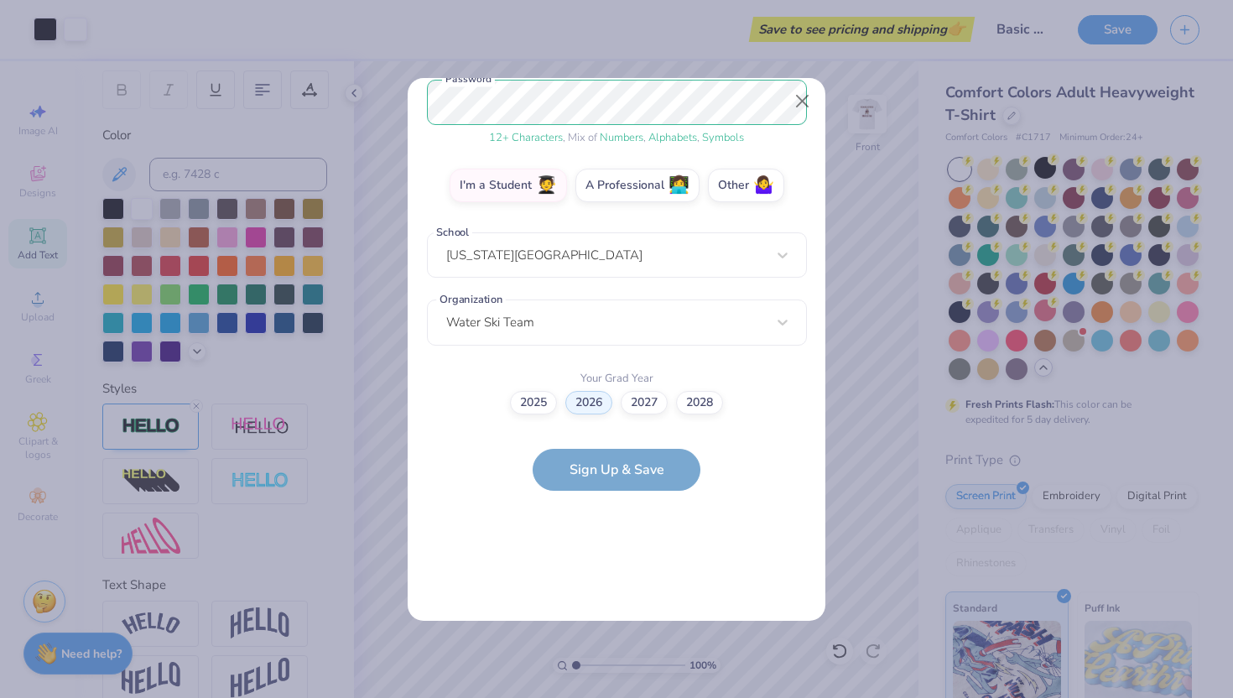
scroll to position [0, 0]
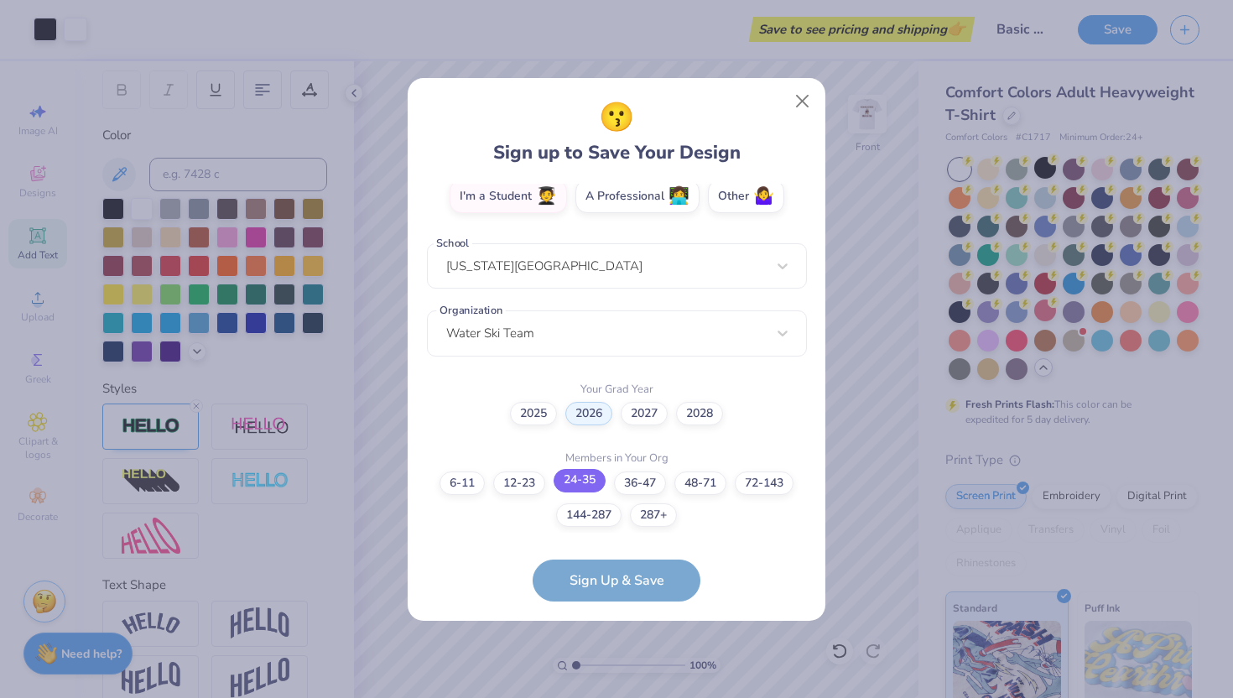
click at [575, 485] on label "24-35" at bounding box center [580, 480] width 52 height 23
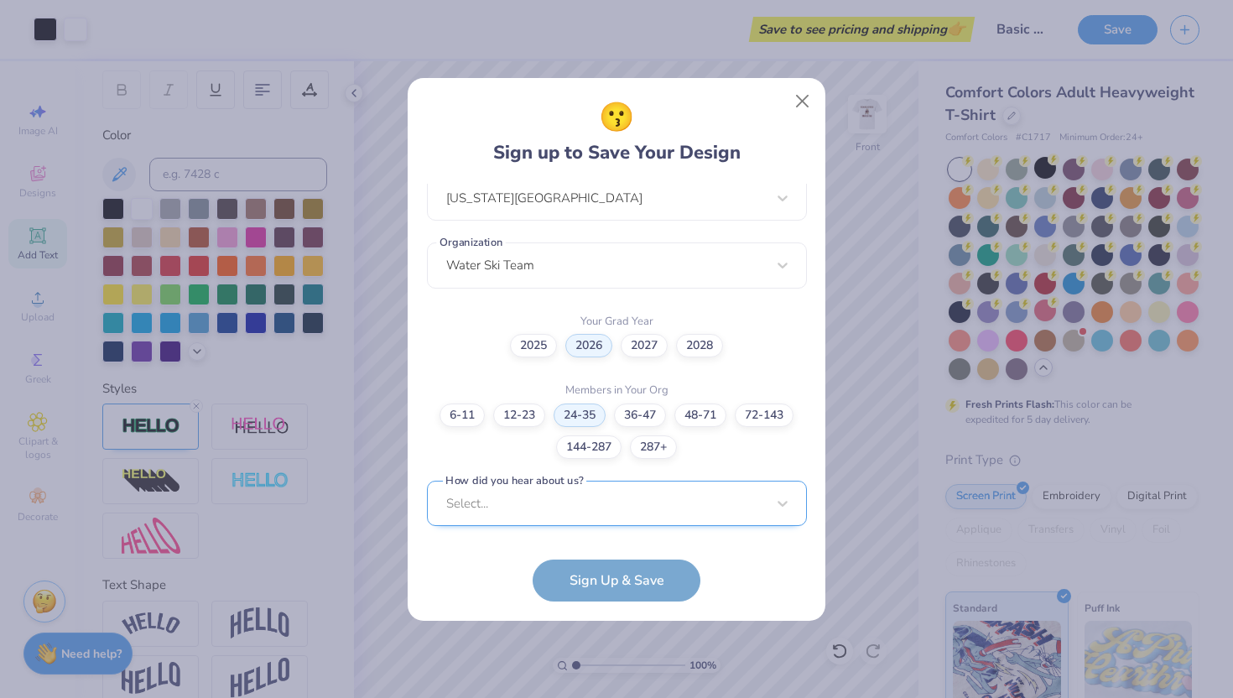
click at [649, 520] on div "mig87@txstate.edu Email (214) 701-1967 Phone Kaitlyn Peterson Full Name 12 + Ch…" at bounding box center [617, 358] width 380 height 349
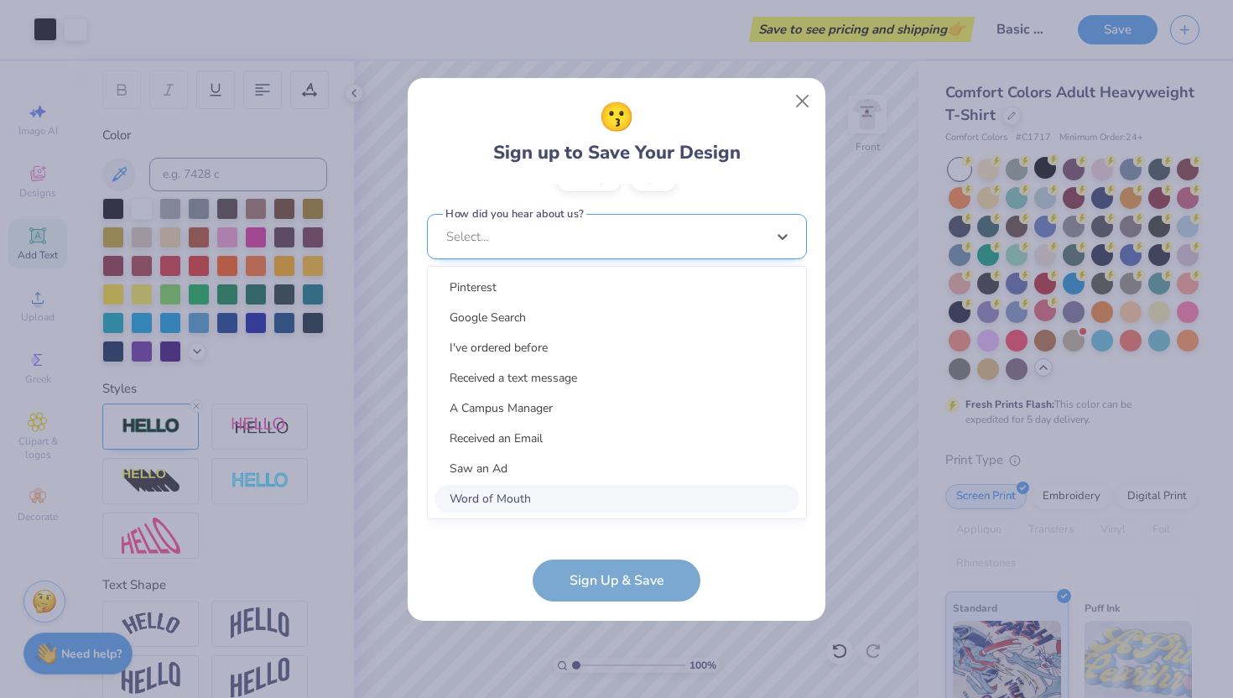
scroll to position [632, 0]
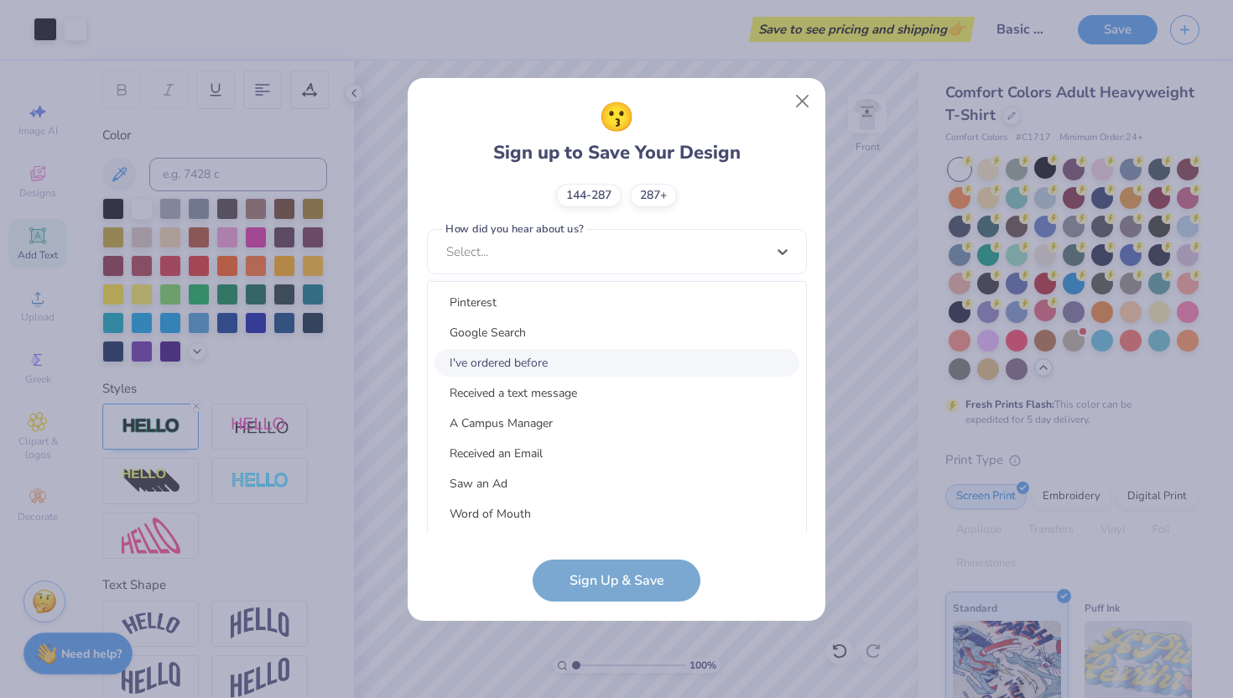
click at [611, 362] on div "I've ordered before" at bounding box center [617, 363] width 365 height 28
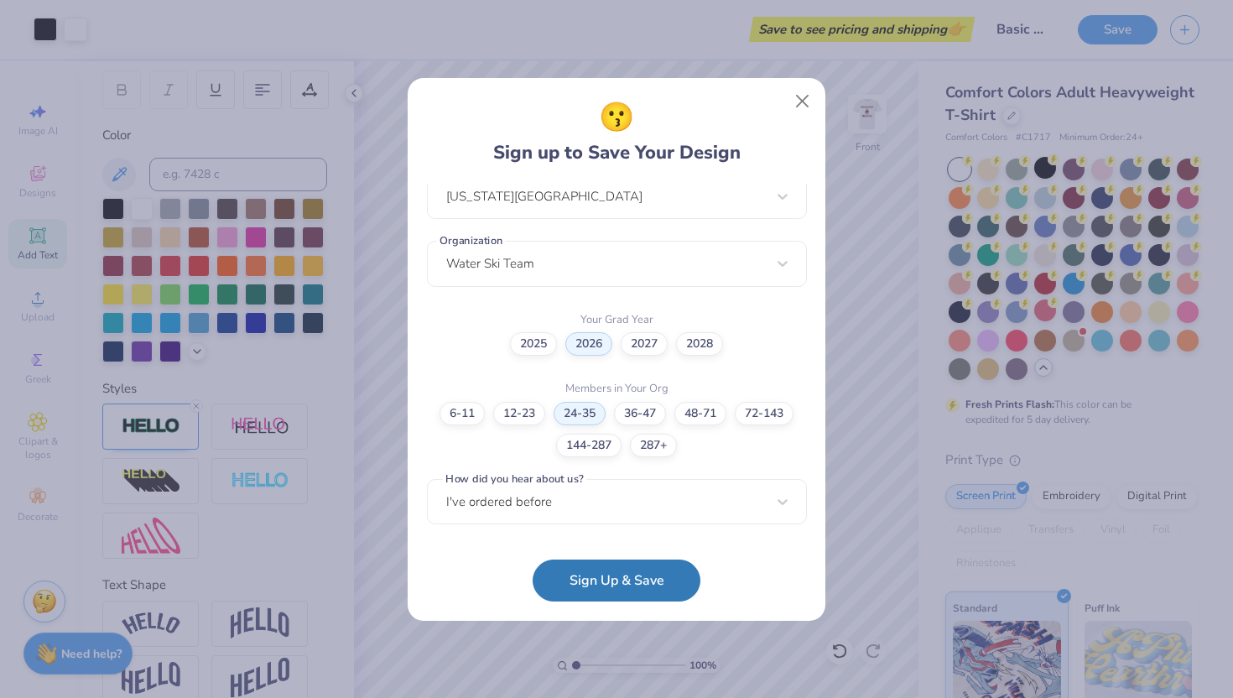
scroll to position [381, 0]
click at [627, 579] on button "Sign Up & Save" at bounding box center [617, 576] width 168 height 42
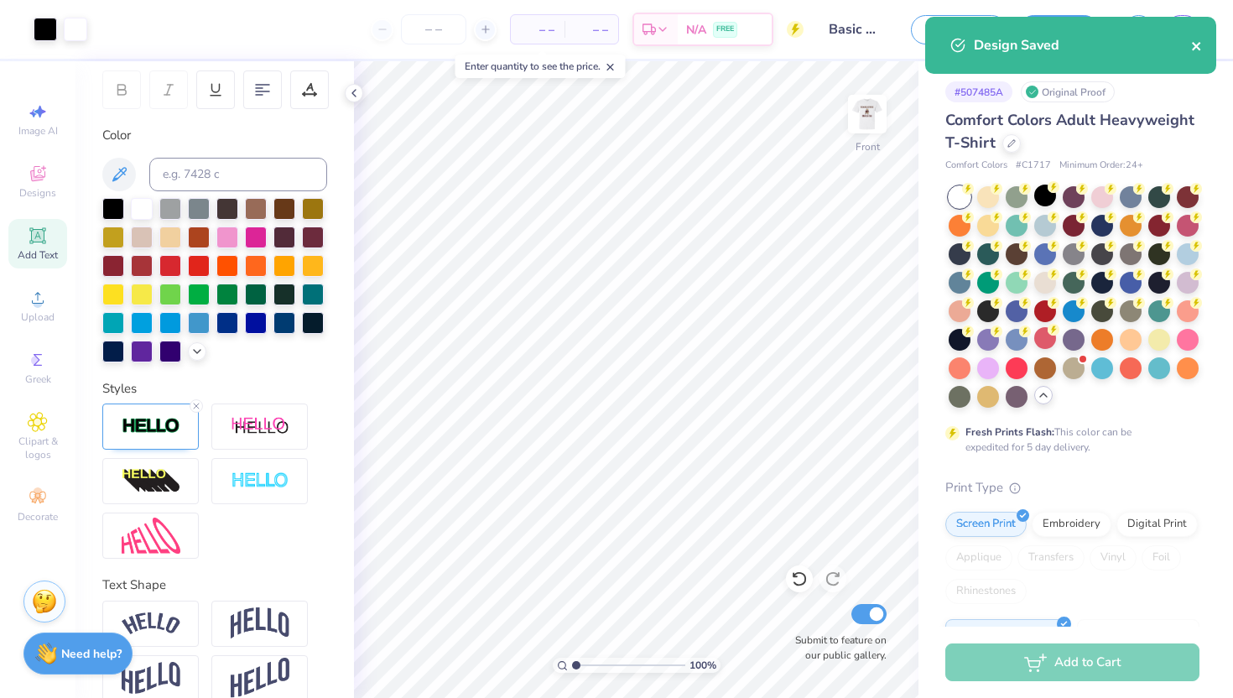
click at [1201, 47] on icon "close" at bounding box center [1197, 45] width 12 height 13
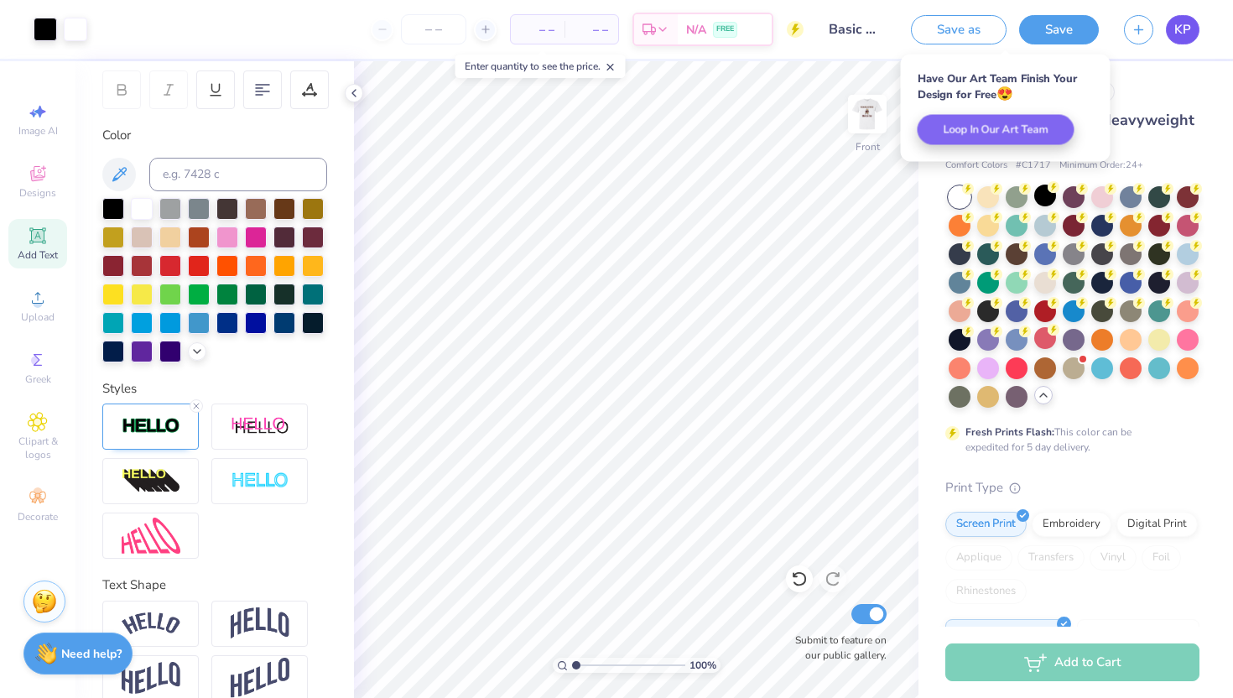
click at [1178, 39] on link "KP" at bounding box center [1183, 29] width 34 height 29
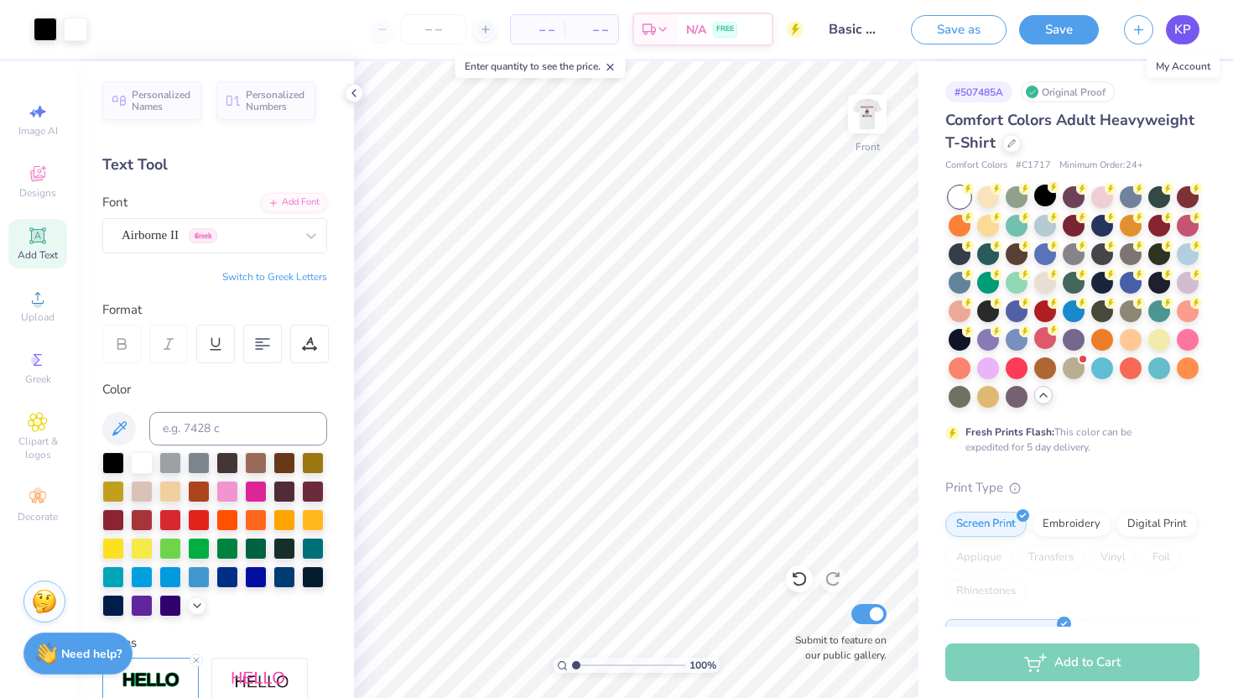
click at [1172, 39] on link "KP" at bounding box center [1183, 29] width 34 height 29
click at [1175, 19] on link "KP" at bounding box center [1183, 29] width 34 height 29
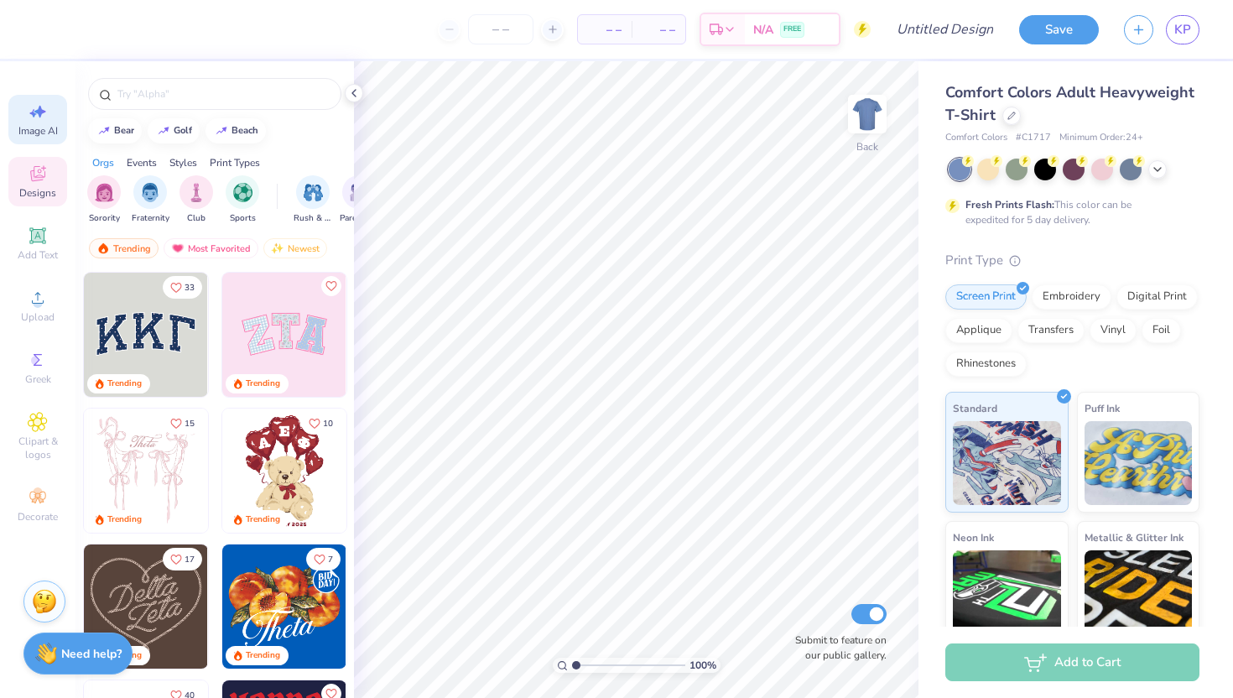
click at [41, 122] on div "Image AI" at bounding box center [37, 119] width 59 height 49
select select "4"
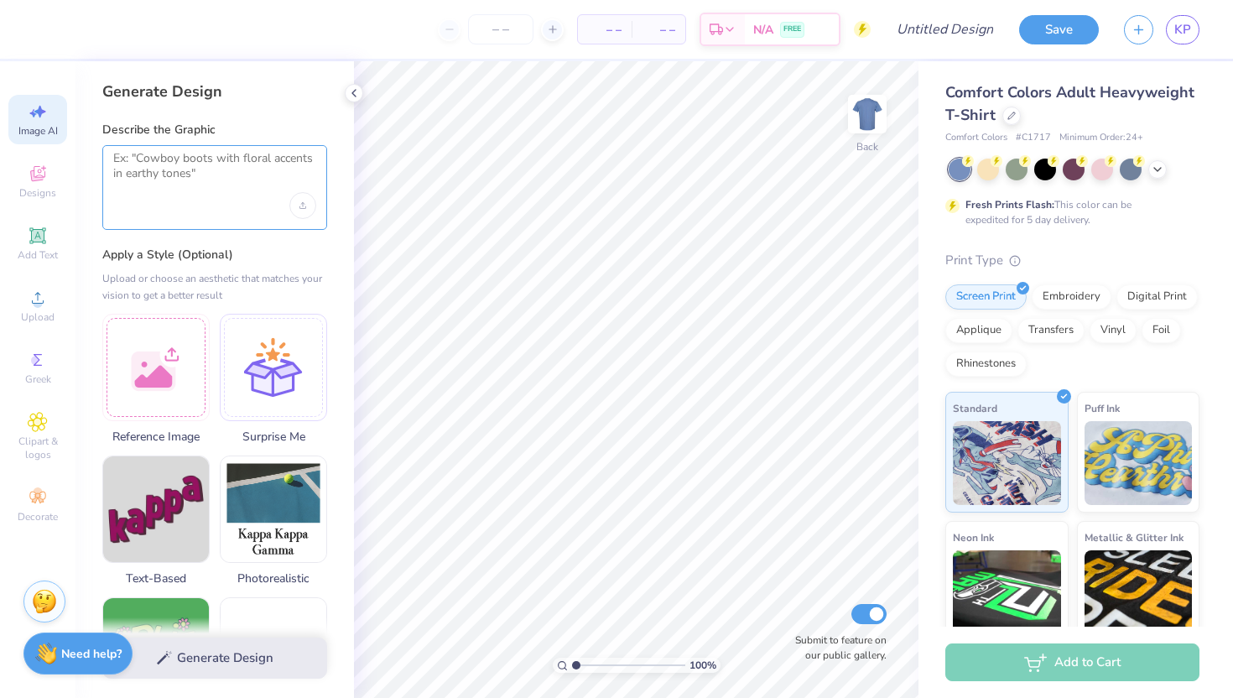
click at [197, 180] on textarea at bounding box center [214, 172] width 203 height 42
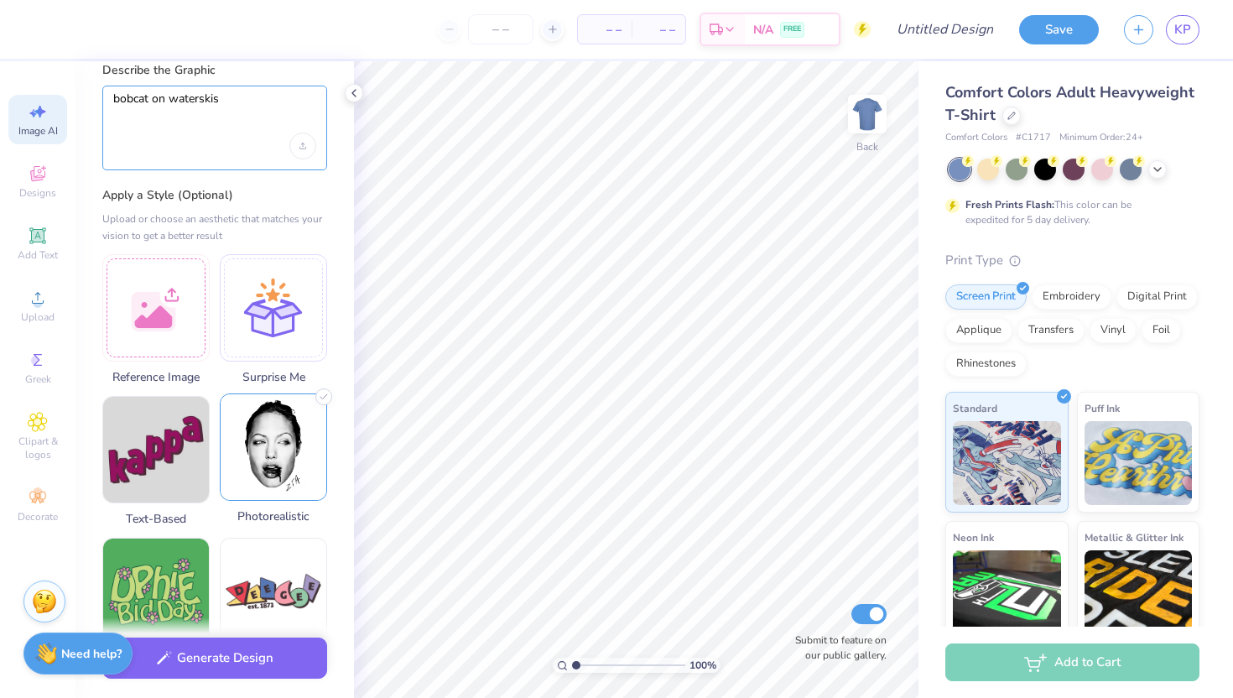
scroll to position [70, 0]
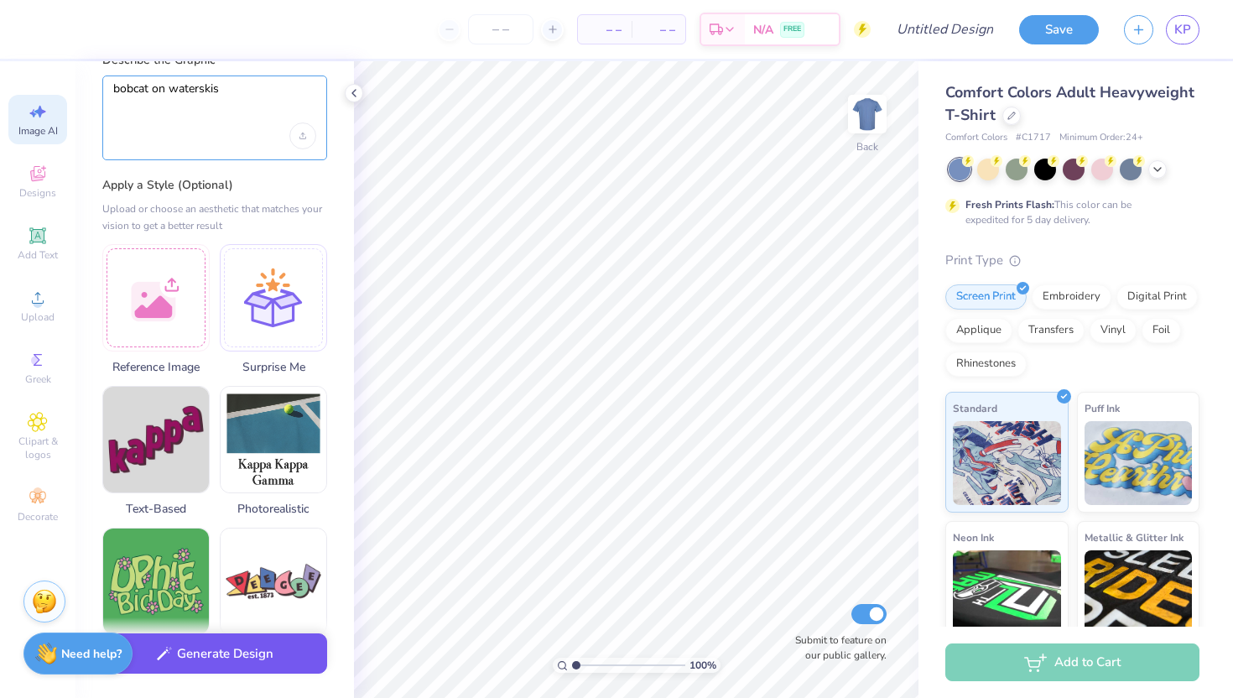
type textarea "bobcat on waterskis"
click at [270, 656] on button "Generate Design" at bounding box center [214, 653] width 225 height 41
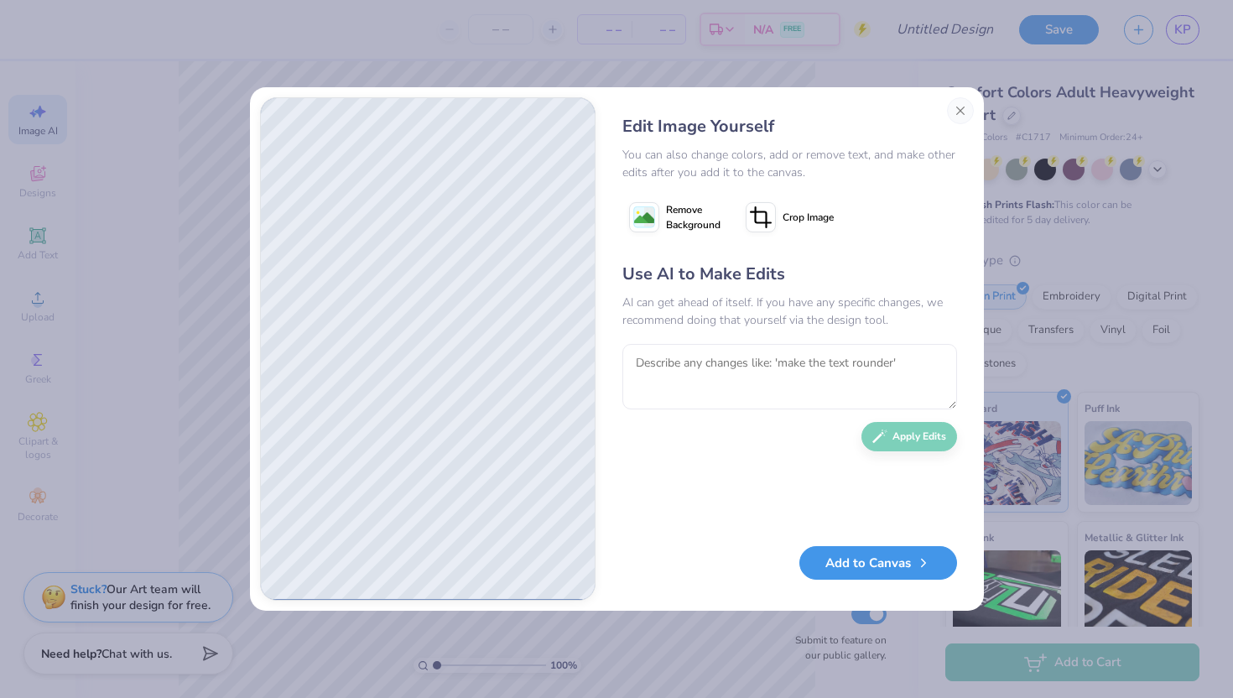
click at [859, 568] on button "Add to Canvas" at bounding box center [878, 563] width 158 height 34
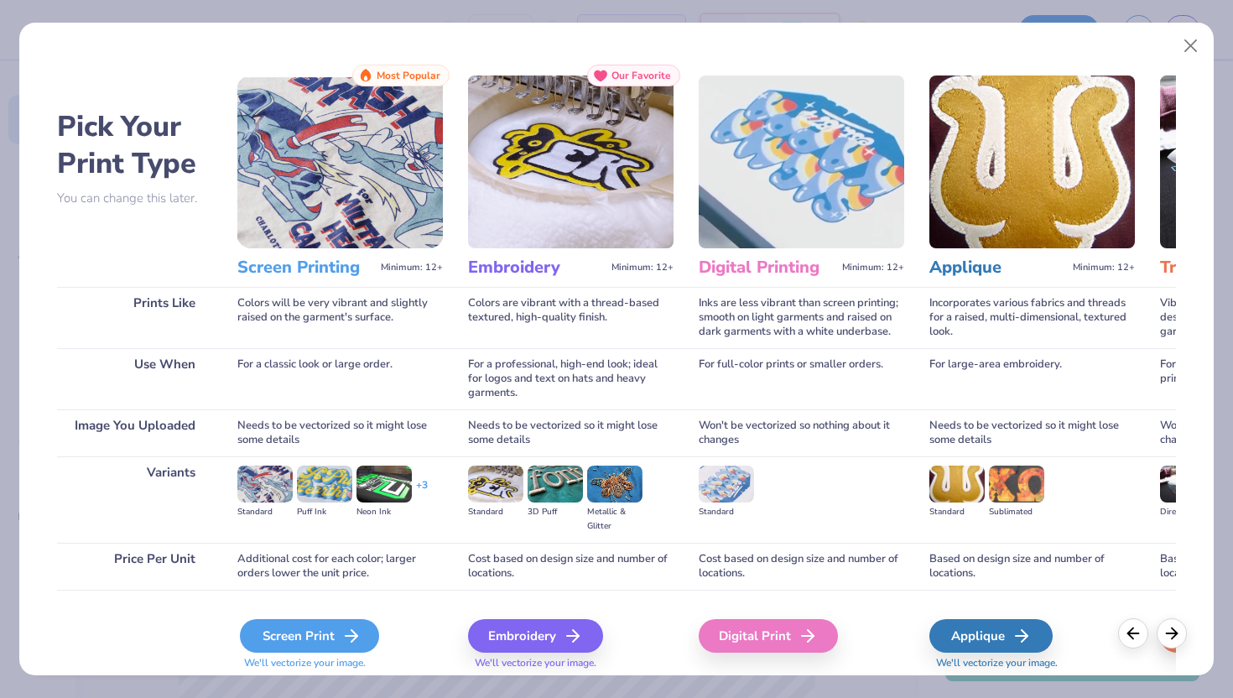
click at [313, 638] on div "Screen Print" at bounding box center [309, 636] width 139 height 34
click at [354, 634] on polyline at bounding box center [354, 636] width 6 height 12
click at [323, 630] on div "Screen Print" at bounding box center [309, 636] width 139 height 34
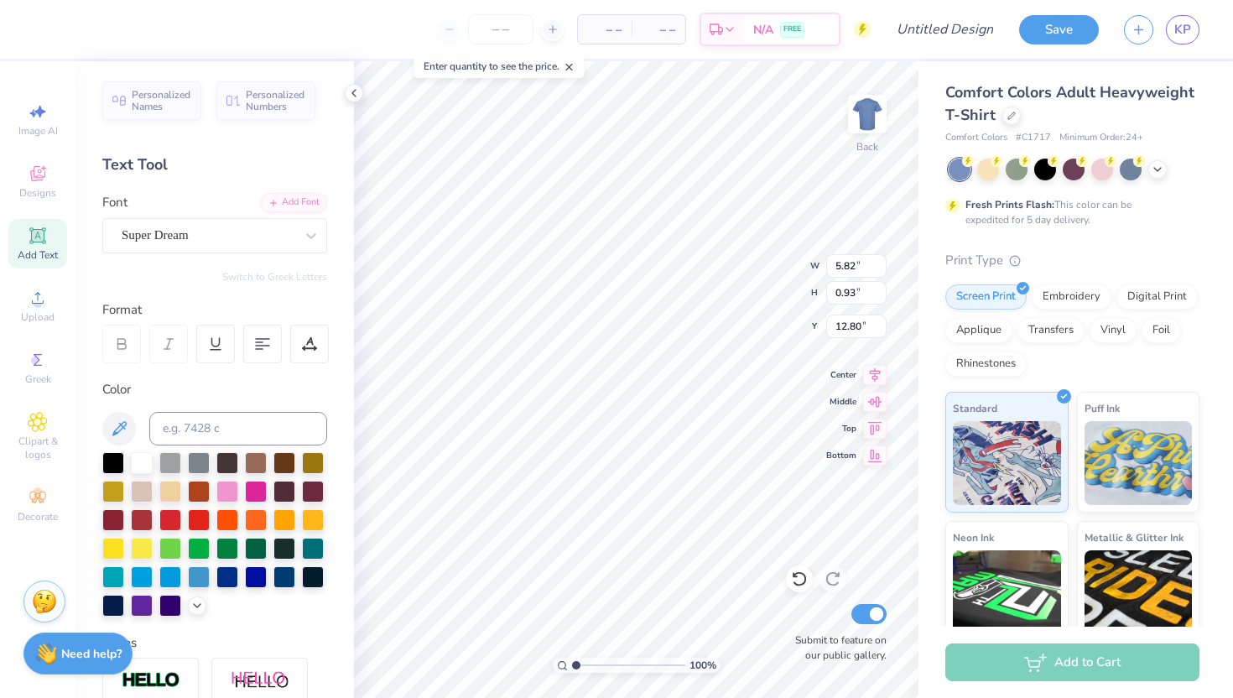
type input "4.86"
type input "0.72"
type input "5.53"
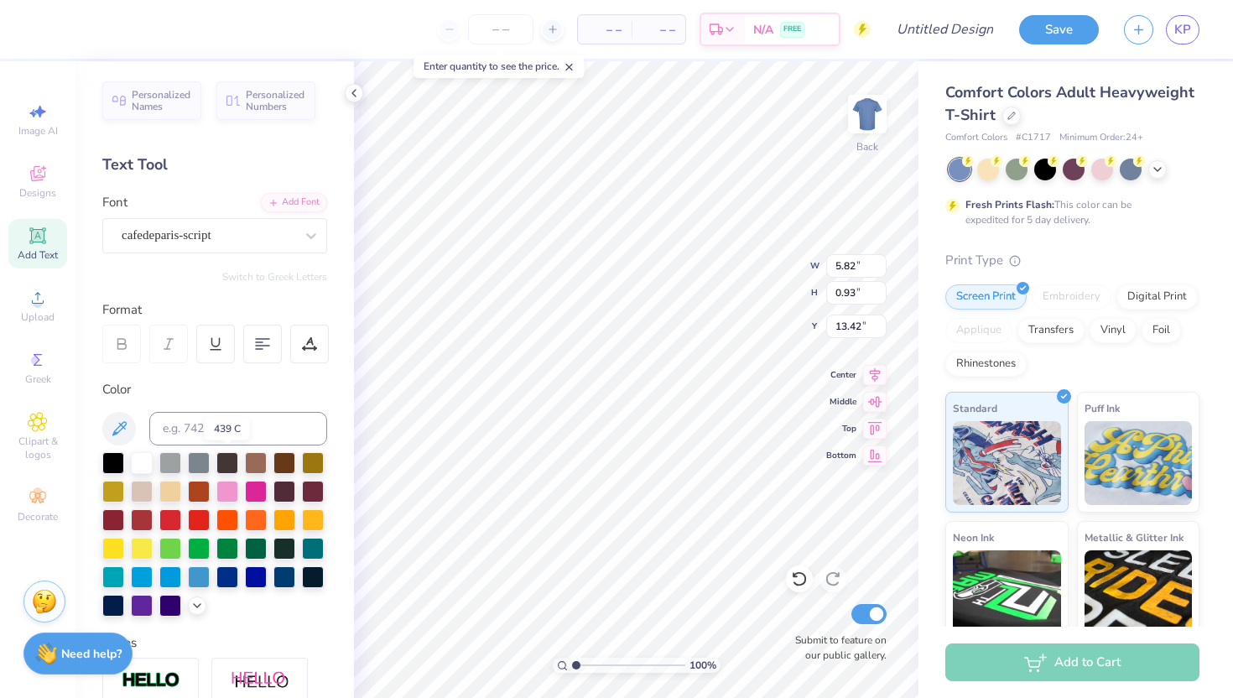
type input "3.16"
type input "1.21"
type input "13.28"
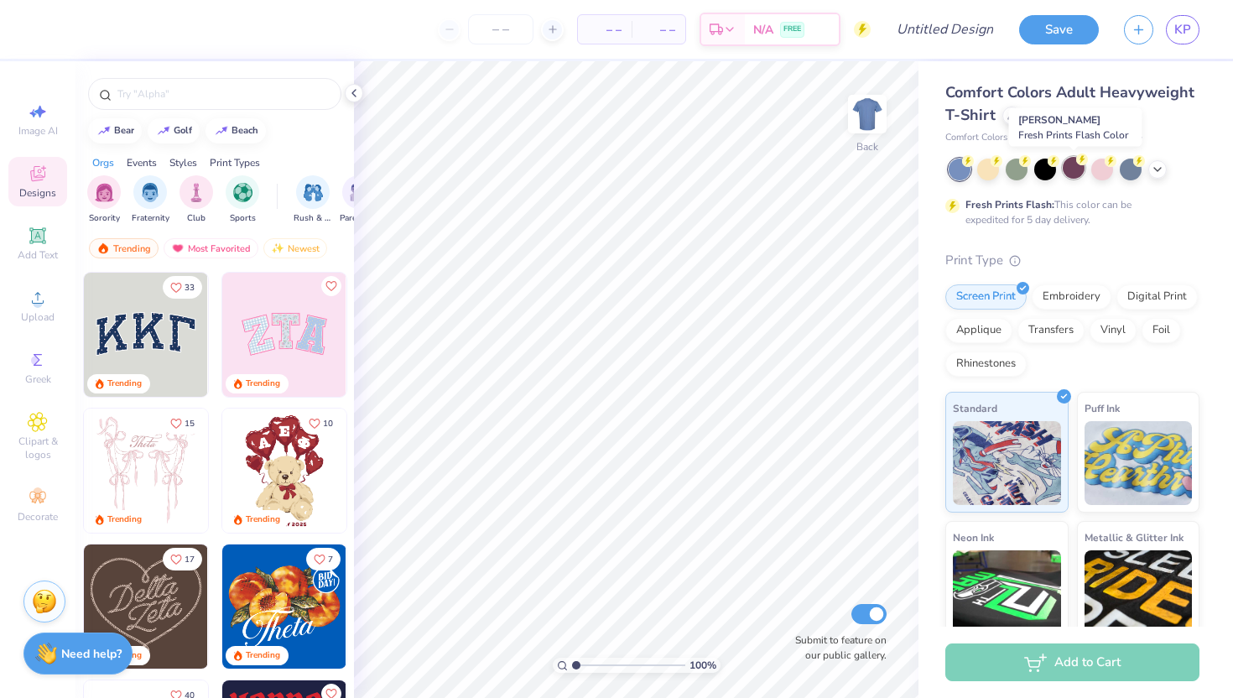
click at [1082, 173] on div at bounding box center [1074, 168] width 22 height 22
click at [1164, 169] on div at bounding box center [1157, 168] width 18 height 18
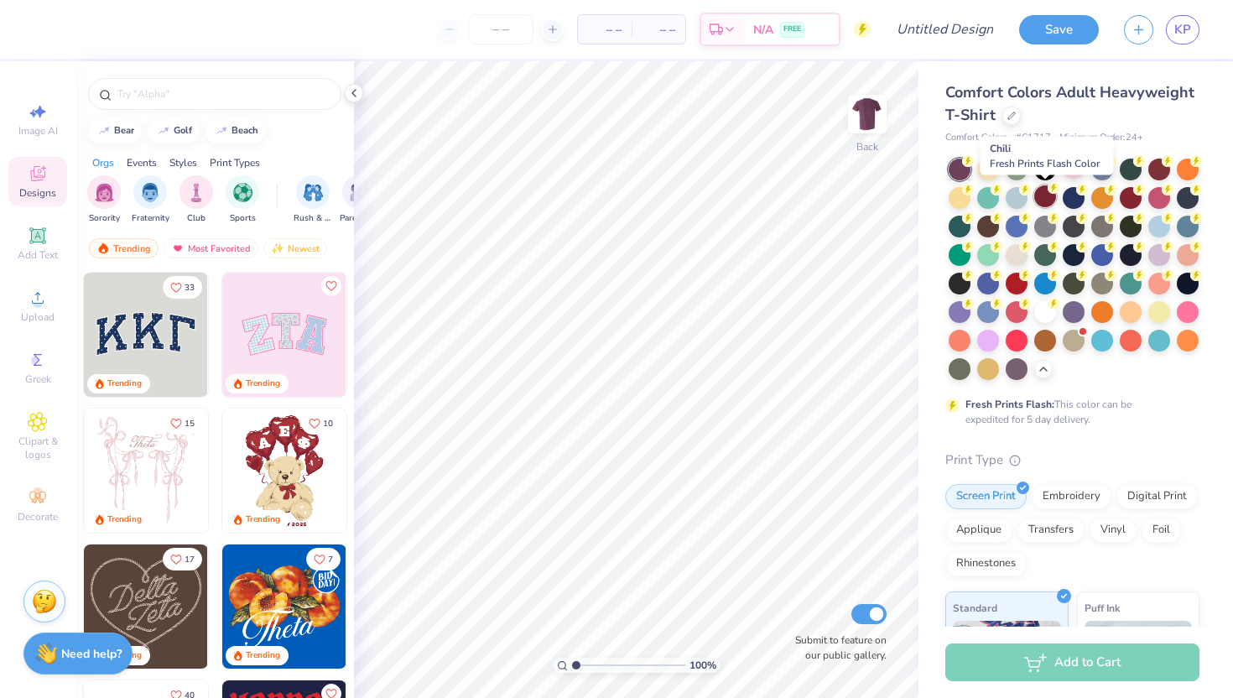
click at [1044, 200] on div at bounding box center [1045, 196] width 22 height 22
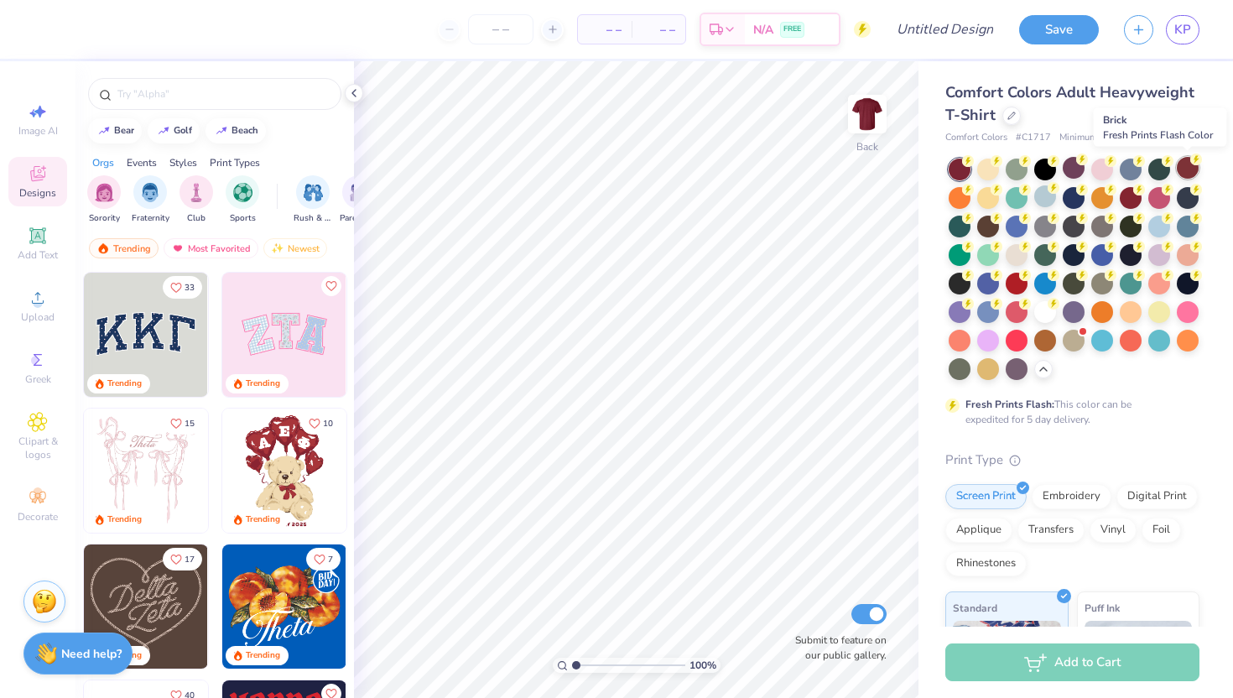
click at [1189, 169] on div at bounding box center [1188, 168] width 22 height 22
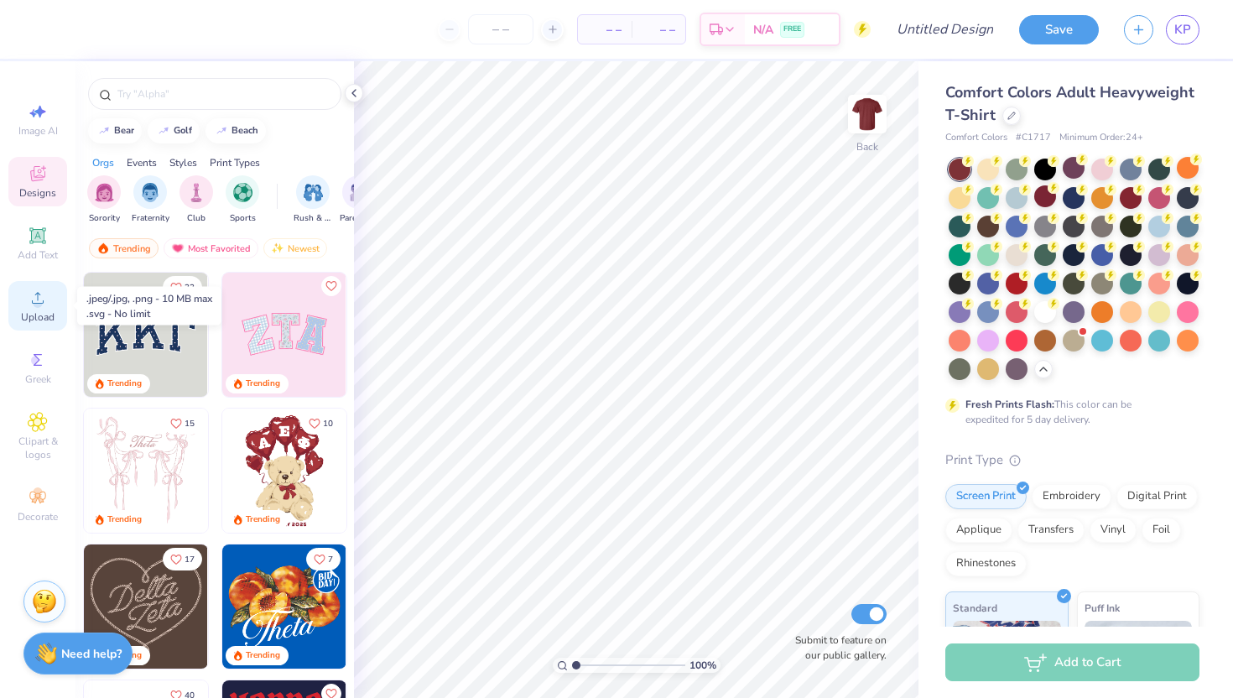
click at [40, 311] on span "Upload" at bounding box center [38, 316] width 34 height 13
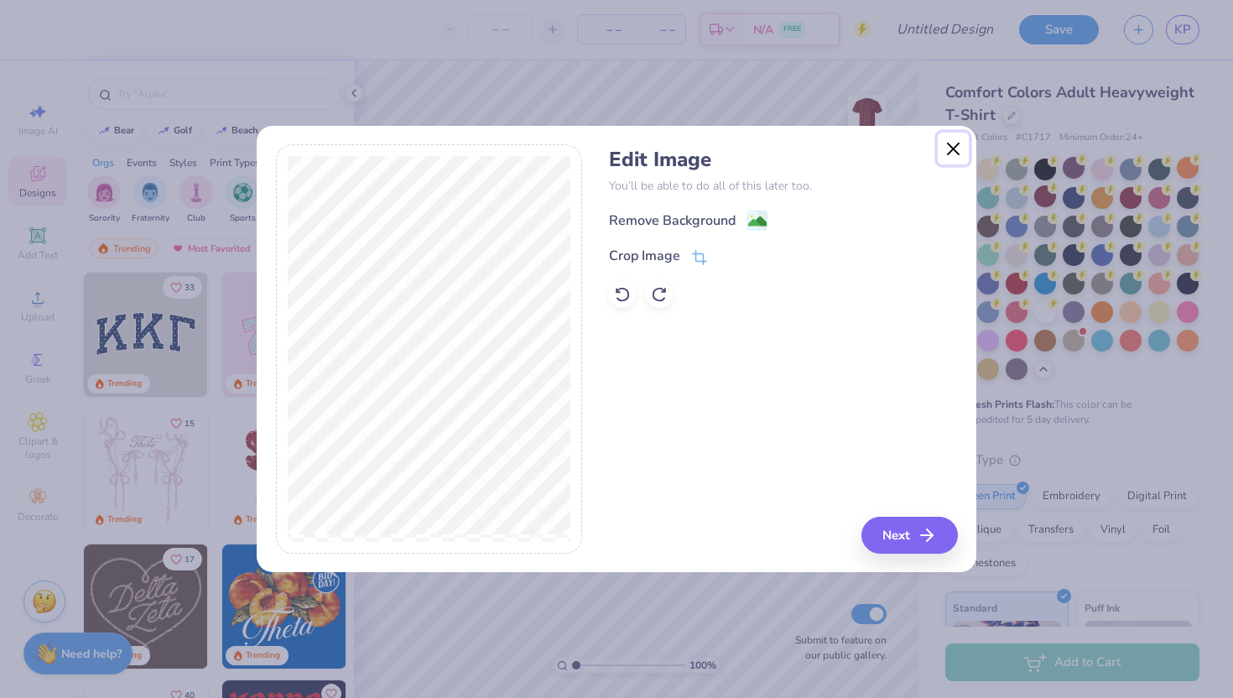
click at [950, 151] on button "Close" at bounding box center [954, 149] width 32 height 32
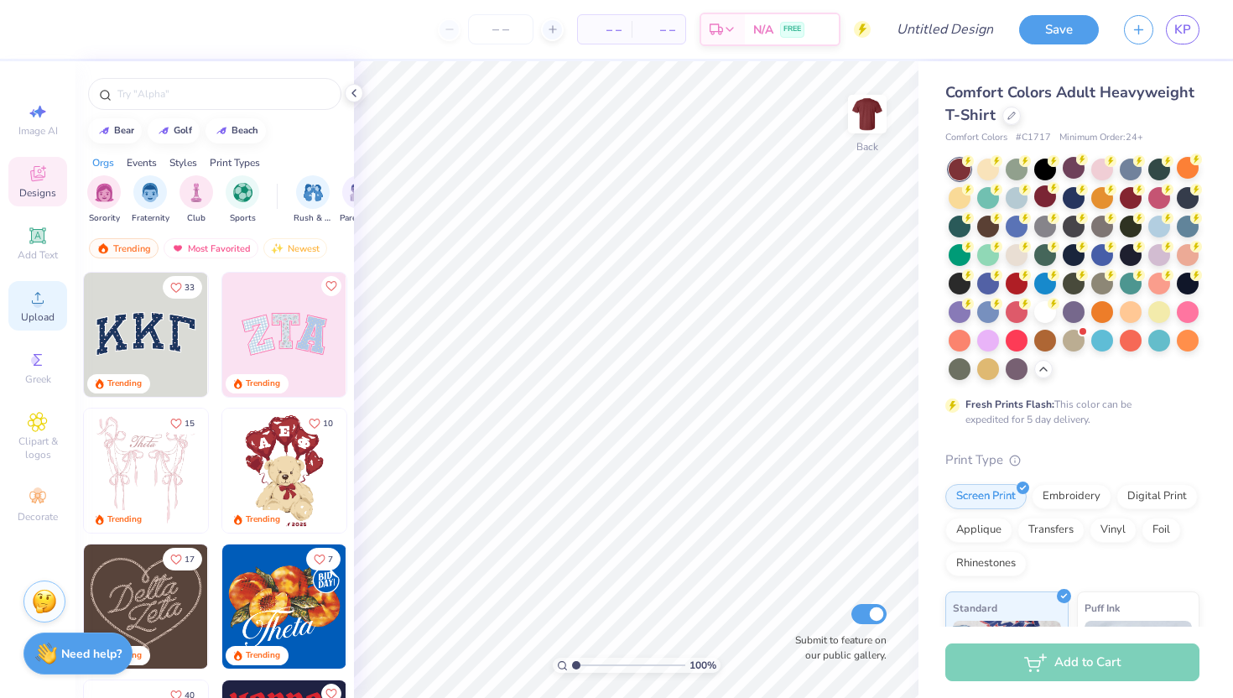
click at [34, 316] on span "Upload" at bounding box center [38, 316] width 34 height 13
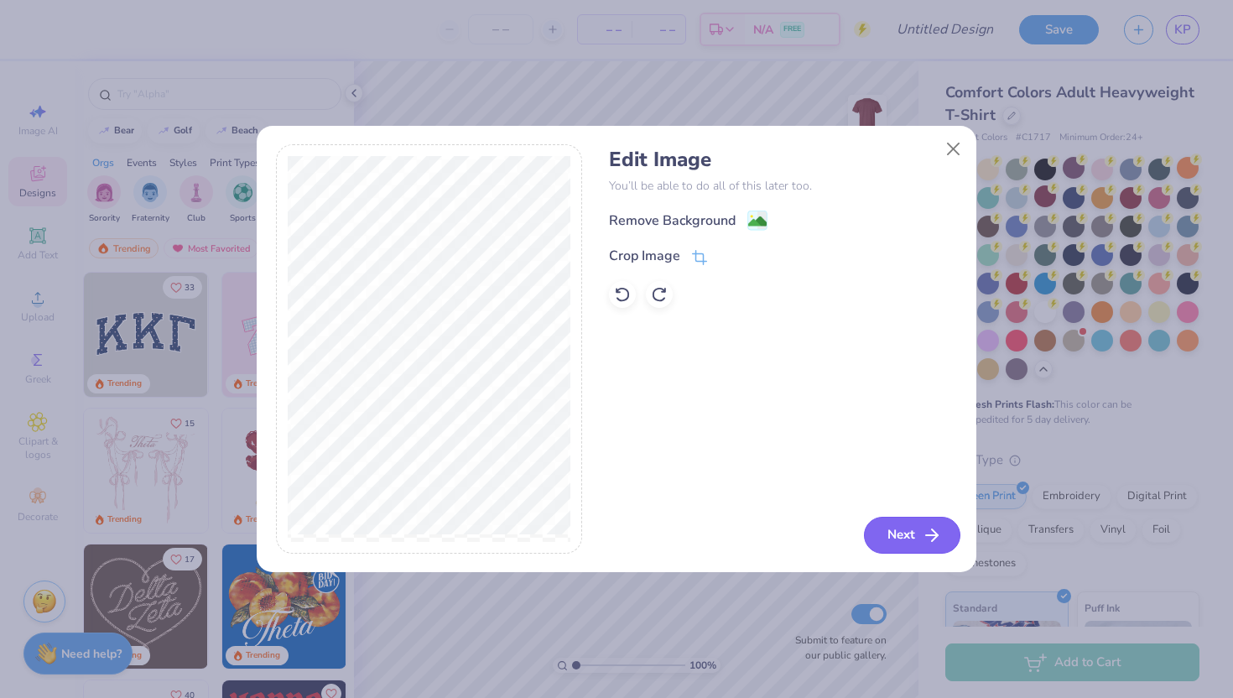
click at [924, 541] on icon "button" at bounding box center [932, 535] width 20 height 20
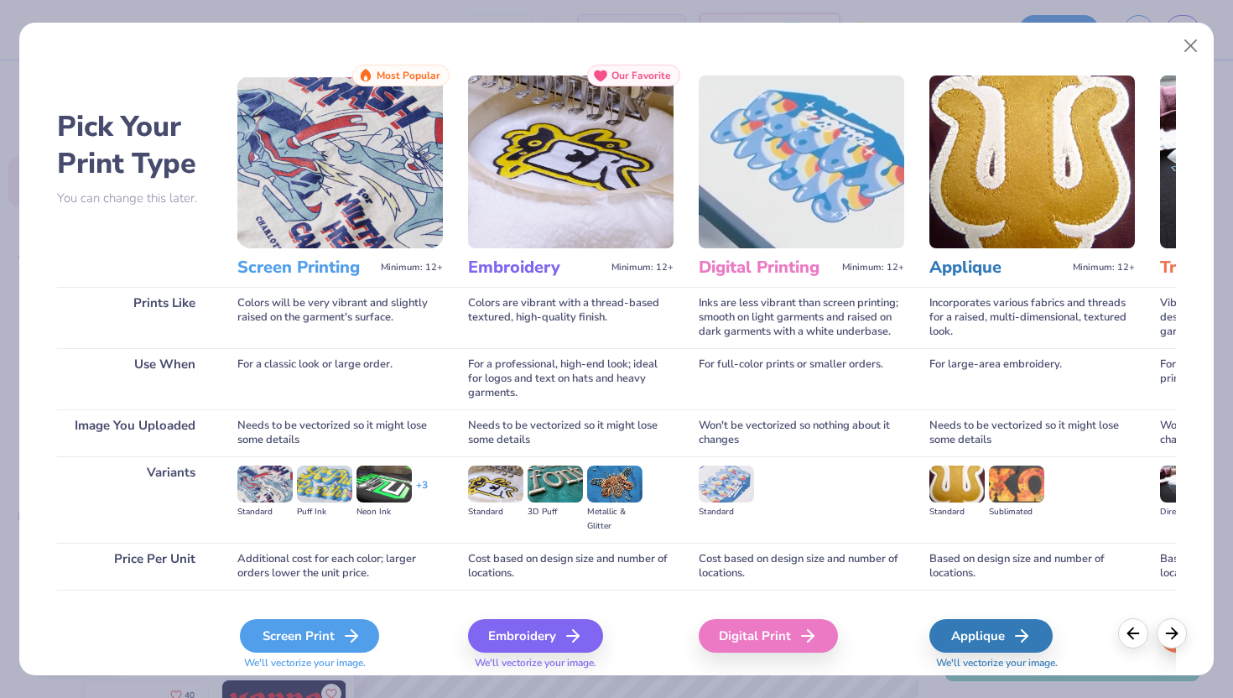
click at [311, 635] on div "Screen Print" at bounding box center [309, 636] width 139 height 34
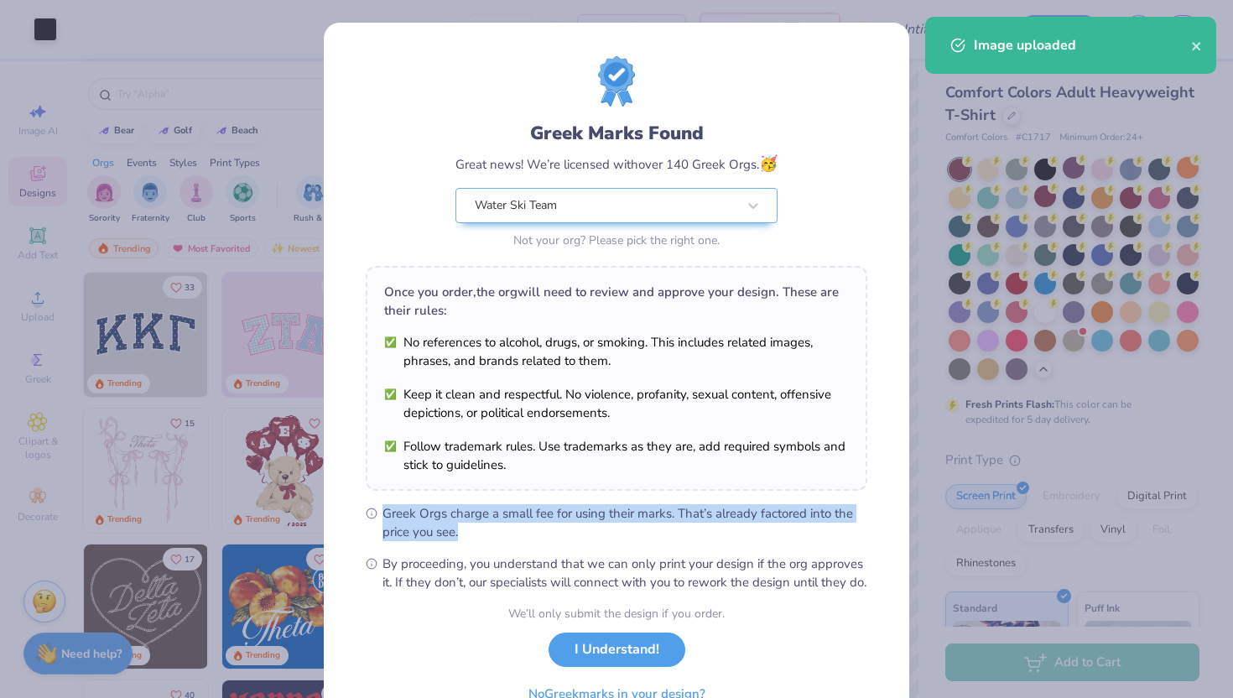
click at [738, 504] on ul "Greek Orgs charge a small fee for using their marks. That’s already factored in…" at bounding box center [617, 547] width 502 height 87
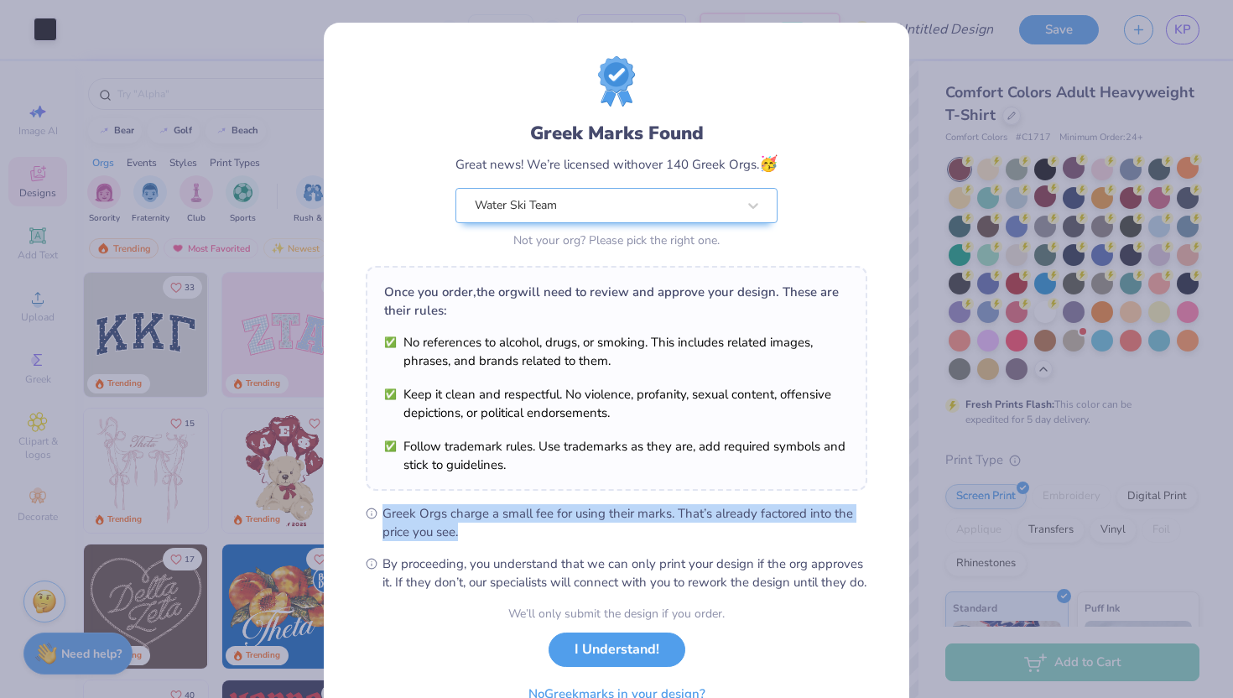
scroll to position [87, 0]
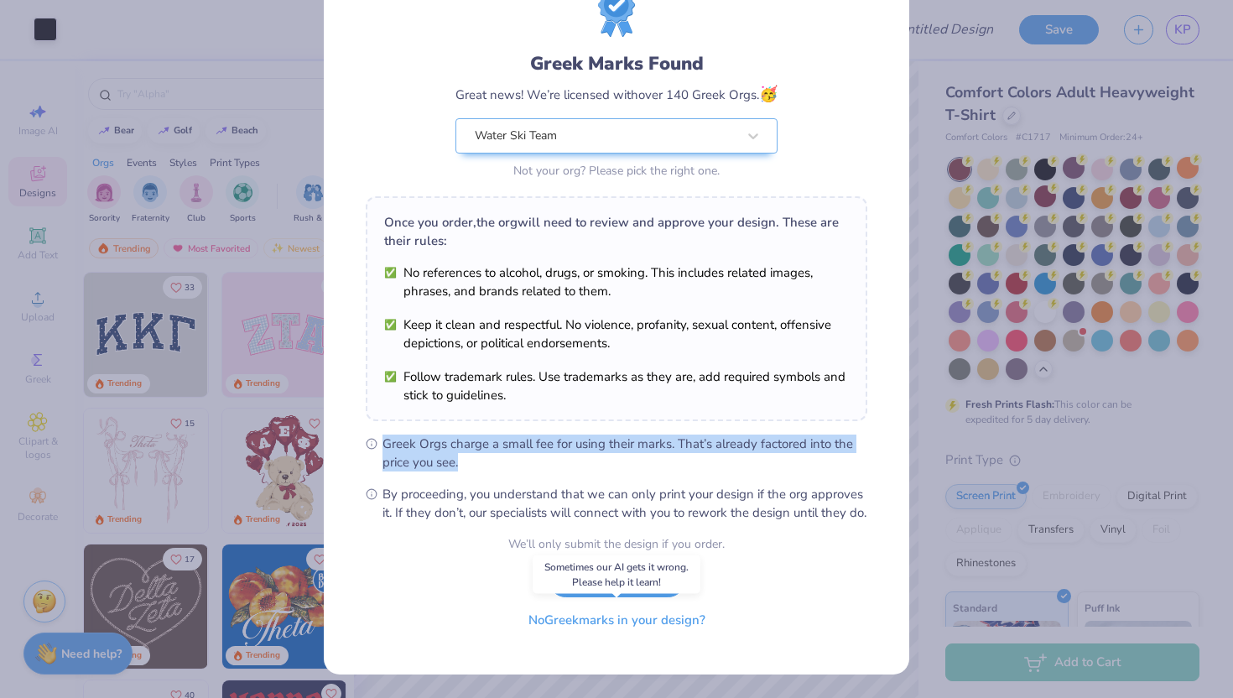
click at [666, 617] on button "No Greek marks in your design?" at bounding box center [617, 620] width 206 height 34
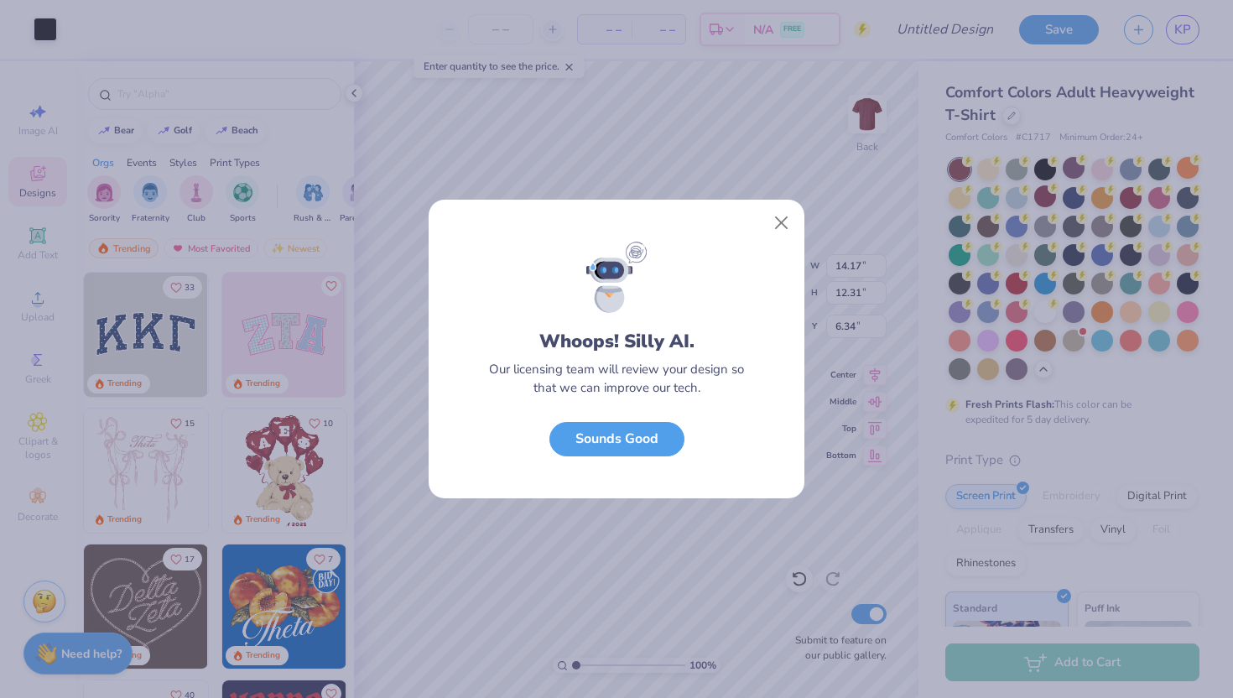
scroll to position [0, 0]
click at [667, 438] on button "Sounds Good" at bounding box center [616, 435] width 135 height 34
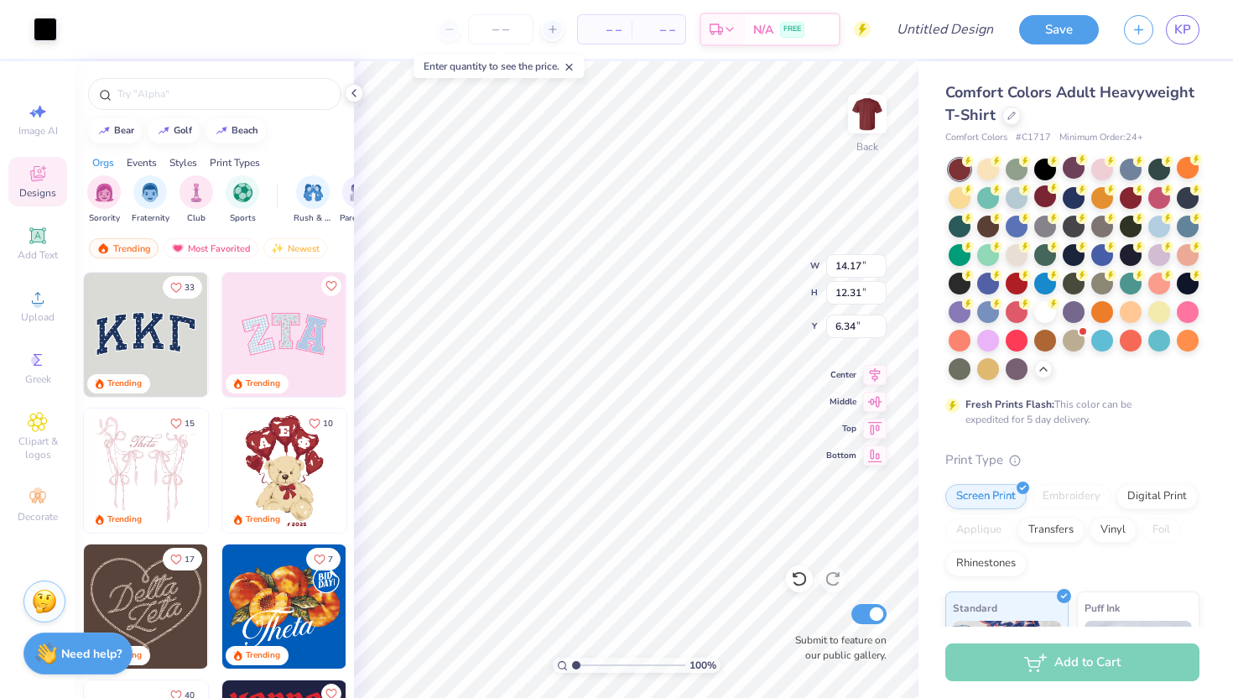
type input "4.30"
type input "3.73"
type input "4.46"
click at [35, 233] on icon at bounding box center [37, 235] width 13 height 13
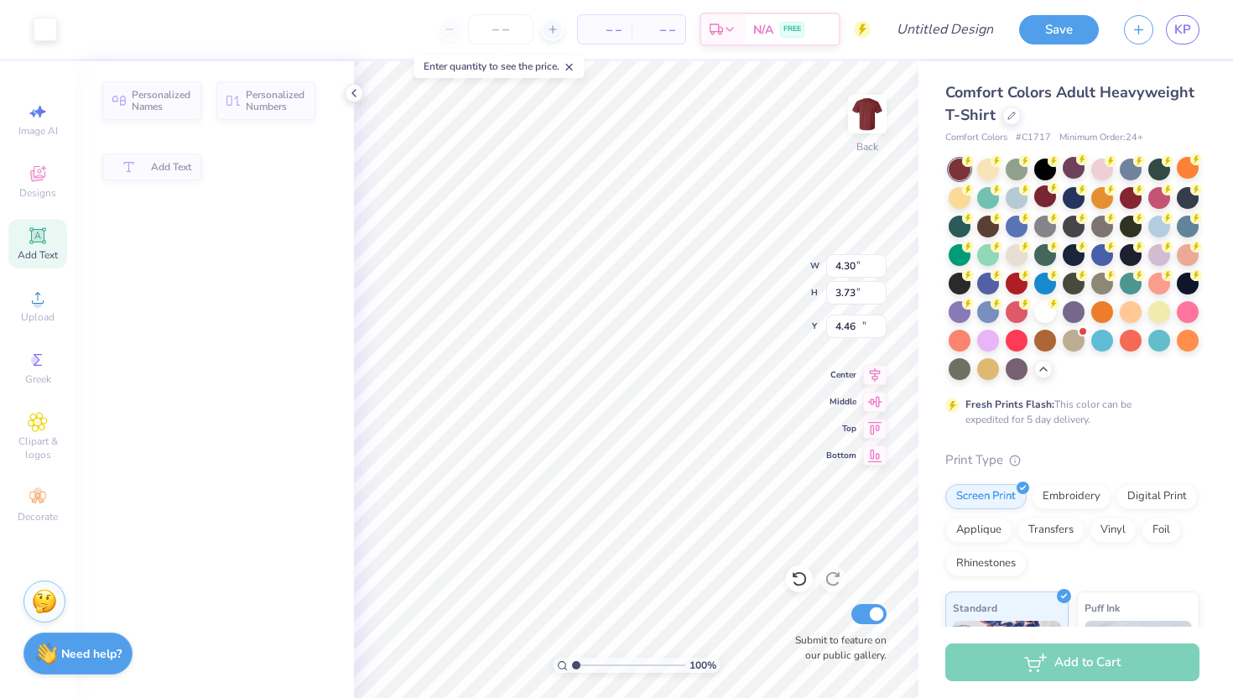
type input "5.59"
type input "1.62"
type input "11.69"
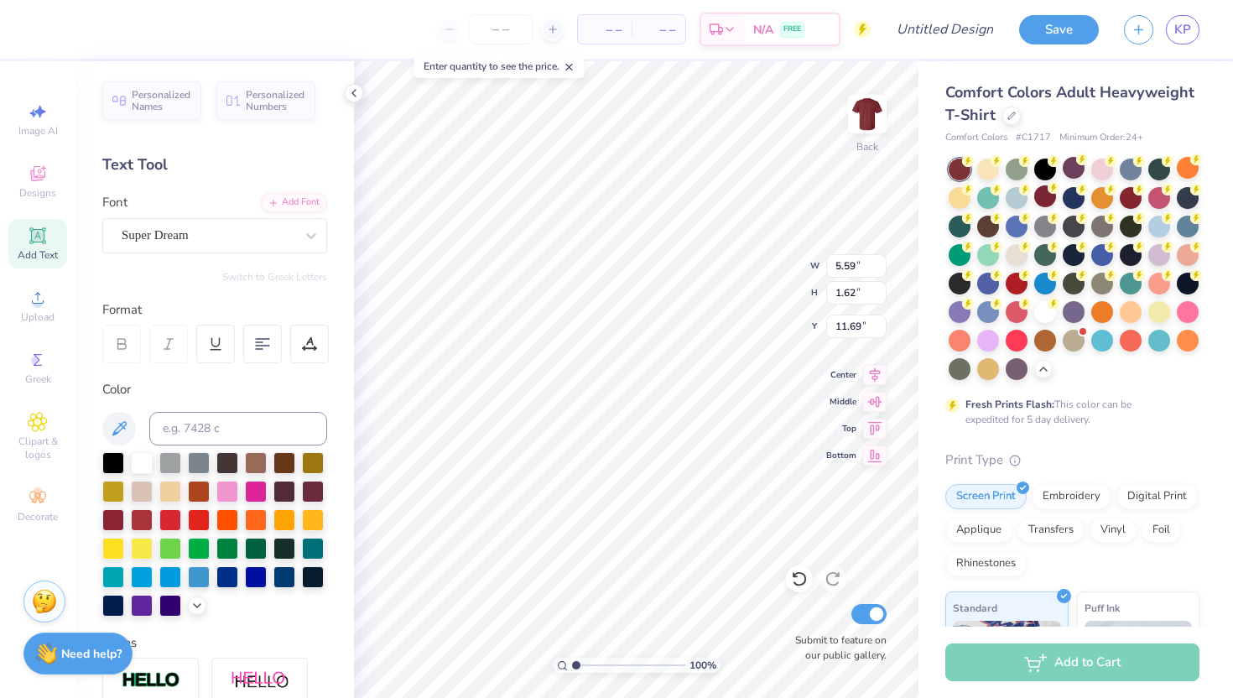
type textarea "TXST"
type input "6.51"
click at [38, 232] on icon at bounding box center [37, 235] width 16 height 16
type textarea "Water Ski"
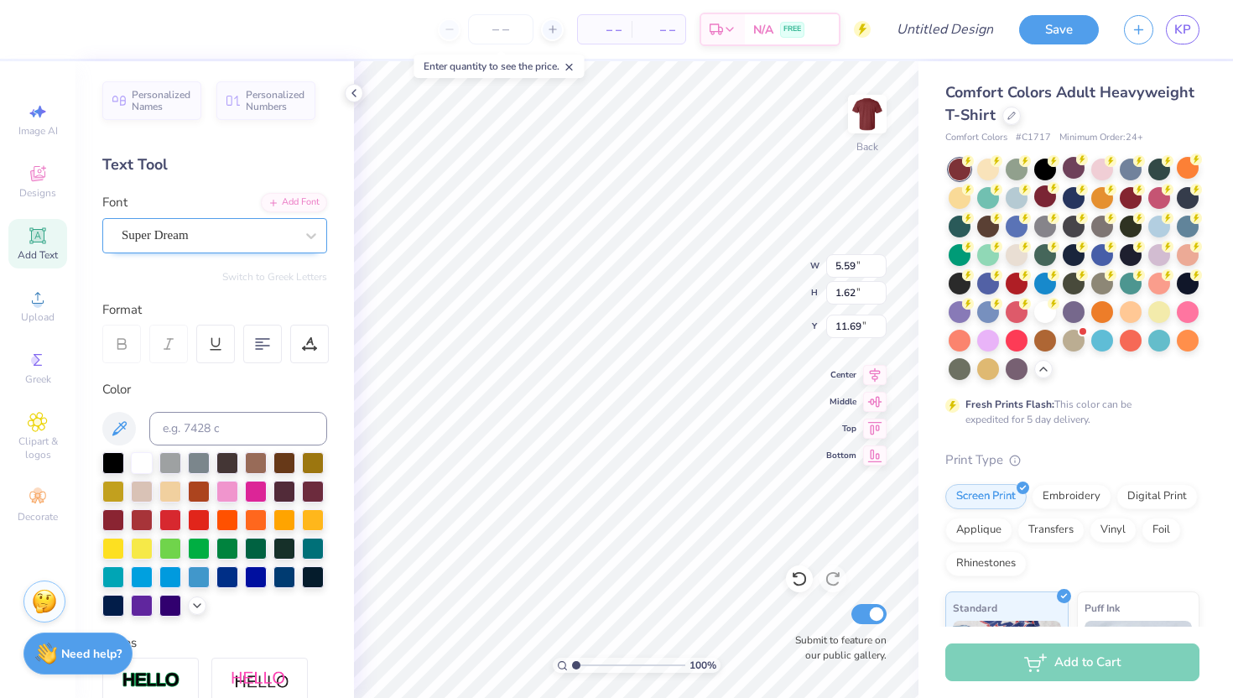
click at [172, 232] on div "Super Dream" at bounding box center [208, 235] width 176 height 26
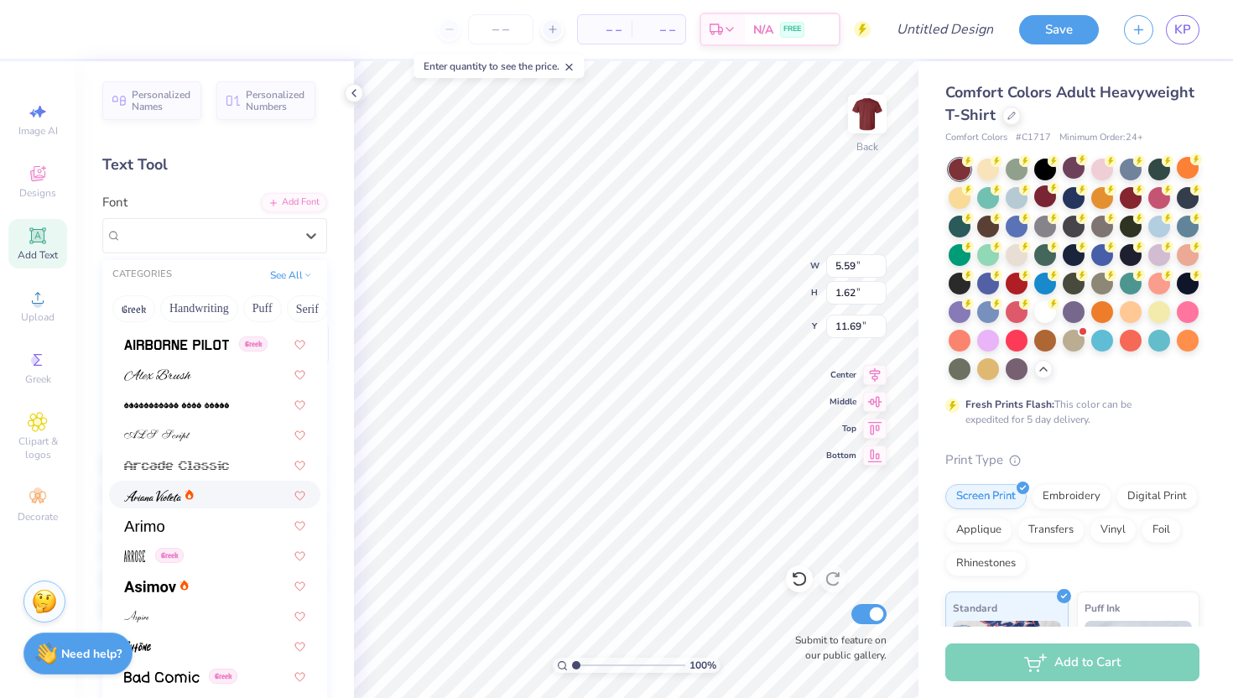
scroll to position [390, 0]
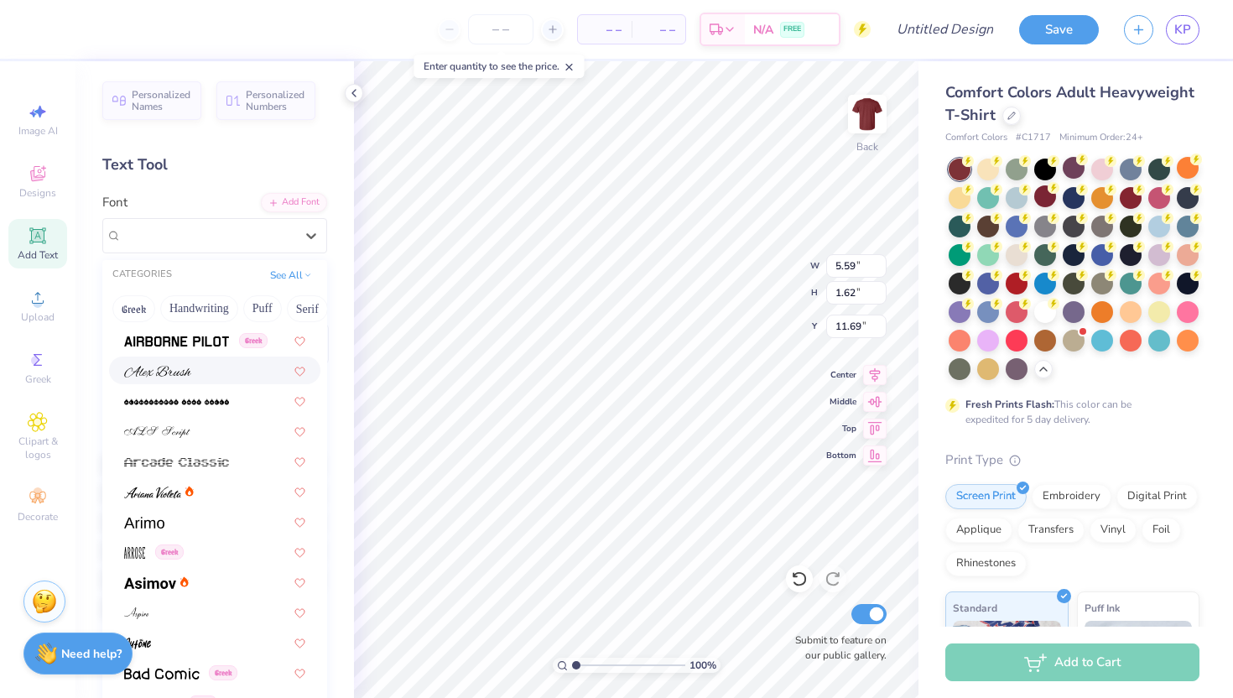
click at [232, 377] on div at bounding box center [214, 371] width 181 height 18
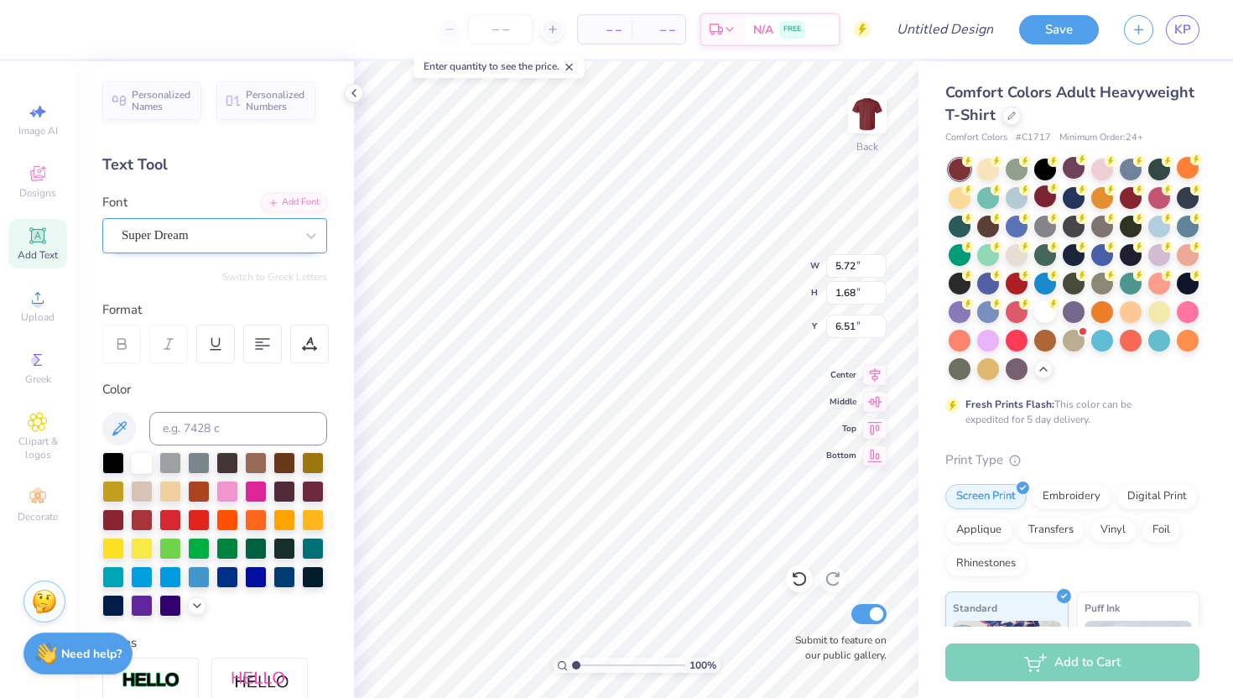
click at [242, 231] on div "Super Dream" at bounding box center [208, 235] width 176 height 26
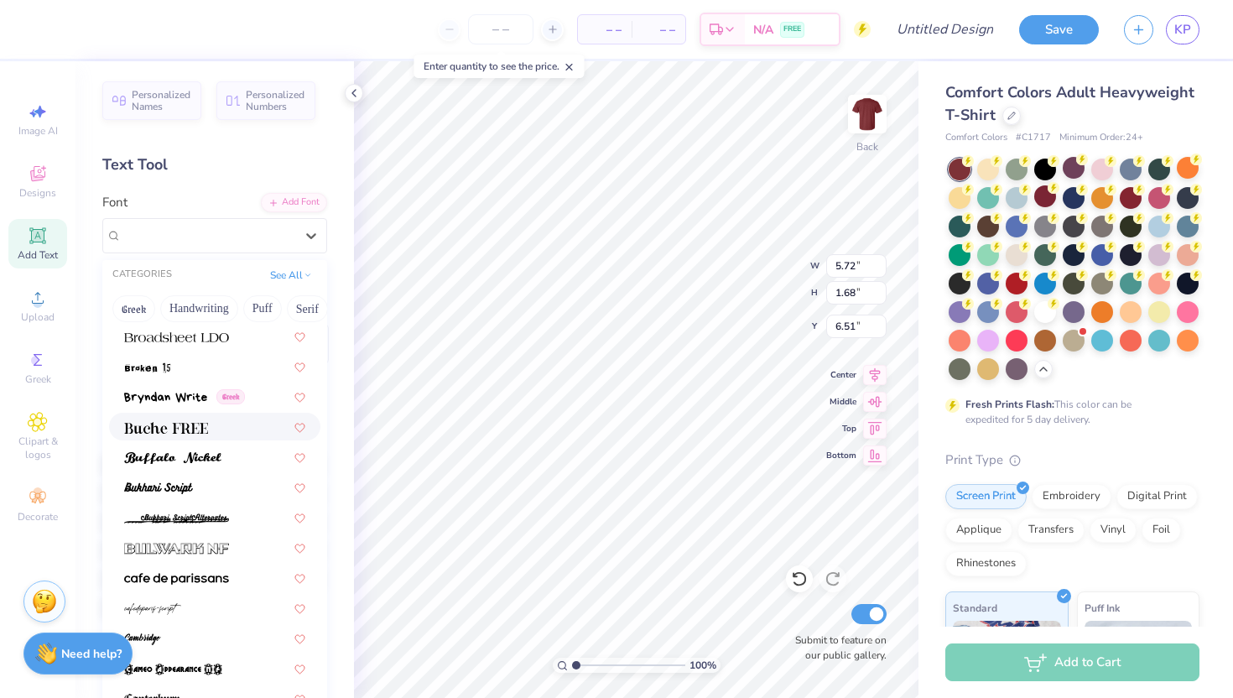
scroll to position [1454, 0]
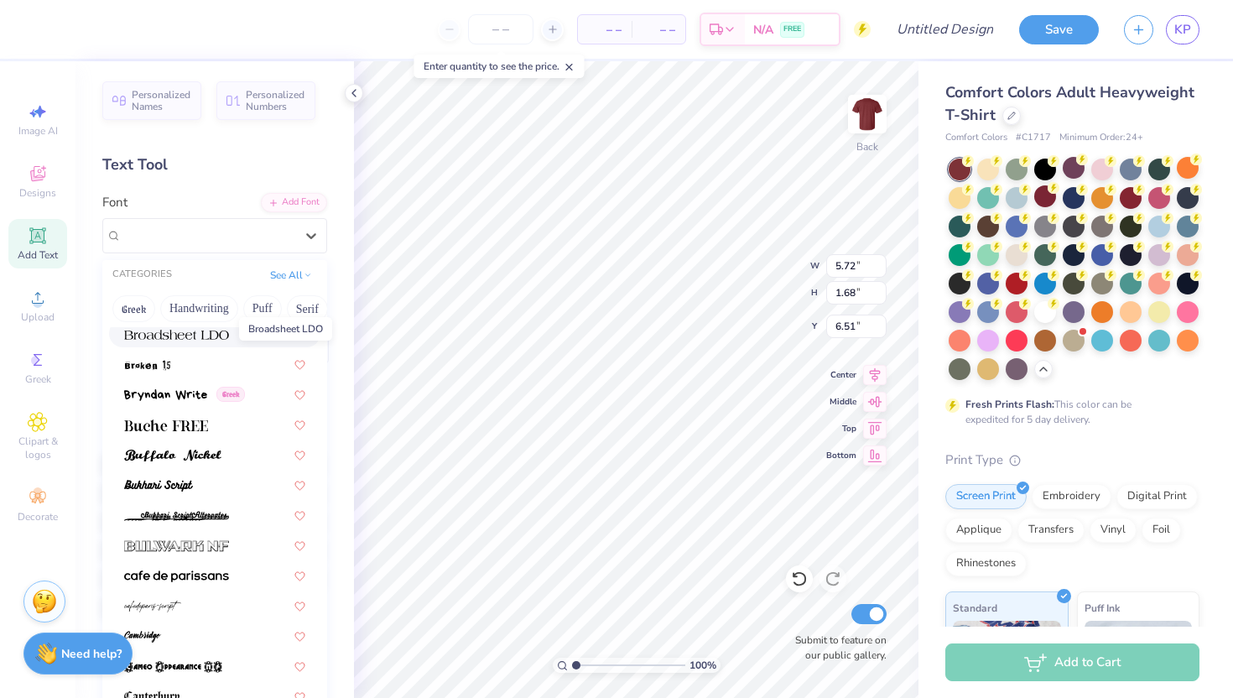
click at [207, 337] on img at bounding box center [176, 335] width 105 height 12
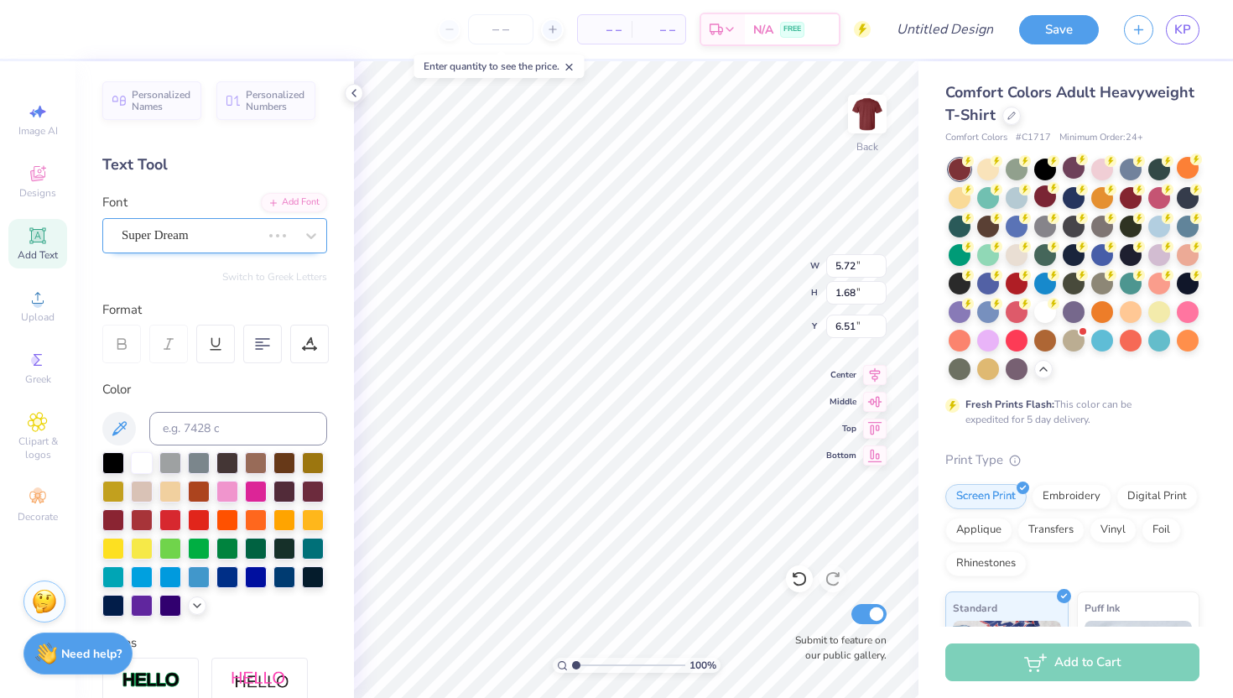
click at [253, 252] on div "Super Dream" at bounding box center [214, 235] width 225 height 35
type input "3.68"
type input "0.96"
type input "7.23"
type input "4.30"
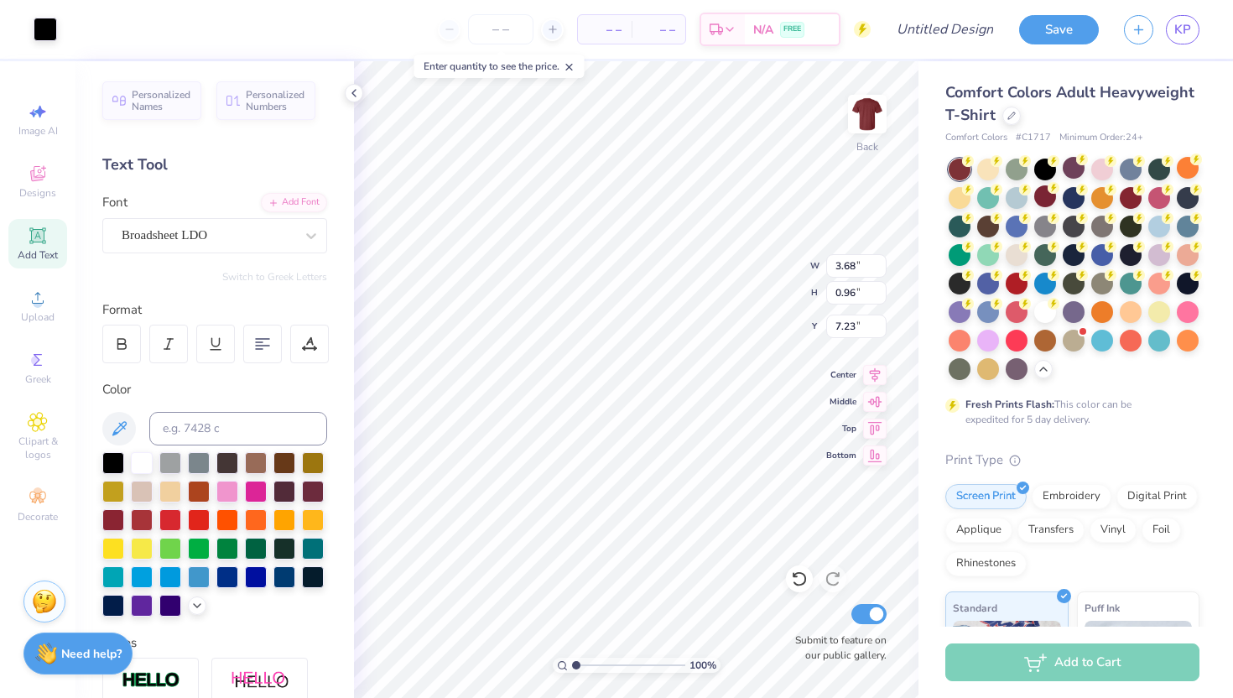
type input "3.73"
type input "4.46"
click at [48, 27] on div at bounding box center [45, 27] width 23 height 23
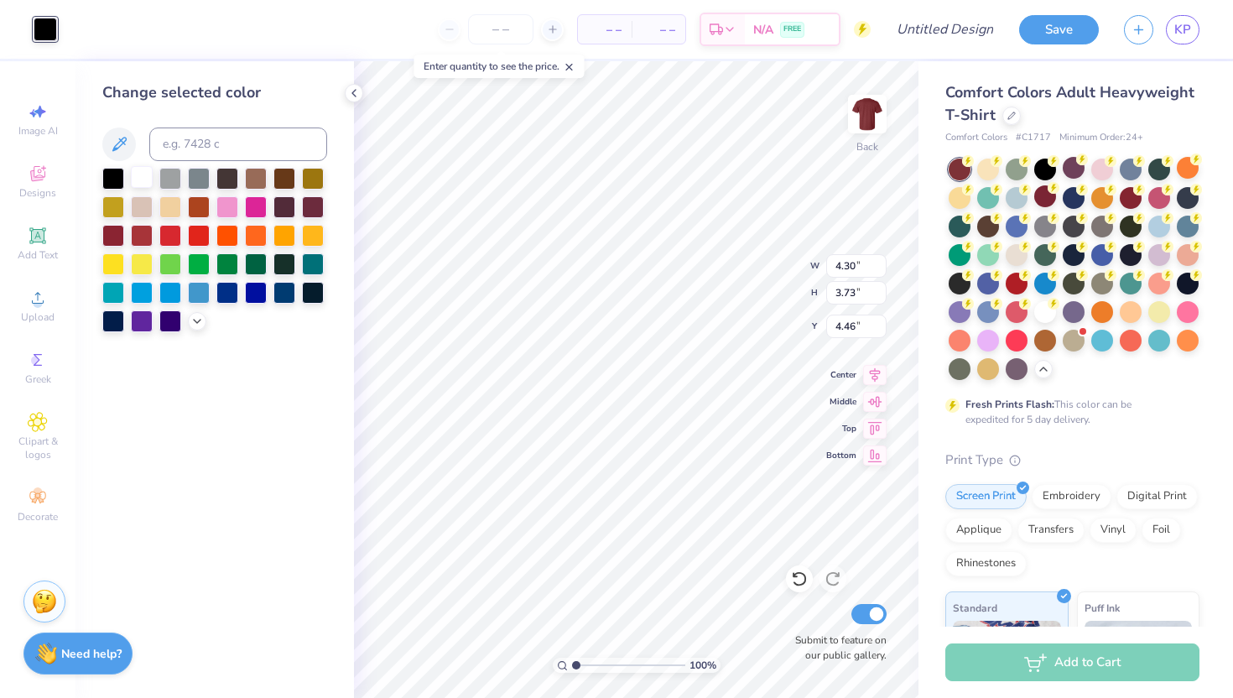
click at [147, 183] on div at bounding box center [142, 177] width 22 height 22
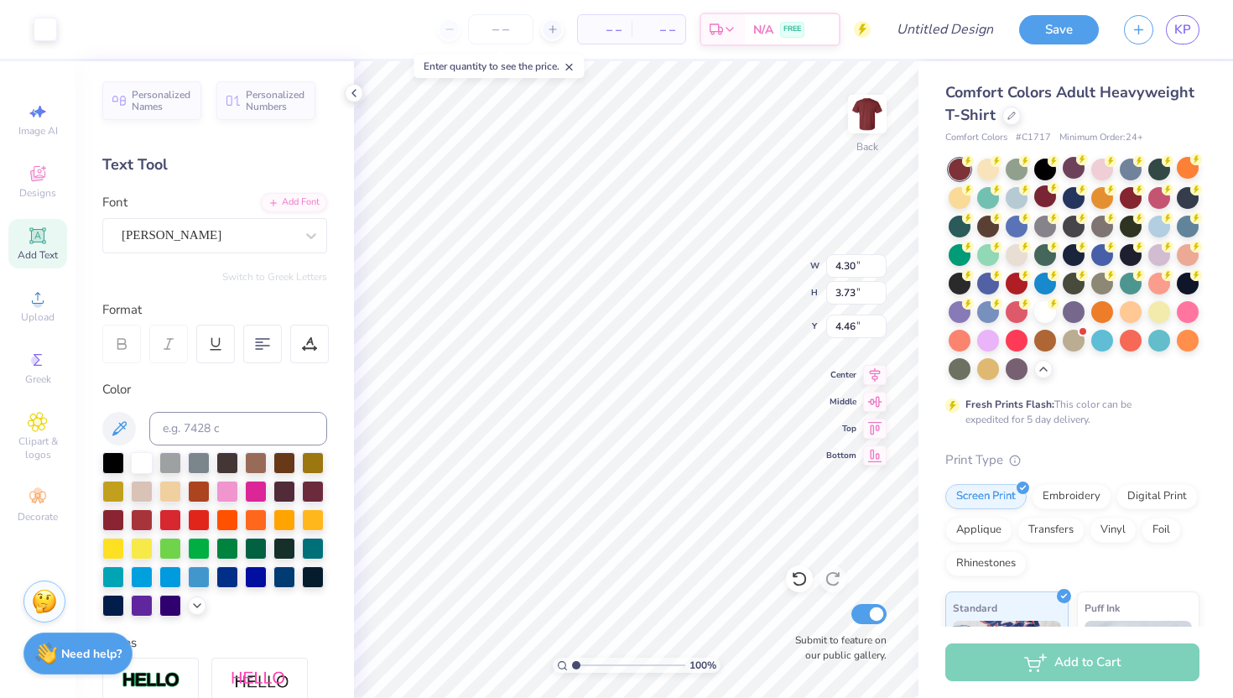
type input "4.30"
type input "3.73"
type input "4.46"
type input "3.95"
type input "3.43"
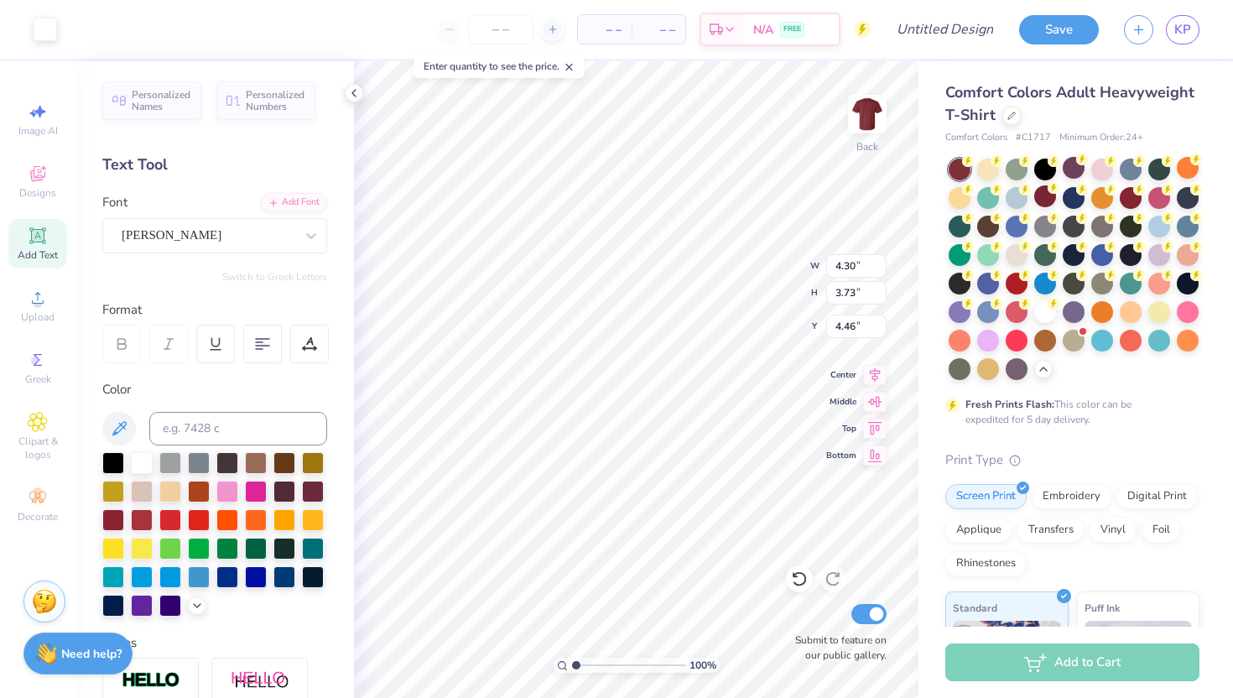
type input "4.76"
type input "9.45"
type input "1.73"
type input "8.53"
type input "7.62"
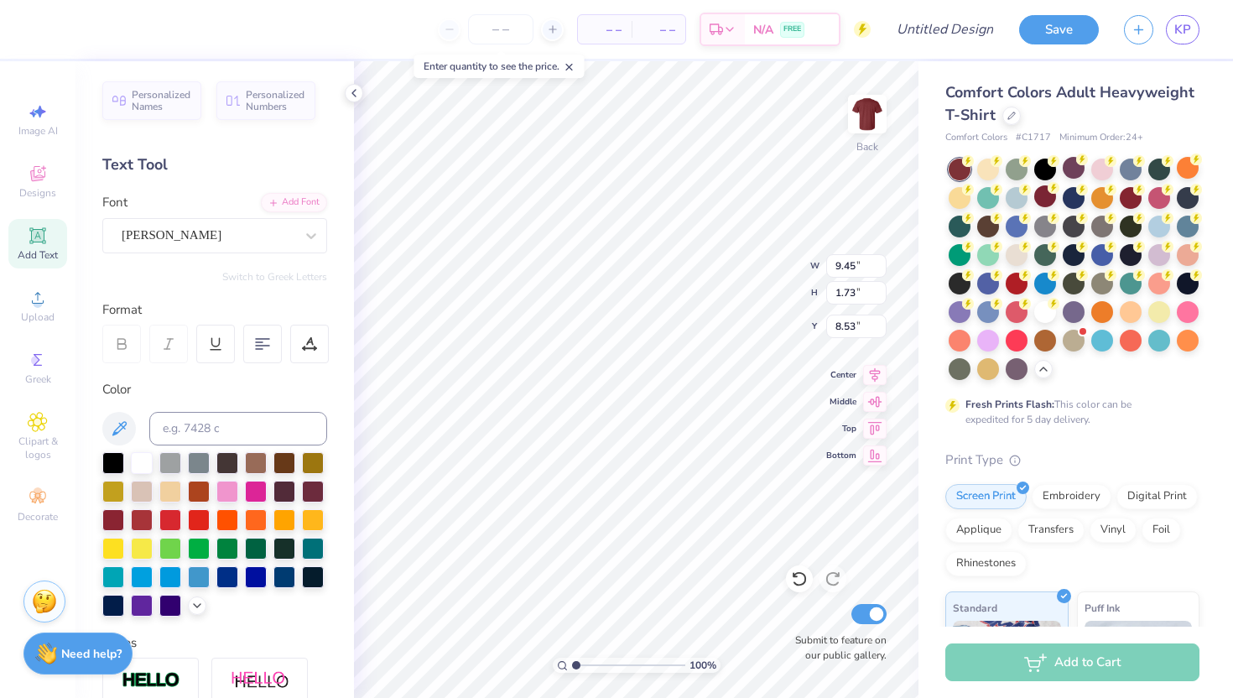
type input "1.40"
type input "5.50"
type input "3.61"
type input "3.00"
type input "4.82"
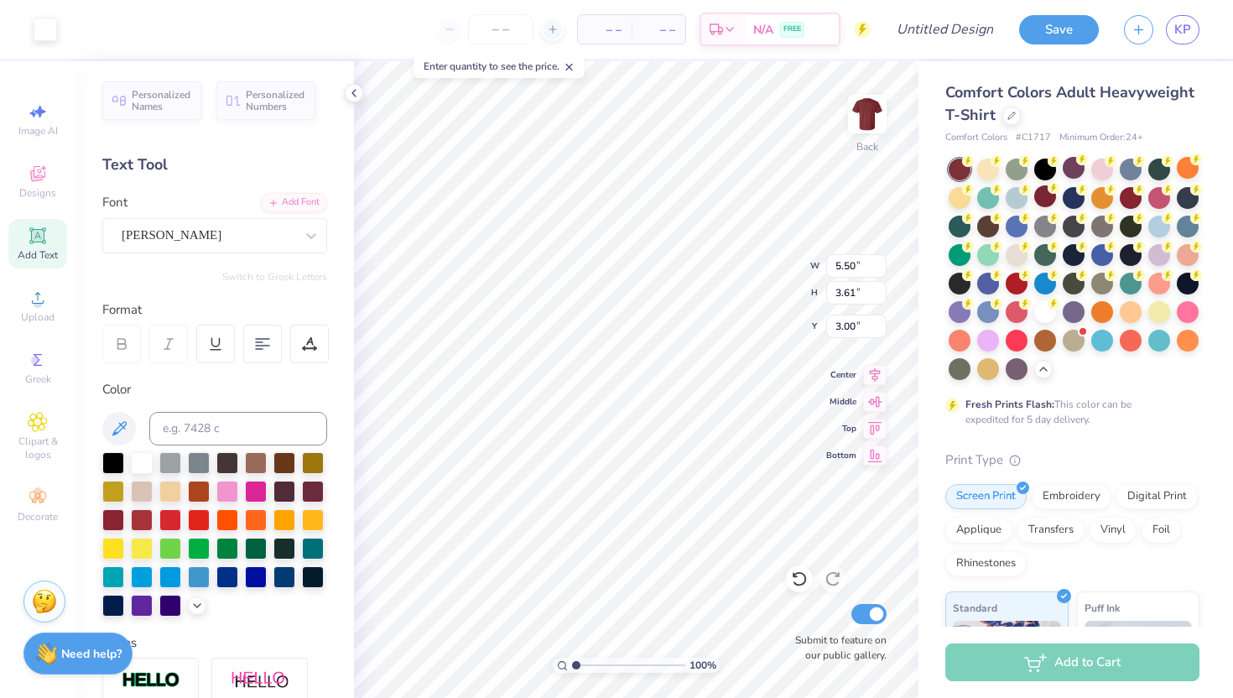
type input "3.16"
click at [859, 116] on img at bounding box center [867, 114] width 67 height 67
click at [47, 232] on icon at bounding box center [38, 236] width 20 height 20
type textarea "YOUR LOGO HERE!"
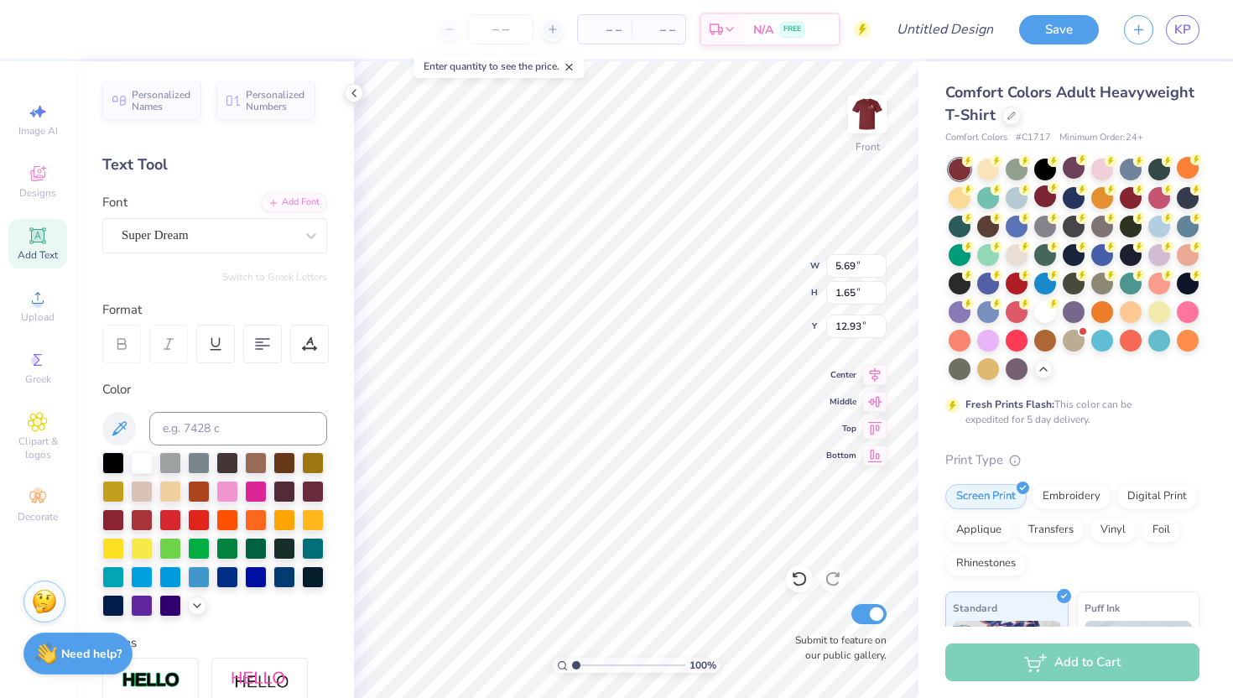
scroll to position [3, 1]
type input "5.74"
click at [245, 346] on div at bounding box center [262, 344] width 39 height 39
type input "6.31"
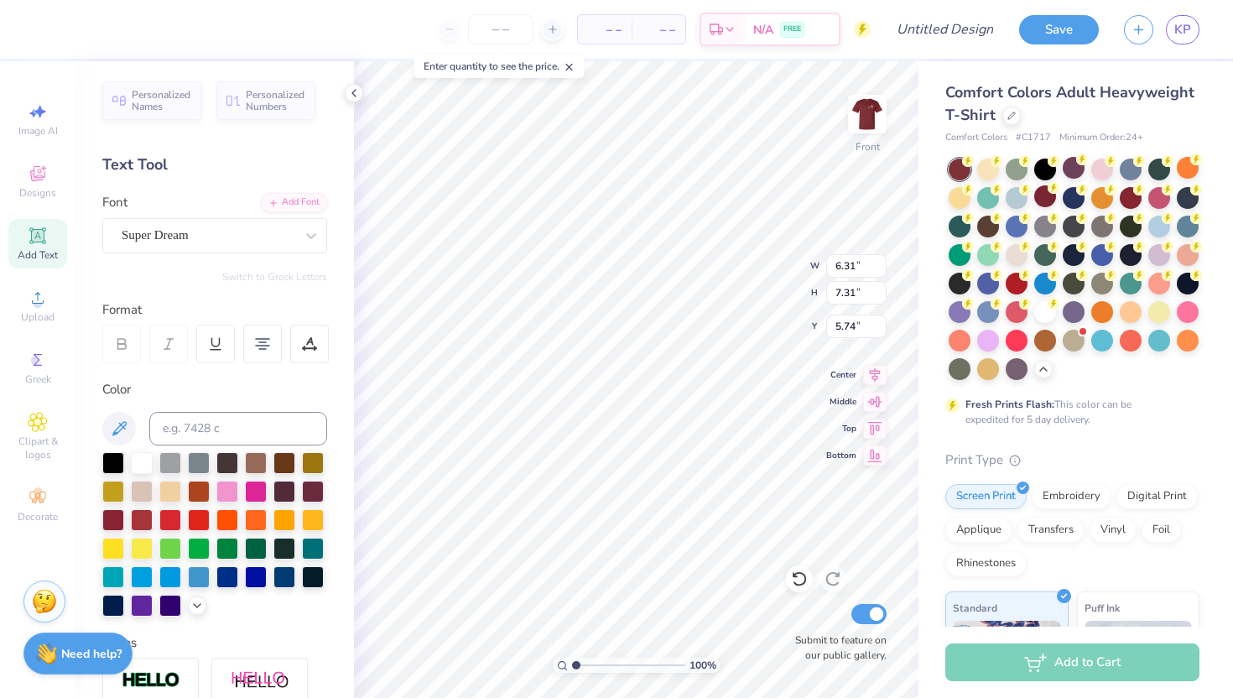
type textarea "YOUR LOGO HERE!"
type input "6.14"
click at [247, 237] on div "Super Dream" at bounding box center [208, 235] width 176 height 26
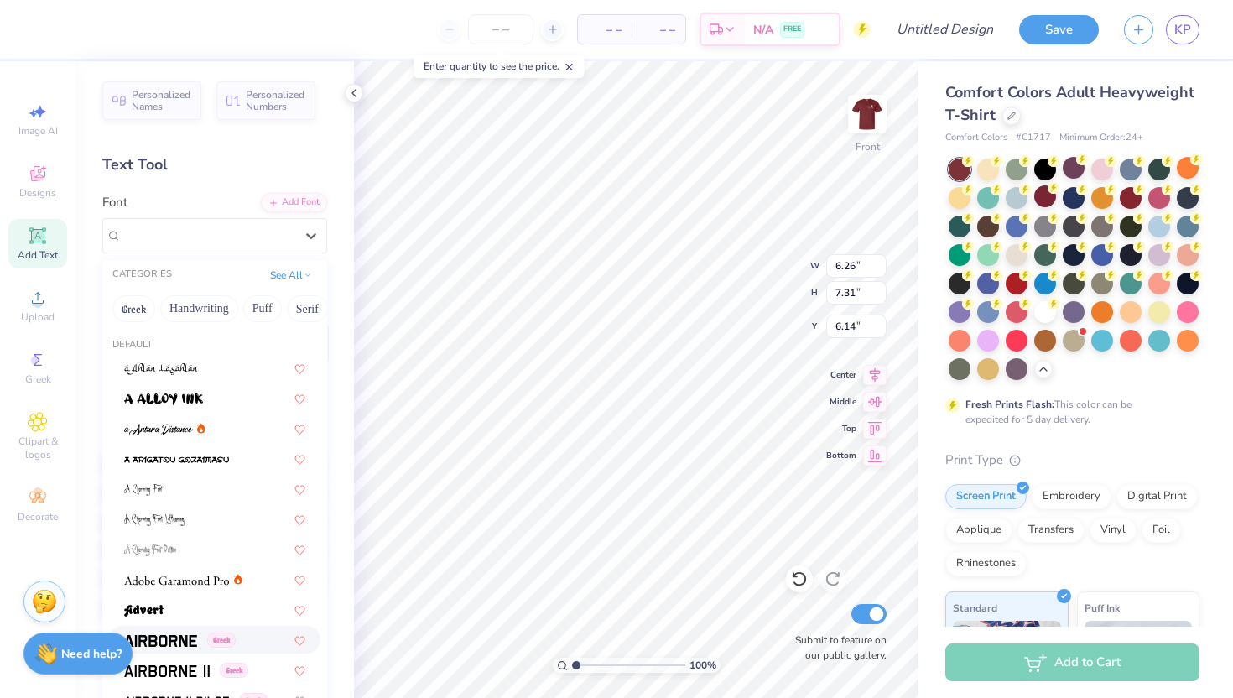
click at [158, 637] on img at bounding box center [160, 641] width 73 height 12
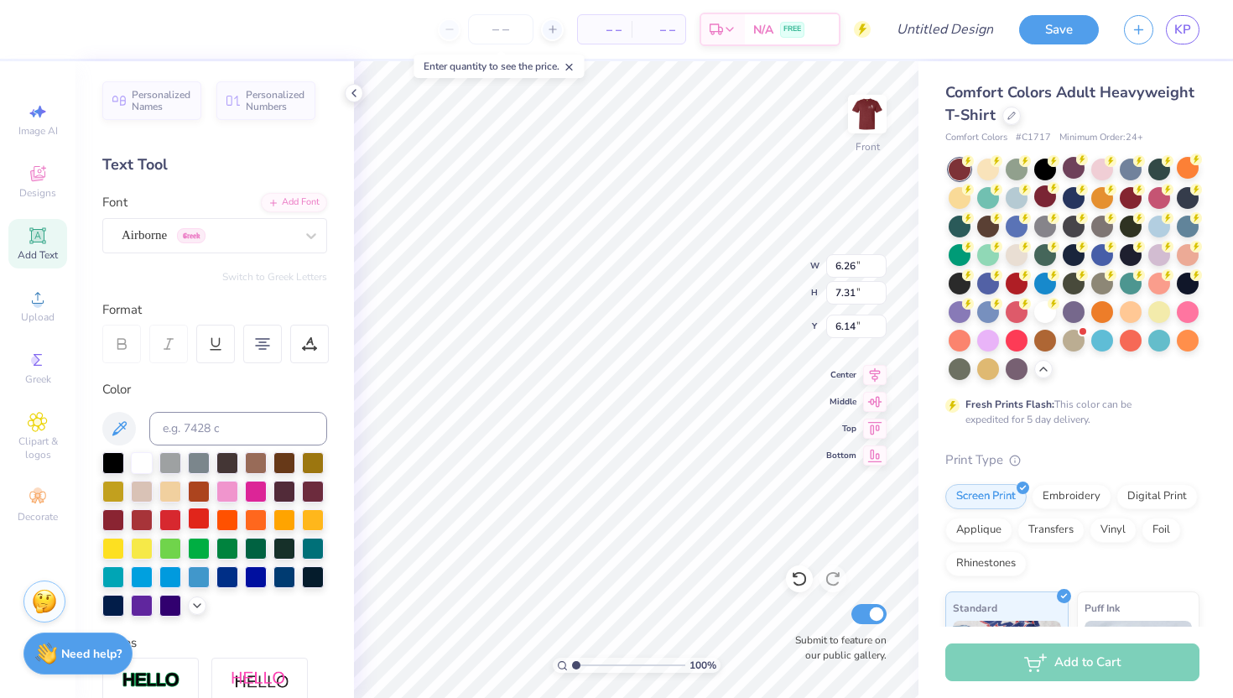
type input "6.08"
type input "7.36"
type input "6.12"
click at [290, 234] on div "Airborne Greek" at bounding box center [208, 235] width 176 height 26
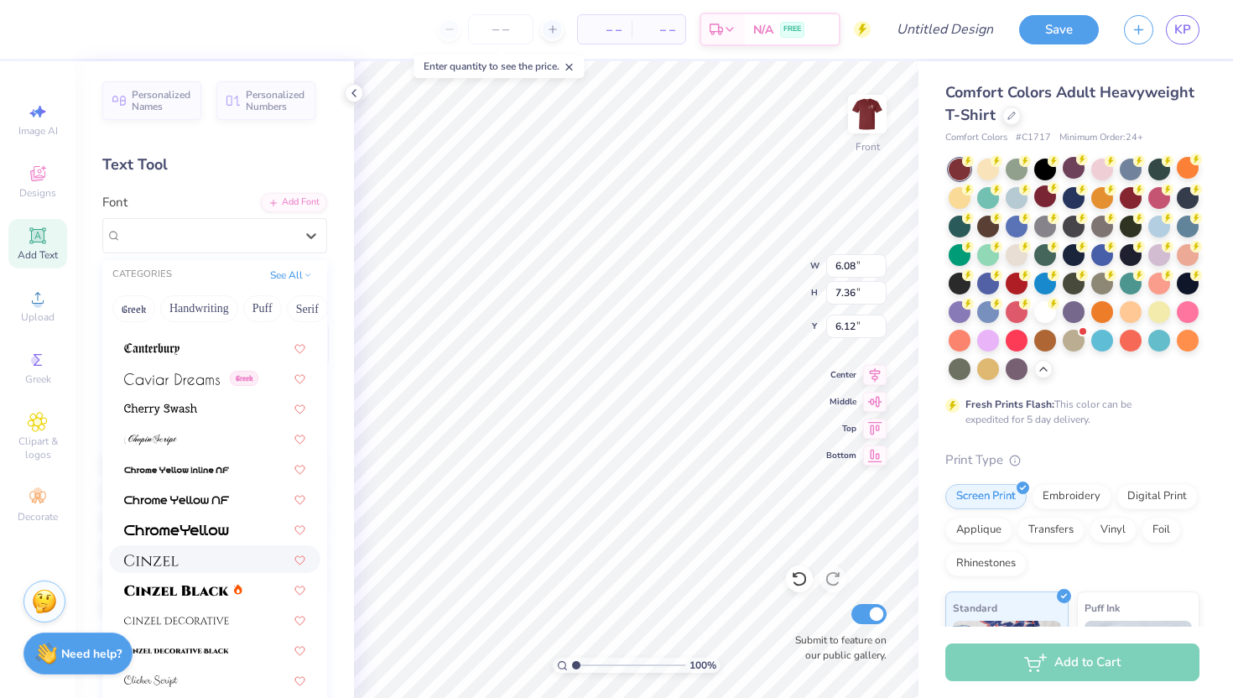
scroll to position [1797, 0]
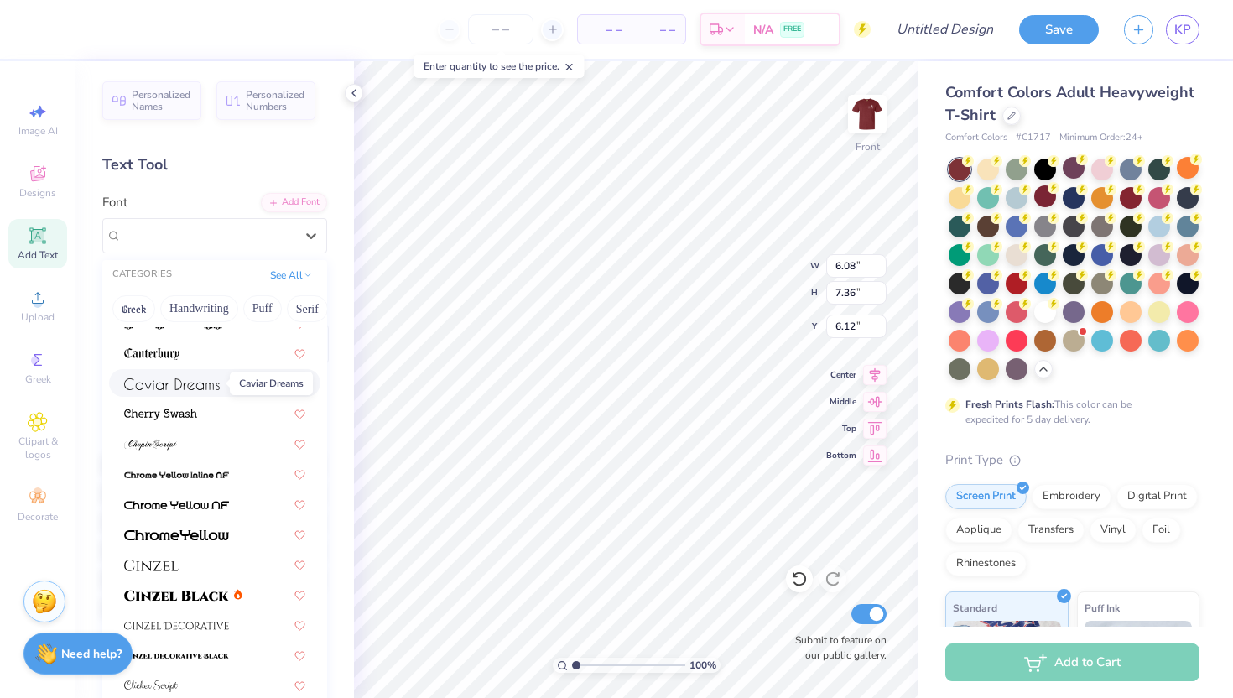
click at [192, 383] on img at bounding box center [172, 384] width 96 height 12
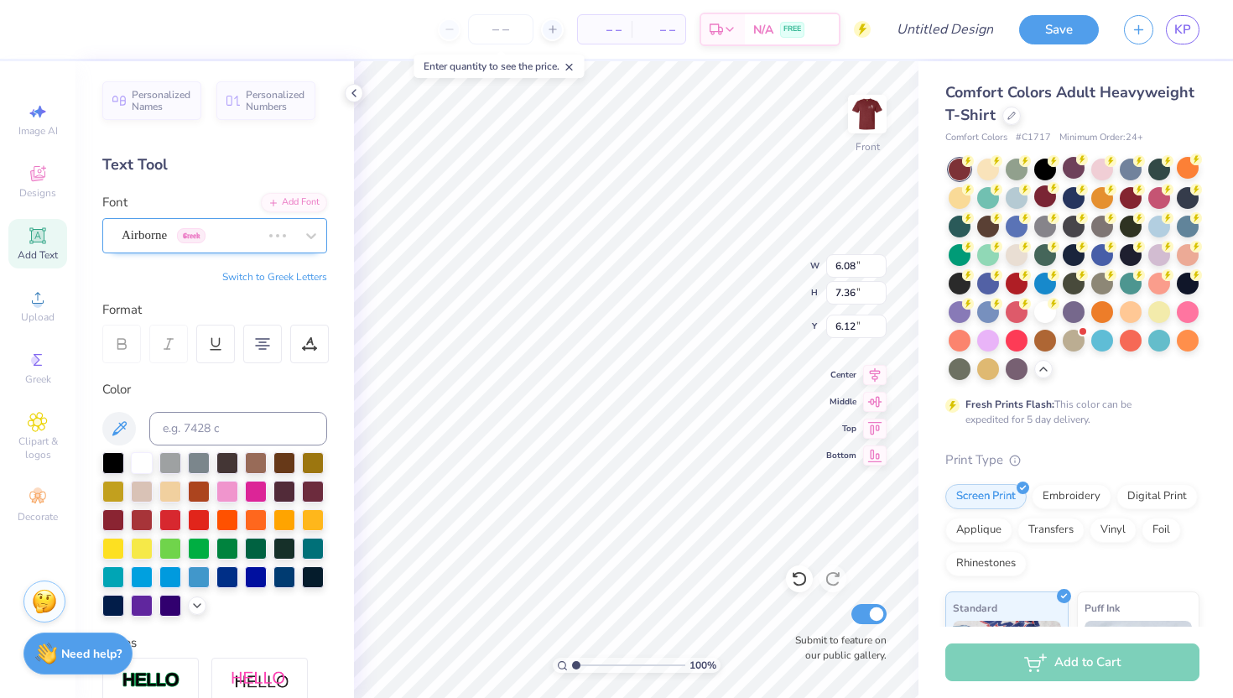
click at [254, 239] on div "Airborne Greek" at bounding box center [191, 235] width 143 height 26
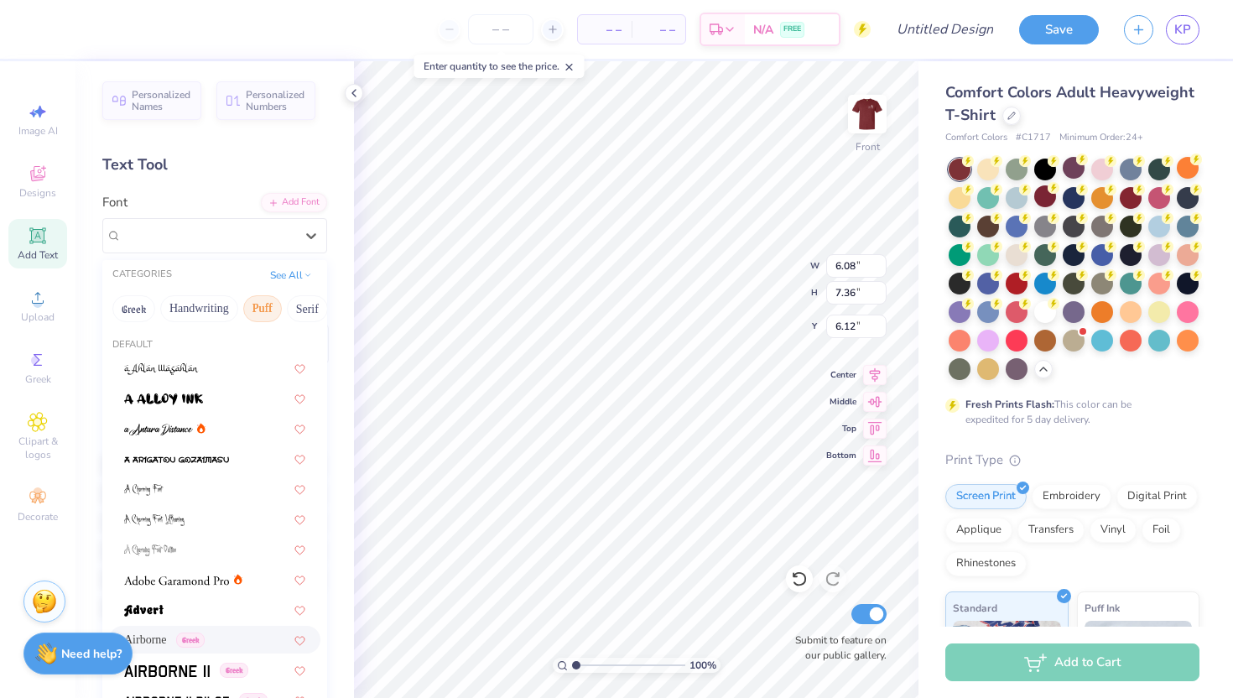
type input "6.89"
type input "7.52"
type input "6.04"
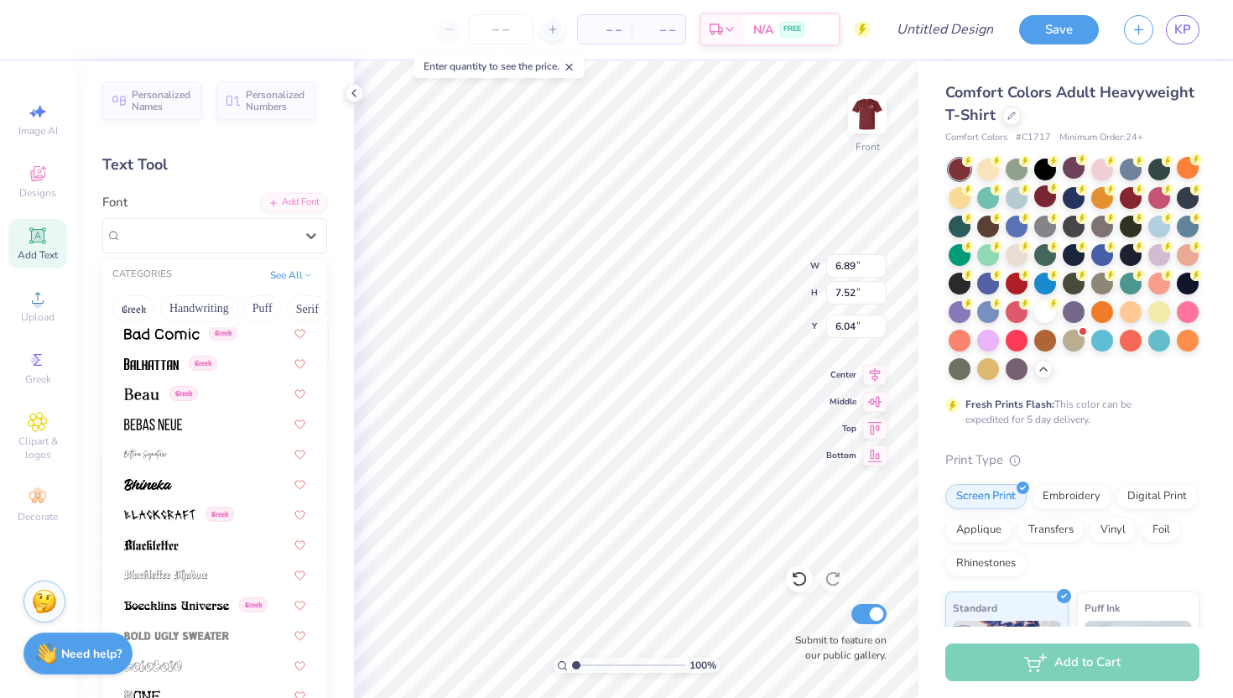
scroll to position [752, 0]
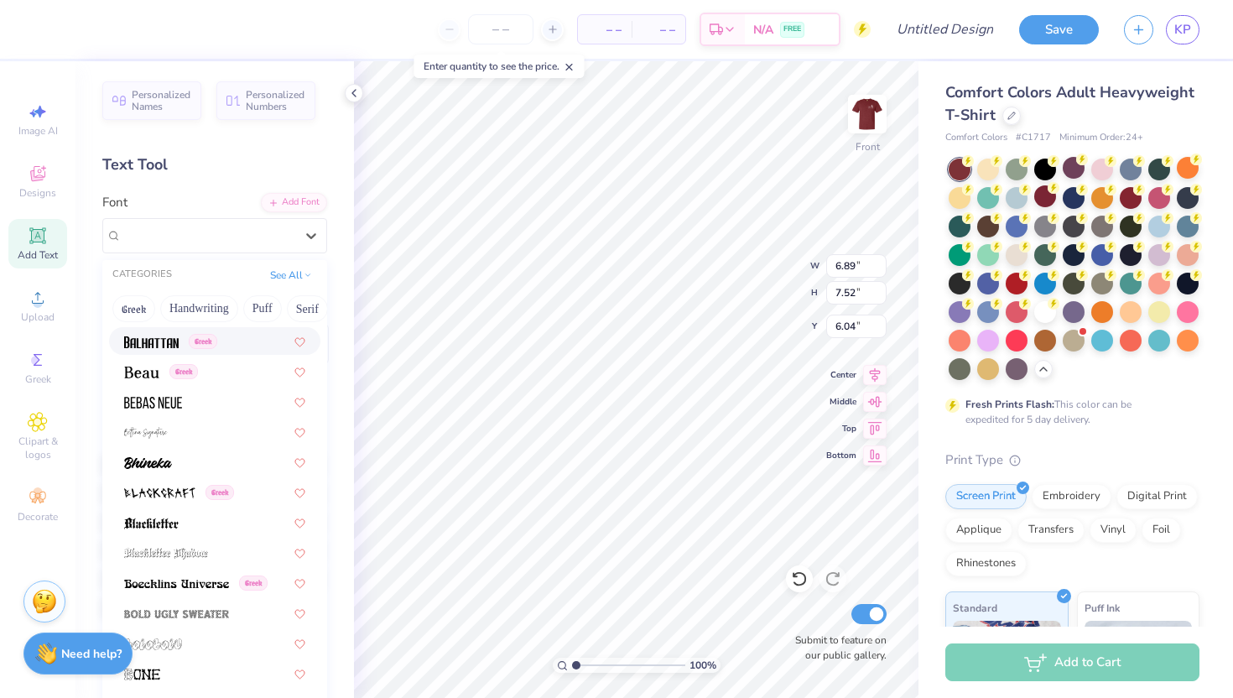
click at [244, 272] on div "CATEGORIES See All" at bounding box center [214, 275] width 225 height 30
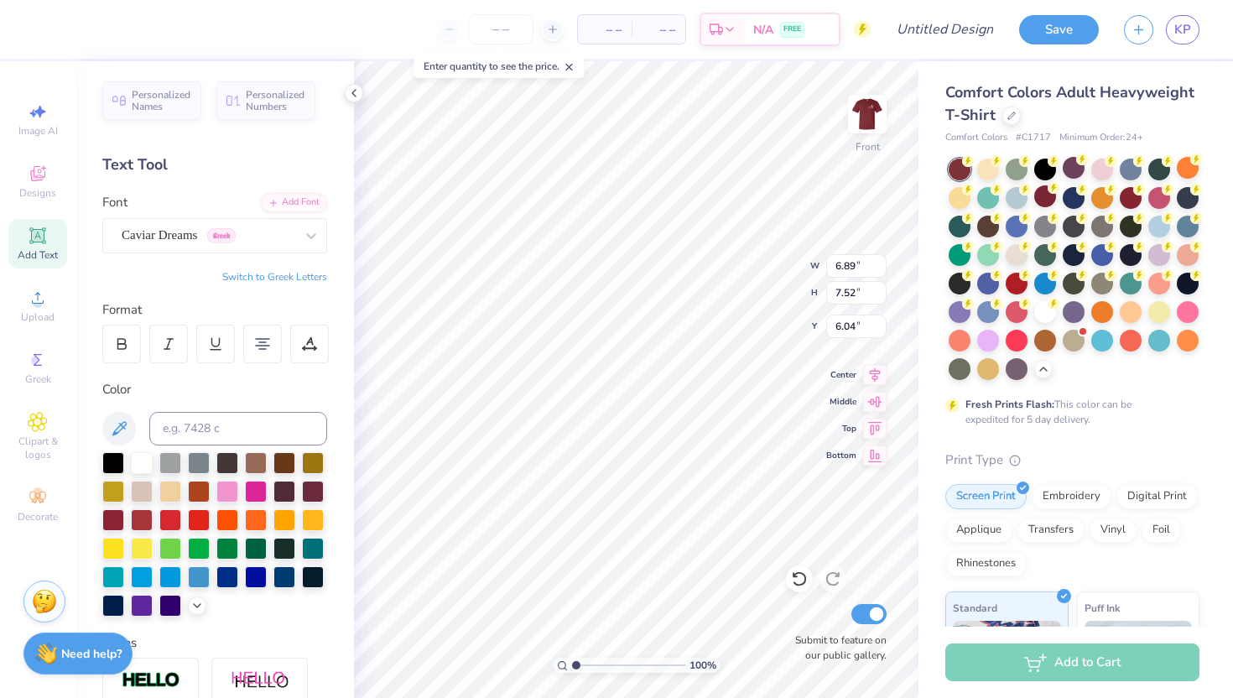
click at [237, 185] on div "Personalized Names Personalized Numbers Text Tool Add Font Font Caviar Dreams G…" at bounding box center [214, 379] width 278 height 637
click at [125, 348] on icon at bounding box center [122, 346] width 8 height 5
type input "7.02"
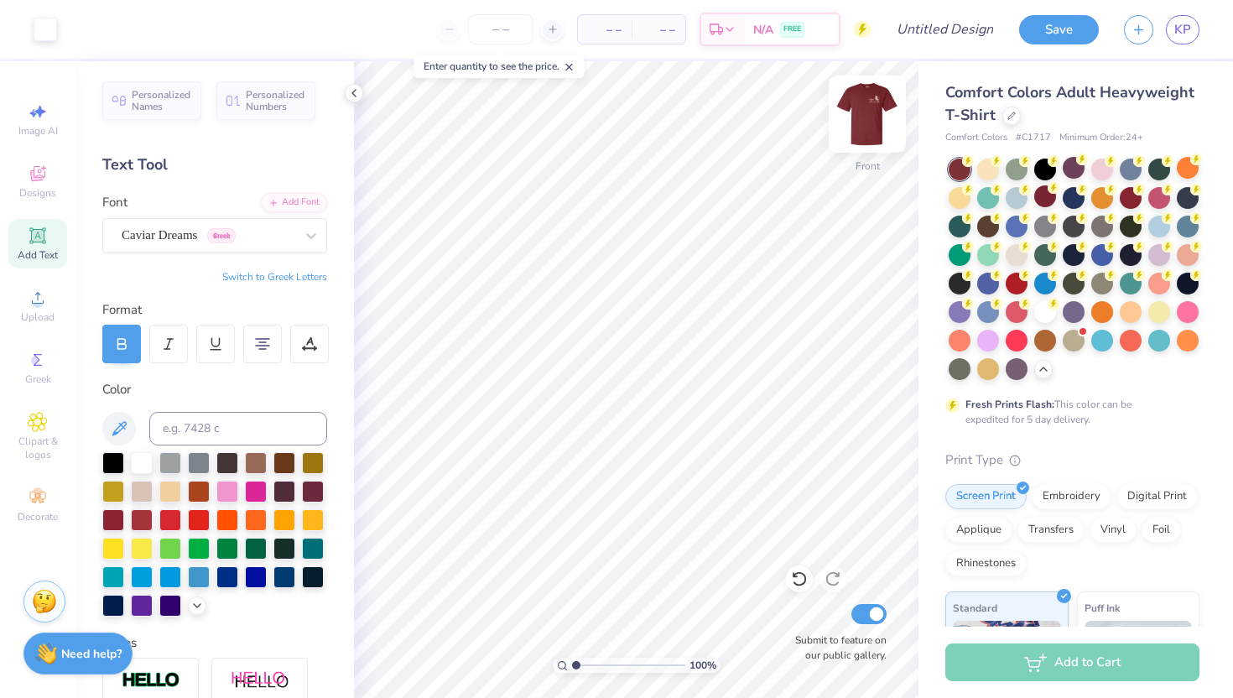
click at [866, 112] on img at bounding box center [867, 114] width 67 height 67
click at [874, 108] on img at bounding box center [867, 114] width 67 height 67
click at [870, 109] on img at bounding box center [867, 114] width 67 height 67
click at [870, 109] on img at bounding box center [868, 114] width 34 height 34
click at [933, 33] on input "Design Title" at bounding box center [965, 30] width 82 height 34
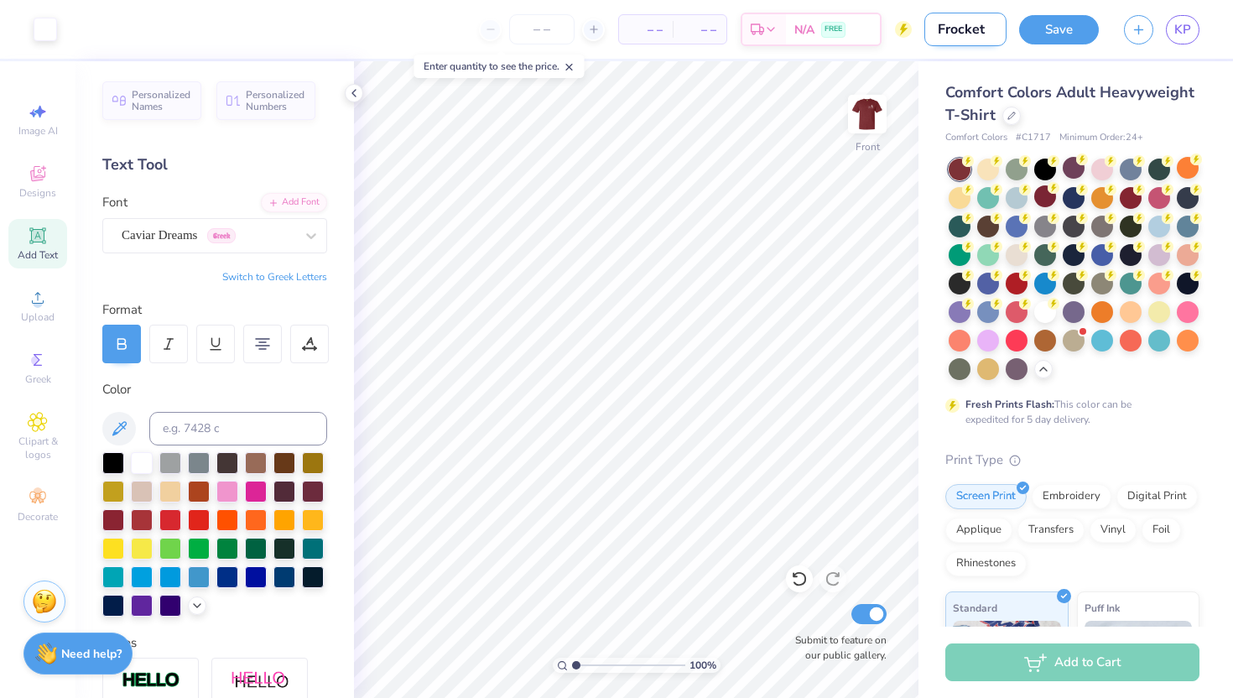
click at [958, 32] on input "Frocket" at bounding box center [965, 30] width 82 height 34
type input "Frocket"
click at [1045, 33] on button "Save" at bounding box center [1059, 27] width 80 height 29
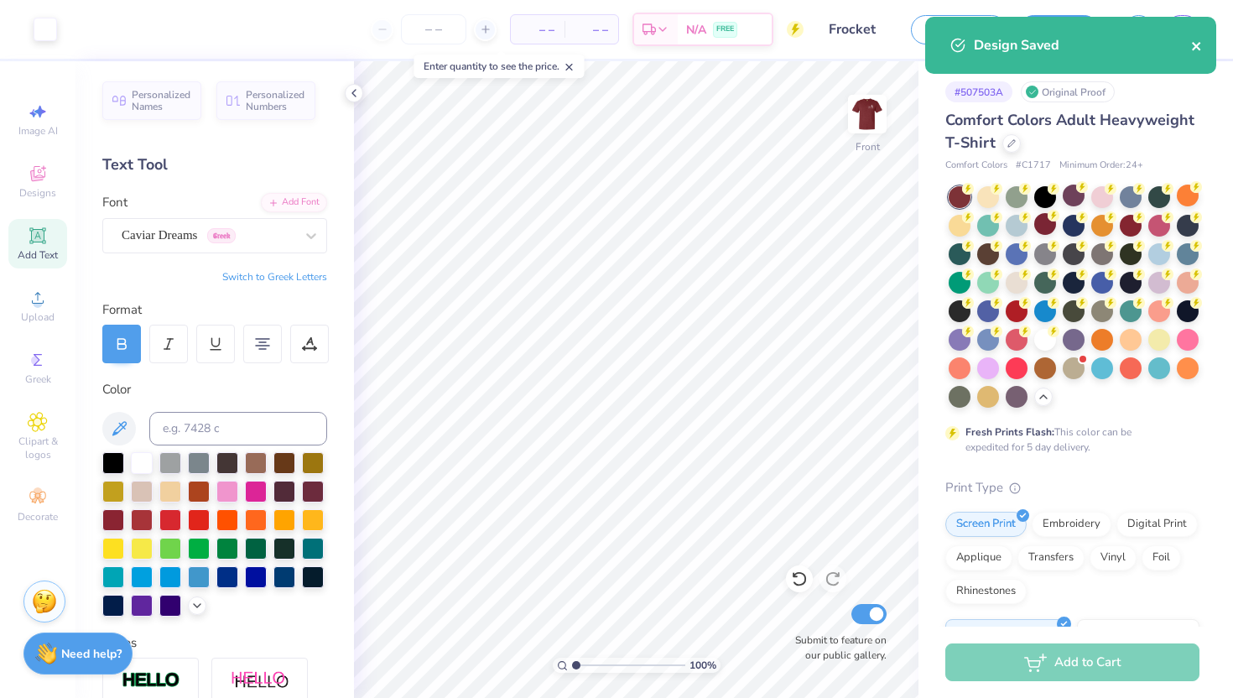
click at [1194, 49] on icon "close" at bounding box center [1196, 46] width 8 height 8
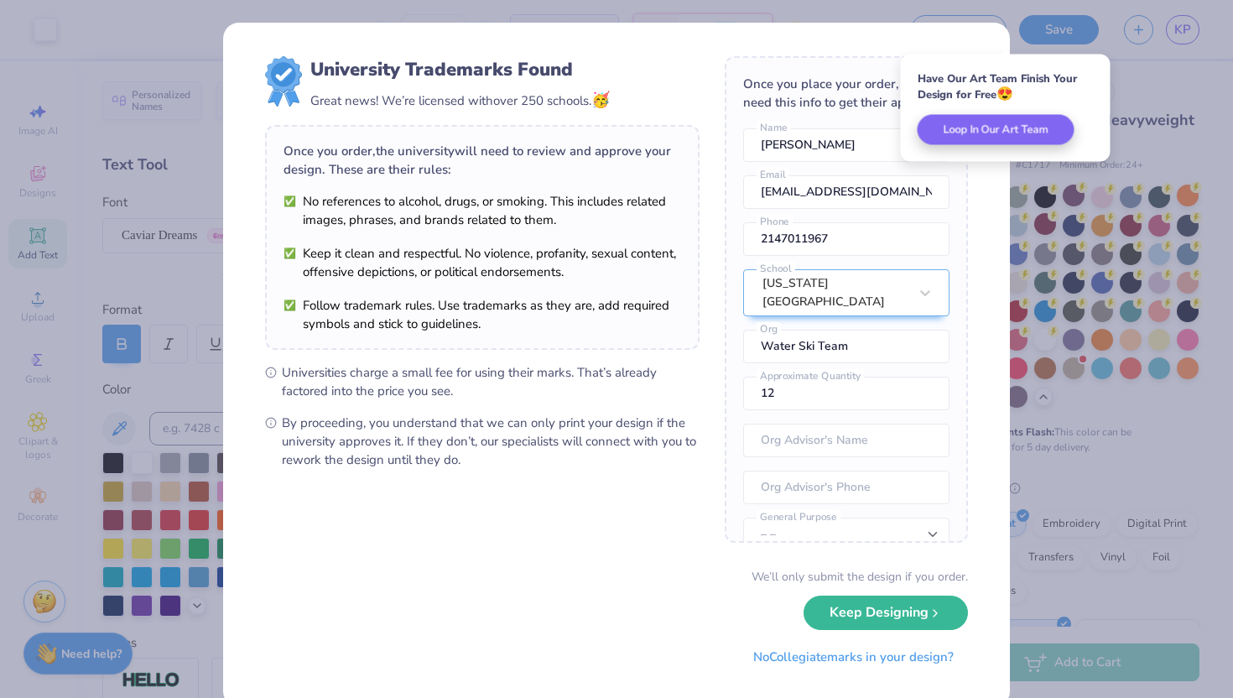
click at [523, 456] on span "By proceeding, you understand that we can only print your design if the univers…" at bounding box center [491, 441] width 418 height 55
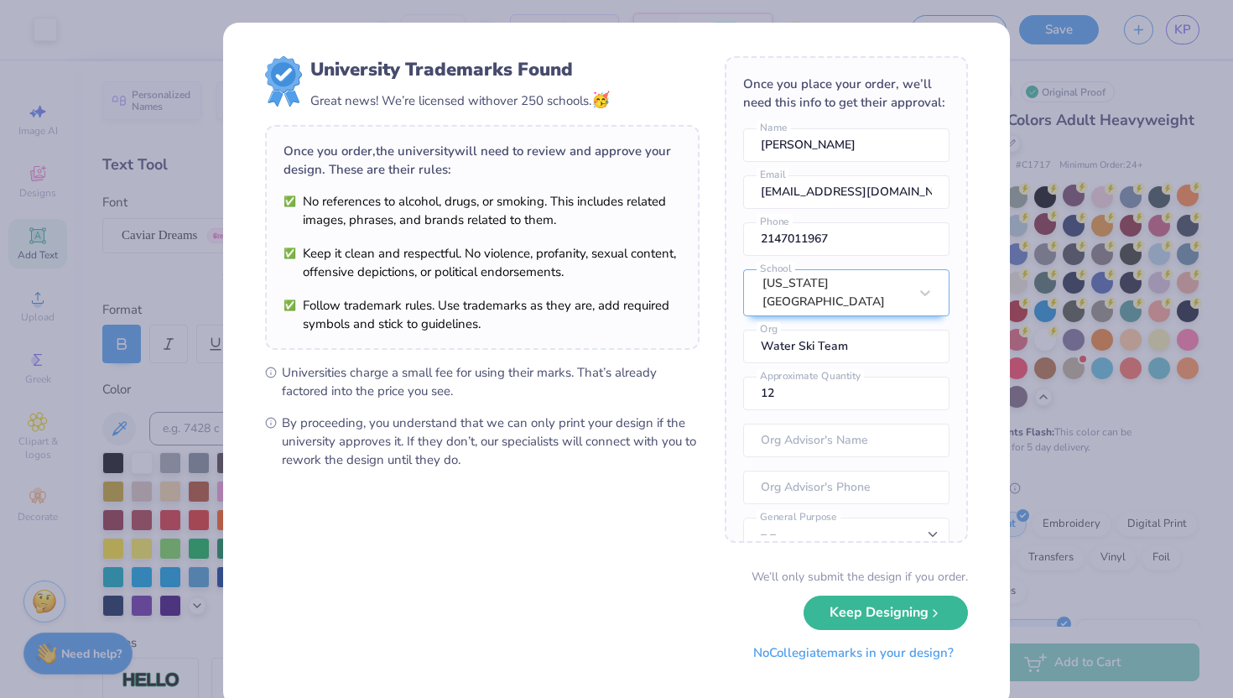
click at [830, 655] on button "No Collegiate marks in your design?" at bounding box center [853, 653] width 229 height 34
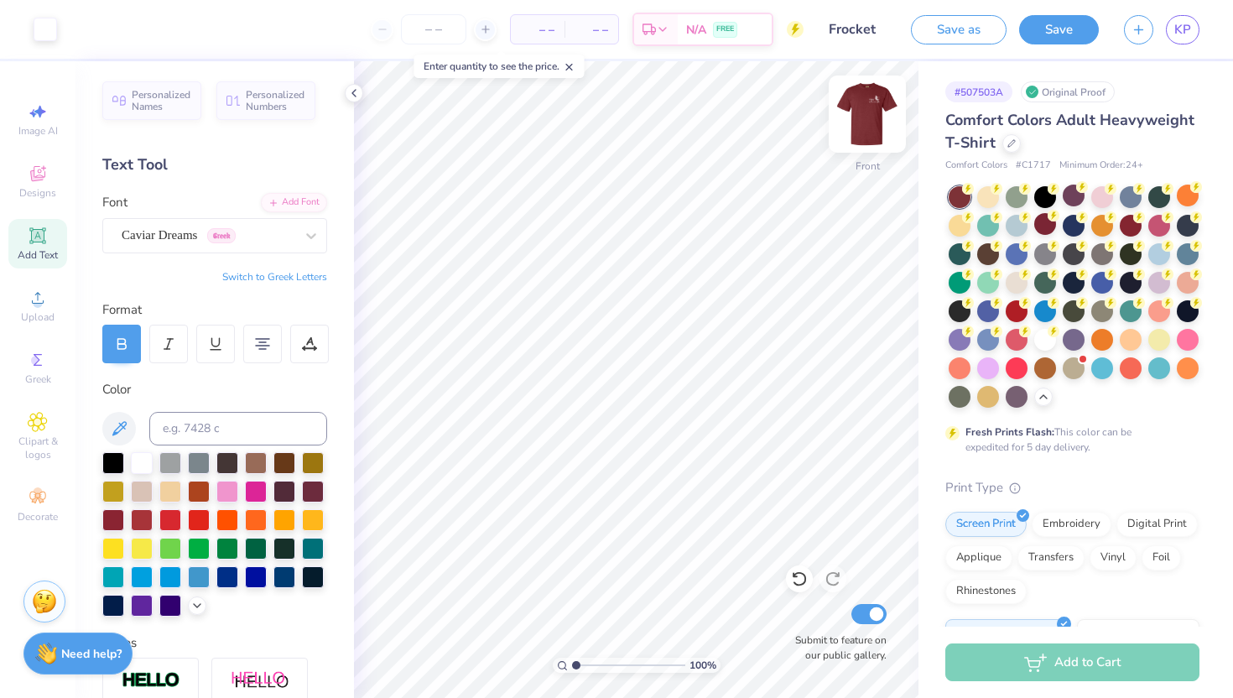
click at [861, 103] on img at bounding box center [867, 114] width 67 height 67
